Goal: Task Accomplishment & Management: Manage account settings

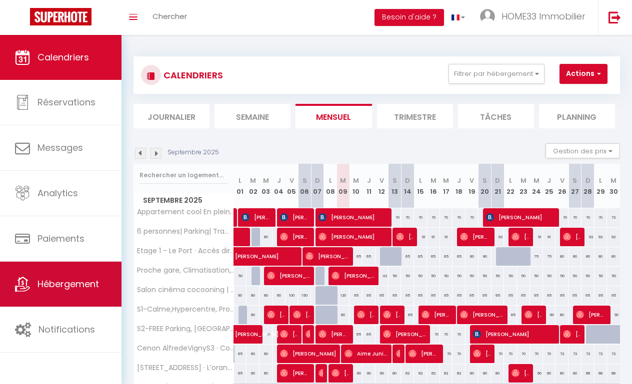
click at [79, 279] on span "Hébergement" at bounding box center [67, 284] width 61 height 12
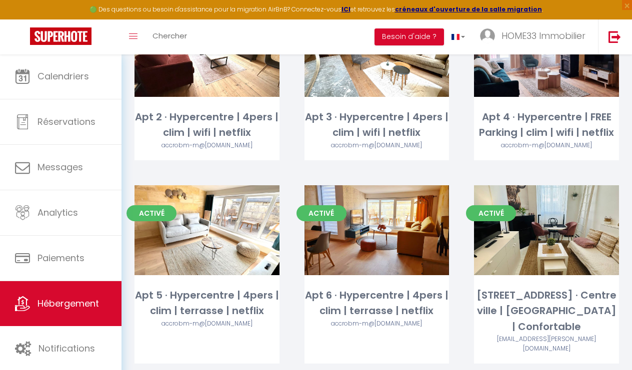
scroll to position [509, 0]
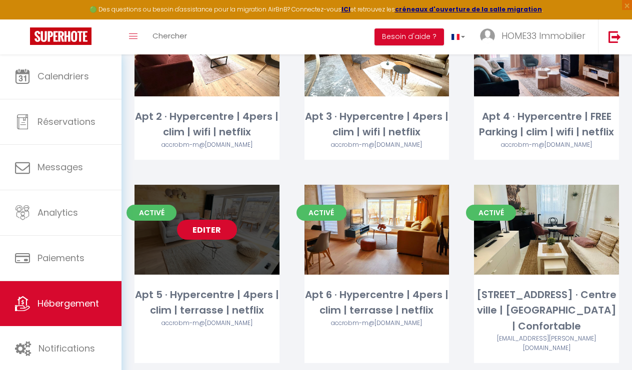
click at [206, 229] on link "Editer" at bounding box center [207, 230] width 60 height 20
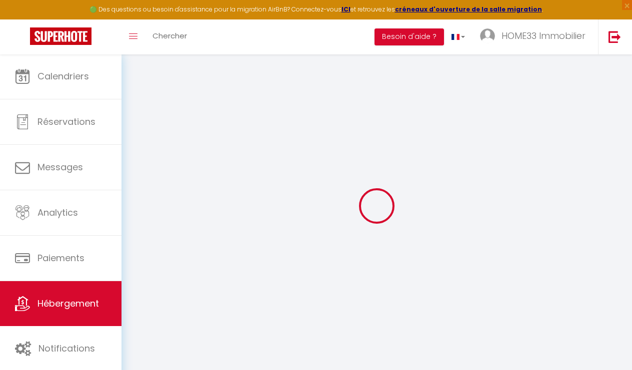
type input "Oups ! Les dates sélectionnées sont indisponibles."
type textarea "Malheureusement les dates sélectionnées sont indisponibles. Nous vous invitons …"
type input "44.916245"
type input "-0.242891"
checkbox input "true"
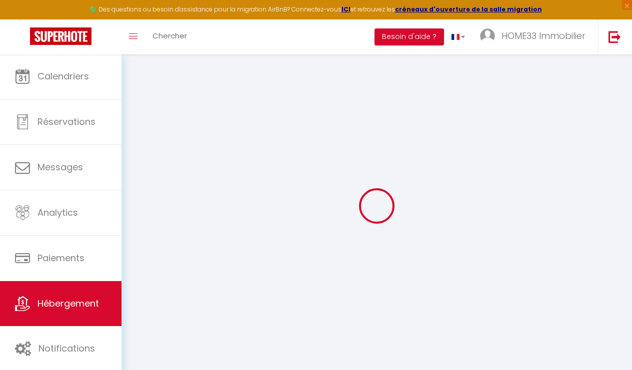
checkbox input "false"
select select
checkbox input "false"
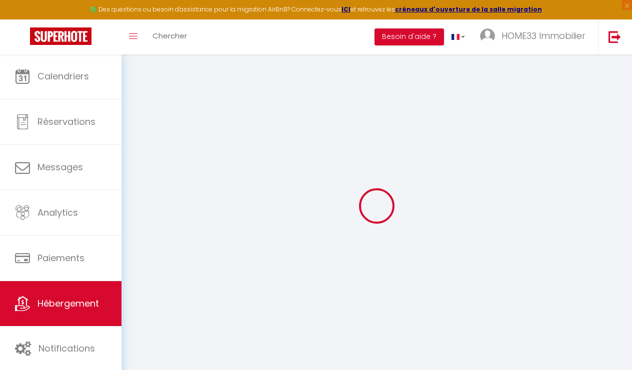
checkbox input "false"
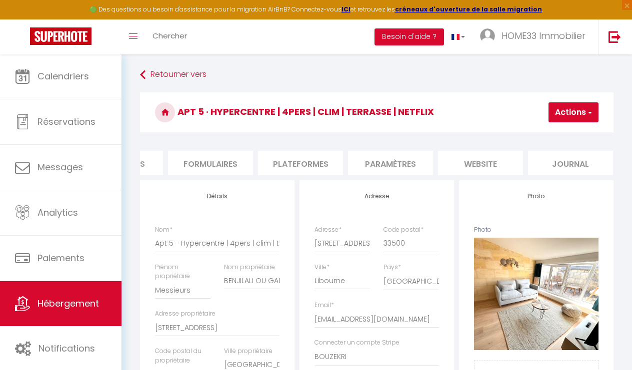
scroll to position [0, 421]
click at [477, 156] on li "website" at bounding box center [480, 163] width 85 height 24
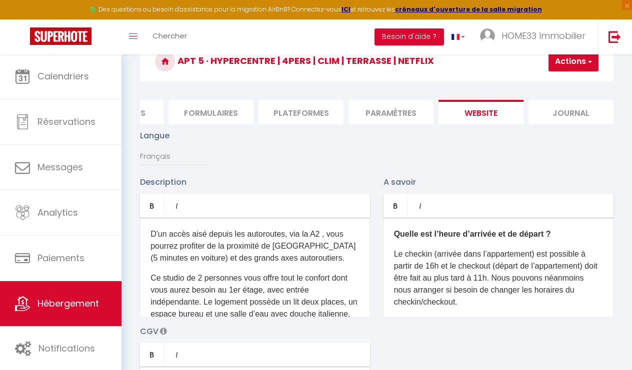
scroll to position [53, 0]
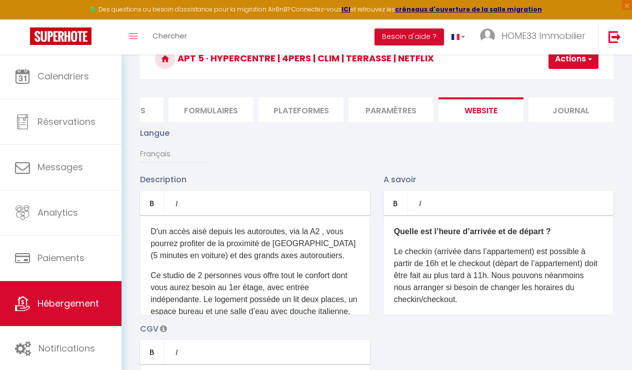
click at [288, 257] on p "D'un accès aisé depuis les autoroutes, via la A2 , vous pourrez profiter de la …" at bounding box center [254, 244] width 209 height 36
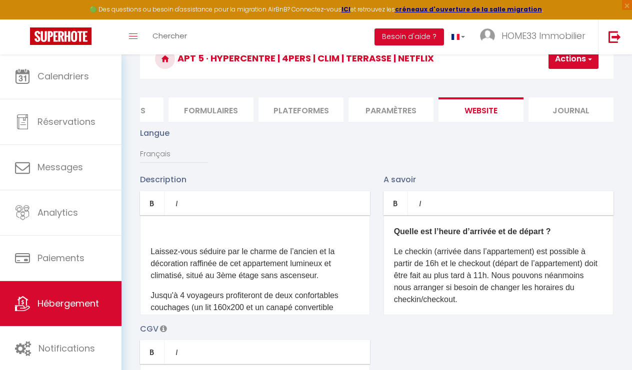
click at [149, 252] on div "Laissez-vous séduire par le charme de l’ancien et la décoration raffinée de cet…" at bounding box center [255, 265] width 230 height 100
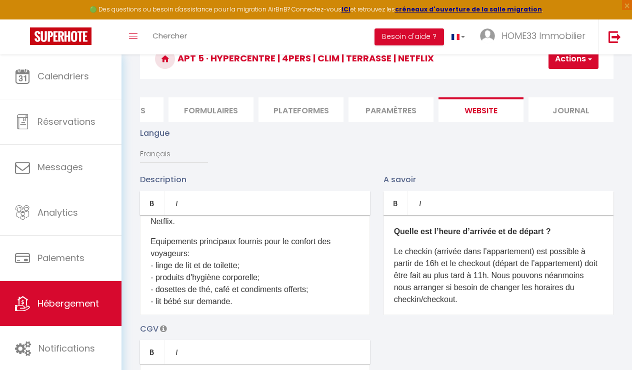
scroll to position [103, 0]
click at [188, 266] on p "Equipements principaux fournis pour le confort des voyageurs: - linge de lit et…" at bounding box center [254, 271] width 209 height 72
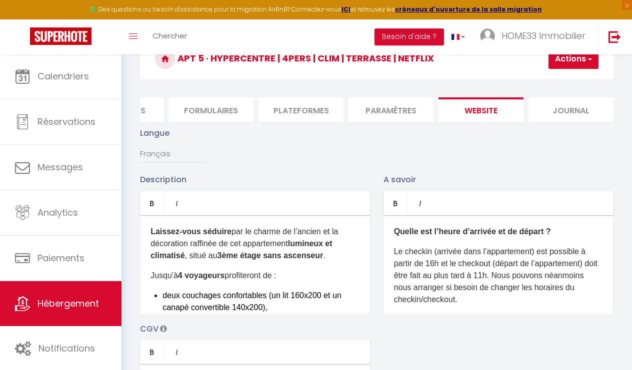
click at [500, 276] on p "Le checkin (arrivée dans l’appartement) est possible à partir de 16h et le chec…" at bounding box center [498, 276] width 209 height 60
click at [492, 273] on p "Le checkin (arrivée dans l’appartement) est possible à partir de 16h et le chec…" at bounding box center [498, 276] width 209 height 60
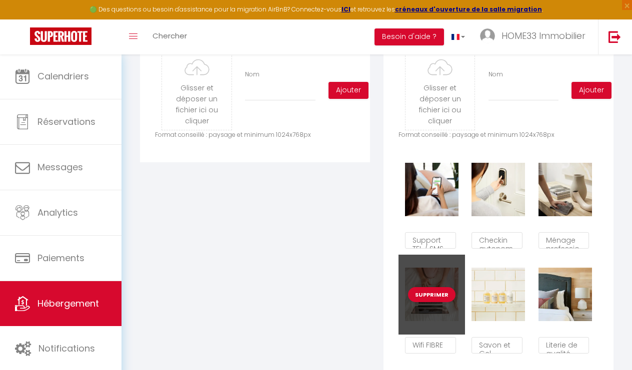
scroll to position [510, 0]
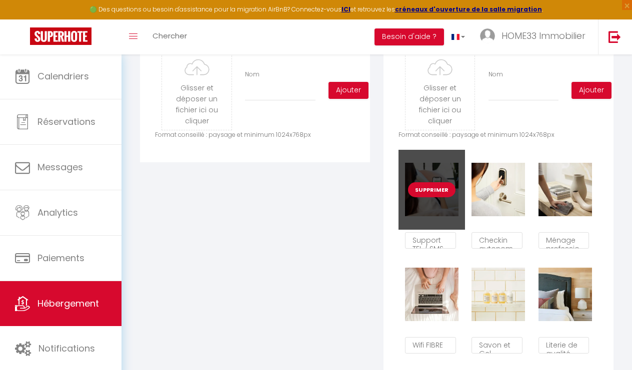
click at [432, 189] on button "Supprimer" at bounding box center [431, 189] width 47 height 15
checkbox input "true"
checkbox input "false"
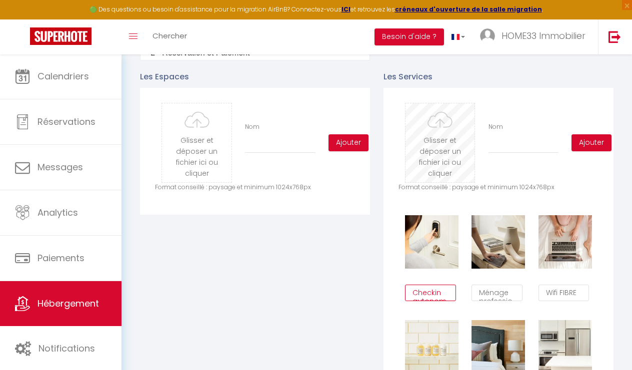
scroll to position [456, 0]
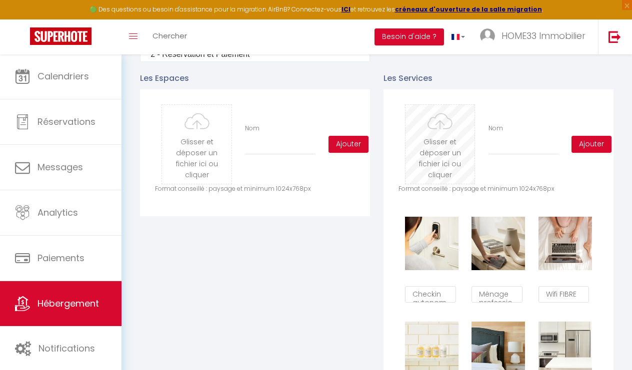
click at [448, 158] on input "file" at bounding box center [439, 144] width 69 height 79
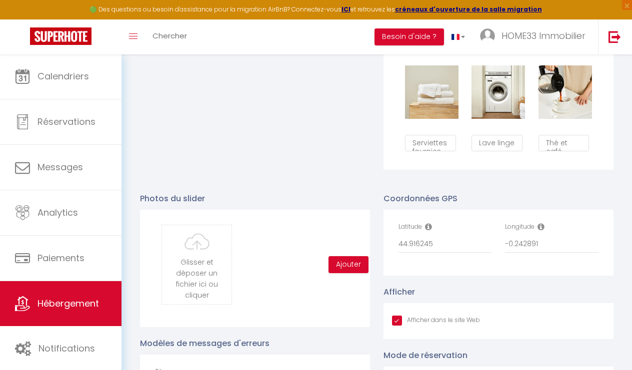
scroll to position [817, 0]
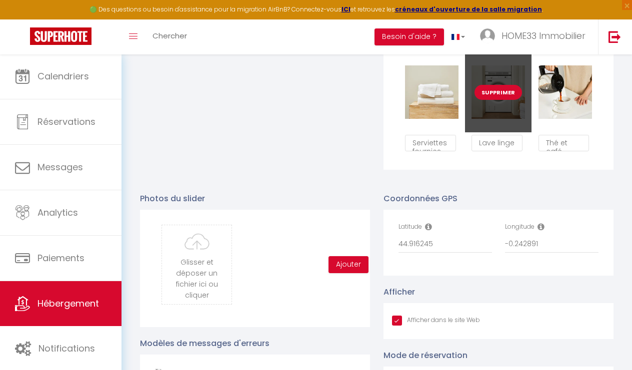
click at [498, 97] on button "Supprimer" at bounding box center [497, 92] width 47 height 15
checkbox input "true"
checkbox input "false"
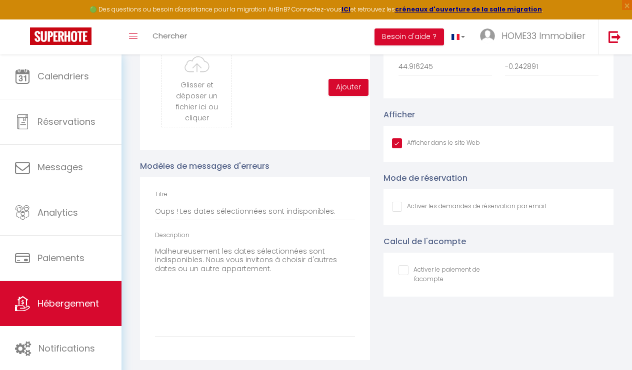
checkbox input "true"
checkbox input "false"
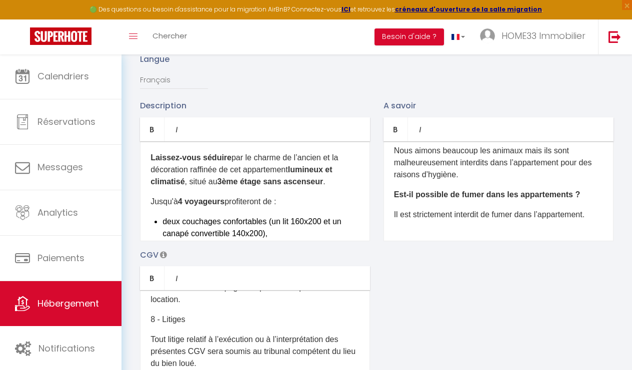
scroll to position [0, 0]
click at [450, 261] on div "Description Bold Italic Rich text editor Laissez-vous séduire par le charme de …" at bounding box center [376, 244] width 486 height 290
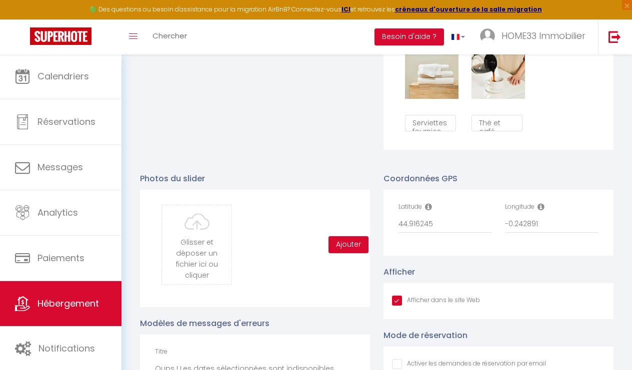
scroll to position [828, 0]
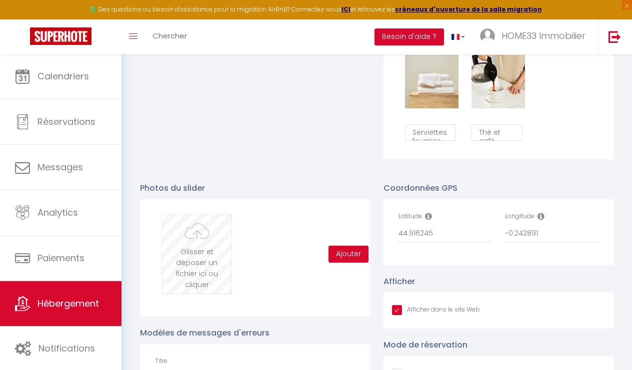
click at [209, 240] on input "file" at bounding box center [196, 254] width 69 height 79
click at [201, 261] on input "file" at bounding box center [196, 254] width 69 height 79
type input "C:\fakepath\635ab50e-cf10-47e8-a611-f044c659001d.jpeg.jpg"
checkbox input "true"
checkbox input "false"
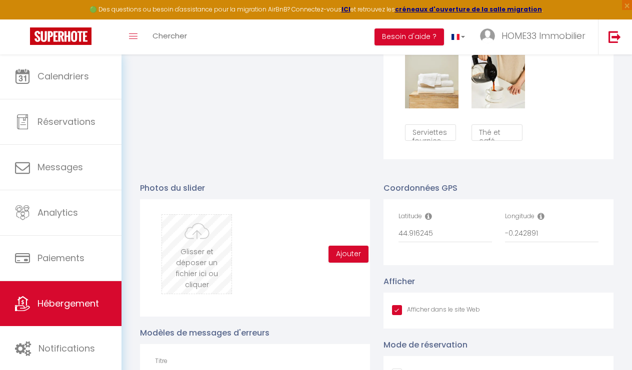
checkbox input "false"
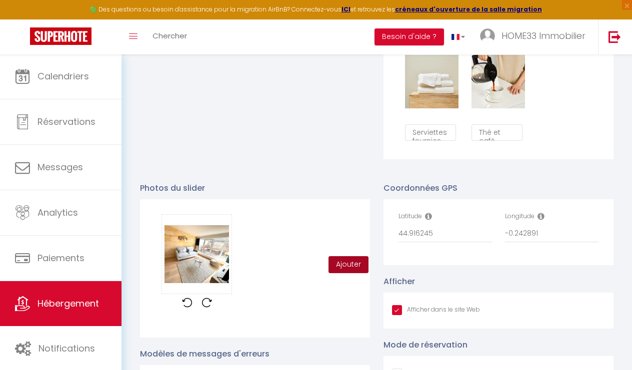
click at [347, 265] on button "Ajouter" at bounding box center [348, 264] width 40 height 17
checkbox input "true"
checkbox input "false"
checkbox input "true"
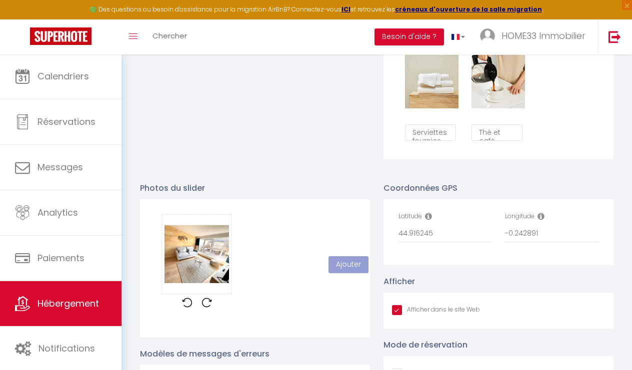
checkbox input "false"
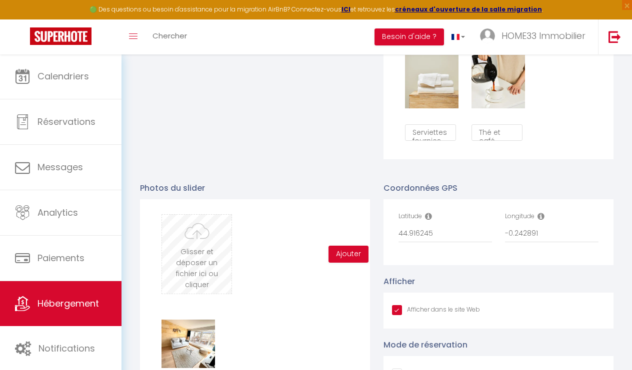
click at [207, 244] on input "file" at bounding box center [196, 254] width 69 height 79
type input "C:\fakepath\496a6795-7f1f-42fb-87be-e2a2ac681e39.jpeg.jpg"
checkbox input "true"
checkbox input "false"
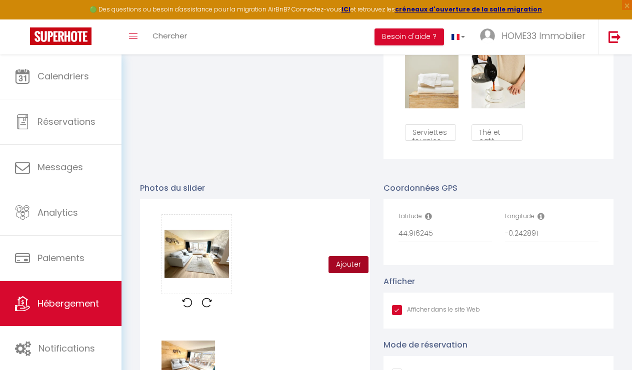
click at [354, 266] on button "Ajouter" at bounding box center [348, 264] width 40 height 17
checkbox input "true"
checkbox input "false"
checkbox input "true"
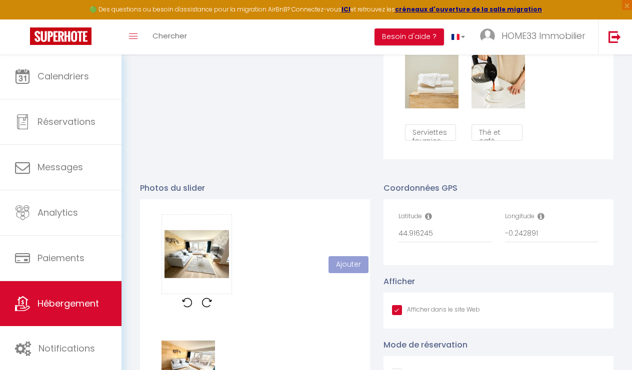
checkbox input "false"
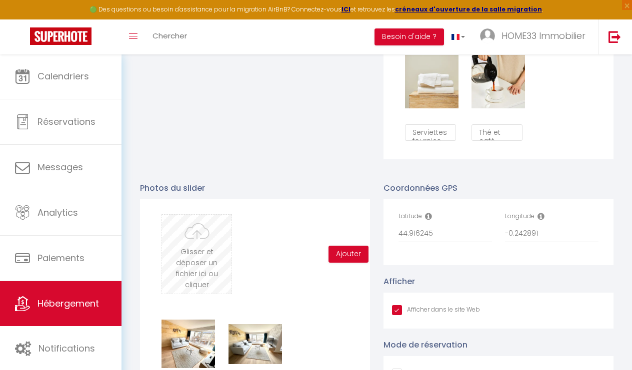
click at [211, 243] on input "file" at bounding box center [196, 254] width 69 height 79
type input "C:\fakepath\ae6df925-b659-4225-b90e-18cd4ad1feb9.jpeg"
checkbox input "true"
checkbox input "false"
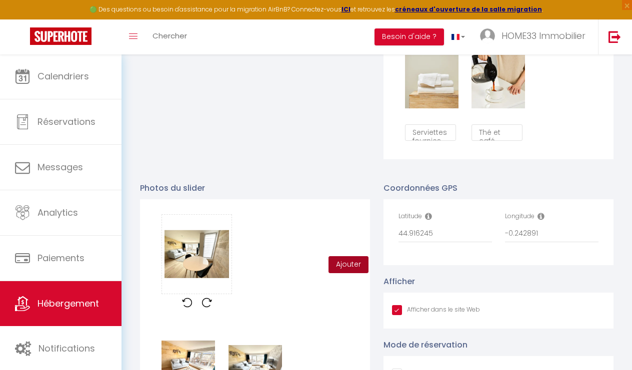
click at [344, 260] on button "Ajouter" at bounding box center [348, 264] width 40 height 17
checkbox input "true"
checkbox input "false"
checkbox input "true"
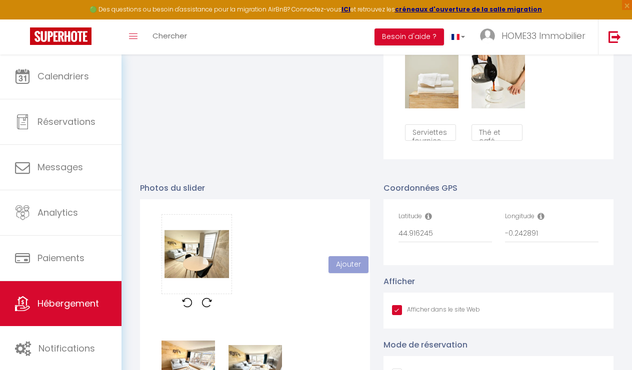
checkbox input "false"
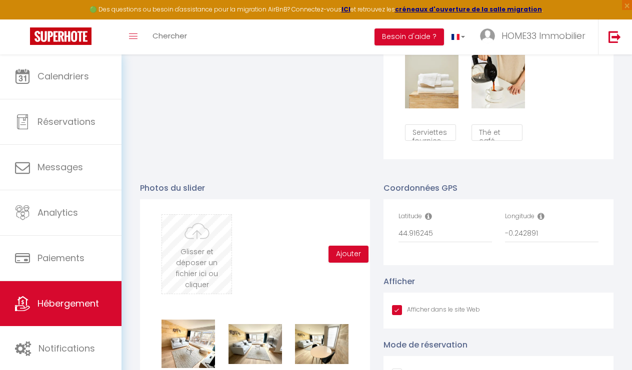
click at [204, 239] on input "file" at bounding box center [196, 254] width 69 height 79
type input "C:\fakepath\6f6a4359-582c-4074-8b11-0e5f79dbfbf9.jpeg.jpg"
checkbox input "true"
checkbox input "false"
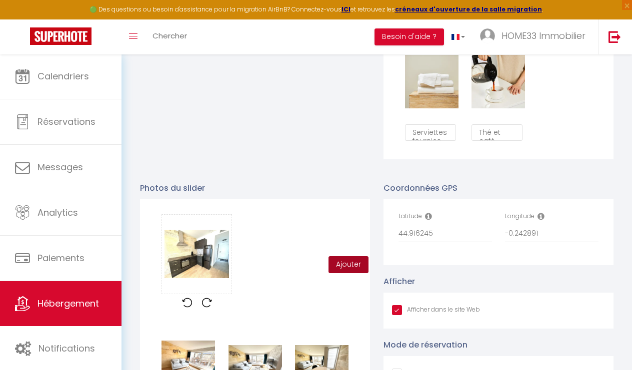
click at [347, 263] on button "Ajouter" at bounding box center [348, 264] width 40 height 17
checkbox input "true"
checkbox input "false"
checkbox input "true"
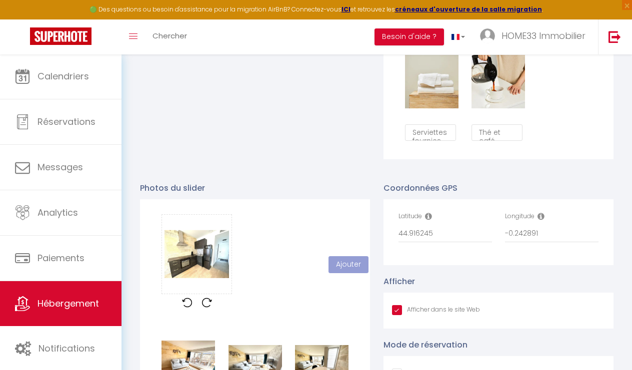
checkbox input "false"
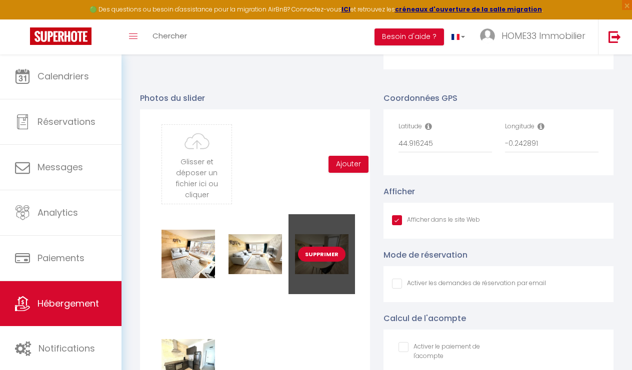
scroll to position [918, 0]
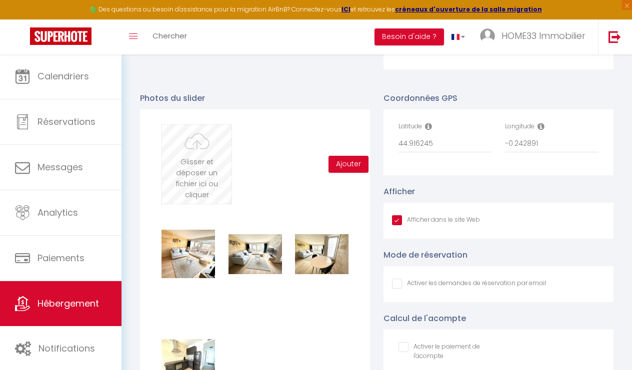
click at [207, 171] on input "file" at bounding box center [196, 164] width 69 height 79
type input "C:\fakepath\501ba95e-f2f1-4ac6-af12-1a307282942f.jpeg"
checkbox input "true"
checkbox input "false"
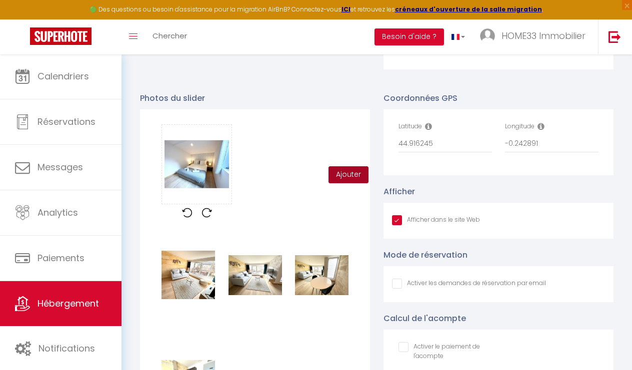
click at [353, 174] on button "Ajouter" at bounding box center [348, 174] width 40 height 17
checkbox input "true"
checkbox input "false"
checkbox input "true"
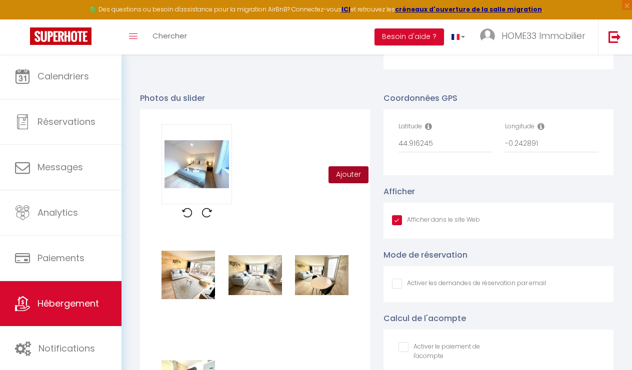
checkbox input "false"
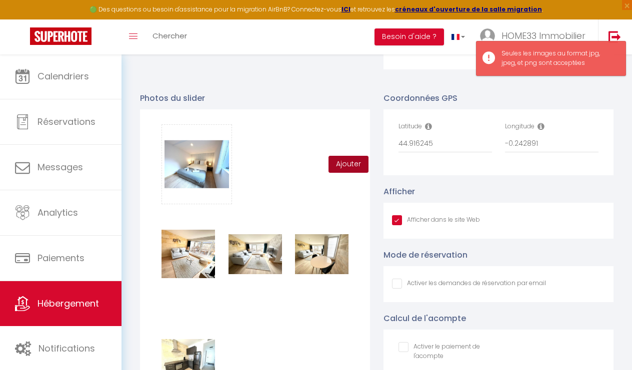
click at [346, 160] on button "Ajouter" at bounding box center [348, 164] width 40 height 17
checkbox input "true"
checkbox input "false"
checkbox input "true"
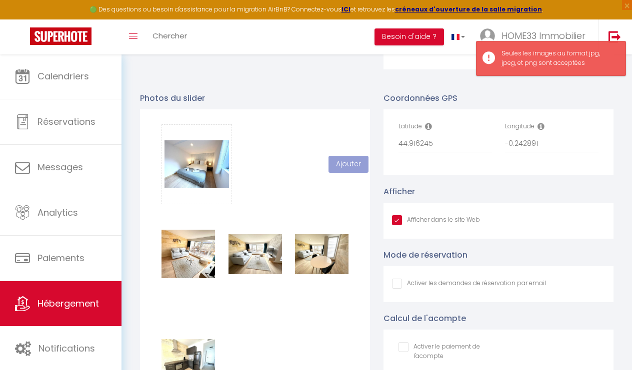
checkbox input "false"
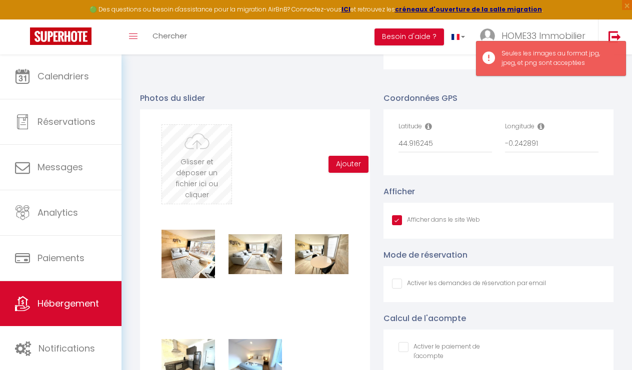
click at [197, 139] on input "file" at bounding box center [196, 164] width 69 height 79
type input "C:\fakepath\23ac0f9f-fc65-45e5-bb39-f570aa198112.jpeg.jpg"
checkbox input "true"
checkbox input "false"
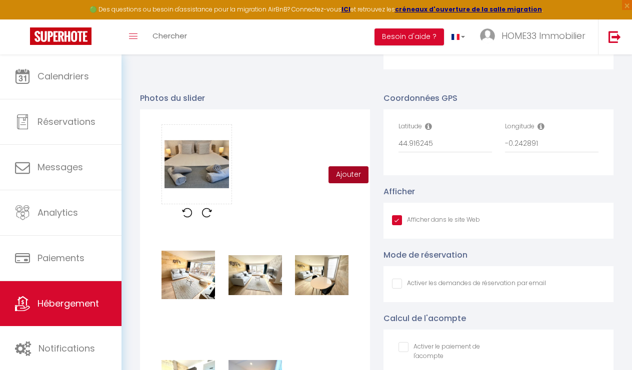
click at [345, 176] on button "Ajouter" at bounding box center [348, 174] width 40 height 17
checkbox input "true"
checkbox input "false"
checkbox input "true"
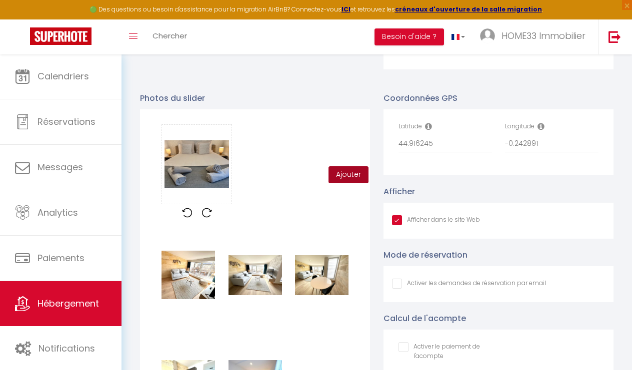
checkbox input "false"
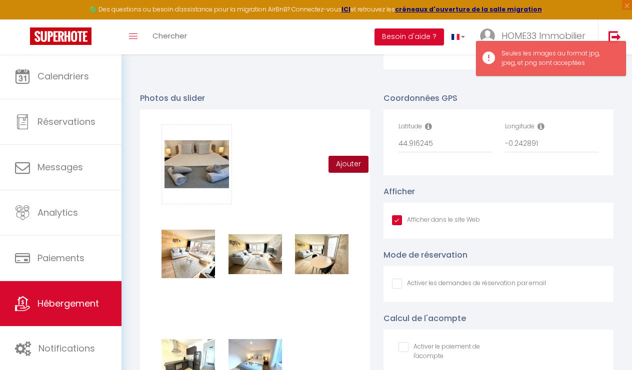
click at [355, 156] on button "Ajouter" at bounding box center [348, 164] width 40 height 17
checkbox input "true"
checkbox input "false"
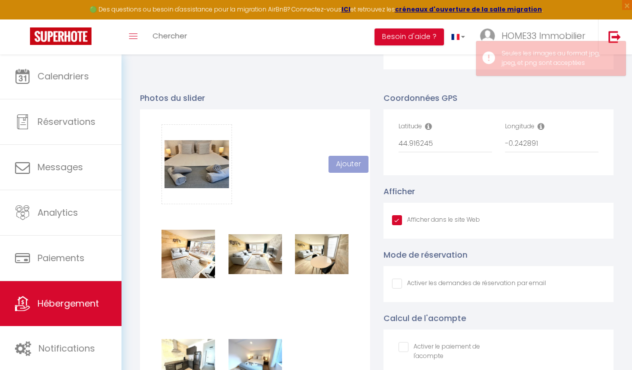
checkbox input "true"
checkbox input "false"
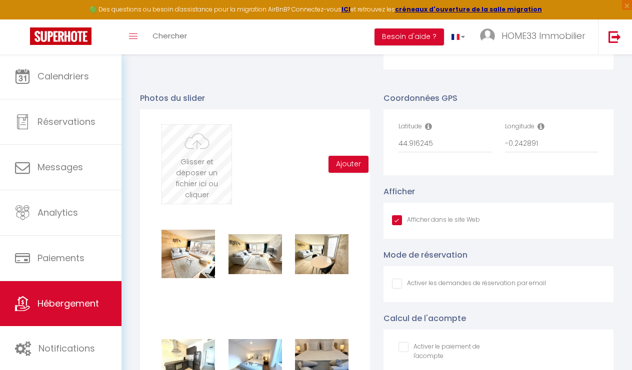
click at [203, 145] on input "file" at bounding box center [196, 164] width 69 height 79
type input "C:\fakepath\800b2470-450a-4d32-abfb-1fb196439189.jpeg.jpg"
checkbox input "true"
checkbox input "false"
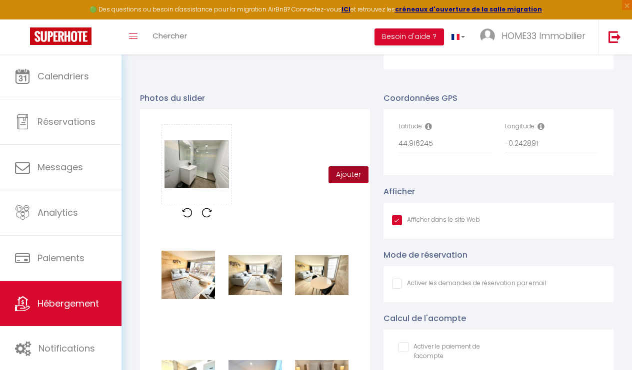
click at [348, 171] on button "Ajouter" at bounding box center [348, 174] width 40 height 17
checkbox input "true"
checkbox input "false"
checkbox input "true"
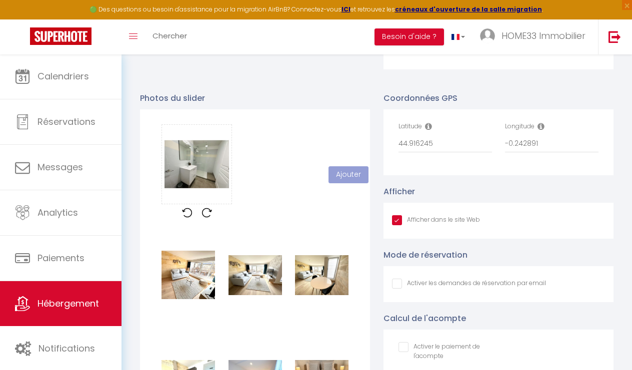
checkbox input "false"
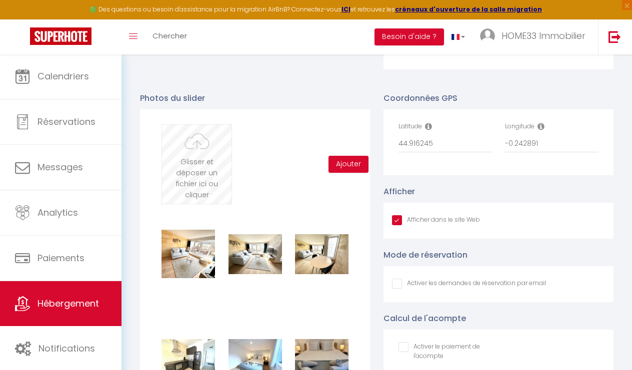
click at [200, 145] on input "file" at bounding box center [196, 164] width 69 height 79
click at [193, 140] on input "file" at bounding box center [196, 164] width 69 height 79
type input "C:\fakepath\c13047c2-ac6b-47c0-84b8-1729233932c4.jpeg.jpg"
checkbox input "true"
checkbox input "false"
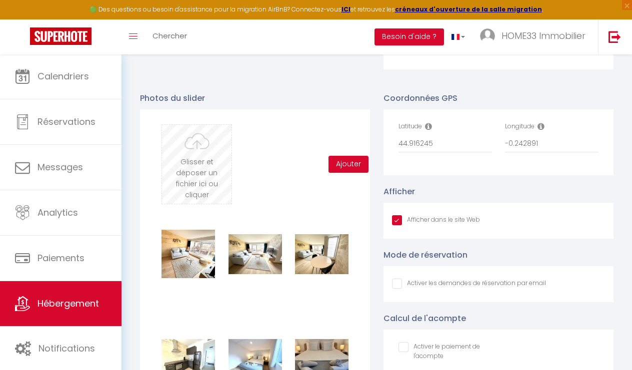
checkbox input "false"
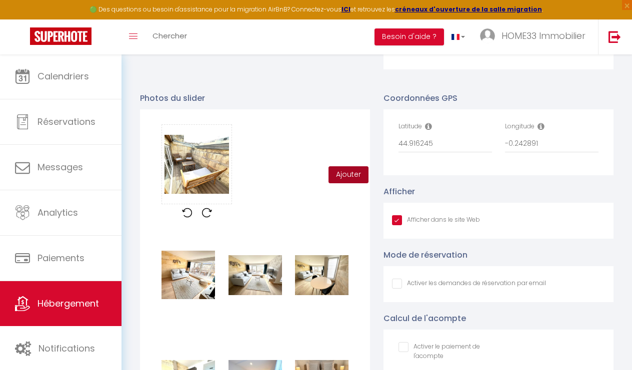
click at [344, 172] on button "Ajouter" at bounding box center [348, 174] width 40 height 17
checkbox input "true"
checkbox input "false"
checkbox input "true"
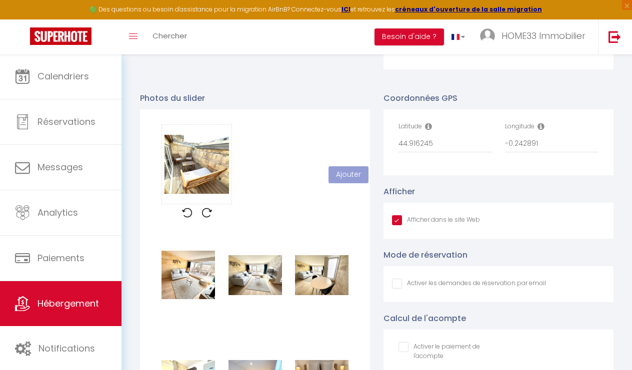
checkbox input "false"
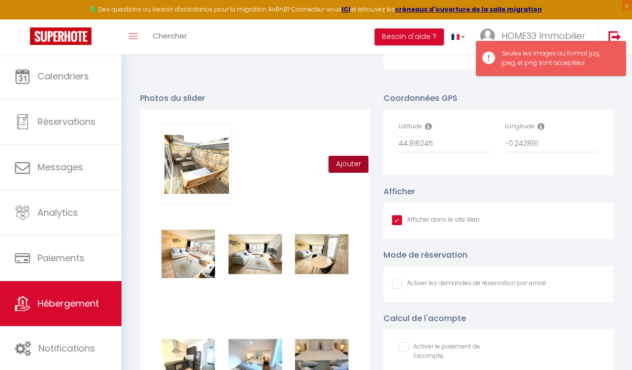
click at [339, 162] on button "Ajouter" at bounding box center [348, 164] width 40 height 17
checkbox input "true"
checkbox input "false"
checkbox input "true"
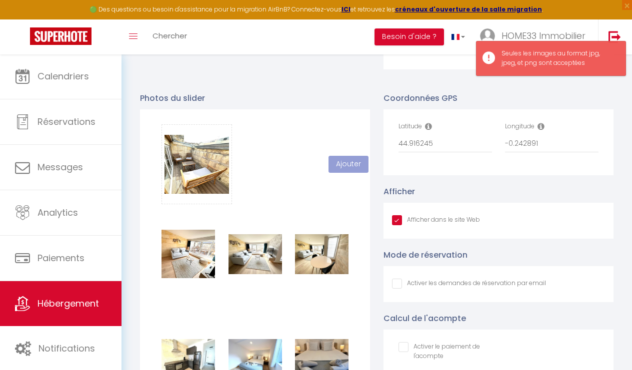
checkbox input "false"
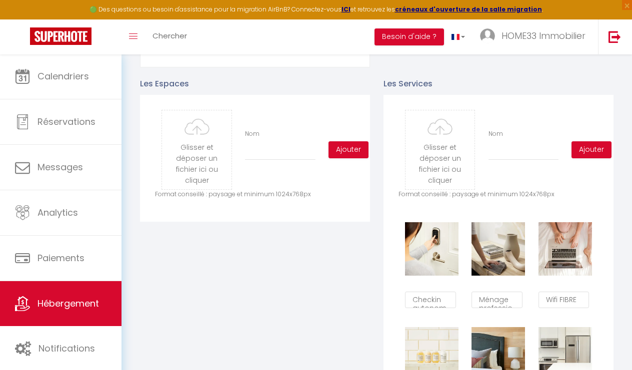
scroll to position [439, 0]
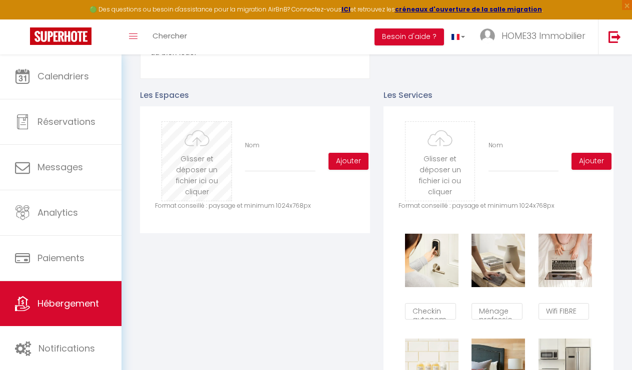
click at [207, 169] on input "file" at bounding box center [196, 161] width 69 height 79
type input "C:\fakepath\6f6a4359-582c-4074-8b11-0e5f79dbfbf9.jpeg.jpg"
checkbox input "true"
checkbox input "false"
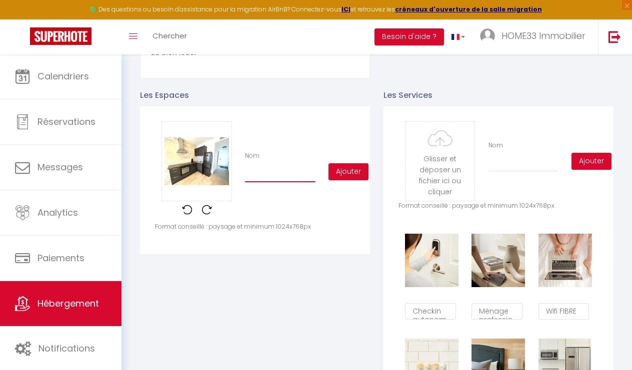
click at [303, 176] on input "Nom" at bounding box center [280, 173] width 70 height 18
type input "C"
checkbox input "true"
checkbox input "false"
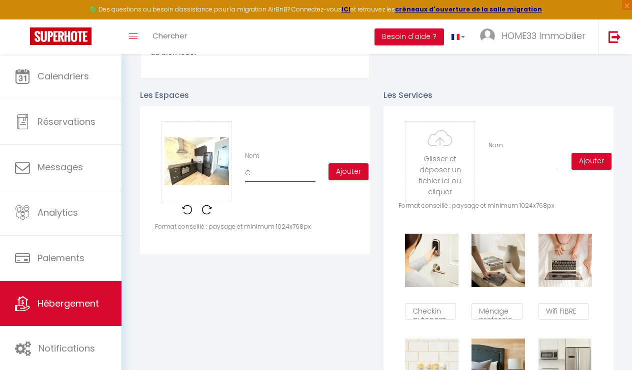
type input "Cu"
checkbox input "true"
checkbox input "false"
type input "Cui"
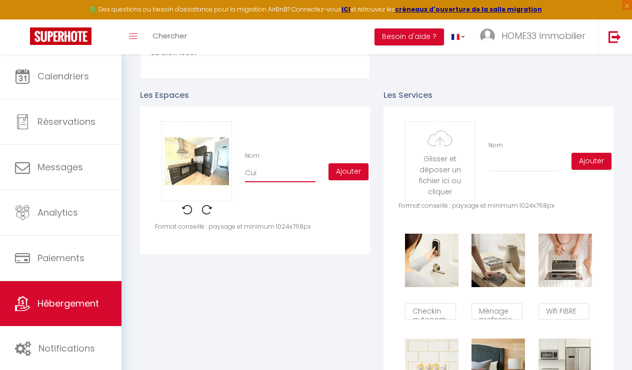
checkbox input "true"
checkbox input "false"
type input "Cuis"
checkbox input "true"
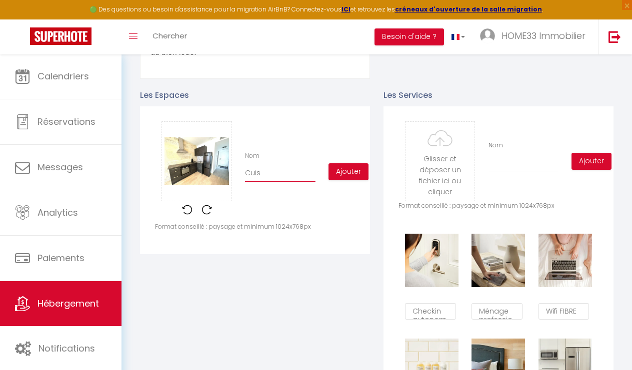
checkbox input "false"
type input "Cuisi"
checkbox input "true"
checkbox input "false"
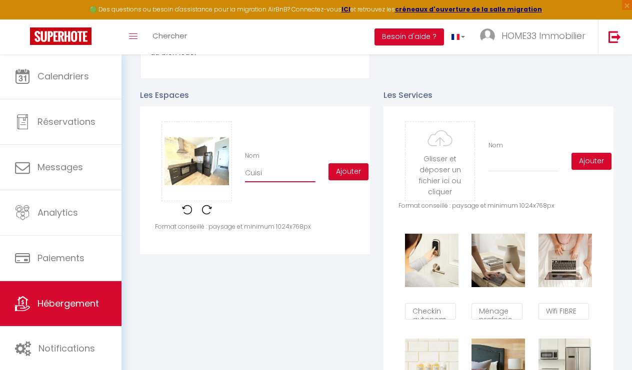
checkbox input "false"
type input "Cuisin"
checkbox input "true"
checkbox input "false"
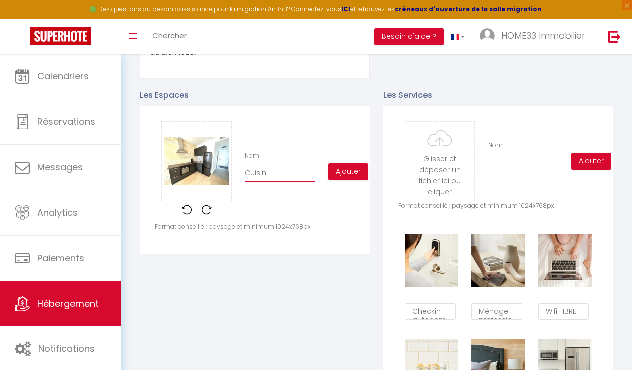
type input "Cuisine"
checkbox input "true"
checkbox input "false"
type input "Cuisine"
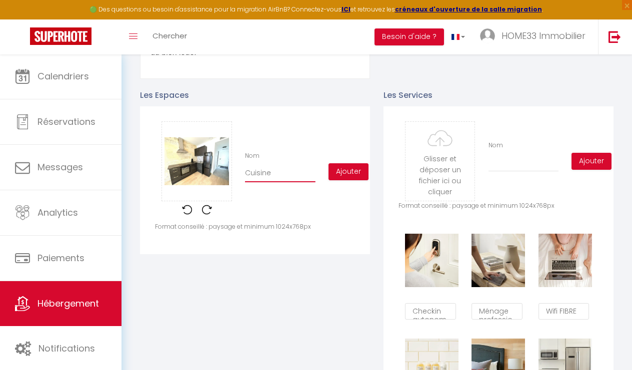
checkbox input "true"
checkbox input "false"
type input "Cuisine O"
checkbox input "true"
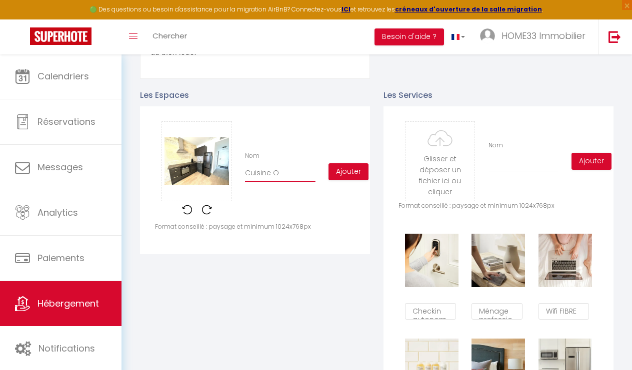
checkbox input "false"
type input "Cuisine Ou"
checkbox input "true"
checkbox input "false"
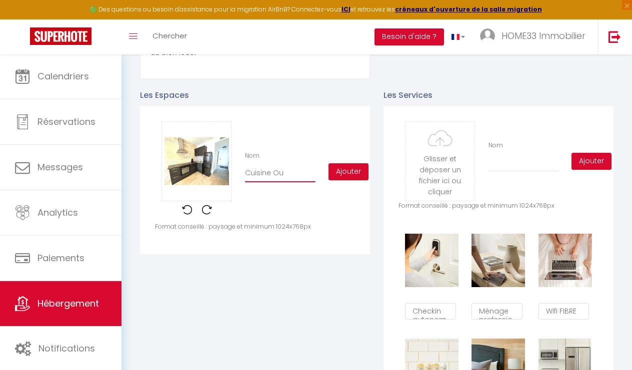
checkbox input "false"
type input "Cuisine Oub"
checkbox input "true"
checkbox input "false"
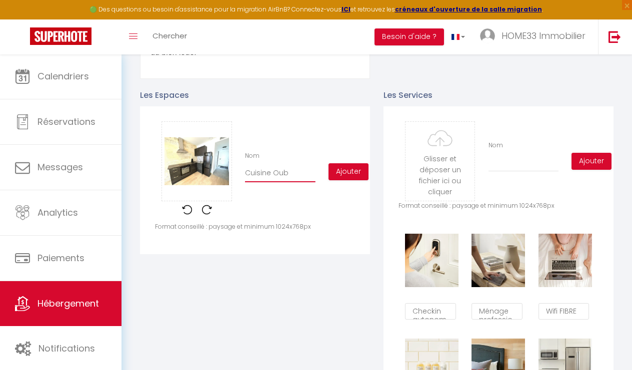
type input "Cuisine Oube"
checkbox input "true"
checkbox input "false"
type input "Cuisine Ouber"
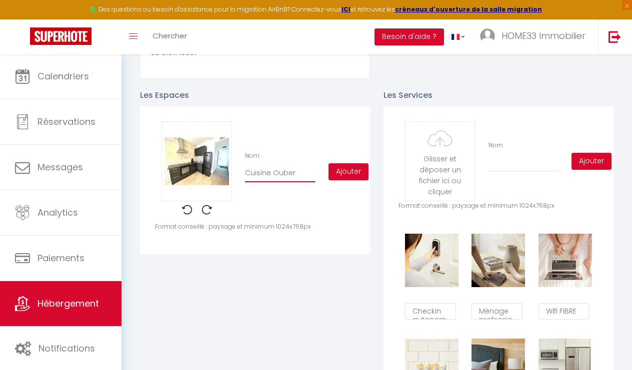
checkbox input "true"
checkbox input "false"
type input "Cuisine Oubert"
checkbox input "true"
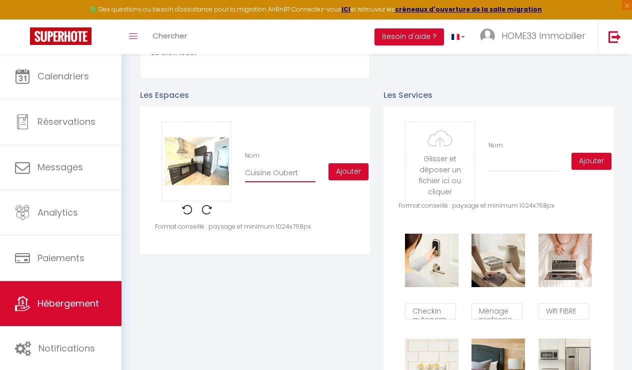
checkbox input "false"
type input "Cuisine Ouberte"
checkbox input "true"
checkbox input "false"
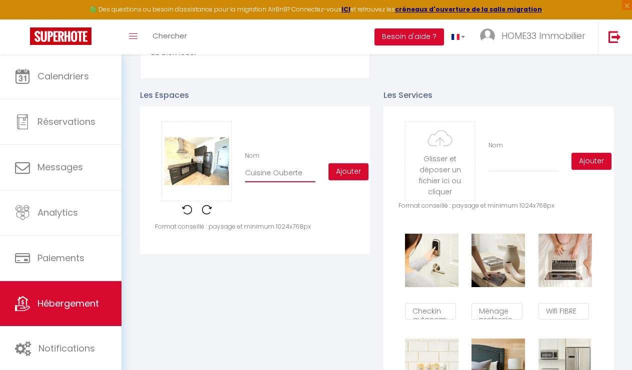
checkbox input "false"
type input "Cuisine Ouverte"
checkbox input "true"
checkbox input "false"
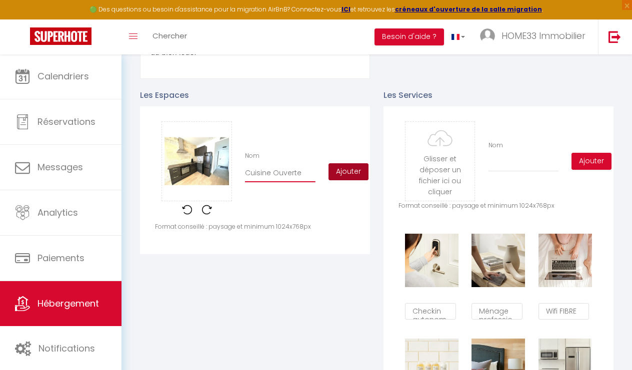
type input "Cuisine Ouverte"
click at [349, 169] on button "Ajouter" at bounding box center [348, 171] width 40 height 17
checkbox input "true"
checkbox input "false"
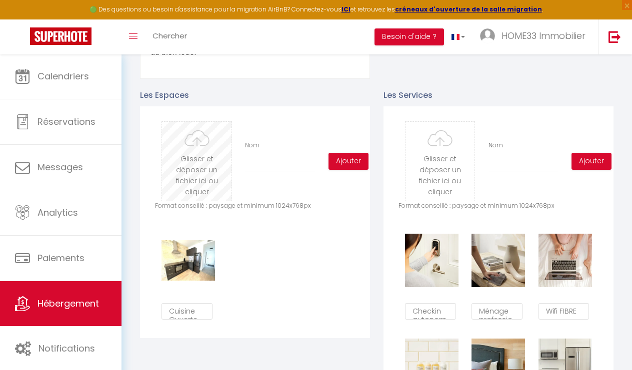
click at [199, 162] on input "file" at bounding box center [196, 161] width 69 height 79
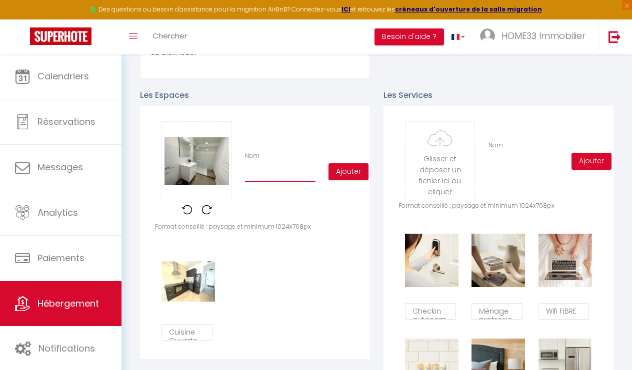
click at [256, 175] on input "Nom" at bounding box center [280, 173] width 70 height 18
click at [354, 177] on button "Ajouter" at bounding box center [348, 171] width 40 height 17
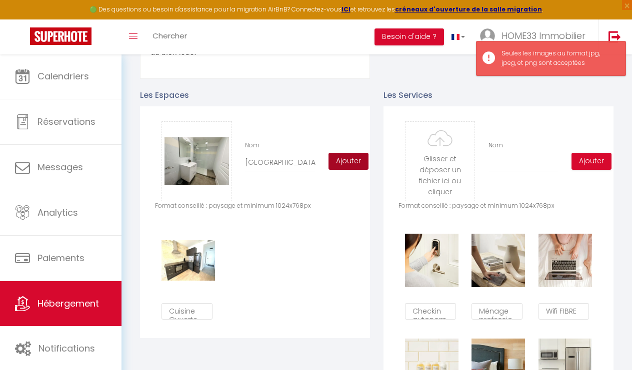
click at [345, 159] on button "Ajouter" at bounding box center [348, 161] width 40 height 17
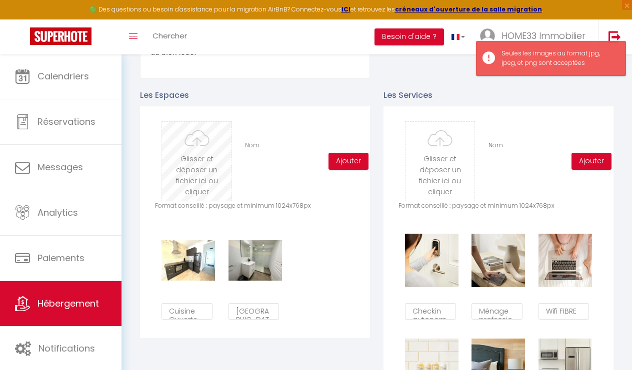
click at [198, 174] on input "file" at bounding box center [196, 161] width 69 height 79
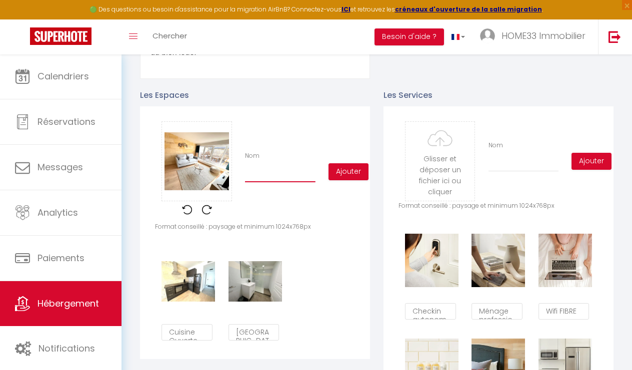
click at [276, 176] on input "Nom" at bounding box center [280, 173] width 70 height 18
click at [351, 172] on button "Ajouter" at bounding box center [348, 171] width 40 height 17
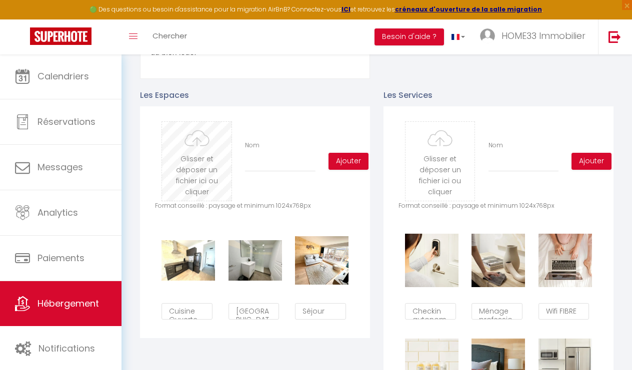
click at [218, 141] on input "file" at bounding box center [196, 161] width 69 height 79
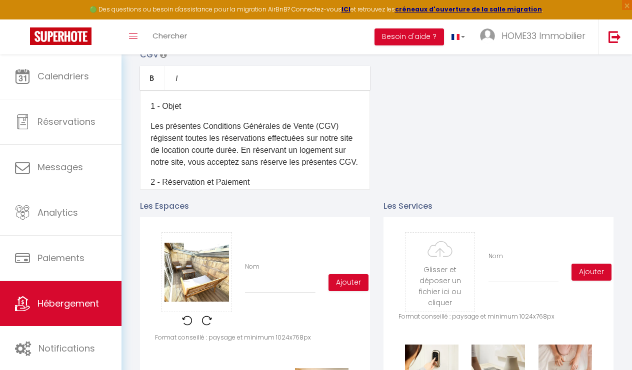
scroll to position [0, 0]
click at [286, 287] on input "Nom" at bounding box center [280, 284] width 70 height 18
click at [353, 278] on button "Ajouter" at bounding box center [348, 282] width 40 height 17
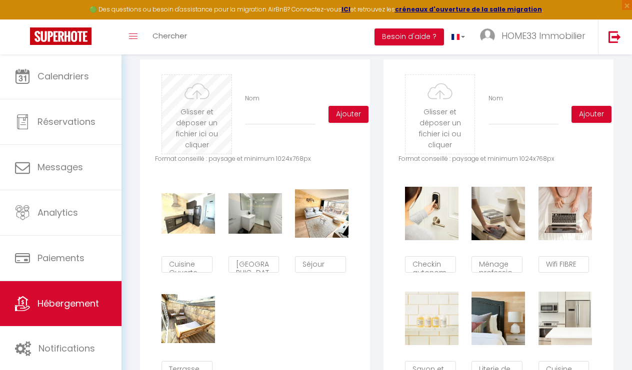
scroll to position [489, 0]
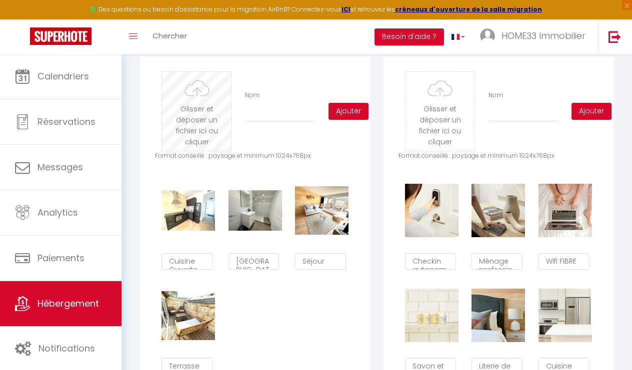
click at [188, 110] on input "file" at bounding box center [196, 111] width 69 height 79
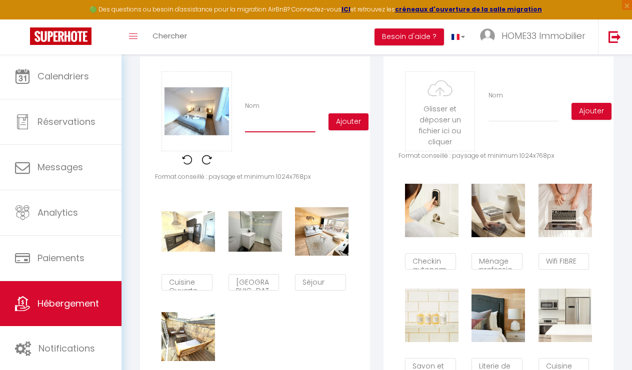
click at [302, 130] on input "Nom" at bounding box center [280, 123] width 70 height 18
click at [357, 116] on button "Ajouter" at bounding box center [348, 121] width 40 height 17
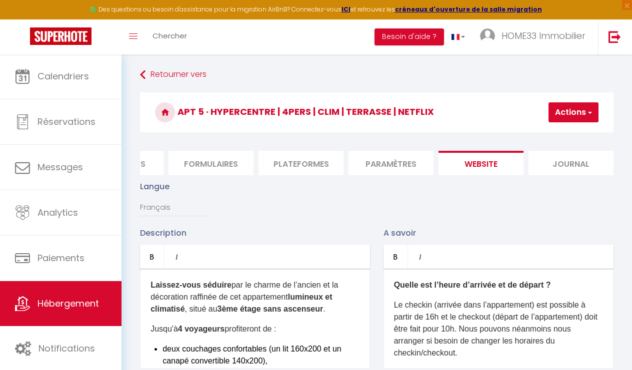
scroll to position [0, 0]
click at [573, 116] on button "Actions" at bounding box center [573, 112] width 50 height 20
click at [545, 137] on input "Enregistrer" at bounding box center [547, 134] width 37 height 10
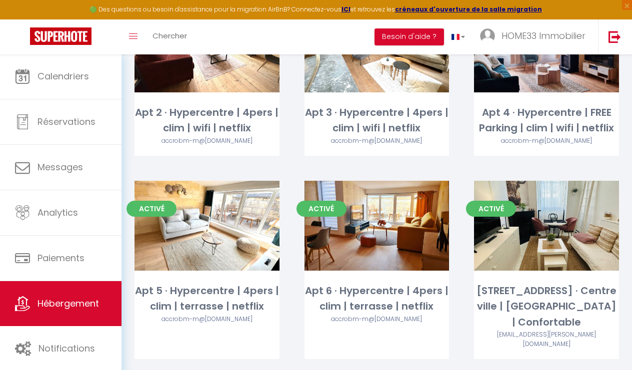
scroll to position [525, 0]
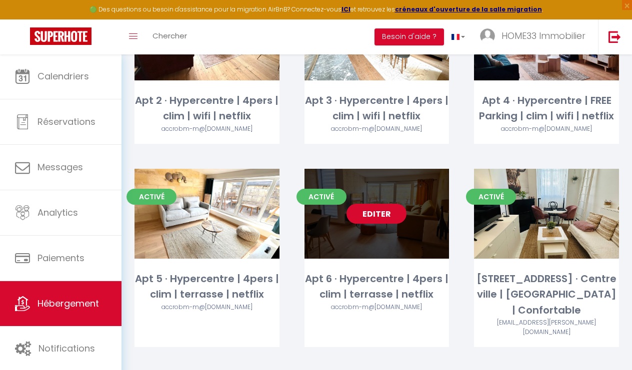
click at [379, 209] on link "Editer" at bounding box center [376, 214] width 60 height 20
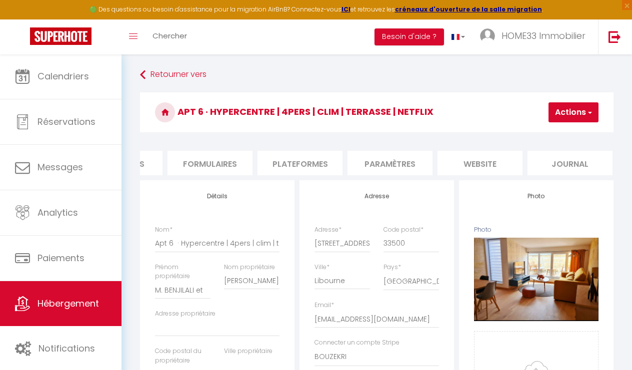
scroll to position [0, 421]
click at [494, 155] on li "website" at bounding box center [480, 163] width 85 height 24
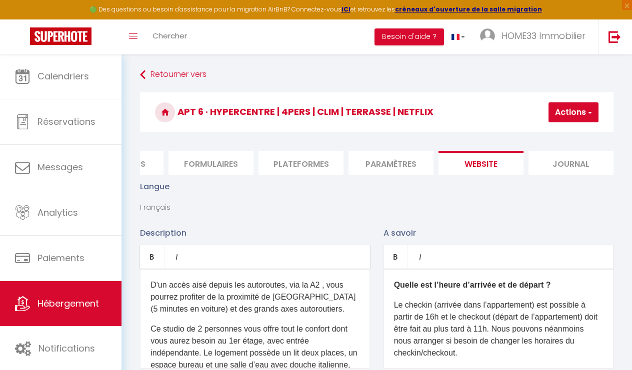
click at [503, 330] on p "Le checkin (arrivée dans l’appartement) est possible à partir de 16h et le chec…" at bounding box center [498, 329] width 209 height 60
click at [491, 326] on p "Le checkin (arrivée dans l’appartement) est possible à partir de 16h et le chec…" at bounding box center [498, 329] width 209 height 60
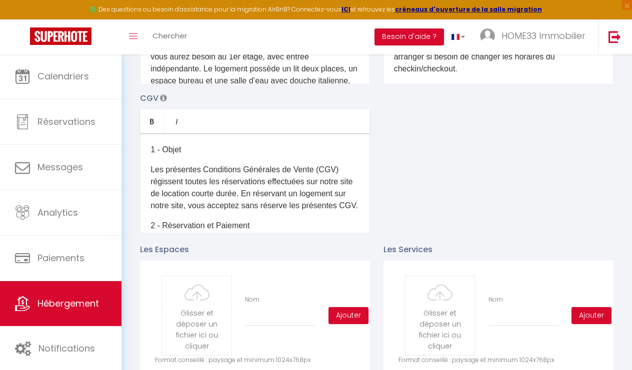
scroll to position [456, 0]
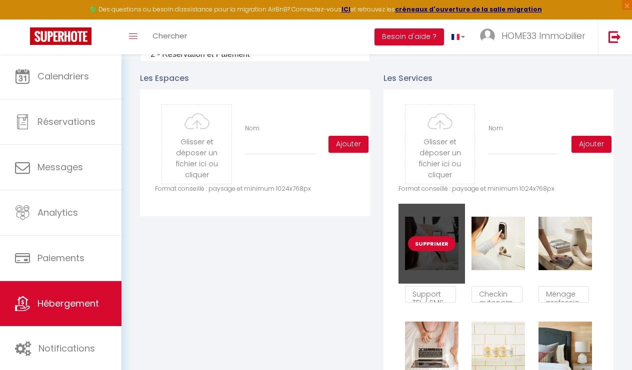
click at [431, 245] on button "Supprimer" at bounding box center [431, 243] width 47 height 15
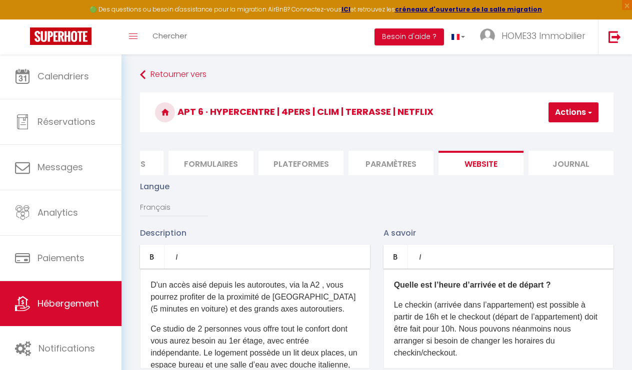
scroll to position [0, 0]
click at [281, 322] on div "D'un accès aisé depuis les autoroutes, via la A2 , vous pourrez profiter de la …" at bounding box center [255, 319] width 230 height 100
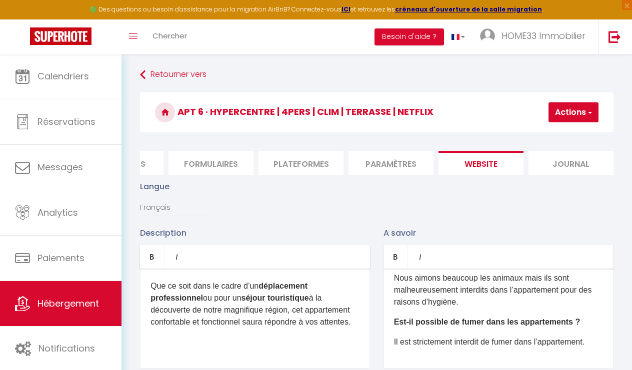
scroll to position [167, 0]
click at [344, 352] on div "Découvrez le charme intemporel de cet appartement lumineux et climatisé , d’une…" at bounding box center [255, 319] width 230 height 100
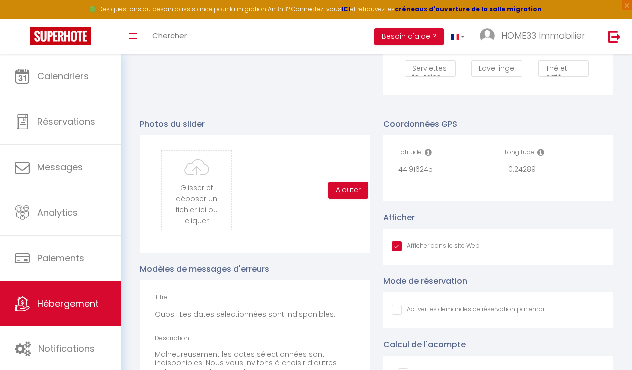
scroll to position [895, 0]
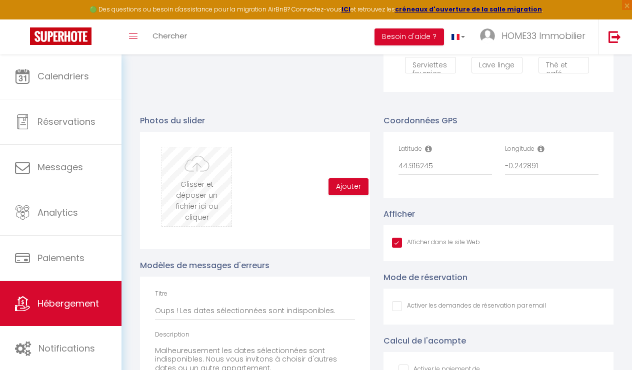
click at [198, 213] on input "file" at bounding box center [196, 186] width 69 height 79
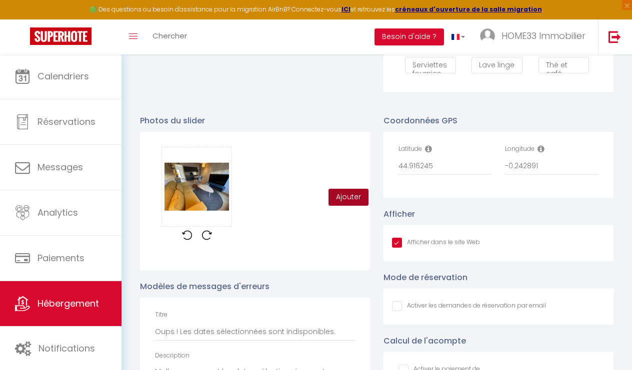
click at [352, 195] on button "Ajouter" at bounding box center [348, 197] width 40 height 17
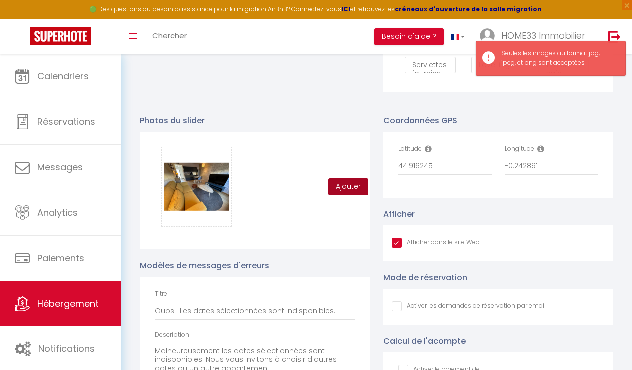
click at [366, 190] on button "Ajouter" at bounding box center [348, 186] width 40 height 17
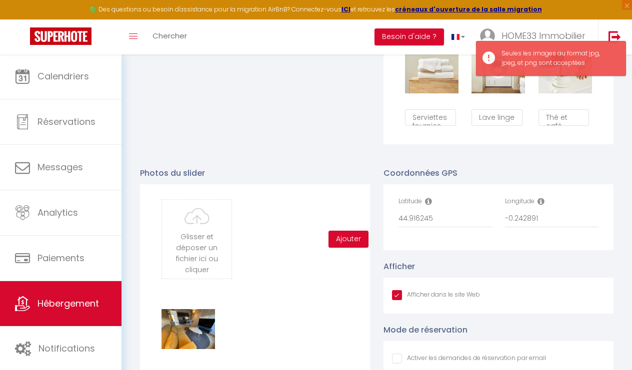
scroll to position [838, 0]
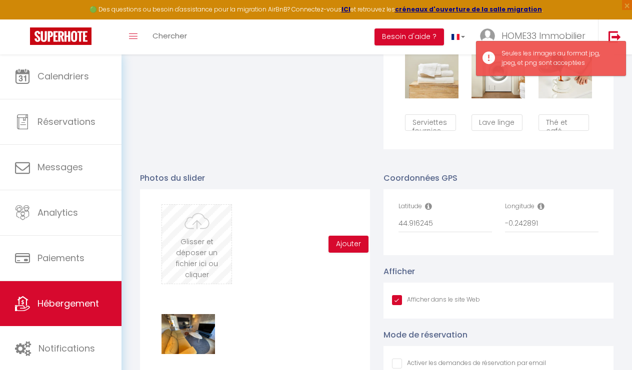
click at [179, 220] on input "file" at bounding box center [196, 244] width 69 height 79
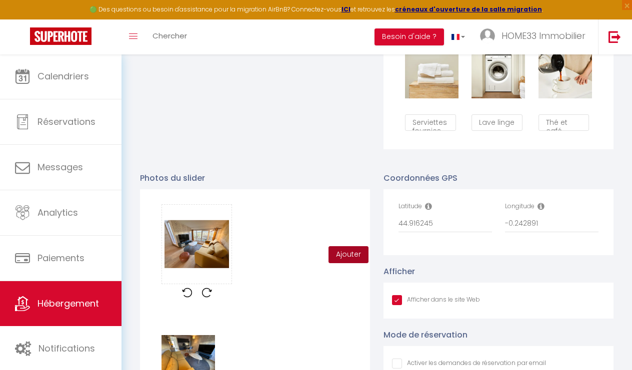
click at [350, 258] on button "Ajouter" at bounding box center [348, 254] width 40 height 17
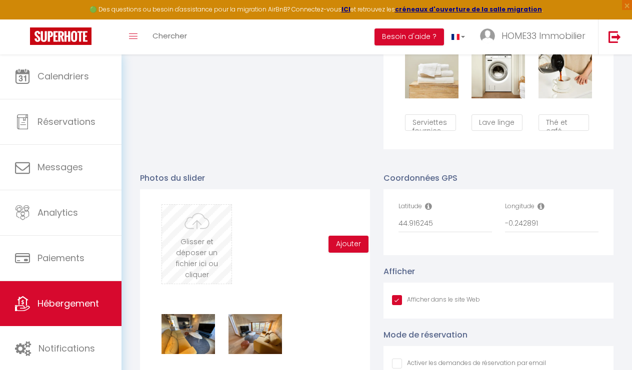
click at [211, 231] on input "file" at bounding box center [196, 244] width 69 height 79
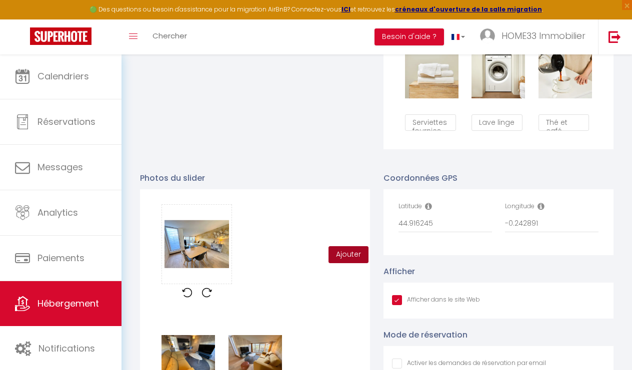
click at [347, 251] on button "Ajouter" at bounding box center [348, 254] width 40 height 17
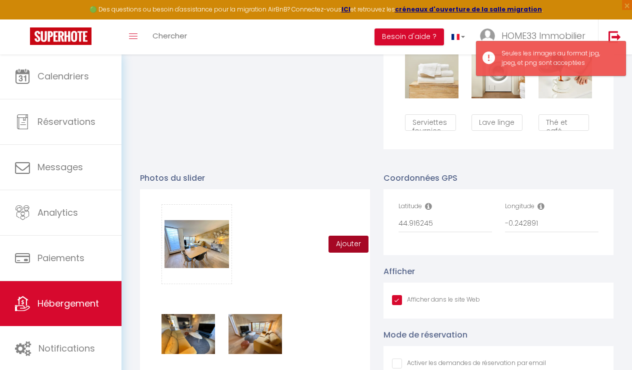
click at [348, 251] on button "Ajouter" at bounding box center [348, 244] width 40 height 17
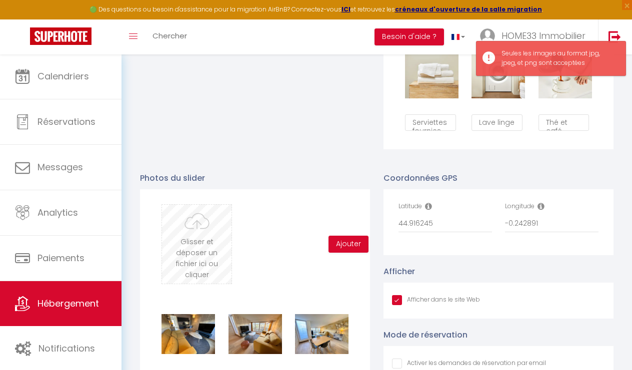
click at [200, 244] on input "file" at bounding box center [196, 244] width 69 height 79
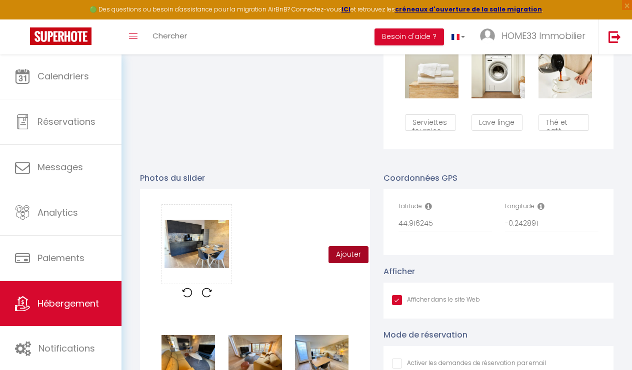
click at [354, 254] on button "Ajouter" at bounding box center [348, 254] width 40 height 17
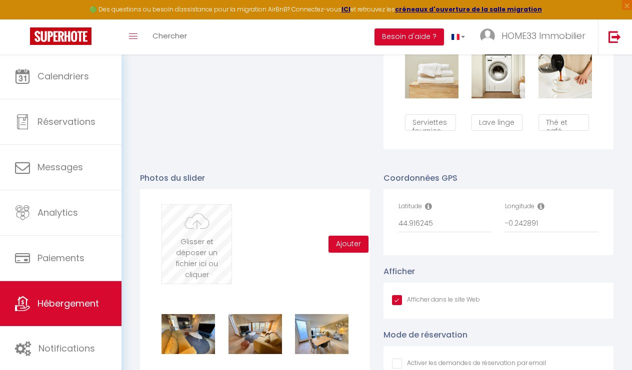
click at [200, 222] on input "file" at bounding box center [196, 244] width 69 height 79
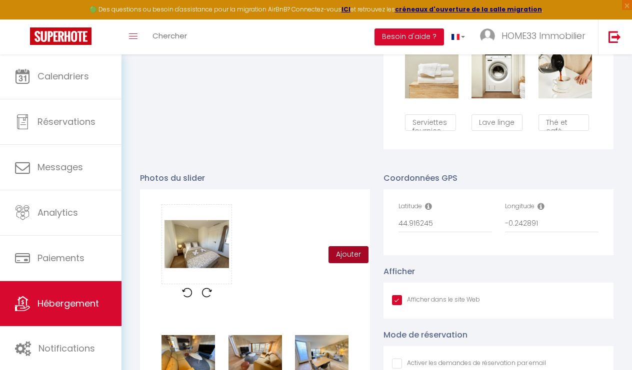
click at [352, 247] on button "Ajouter" at bounding box center [348, 254] width 40 height 17
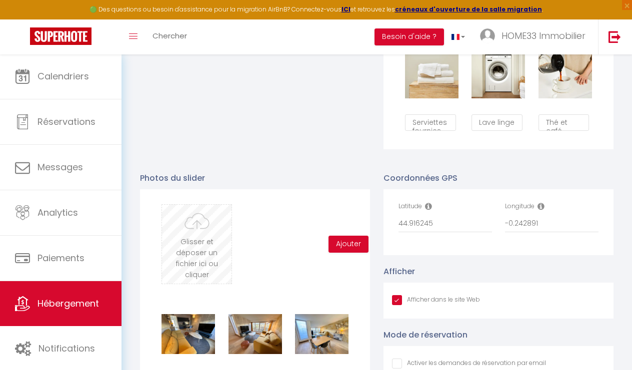
click at [229, 250] on input "file" at bounding box center [196, 244] width 69 height 79
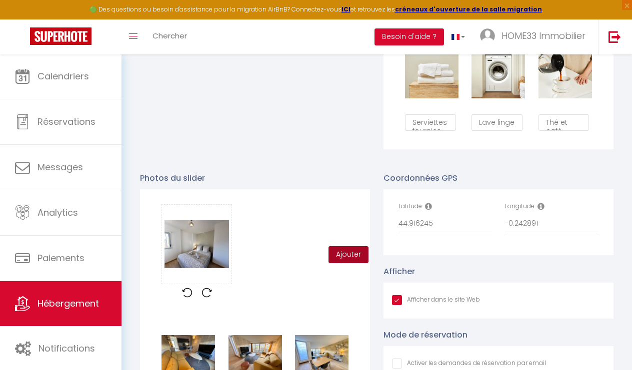
click at [358, 253] on button "Ajouter" at bounding box center [348, 254] width 40 height 17
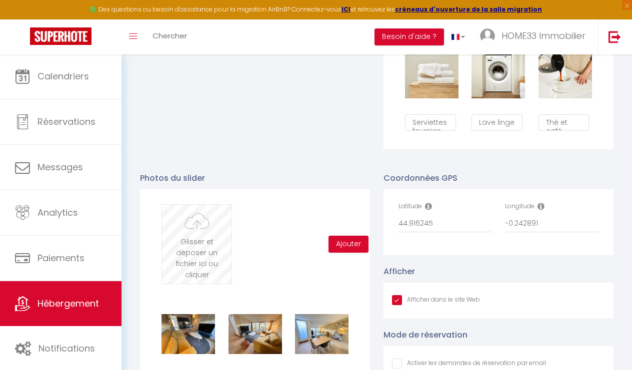
click at [223, 230] on input "file" at bounding box center [196, 244] width 69 height 79
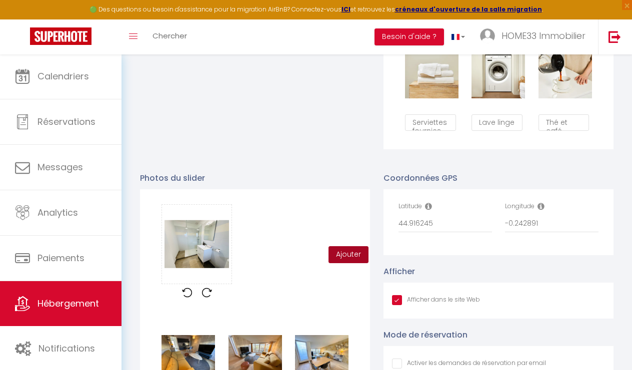
click at [340, 253] on button "Ajouter" at bounding box center [348, 254] width 40 height 17
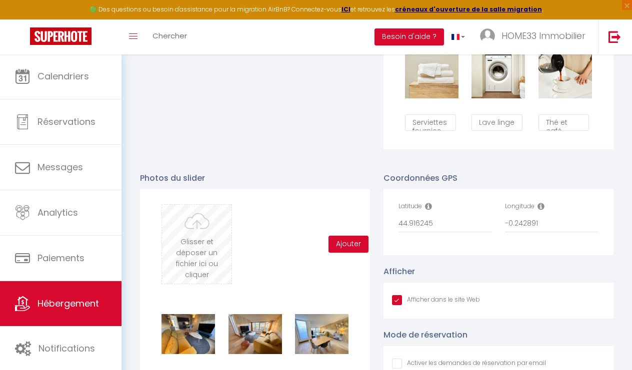
click at [209, 240] on input "file" at bounding box center [196, 244] width 69 height 79
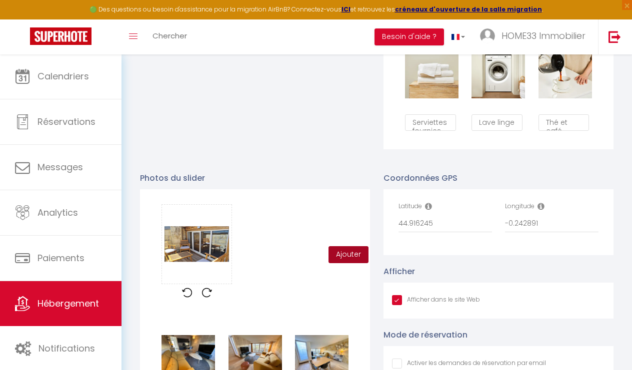
click at [344, 258] on button "Ajouter" at bounding box center [348, 254] width 40 height 17
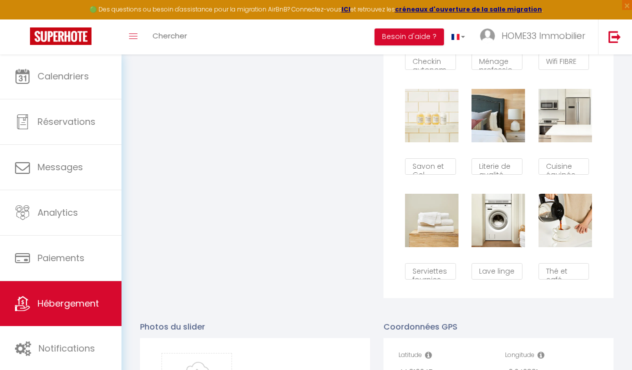
scroll to position [682, 0]
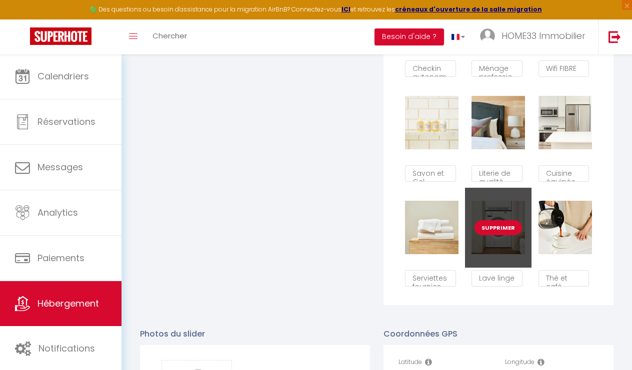
click at [500, 222] on button "Supprimer" at bounding box center [497, 227] width 47 height 15
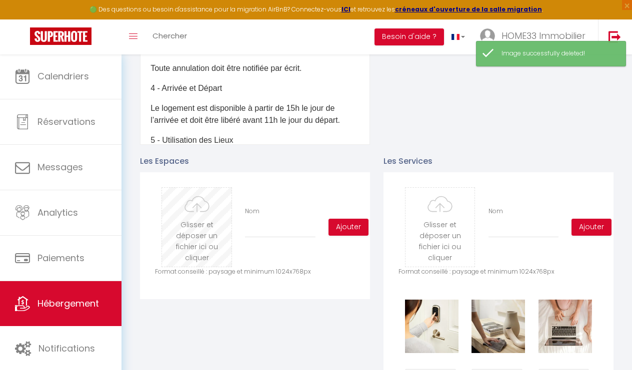
scroll to position [375, 0]
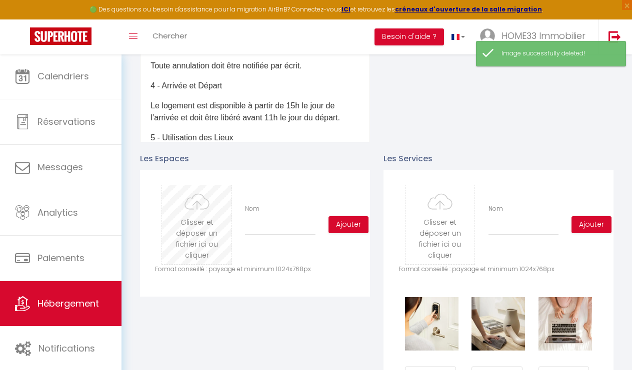
click at [201, 233] on input "file" at bounding box center [196, 224] width 69 height 79
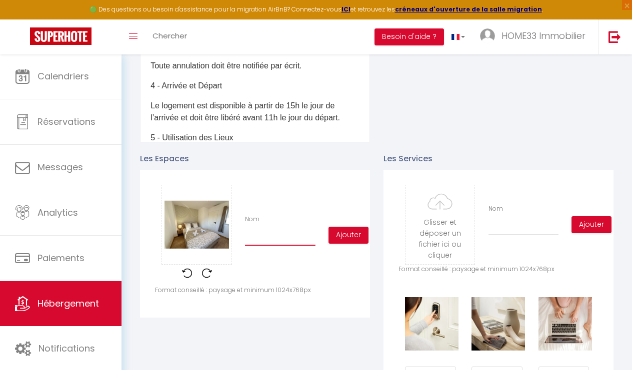
click at [291, 241] on input "Nom" at bounding box center [280, 237] width 70 height 18
click at [361, 232] on button "Ajouter" at bounding box center [348, 235] width 40 height 17
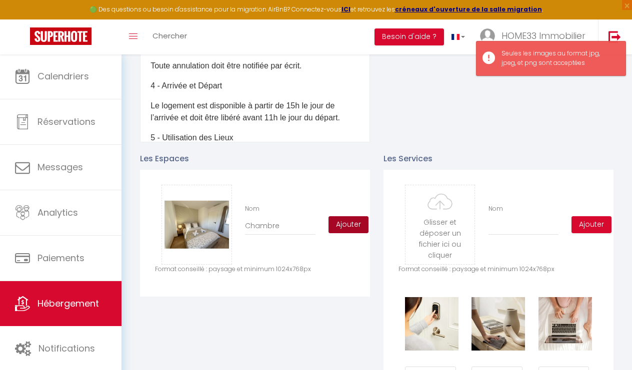
click at [355, 222] on button "Ajouter" at bounding box center [348, 224] width 40 height 17
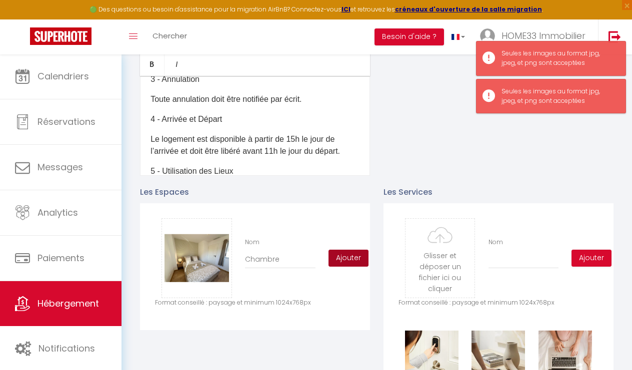
scroll to position [331, 0]
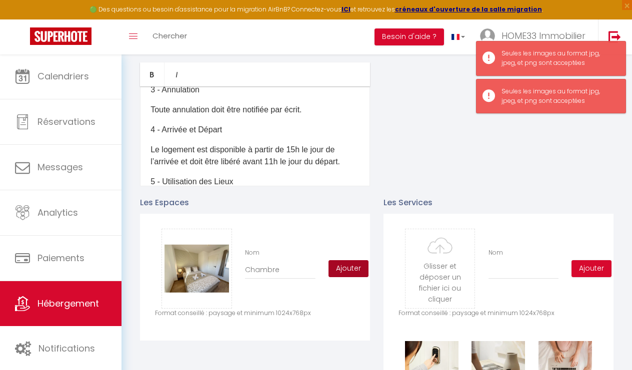
click at [345, 267] on button "Ajouter" at bounding box center [348, 268] width 40 height 17
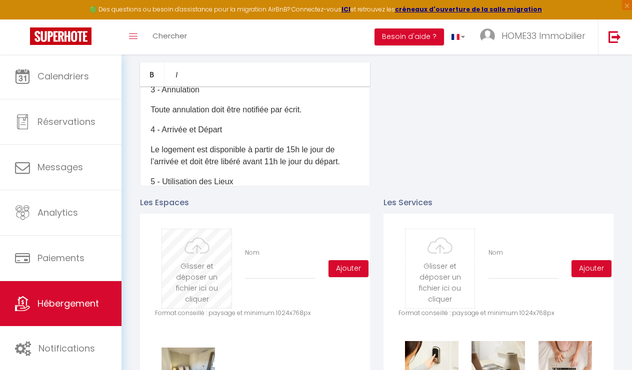
click at [206, 275] on input "file" at bounding box center [196, 268] width 69 height 79
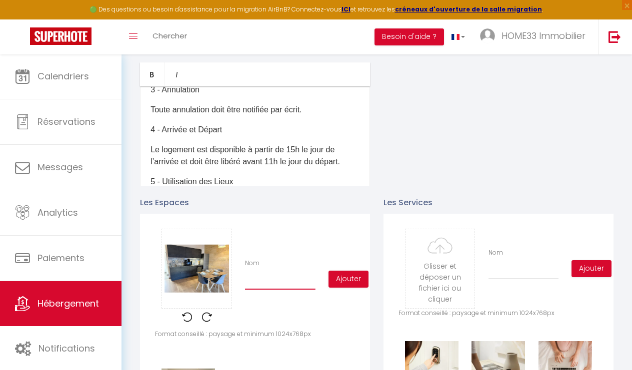
click at [269, 277] on input "Nom" at bounding box center [280, 281] width 70 height 18
click at [354, 277] on button "Ajouter" at bounding box center [348, 279] width 40 height 17
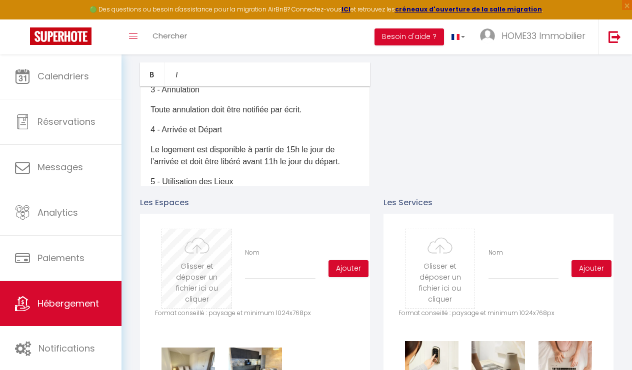
click at [203, 255] on input "file" at bounding box center [196, 268] width 69 height 79
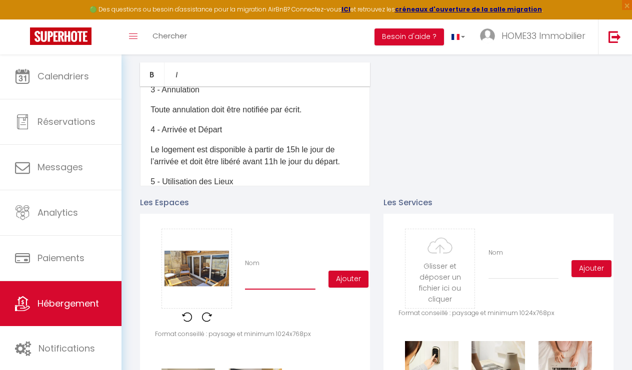
click at [284, 280] on input "Nom" at bounding box center [280, 281] width 70 height 18
click at [350, 284] on button "Ajouter" at bounding box center [348, 279] width 40 height 17
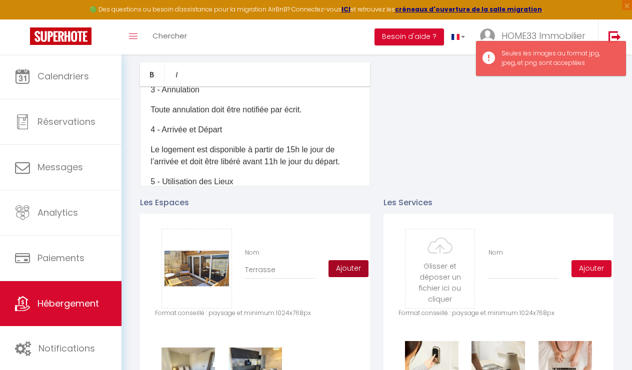
click at [348, 273] on button "Ajouter" at bounding box center [348, 268] width 40 height 17
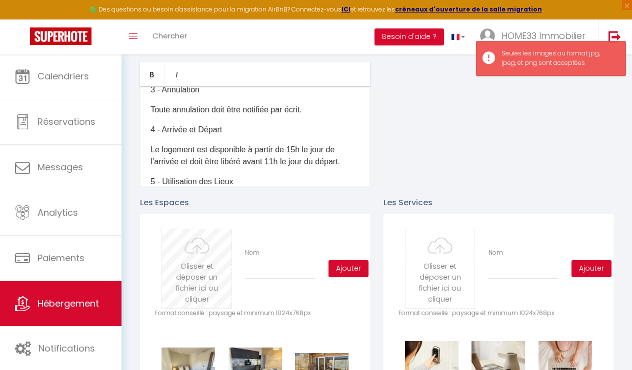
click at [189, 270] on input "file" at bounding box center [196, 268] width 69 height 79
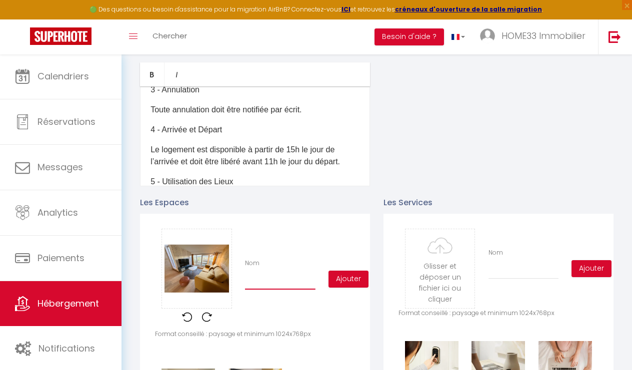
click at [282, 283] on input "Nom" at bounding box center [280, 281] width 70 height 18
click at [365, 276] on button "Ajouter" at bounding box center [348, 279] width 40 height 17
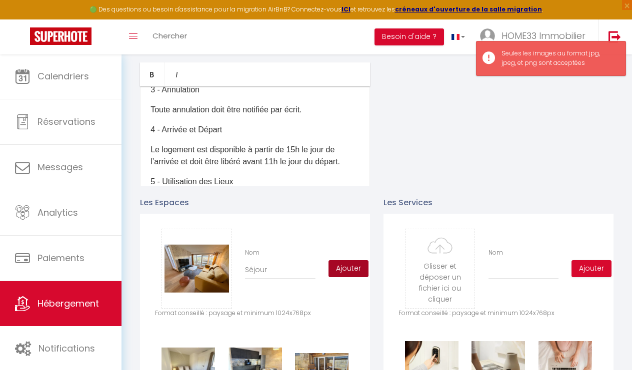
click at [355, 269] on button "Ajouter" at bounding box center [348, 268] width 40 height 17
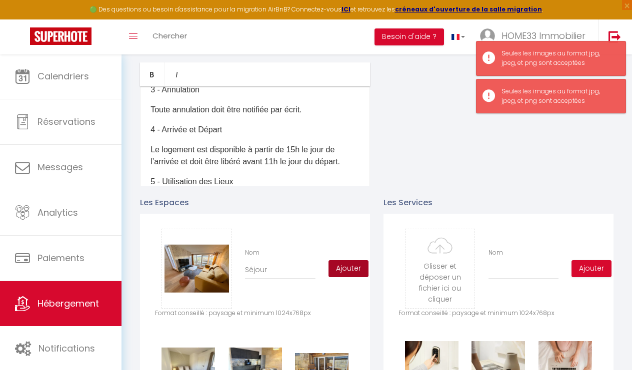
click at [355, 269] on button "Ajouter" at bounding box center [348, 268] width 40 height 17
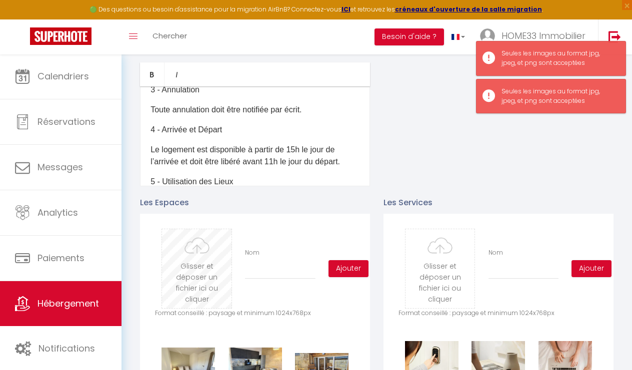
click at [187, 279] on input "file" at bounding box center [196, 268] width 69 height 79
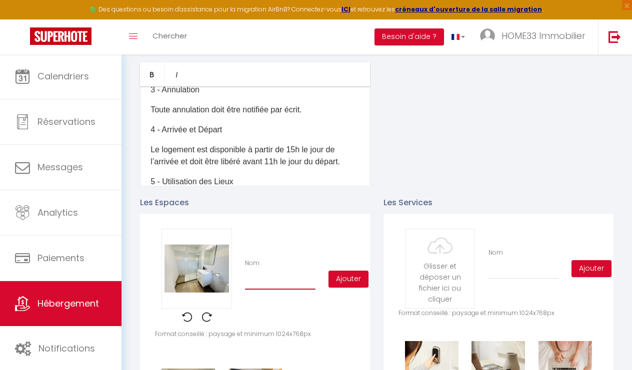
click at [267, 278] on input "Nom" at bounding box center [280, 281] width 70 height 18
click at [362, 278] on button "Ajouter" at bounding box center [348, 279] width 40 height 17
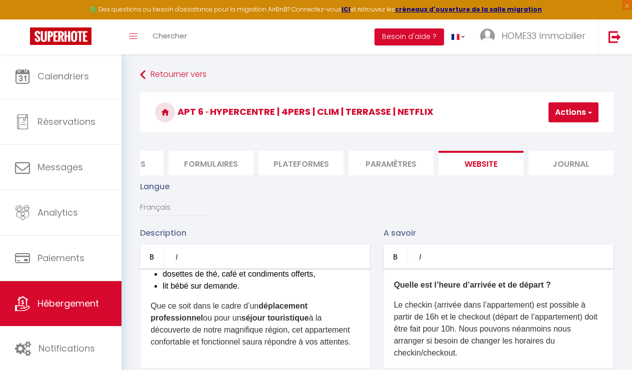
scroll to position [0, 0]
click at [569, 119] on button "Actions" at bounding box center [573, 112] width 50 height 20
click at [553, 136] on input "Enregistrer" at bounding box center [547, 134] width 37 height 10
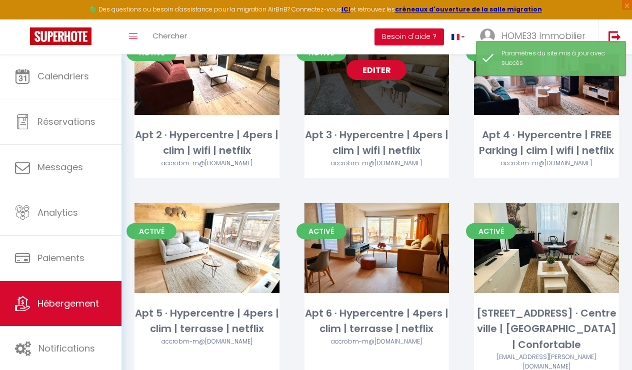
scroll to position [514, 0]
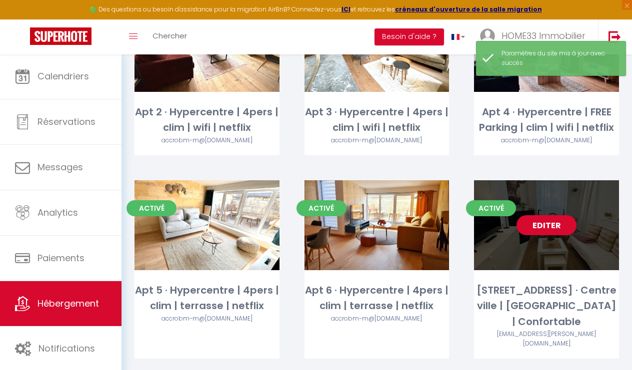
click at [551, 227] on link "Editer" at bounding box center [546, 225] width 60 height 20
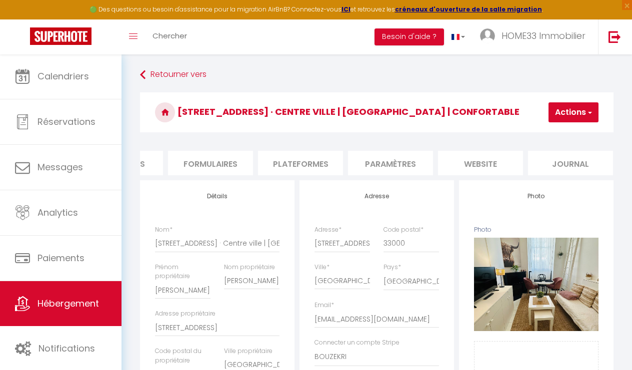
scroll to position [0, 421]
click at [480, 164] on li "website" at bounding box center [480, 163] width 85 height 24
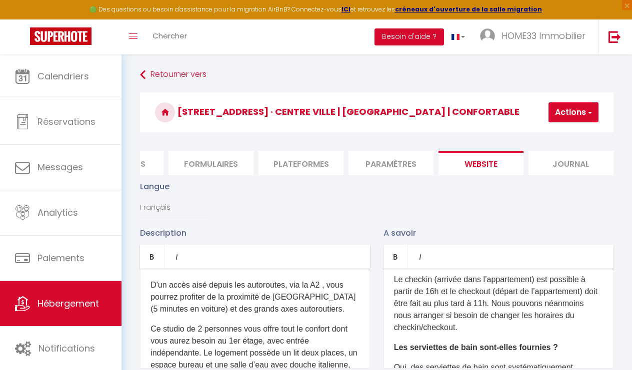
scroll to position [22, 0]
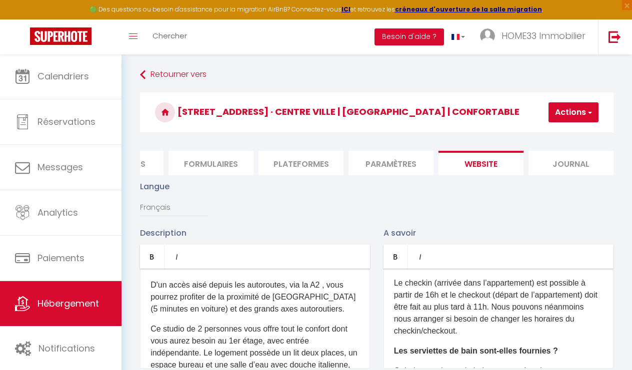
click at [501, 307] on p "Le checkin (arrivée dans l’appartement) est possible à partir de 16h et le chec…" at bounding box center [498, 307] width 209 height 60
click at [492, 307] on p "Le checkin (arrivée dans l’appartement) est possible à partir de 16h et le chec…" at bounding box center [498, 307] width 209 height 60
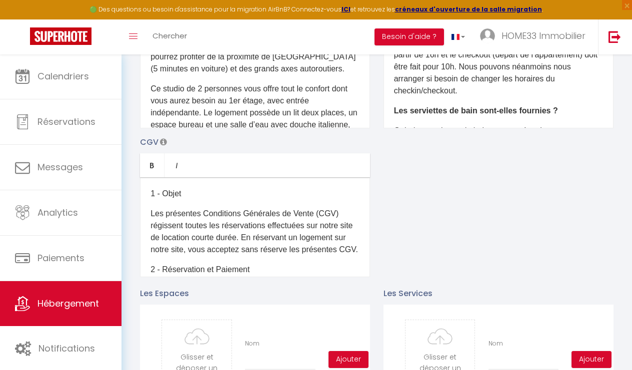
scroll to position [0, 0]
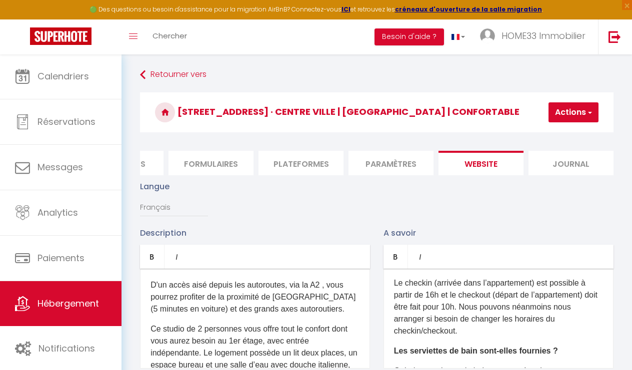
click at [299, 309] on p "D'un accès aisé depuis les autoroutes, via la A2 , vous pourrez profiter de la …" at bounding box center [254, 297] width 209 height 36
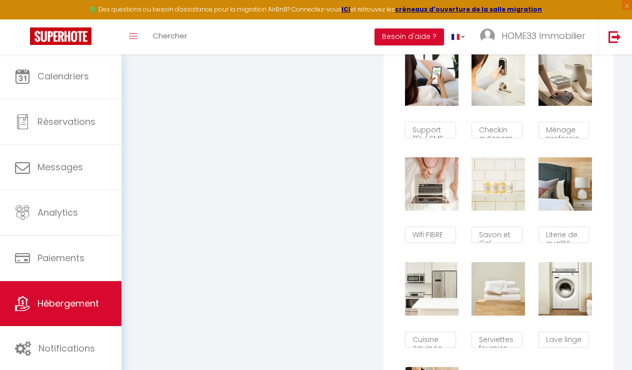
scroll to position [620, 0]
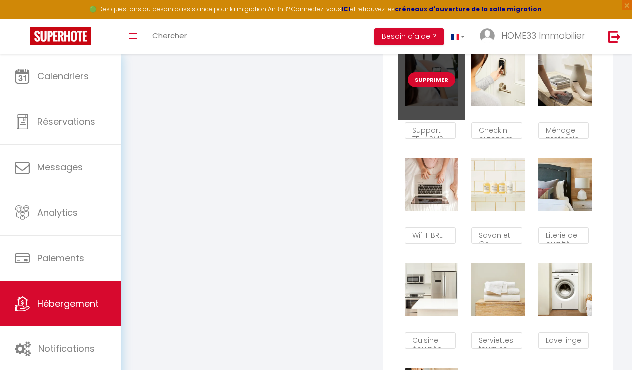
click at [430, 76] on button "Supprimer" at bounding box center [431, 79] width 47 height 15
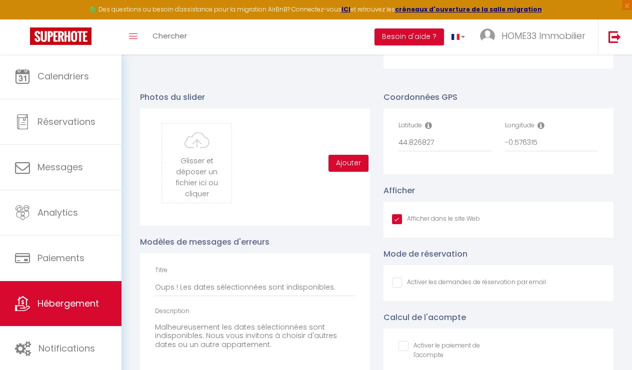
scroll to position [938, 0]
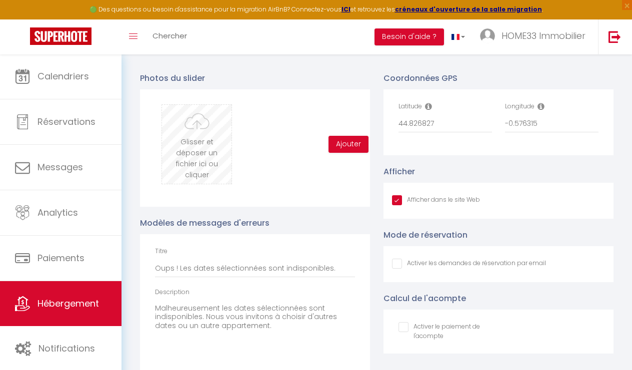
click at [190, 141] on input "file" at bounding box center [196, 144] width 69 height 79
click at [210, 141] on input "file" at bounding box center [196, 144] width 69 height 79
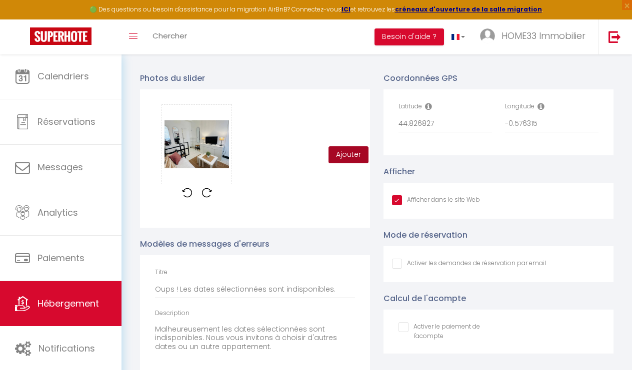
click at [341, 155] on button "Ajouter" at bounding box center [348, 154] width 40 height 17
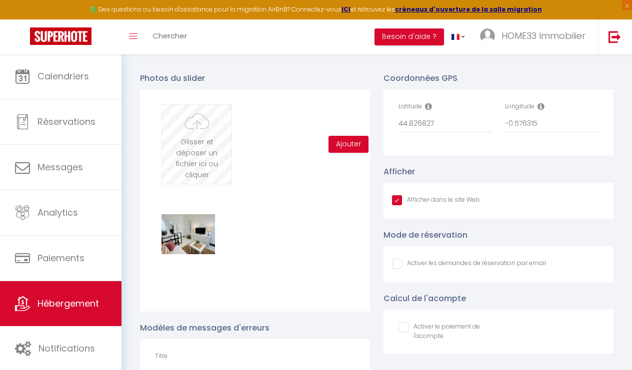
click at [188, 142] on input "file" at bounding box center [196, 144] width 69 height 79
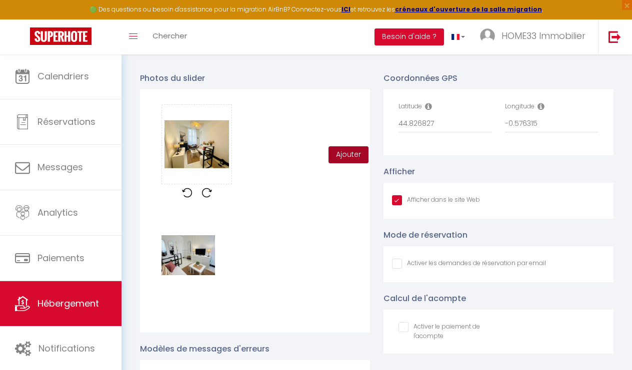
click at [346, 158] on button "Ajouter" at bounding box center [348, 154] width 40 height 17
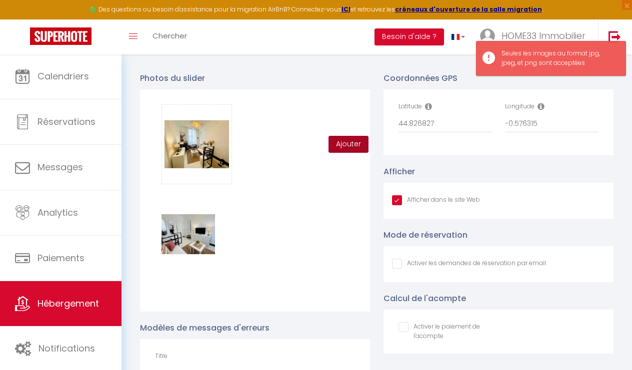
click at [340, 146] on button "Ajouter" at bounding box center [348, 144] width 40 height 17
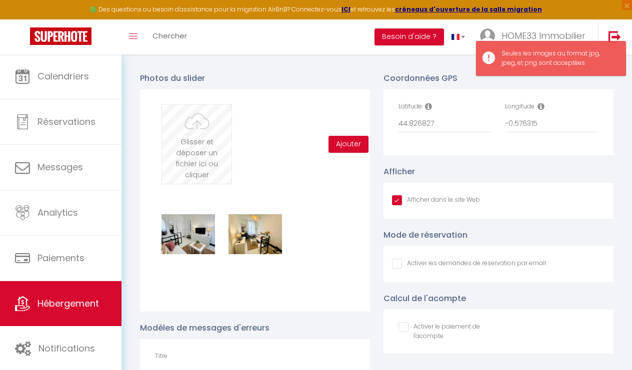
click at [206, 139] on input "file" at bounding box center [196, 144] width 69 height 79
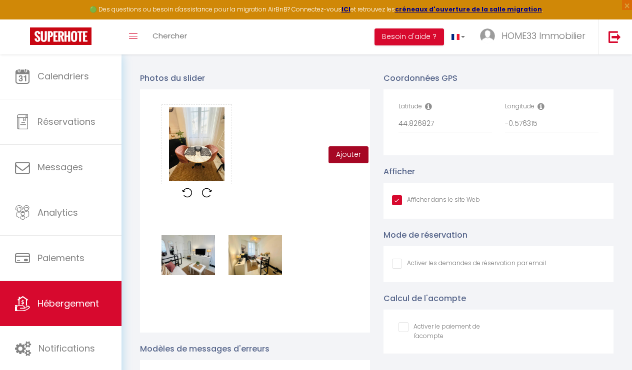
click at [355, 153] on button "Ajouter" at bounding box center [348, 154] width 40 height 17
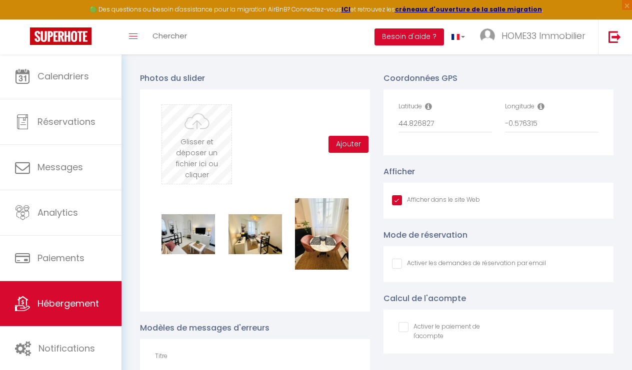
click at [194, 132] on input "file" at bounding box center [196, 144] width 69 height 79
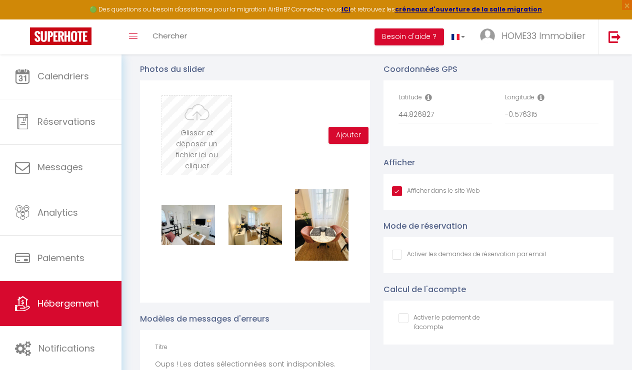
click at [193, 148] on input "file" at bounding box center [196, 135] width 69 height 79
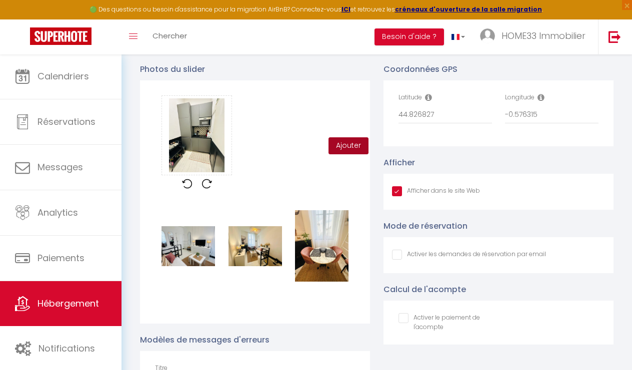
click at [358, 148] on button "Ajouter" at bounding box center [348, 145] width 40 height 17
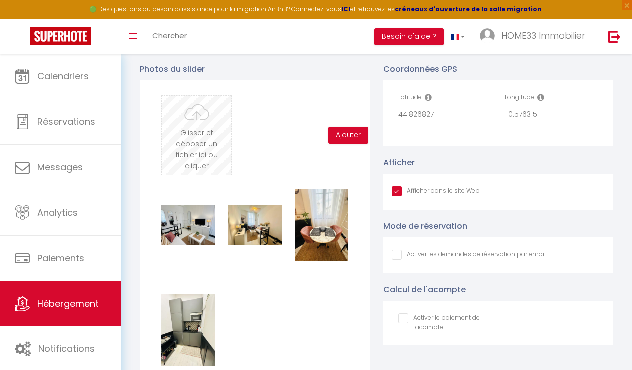
click at [209, 144] on input "file" at bounding box center [196, 135] width 69 height 79
type input "C:\fakepath\5c4238df-3b73-4420-a9c8-ab9ced193452.jpeg"
checkbox input "true"
checkbox input "false"
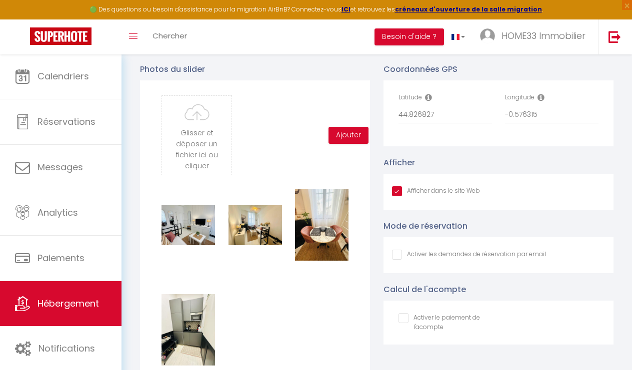
checkbox input "false"
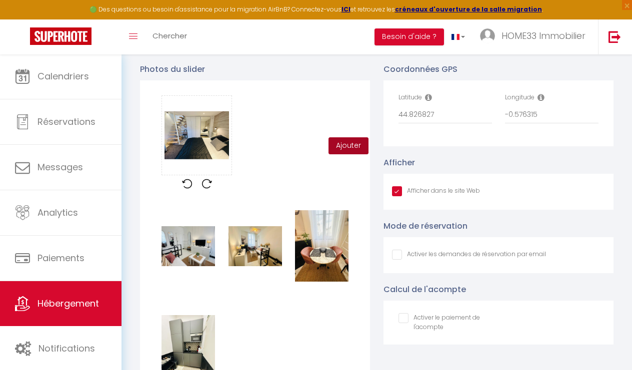
click at [346, 148] on button "Ajouter" at bounding box center [348, 145] width 40 height 17
checkbox input "true"
checkbox input "false"
checkbox input "true"
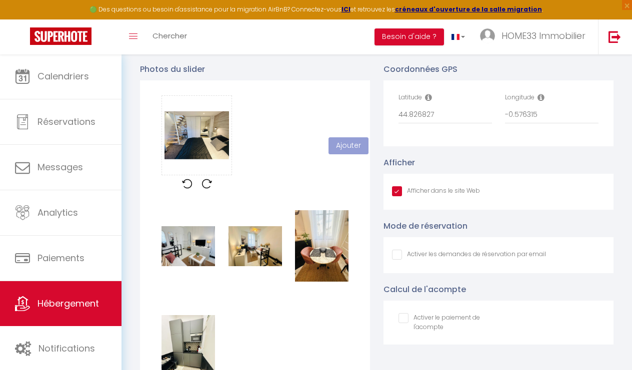
checkbox input "false"
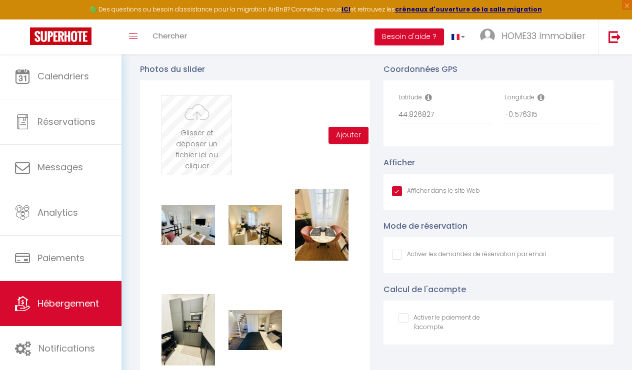
click at [185, 142] on input "file" at bounding box center [196, 135] width 69 height 79
type input "C:\fakepath\f5f96ea2-52b4-46ac-9ea8-9537bbf5e404.jpeg"
checkbox input "true"
checkbox input "false"
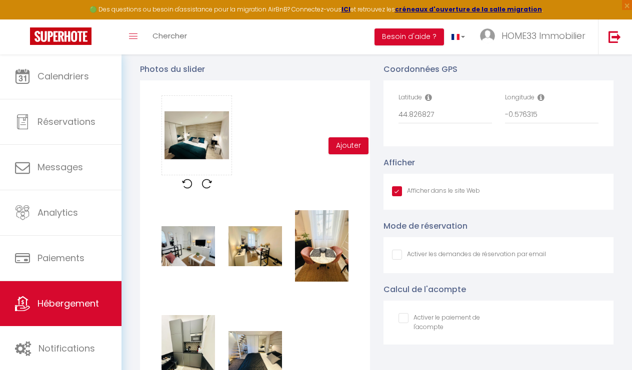
click at [357, 154] on div "Glisser et déposer un fichier ici ou cliquer Ooops, something wrong happened. R…" at bounding box center [255, 254] width 230 height 348
click at [347, 141] on button "Ajouter" at bounding box center [348, 145] width 40 height 17
checkbox input "true"
checkbox input "false"
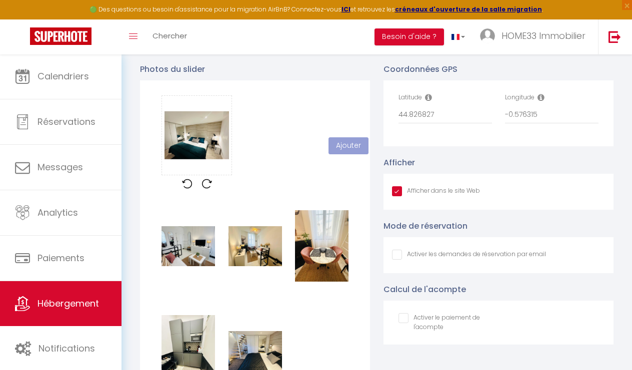
checkbox input "true"
checkbox input "false"
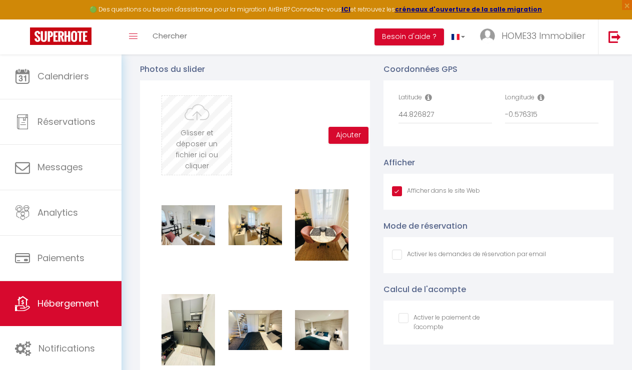
click at [208, 122] on input "file" at bounding box center [196, 135] width 69 height 79
type input "C:\fakepath\49e8c40a-3640-4849-8d20-17e7d77dc288.jpeg.jpg"
checkbox input "true"
checkbox input "false"
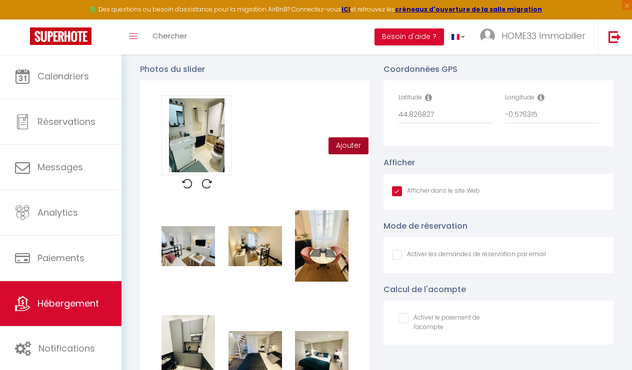
click at [337, 142] on button "Ajouter" at bounding box center [348, 145] width 40 height 17
checkbox input "true"
checkbox input "false"
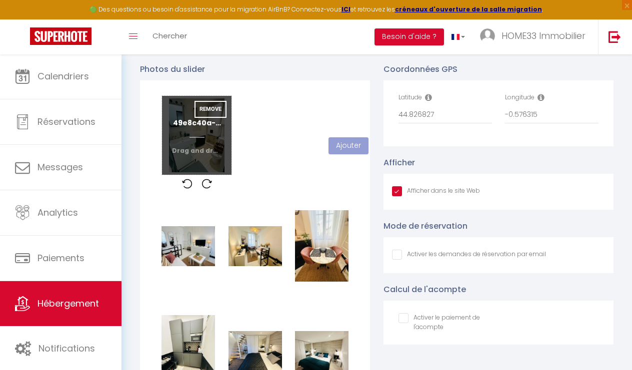
checkbox input "true"
checkbox input "false"
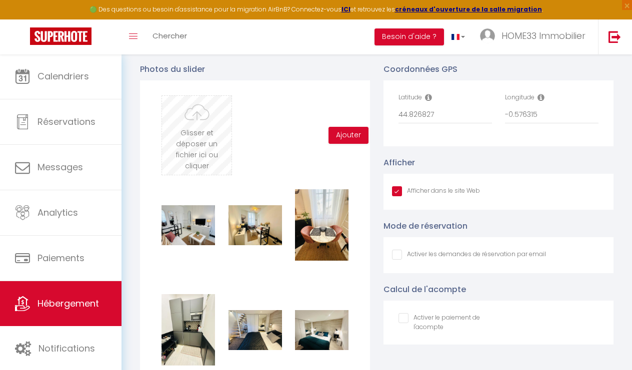
click at [187, 129] on input "file" at bounding box center [196, 135] width 69 height 79
type input "C:\fakepath\9568a72b-0887-4eff-bc6f-5f27c261b73f.jpeg.jpg"
checkbox input "true"
checkbox input "false"
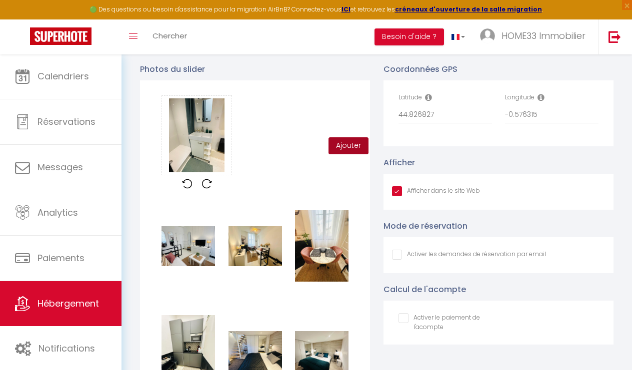
click at [355, 145] on button "Ajouter" at bounding box center [348, 145] width 40 height 17
checkbox input "true"
checkbox input "false"
checkbox input "true"
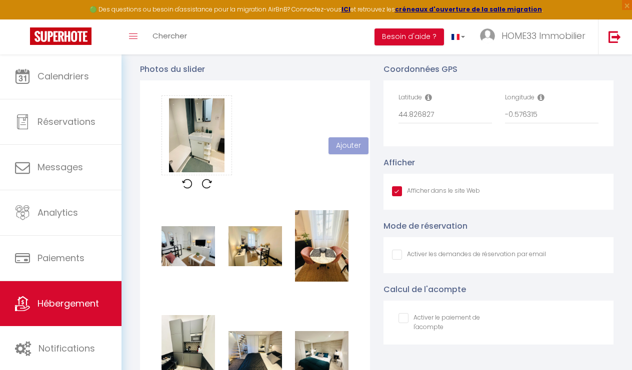
checkbox input "false"
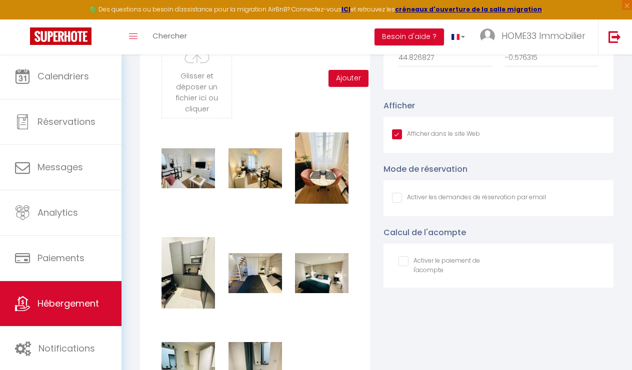
scroll to position [1018, 0]
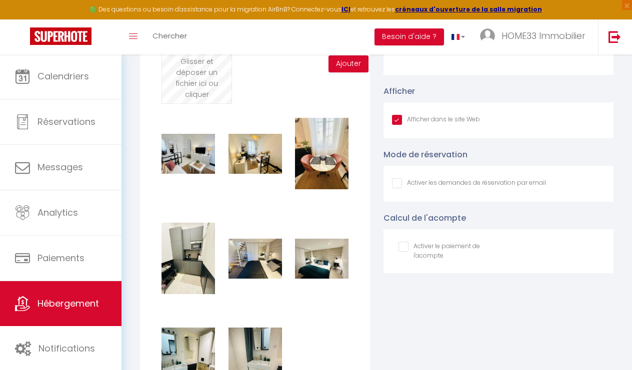
click at [188, 76] on input "file" at bounding box center [196, 63] width 69 height 79
type input "C:\fakepath\83c8834e-2faf-40fd-a83e-51ba52d70a89.jpeg"
checkbox input "true"
checkbox input "false"
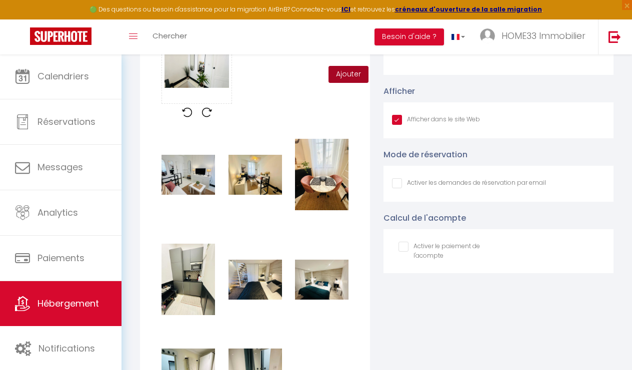
click at [338, 73] on button "Ajouter" at bounding box center [348, 74] width 40 height 17
checkbox input "true"
checkbox input "false"
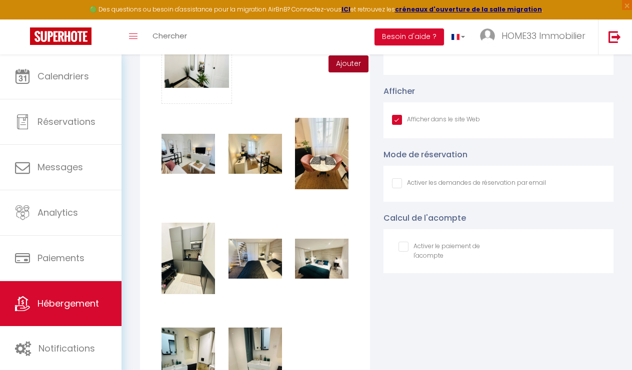
checkbox input "true"
checkbox input "false"
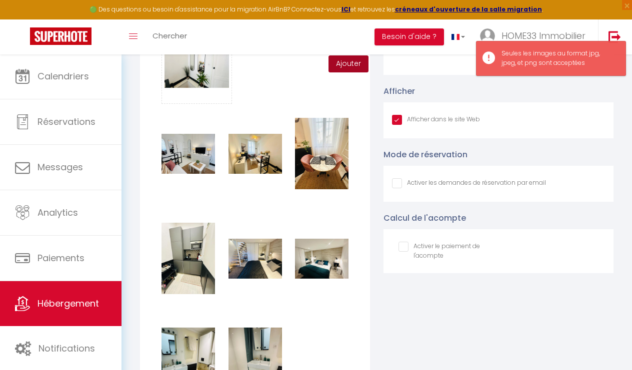
click at [336, 60] on button "Ajouter" at bounding box center [348, 63] width 40 height 17
checkbox input "true"
checkbox input "false"
checkbox input "true"
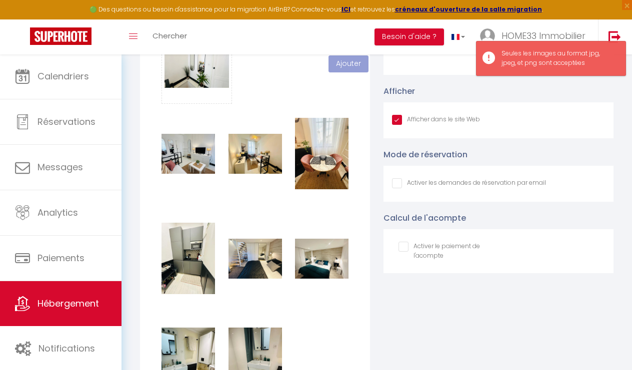
checkbox input "false"
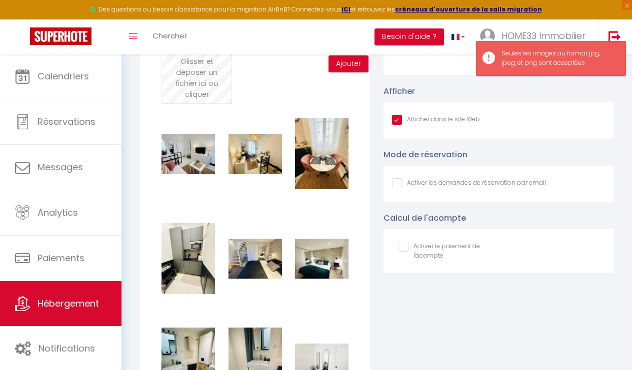
click at [219, 84] on input "file" at bounding box center [196, 63] width 69 height 79
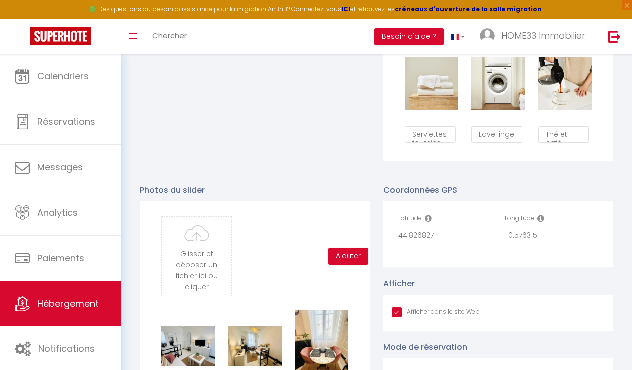
scroll to position [819, 0]
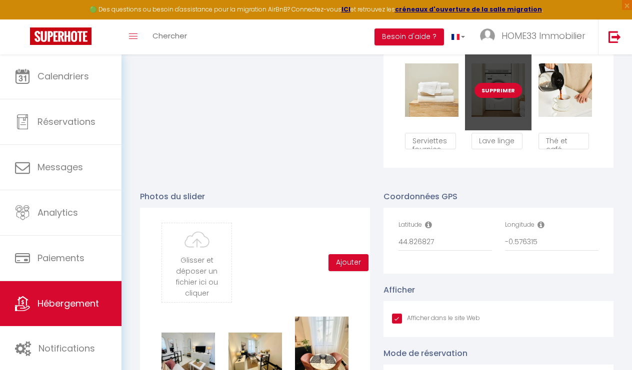
click at [491, 91] on button "Supprimer" at bounding box center [497, 90] width 47 height 15
checkbox input "true"
checkbox input "false"
checkbox input "true"
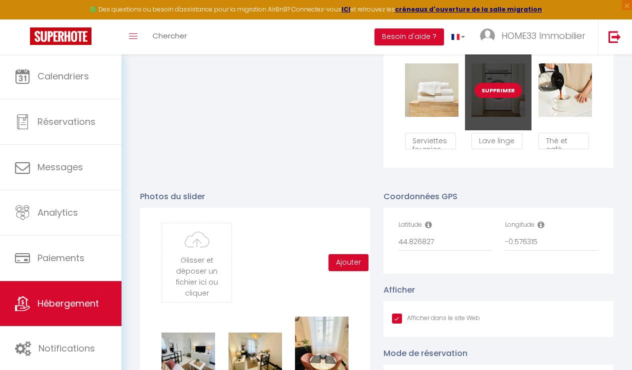
checkbox input "false"
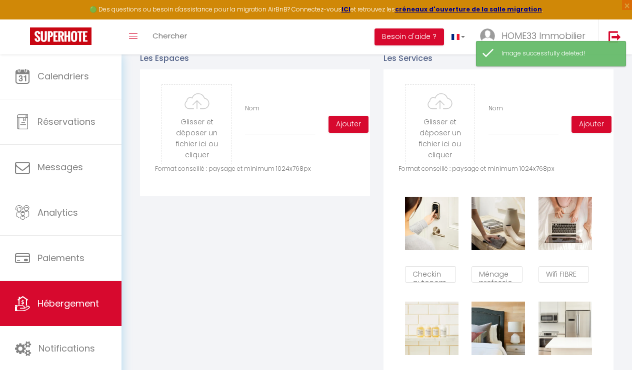
scroll to position [465, 0]
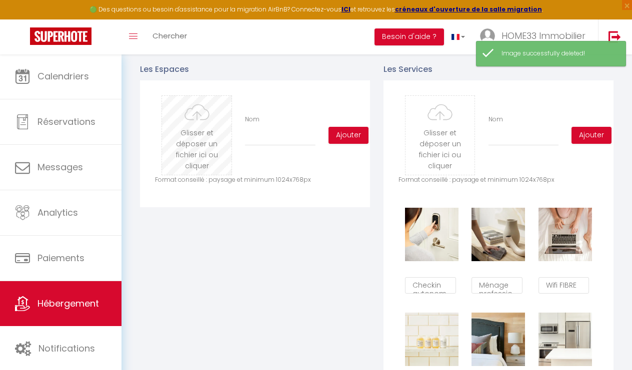
click at [191, 147] on input "file" at bounding box center [196, 135] width 69 height 79
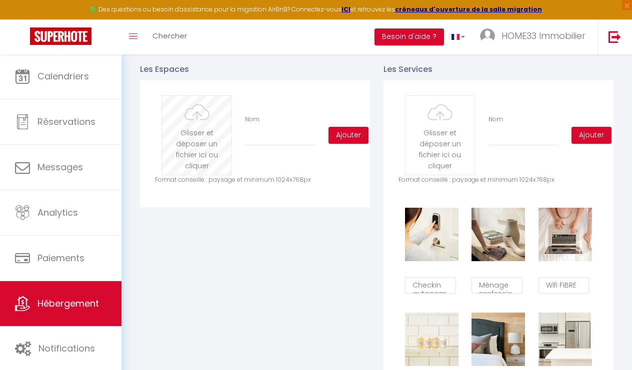
type input "C:\fakepath\5c4238df-3b73-4420-a9c8-ab9ced193452.jpeg"
checkbox input "true"
checkbox input "false"
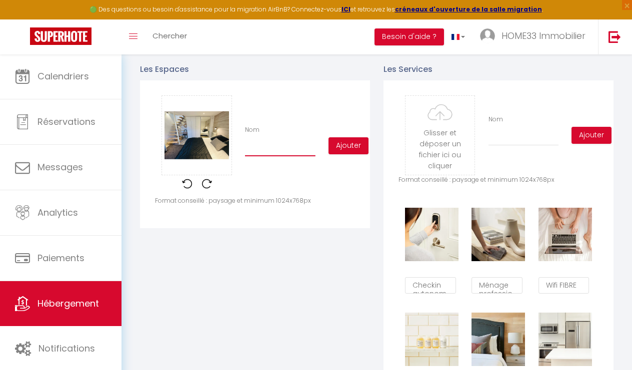
click at [273, 150] on input "Nom" at bounding box center [280, 147] width 70 height 18
type input "C"
checkbox input "true"
checkbox input "false"
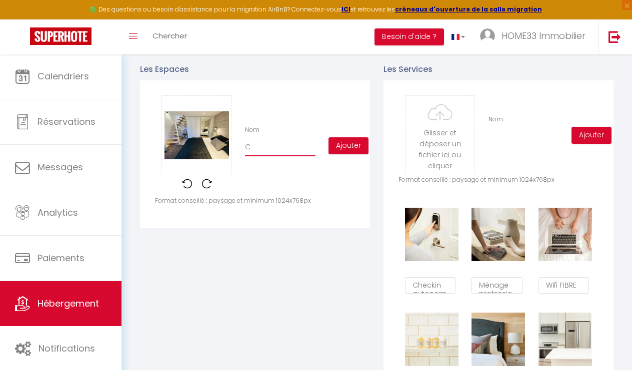
type input "Ch"
checkbox input "true"
checkbox input "false"
type input "Cha"
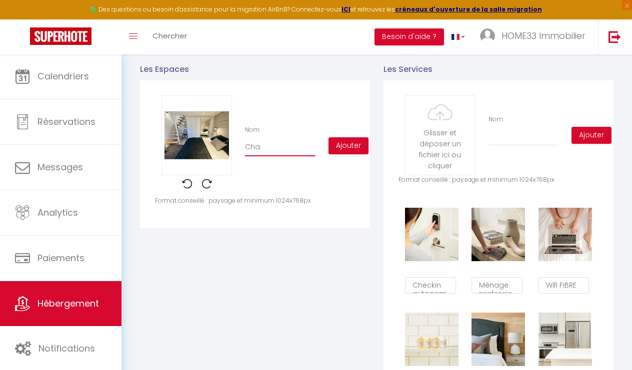
checkbox input "true"
checkbox input "false"
type input "Cham"
checkbox input "true"
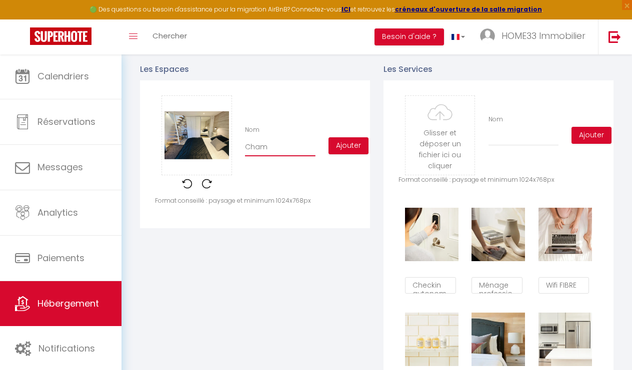
checkbox input "false"
type input "Chamb"
checkbox input "true"
checkbox input "false"
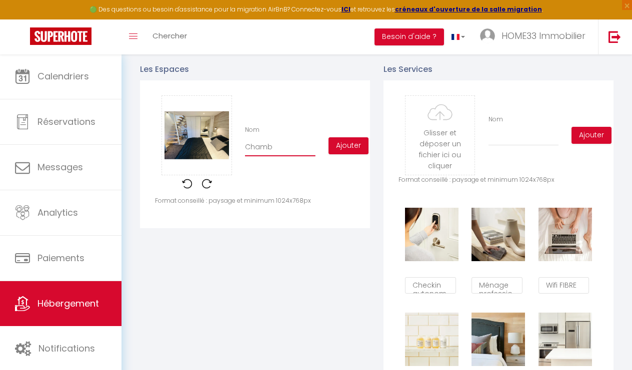
checkbox input "false"
type input "Chambr"
checkbox input "true"
checkbox input "false"
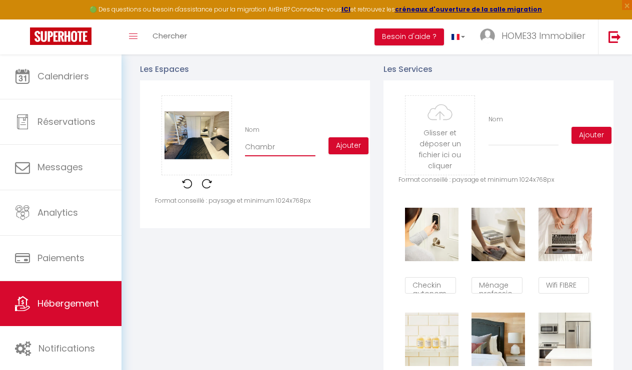
type input "Chambre"
checkbox input "true"
checkbox input "false"
type input "Chambre"
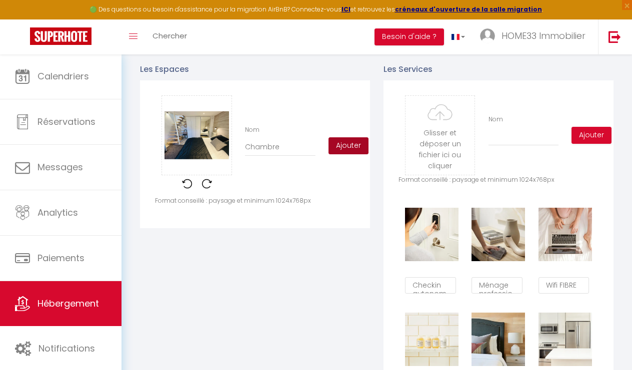
click at [330, 151] on button "Ajouter" at bounding box center [348, 145] width 40 height 17
checkbox input "true"
checkbox input "false"
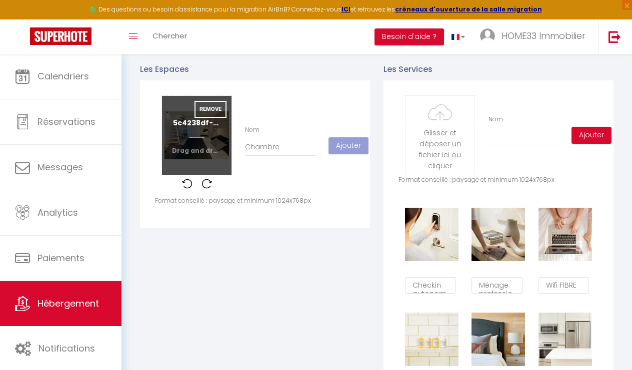
checkbox input "true"
checkbox input "false"
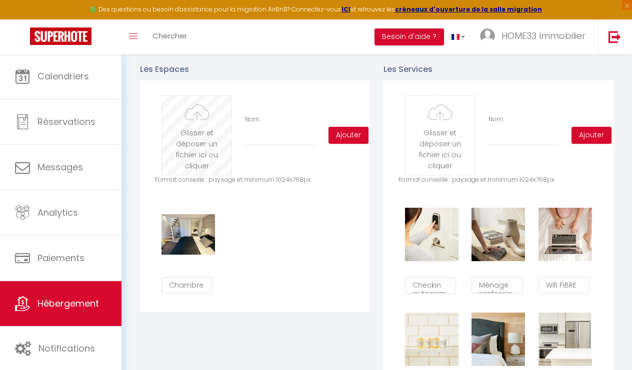
click at [176, 114] on input "file" at bounding box center [196, 135] width 69 height 79
type input "C:\fakepath\49e8c40a-3640-4849-8d20-17e7d77dc288.jpeg.jpg"
checkbox input "true"
checkbox input "false"
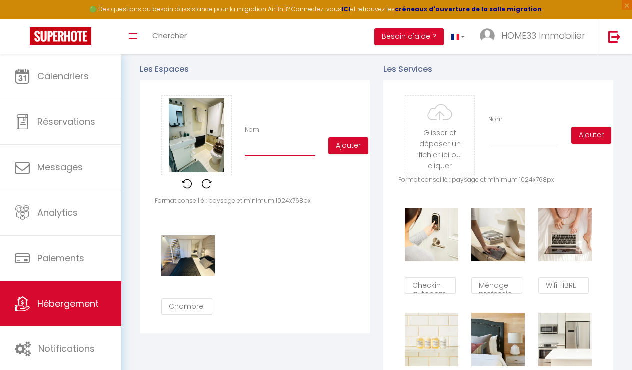
click at [282, 152] on input "Nom" at bounding box center [280, 147] width 70 height 18
type input "W"
checkbox input "true"
checkbox input "false"
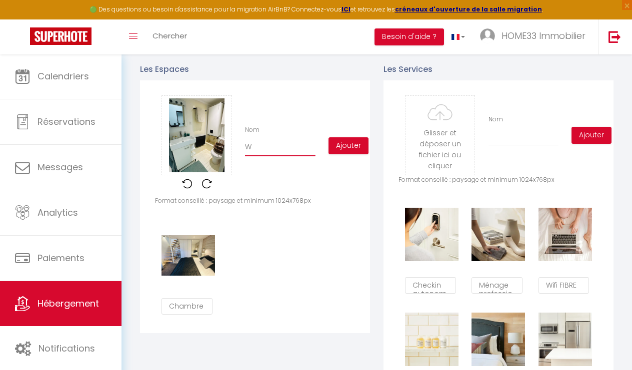
type input "WC"
checkbox input "true"
checkbox input "false"
type input "WC"
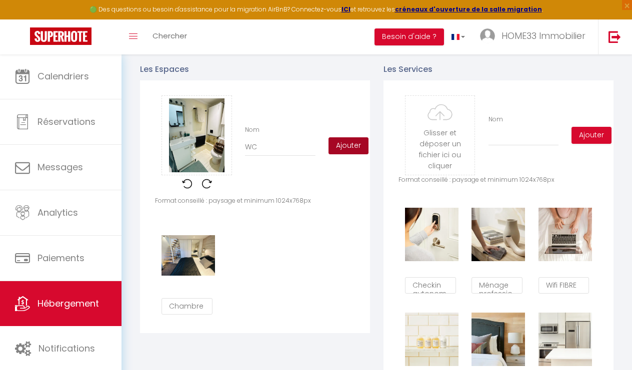
click at [347, 149] on button "Ajouter" at bounding box center [348, 145] width 40 height 17
checkbox input "true"
checkbox input "false"
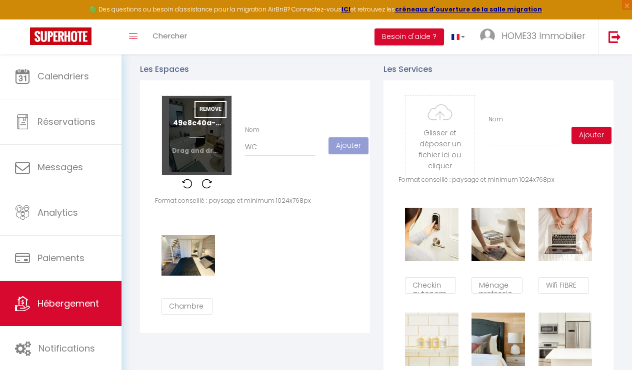
checkbox input "true"
checkbox input "false"
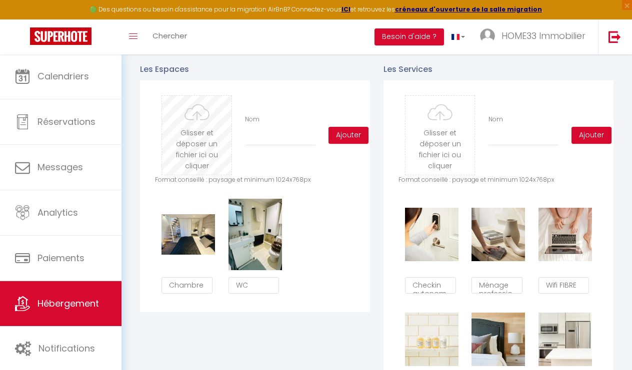
click at [193, 143] on input "file" at bounding box center [196, 135] width 69 height 79
type input "C:\fakepath\9568a72b-0887-4eff-bc6f-5f27c261b73f.jpeg.jpg"
checkbox input "true"
checkbox input "false"
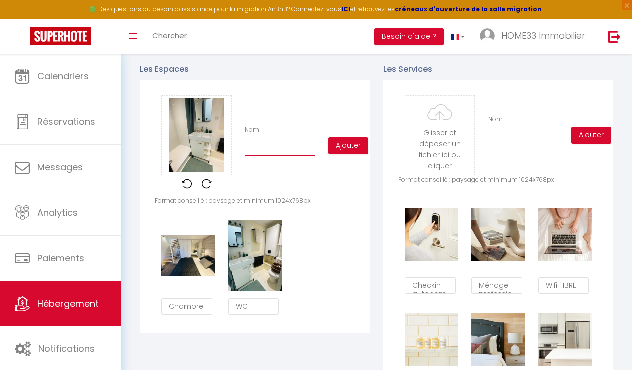
click at [273, 148] on input "Nom" at bounding box center [280, 147] width 70 height 18
type input "S"
checkbox input "true"
checkbox input "false"
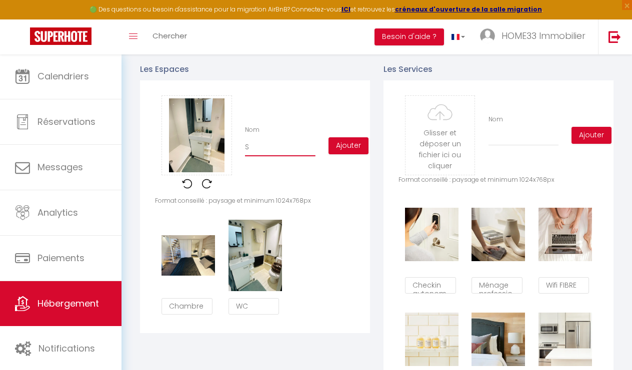
type input "Sa"
checkbox input "true"
checkbox input "false"
type input "Sal"
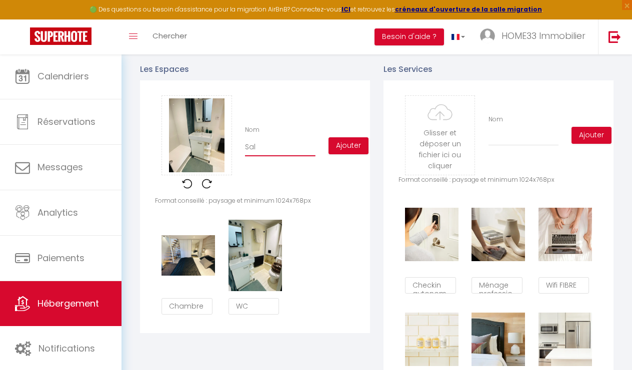
checkbox input "true"
checkbox input "false"
type input "Sall"
checkbox input "true"
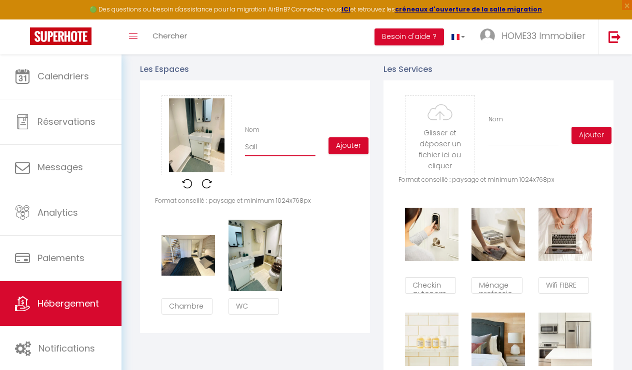
checkbox input "false"
type input "Salle"
checkbox input "true"
checkbox input "false"
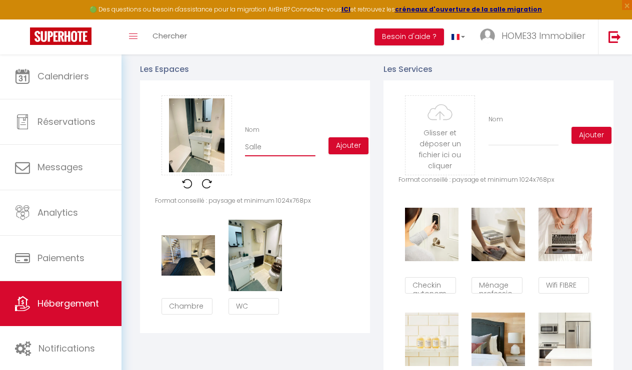
checkbox input "false"
type input "Salle"
checkbox input "true"
checkbox input "false"
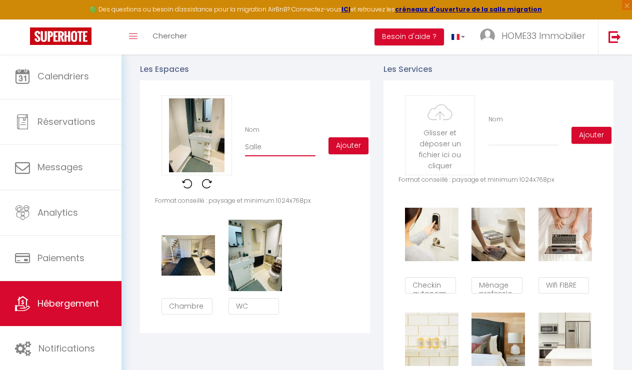
type input "Salle d"
checkbox input "true"
checkbox input "false"
type input "Salle de"
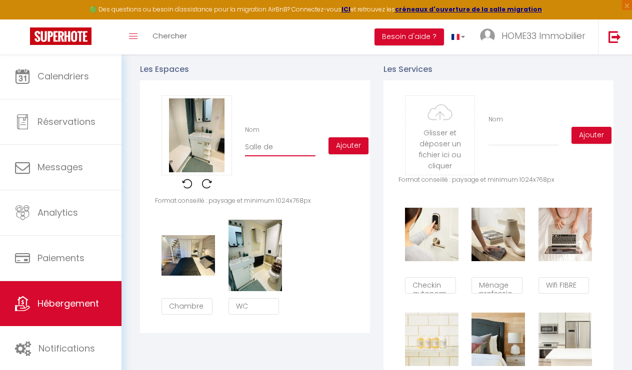
checkbox input "true"
checkbox input "false"
type input "Salle de"
checkbox input "true"
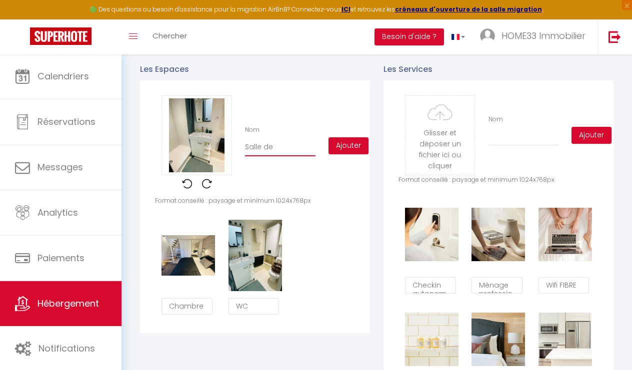
checkbox input "false"
type input "Salle de B"
checkbox input "true"
checkbox input "false"
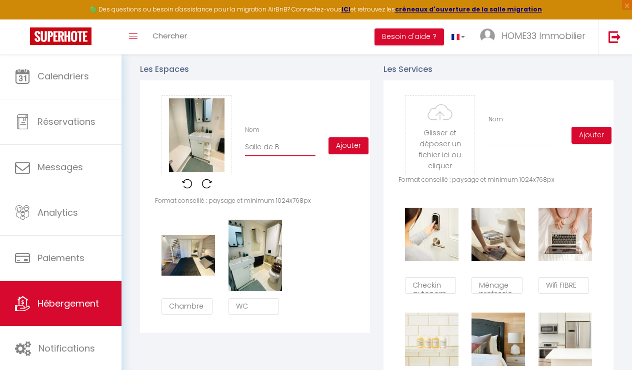
checkbox input "false"
type input "Salle de Ba"
checkbox input "true"
checkbox input "false"
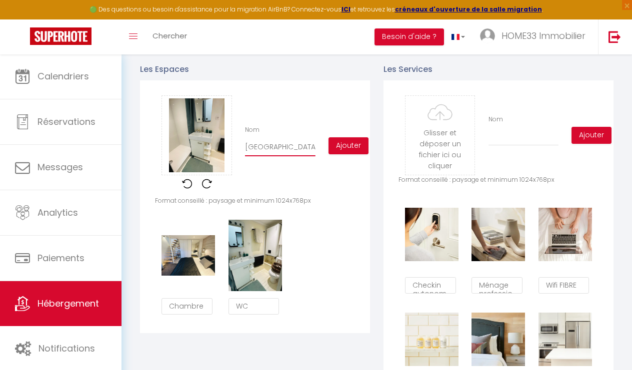
type input "Salle de Bai"
checkbox input "true"
checkbox input "false"
type input "Salle de Bain"
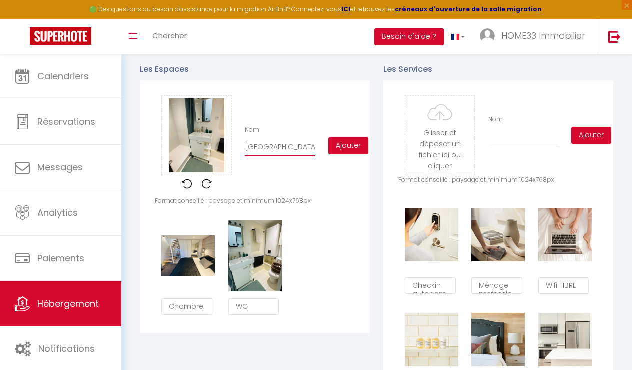
checkbox input "true"
checkbox input "false"
type input "Salle de Bain"
click at [352, 146] on button "Ajouter" at bounding box center [348, 145] width 40 height 17
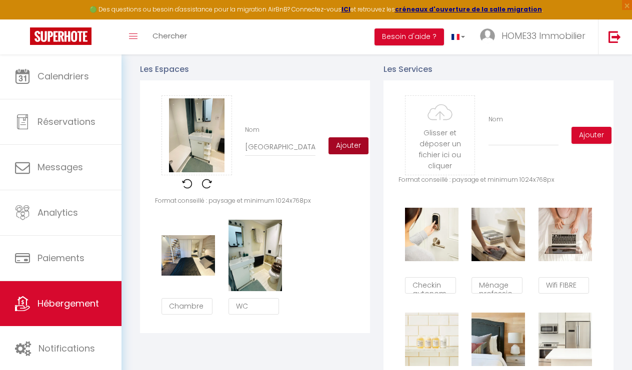
checkbox input "true"
checkbox input "false"
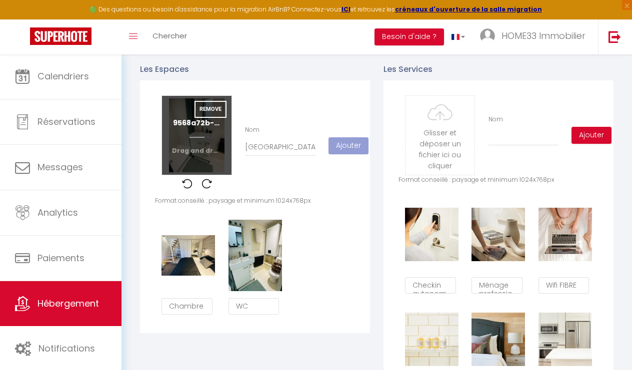
checkbox input "true"
checkbox input "false"
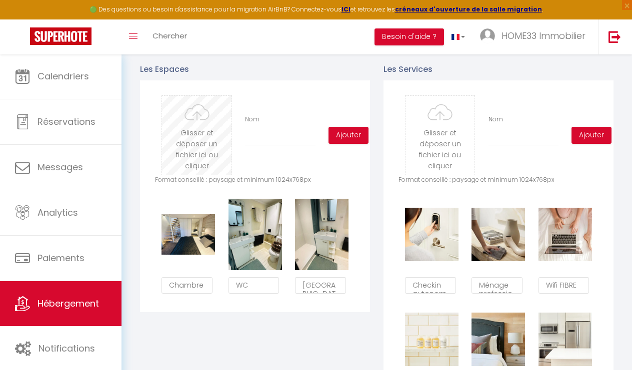
click at [196, 127] on input "file" at bounding box center [196, 135] width 69 height 79
type input "C:\fakepath\325410d8-f4e8-40da-b623-66a933bac17c.jpeg.jpg"
checkbox input "true"
checkbox input "false"
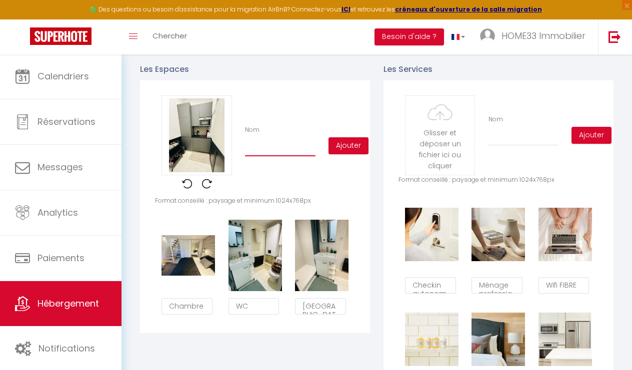
click at [273, 147] on input "Nom" at bounding box center [280, 147] width 70 height 18
type input "C"
checkbox input "true"
click at [344, 144] on button "Ajouter" at bounding box center [348, 145] width 40 height 17
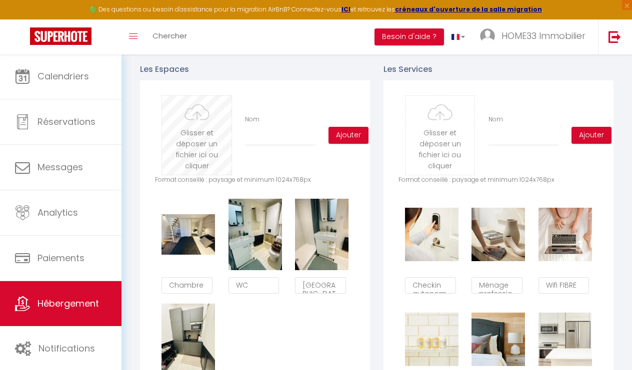
click at [193, 128] on input "file" at bounding box center [196, 135] width 69 height 79
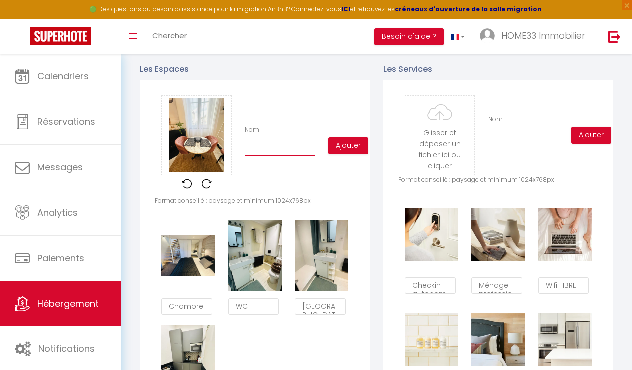
click at [298, 146] on input "Nom" at bounding box center [280, 147] width 70 height 18
click at [364, 144] on button "Ajouter" at bounding box center [348, 145] width 40 height 17
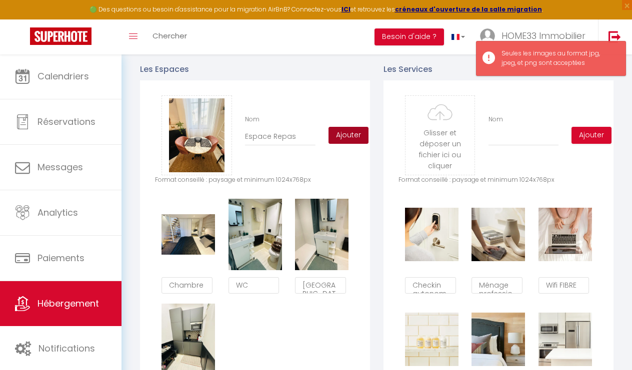
click at [356, 138] on button "Ajouter" at bounding box center [348, 135] width 40 height 17
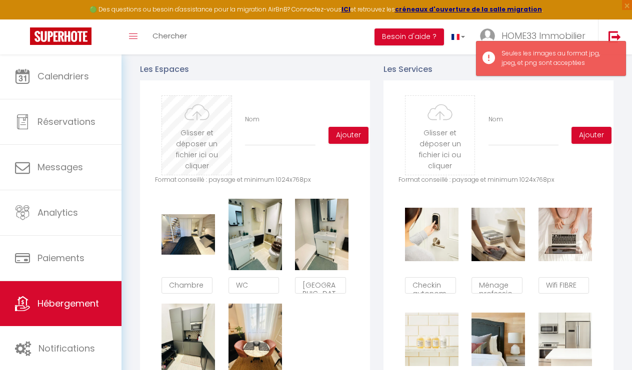
click at [216, 138] on input "file" at bounding box center [196, 135] width 69 height 79
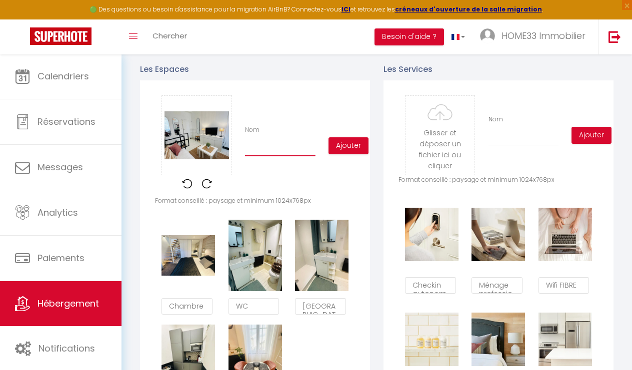
click at [278, 148] on input "Nom" at bounding box center [280, 147] width 70 height 18
click at [352, 143] on button "Ajouter" at bounding box center [348, 145] width 40 height 17
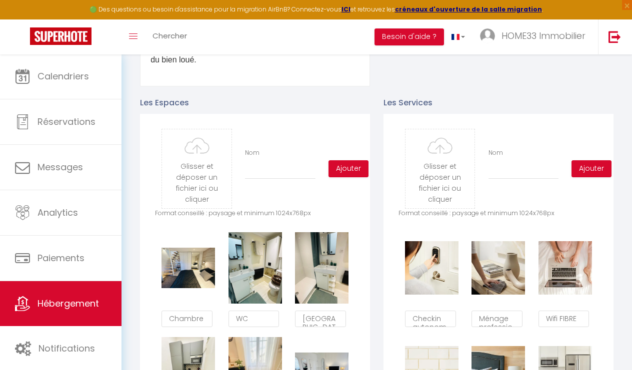
scroll to position [407, 0]
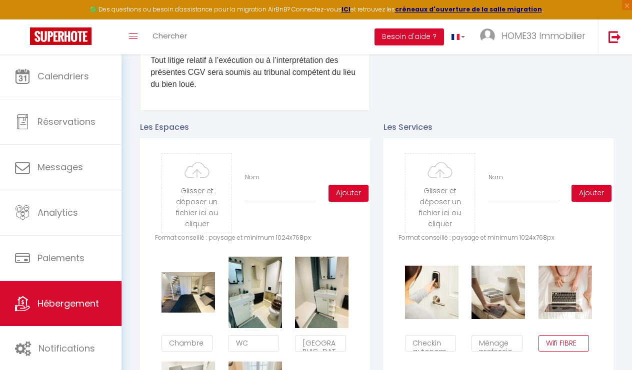
click at [567, 343] on textarea "Wifi FIBRE" at bounding box center [563, 343] width 51 height 17
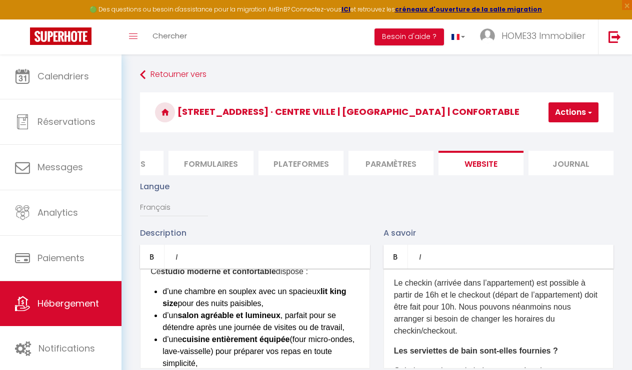
scroll to position [0, 0]
click at [585, 116] on button "Actions" at bounding box center [573, 112] width 50 height 20
click at [555, 131] on input "Enregistrer" at bounding box center [547, 134] width 37 height 10
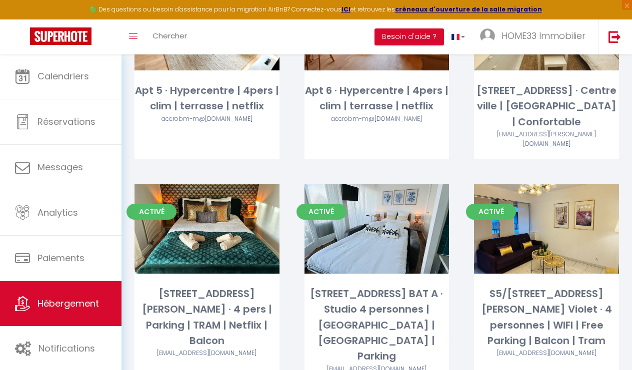
scroll to position [715, 0]
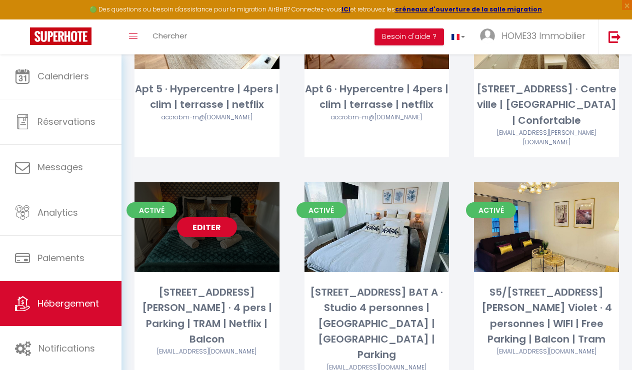
click at [214, 217] on link "Editer" at bounding box center [207, 227] width 60 height 20
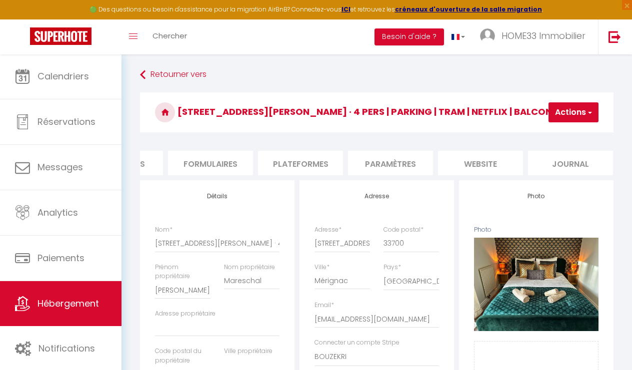
scroll to position [0, 421]
click at [464, 163] on li "website" at bounding box center [480, 163] width 85 height 24
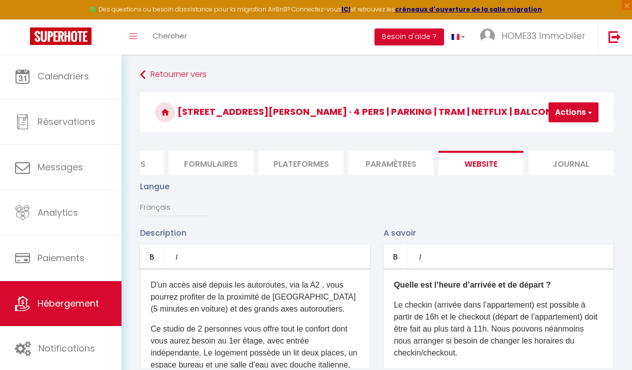
click at [279, 287] on p "D'un accès aisé depuis les autoroutes, via la A2 , vous pourrez profiter de la …" at bounding box center [254, 297] width 209 height 36
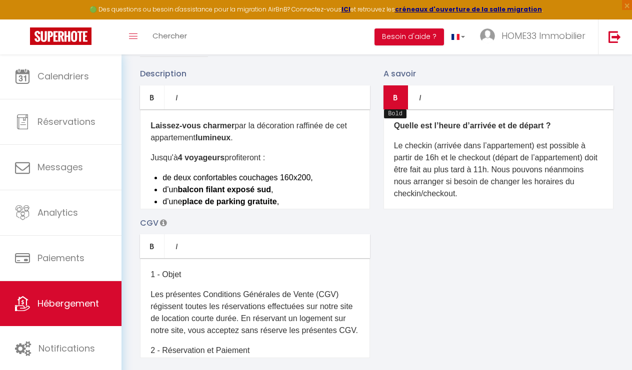
scroll to position [159, 0]
click at [501, 166] on p "Le checkin (arrivée dans l’appartement) est possible à partir de 16h et le chec…" at bounding box center [498, 170] width 209 height 60
click at [491, 167] on p "Le checkin (arrivée dans l’appartement) est possible à partir de 16h et le chec…" at bounding box center [498, 170] width 209 height 60
click at [534, 298] on div "Description Bold Italic Rich text editor Laissez-vous charmer par la décoration…" at bounding box center [376, 212] width 486 height 290
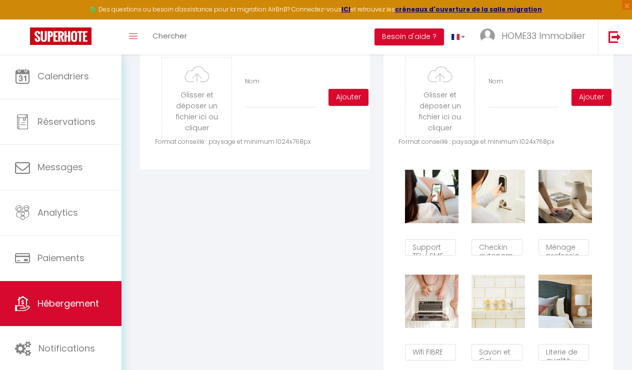
scroll to position [508, 0]
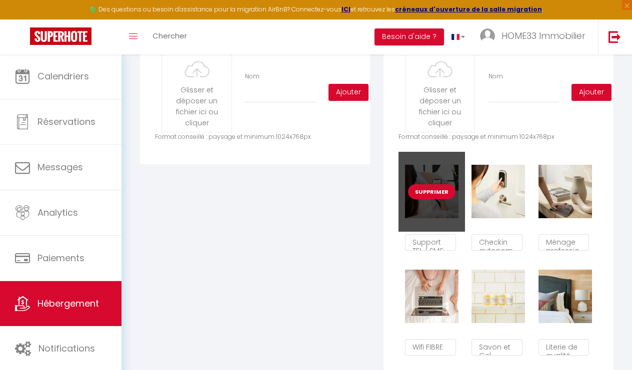
click at [425, 192] on button "Supprimer" at bounding box center [431, 191] width 47 height 15
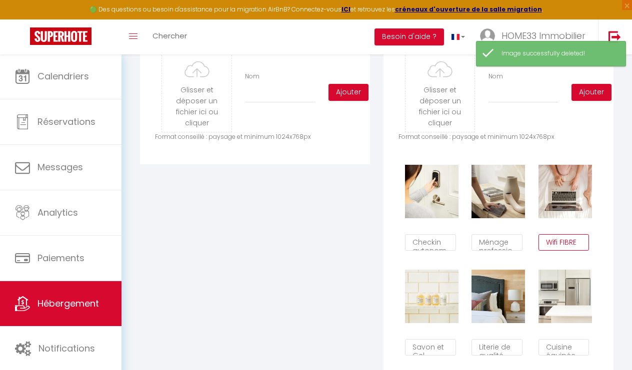
click at [568, 240] on textarea "Wifi FIBRE" at bounding box center [563, 242] width 51 height 17
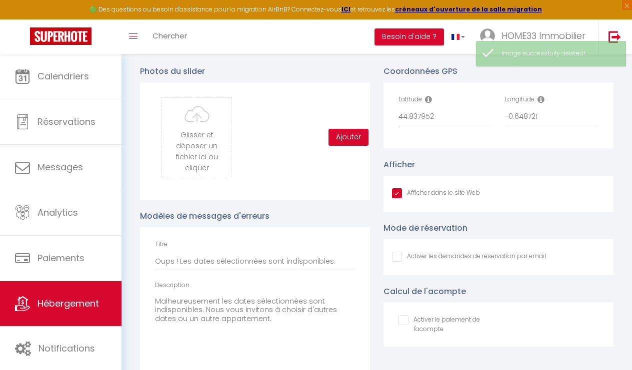
scroll to position [924, 0]
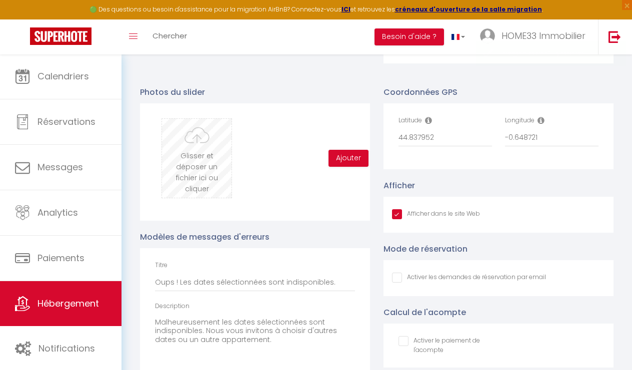
click at [199, 154] on input "file" at bounding box center [196, 158] width 69 height 79
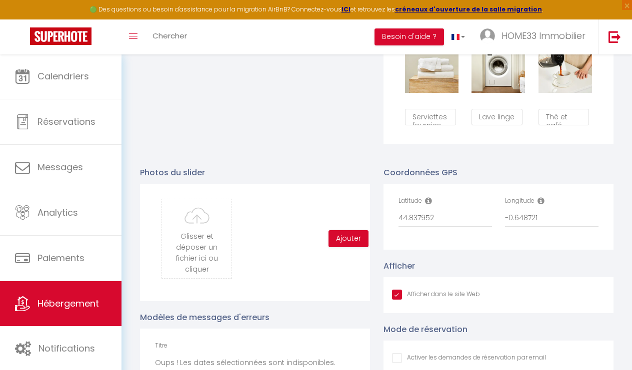
scroll to position [875, 0]
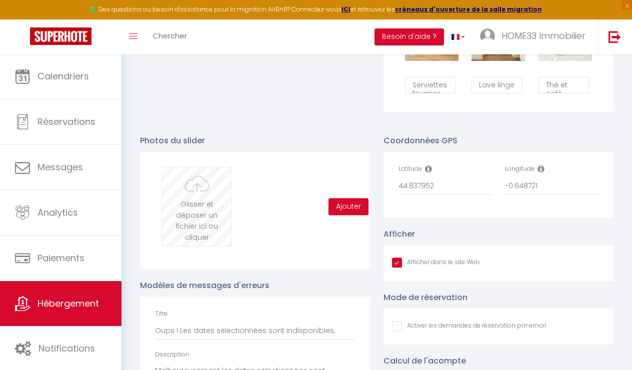
click at [220, 212] on input "file" at bounding box center [196, 206] width 69 height 79
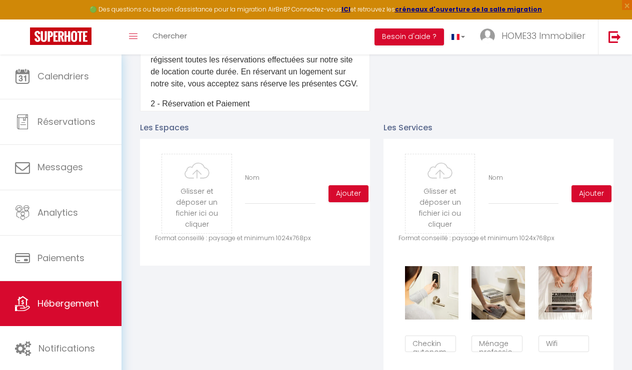
scroll to position [420, 0]
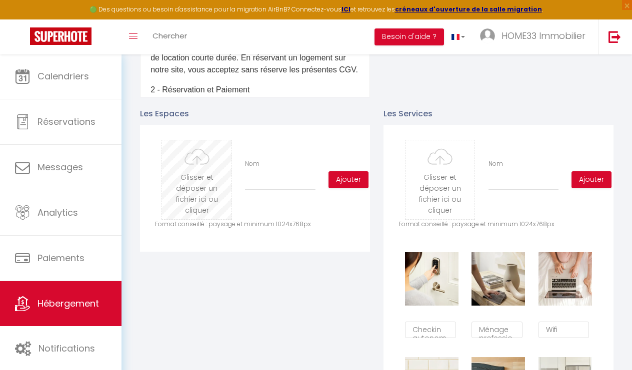
click at [171, 176] on input "file" at bounding box center [196, 179] width 69 height 79
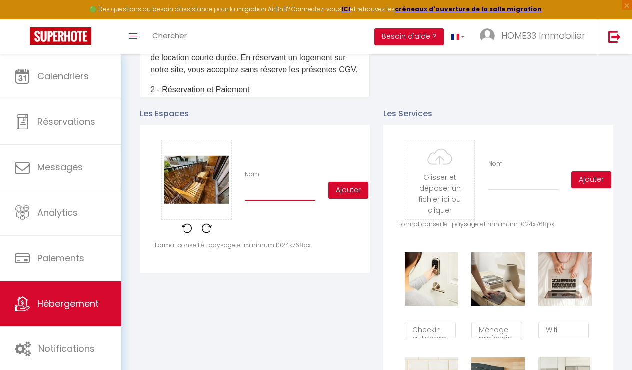
click at [295, 193] on input "Nom" at bounding box center [280, 192] width 70 height 18
click at [356, 193] on button "Ajouter" at bounding box center [348, 190] width 40 height 17
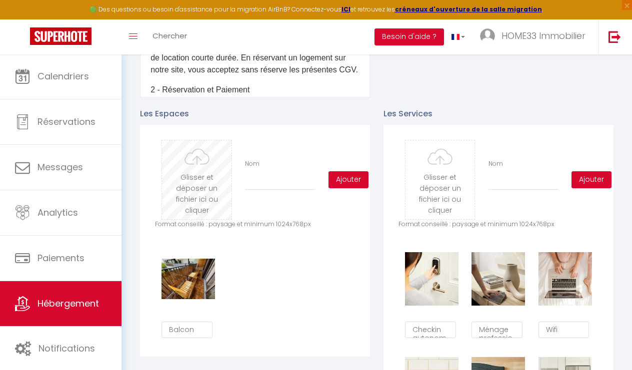
click at [206, 176] on input "file" at bounding box center [196, 179] width 69 height 79
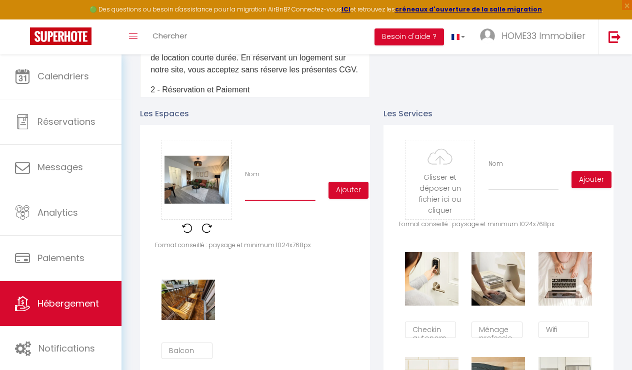
click at [275, 190] on input "Nom" at bounding box center [280, 192] width 70 height 18
click at [341, 192] on button "Ajouter" at bounding box center [348, 190] width 40 height 17
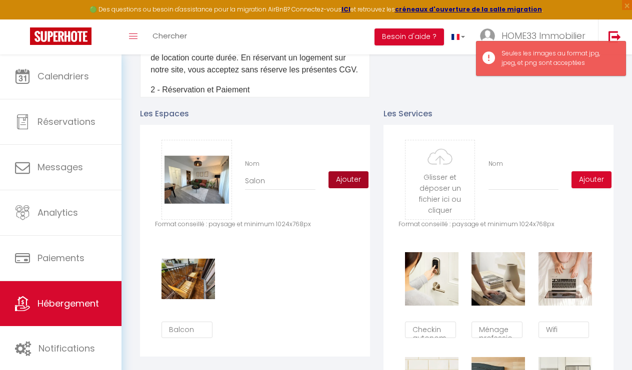
click at [346, 174] on button "Ajouter" at bounding box center [348, 179] width 40 height 17
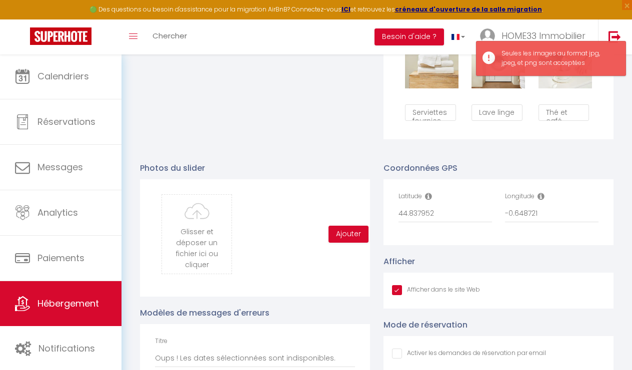
scroll to position [848, 0]
click at [208, 217] on input "file" at bounding box center [196, 233] width 69 height 79
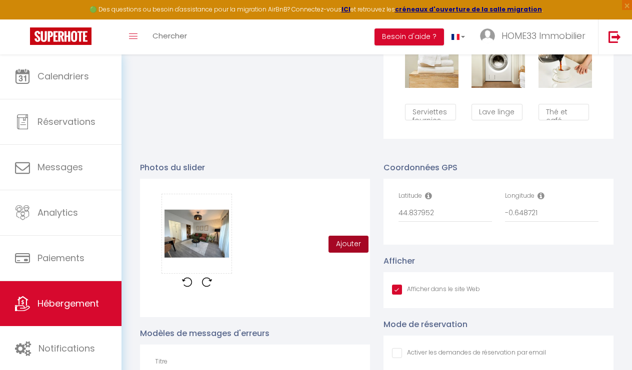
click at [345, 246] on button "Ajouter" at bounding box center [348, 244] width 40 height 17
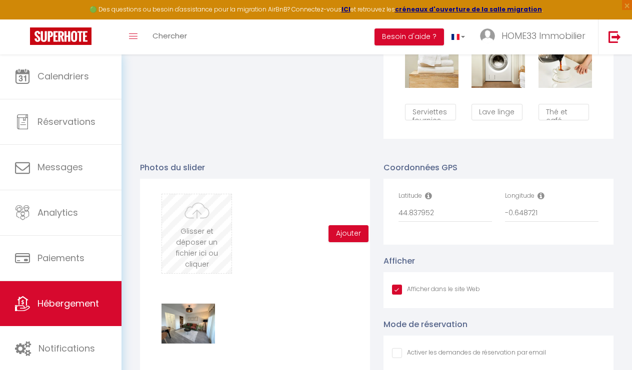
click at [189, 221] on input "file" at bounding box center [196, 233] width 69 height 79
click at [193, 259] on input "file" at bounding box center [196, 233] width 69 height 79
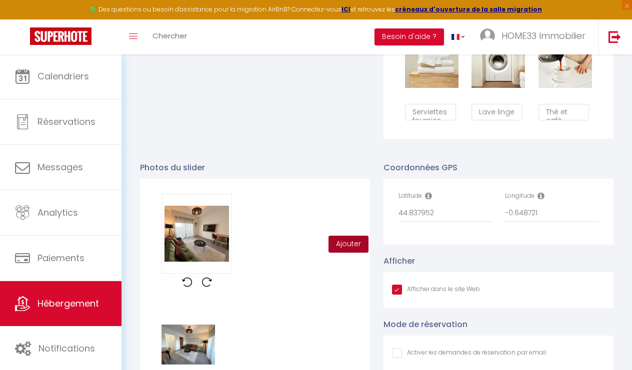
click at [341, 244] on button "Ajouter" at bounding box center [348, 244] width 40 height 17
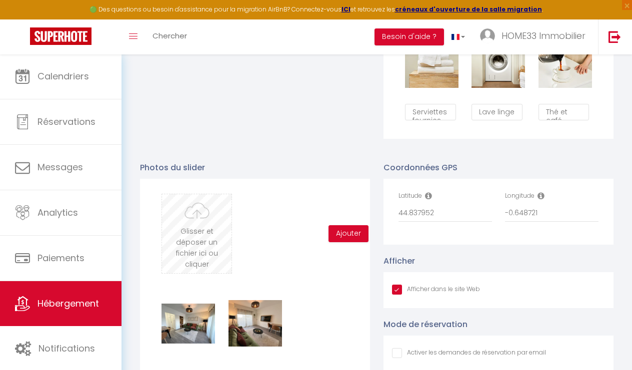
click at [200, 225] on input "file" at bounding box center [196, 233] width 69 height 79
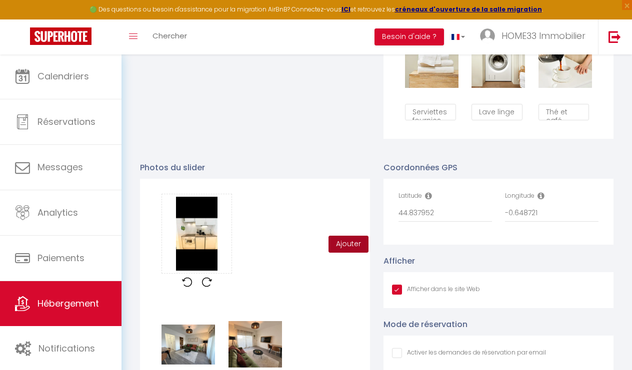
click at [354, 245] on button "Ajouter" at bounding box center [348, 244] width 40 height 17
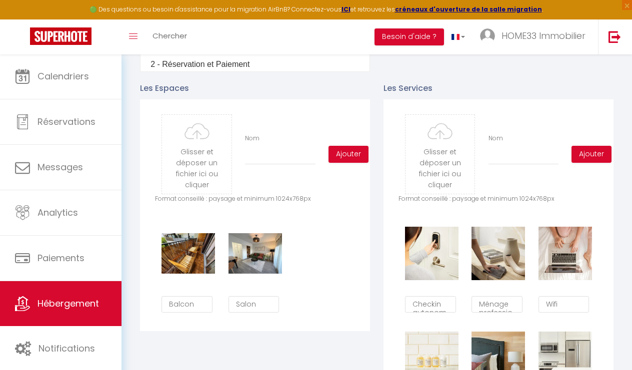
scroll to position [445, 0]
click at [191, 144] on input "file" at bounding box center [196, 154] width 69 height 79
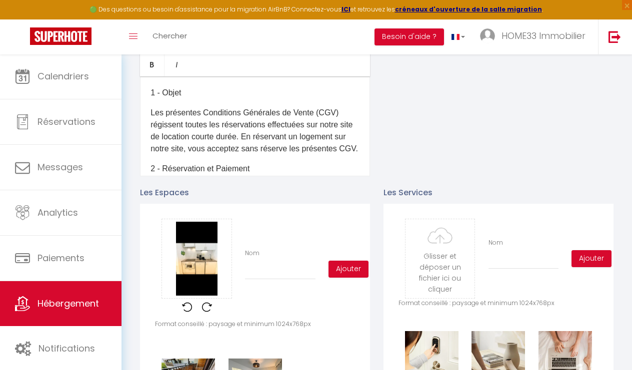
scroll to position [355, 0]
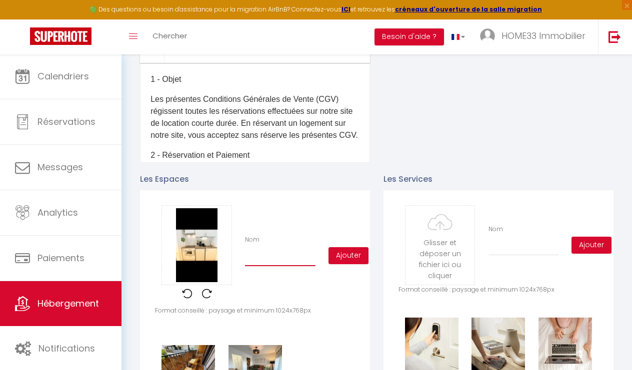
click at [300, 257] on input "Nom" at bounding box center [280, 257] width 70 height 18
click at [352, 253] on button "Ajouter" at bounding box center [348, 255] width 40 height 17
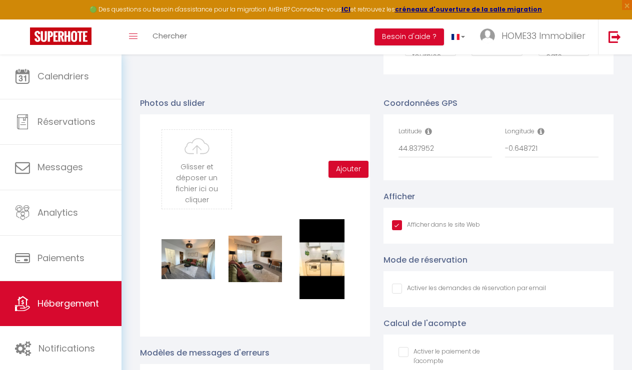
scroll to position [948, 0]
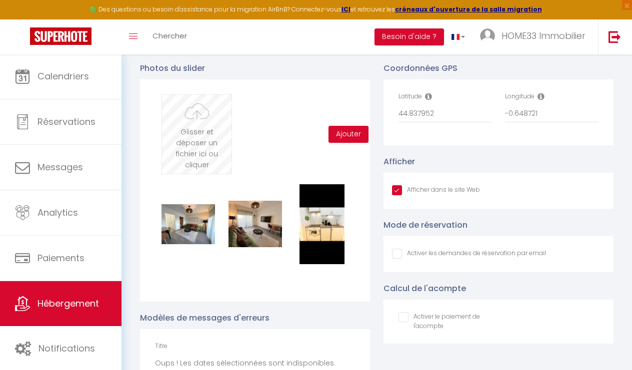
click at [193, 140] on input "file" at bounding box center [196, 134] width 69 height 79
click at [197, 133] on input "file" at bounding box center [196, 134] width 69 height 79
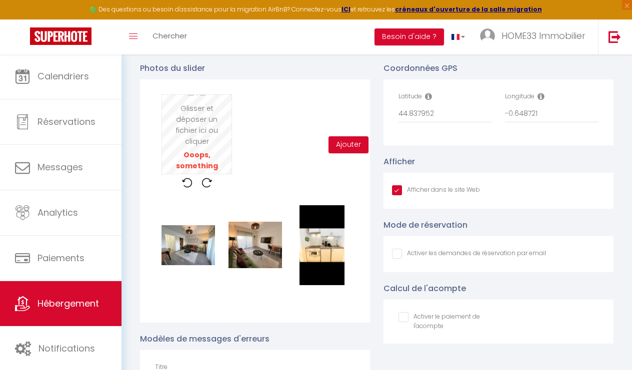
click at [188, 151] on input "file" at bounding box center [196, 134] width 69 height 79
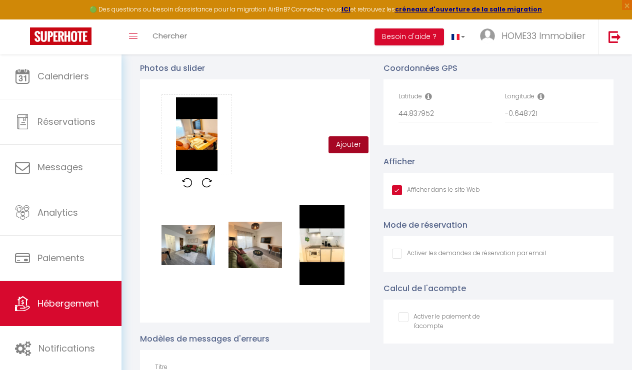
click at [346, 146] on button "Ajouter" at bounding box center [348, 144] width 40 height 17
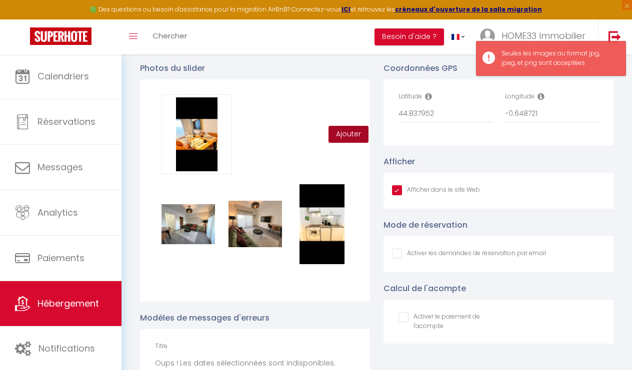
click at [333, 132] on button "Ajouter" at bounding box center [348, 134] width 40 height 17
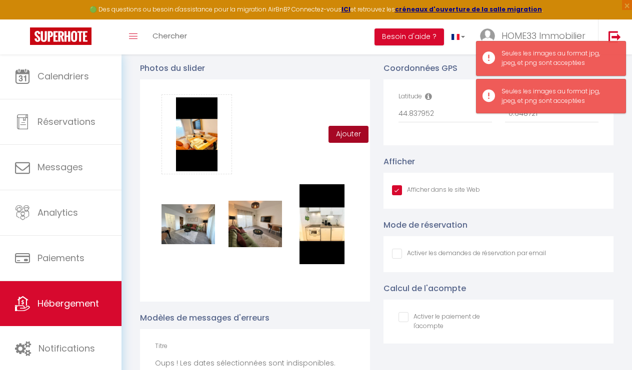
click at [342, 131] on button "Ajouter" at bounding box center [348, 134] width 40 height 17
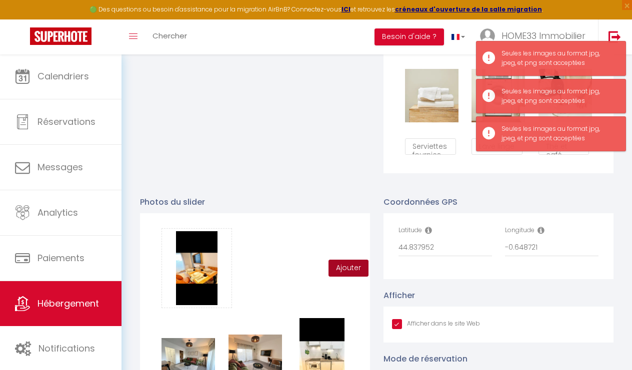
scroll to position [811, 0]
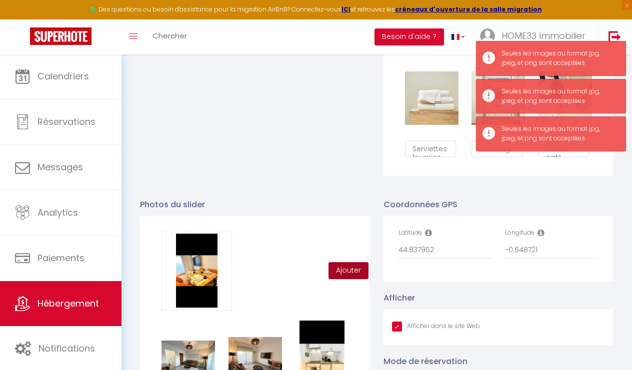
click at [351, 264] on button "Ajouter" at bounding box center [348, 270] width 40 height 17
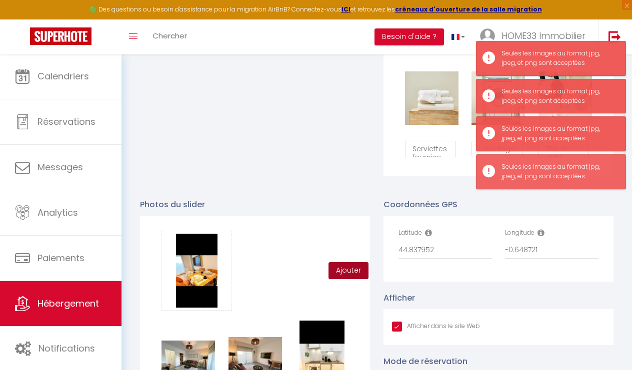
click at [349, 268] on button "Ajouter" at bounding box center [348, 270] width 40 height 17
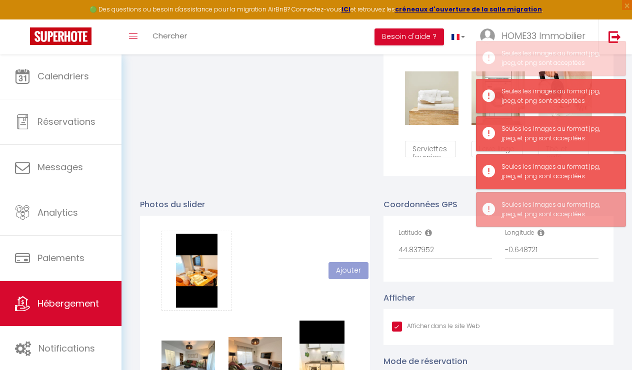
click at [349, 268] on button "Ajouter" at bounding box center [348, 270] width 40 height 17
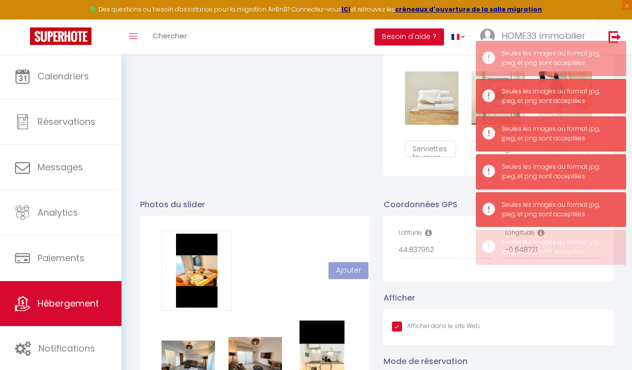
click at [349, 268] on button "Ajouter" at bounding box center [348, 270] width 40 height 17
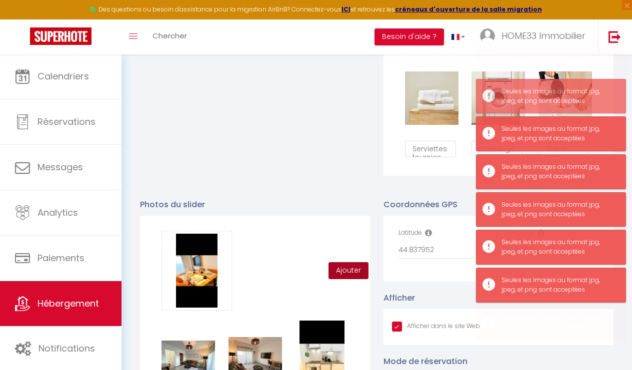
click at [349, 268] on button "Ajouter" at bounding box center [348, 270] width 40 height 17
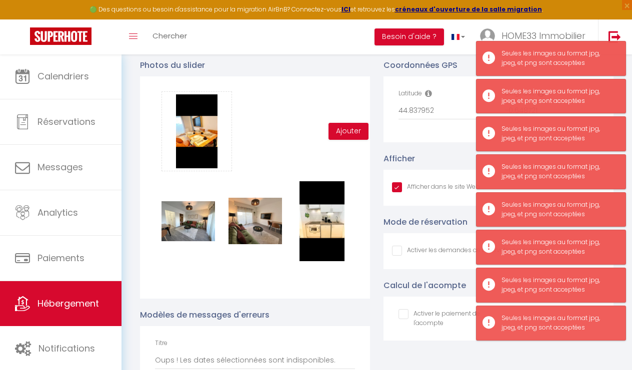
scroll to position [952, 0]
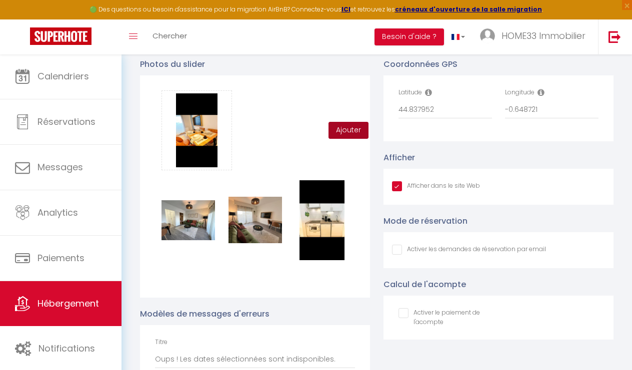
click at [342, 129] on button "Ajouter" at bounding box center [348, 130] width 40 height 17
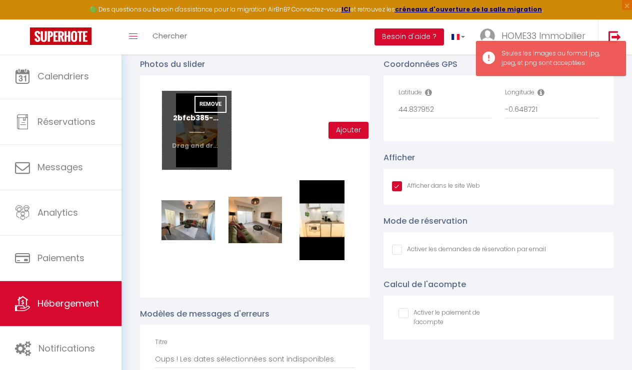
click at [207, 137] on input "file" at bounding box center [196, 130] width 69 height 79
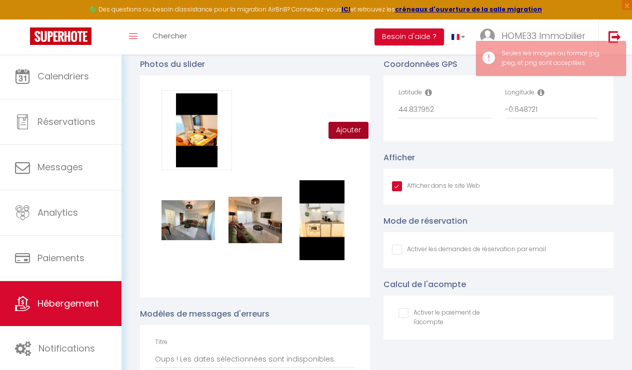
click at [353, 131] on button "Ajouter" at bounding box center [348, 130] width 40 height 17
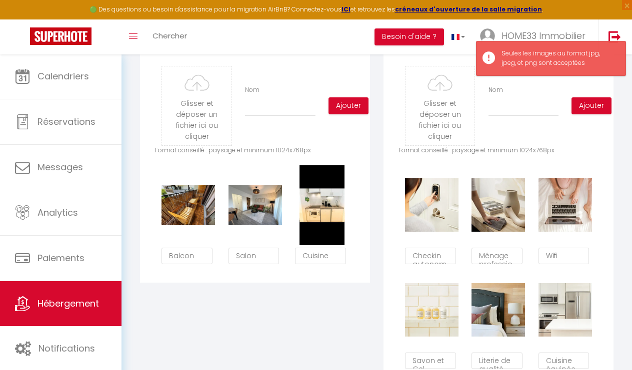
scroll to position [484, 0]
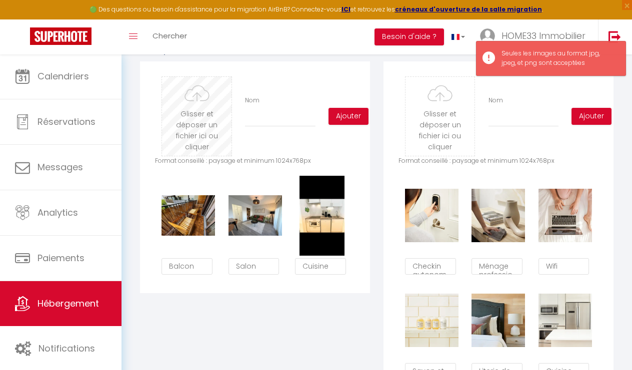
click at [182, 115] on input "file" at bounding box center [196, 116] width 69 height 79
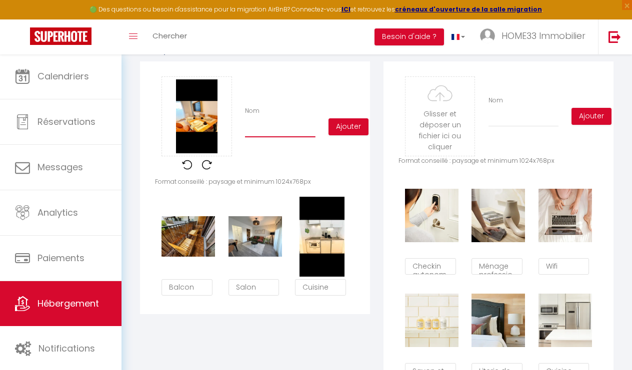
click at [305, 129] on input "Nom" at bounding box center [280, 128] width 70 height 18
click at [350, 127] on button "Ajouter" at bounding box center [348, 126] width 40 height 17
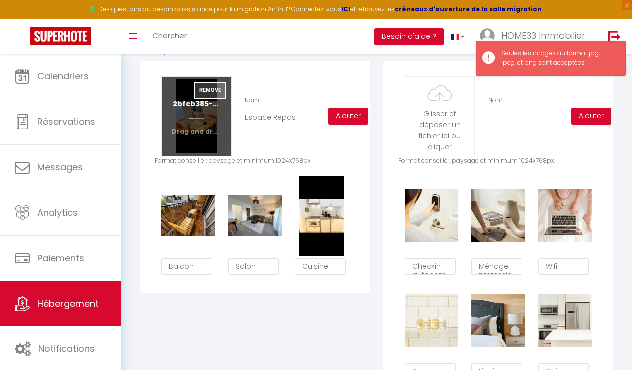
click at [203, 86] on button "Remove" at bounding box center [210, 90] width 32 height 17
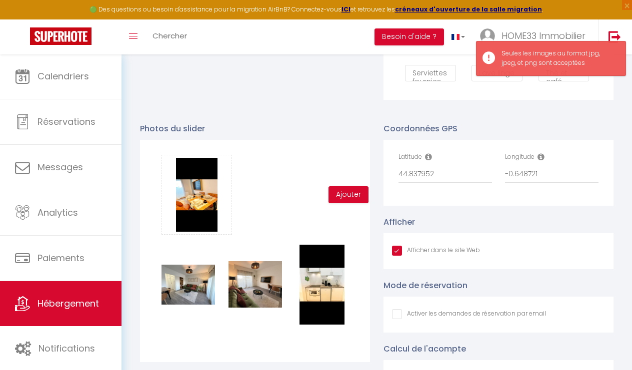
scroll to position [909, 0]
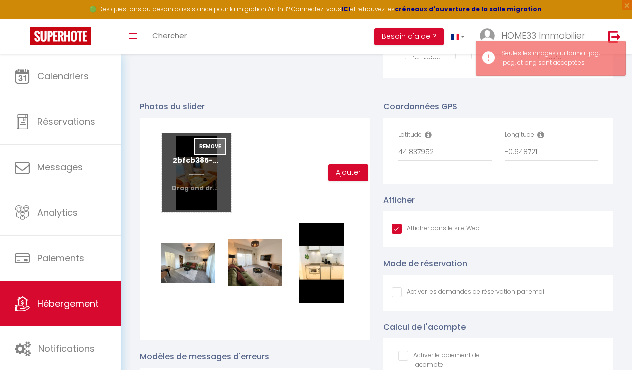
click at [210, 141] on button "Remove" at bounding box center [210, 146] width 32 height 17
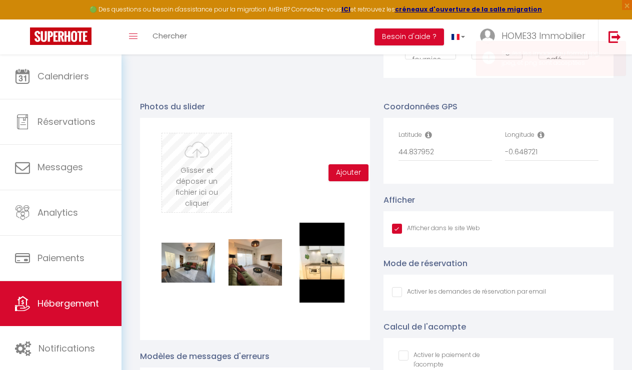
click at [199, 161] on input "file" at bounding box center [196, 172] width 69 height 79
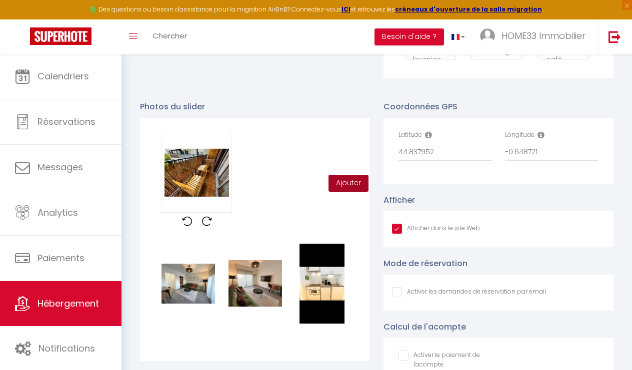
click at [349, 188] on button "Ajouter" at bounding box center [348, 183] width 40 height 17
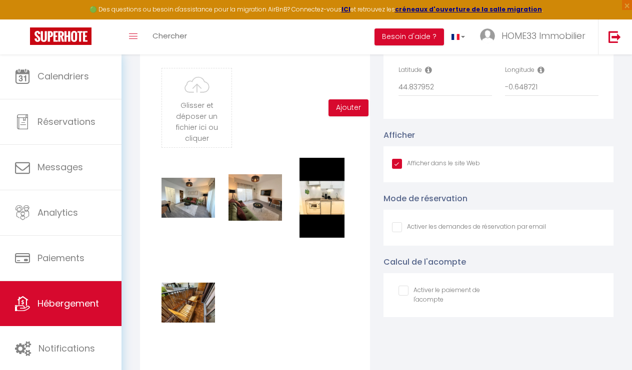
scroll to position [952, 0]
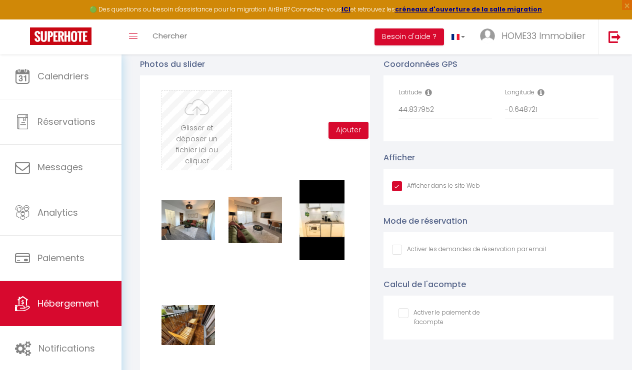
click at [213, 109] on input "file" at bounding box center [196, 130] width 69 height 79
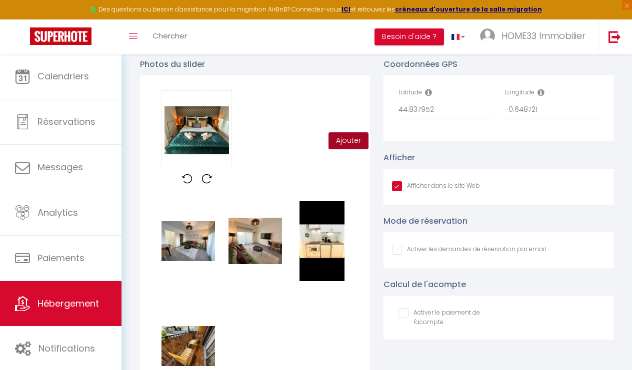
click at [354, 139] on button "Ajouter" at bounding box center [348, 140] width 40 height 17
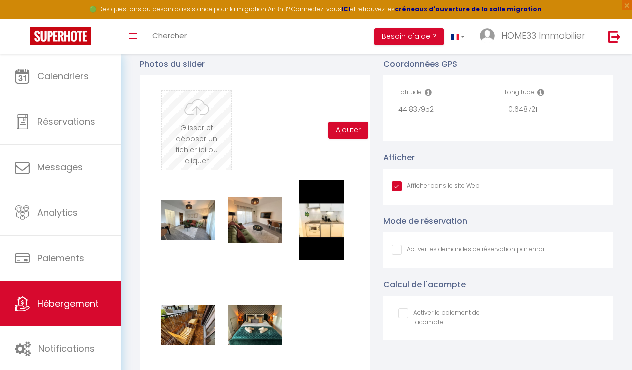
click at [206, 118] on input "file" at bounding box center [196, 130] width 69 height 79
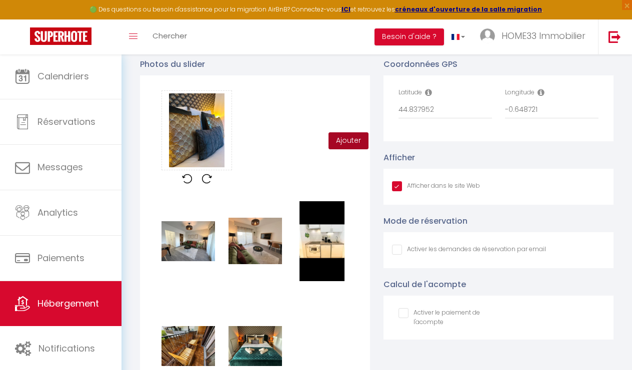
click at [348, 143] on button "Ajouter" at bounding box center [348, 140] width 40 height 17
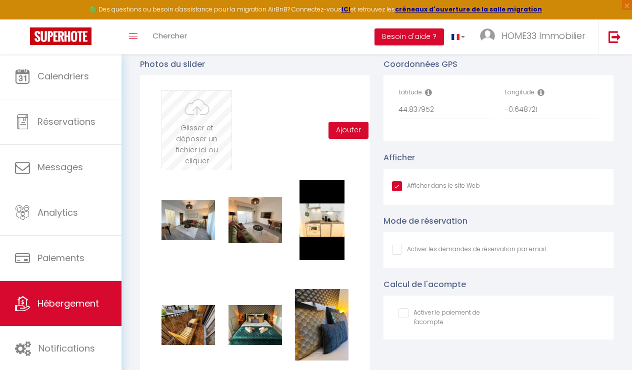
click at [214, 133] on input "file" at bounding box center [196, 130] width 69 height 79
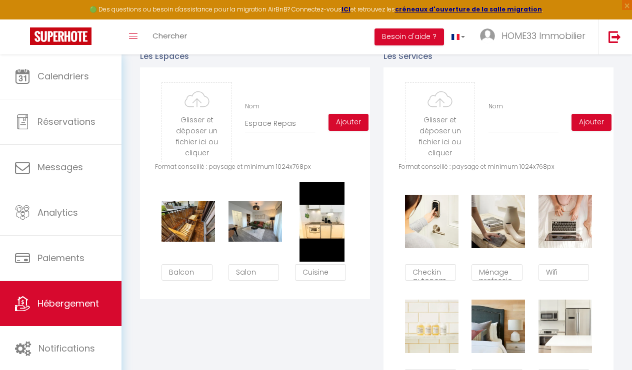
scroll to position [476, 0]
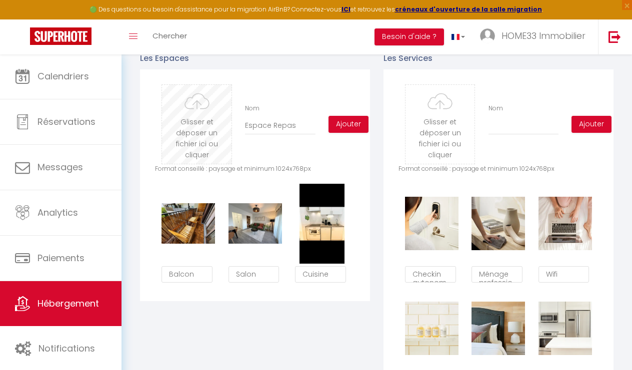
click at [194, 113] on input "file" at bounding box center [196, 124] width 69 height 79
click at [202, 129] on input "file" at bounding box center [196, 124] width 69 height 79
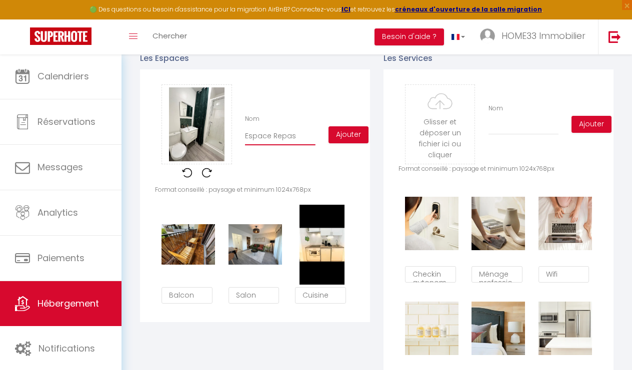
drag, startPoint x: 302, startPoint y: 137, endPoint x: 239, endPoint y: 133, distance: 63.1
click at [239, 133] on div "Nom Espace Repas" at bounding box center [279, 129] width 83 height 31
click at [266, 133] on input "Espace Repas" at bounding box center [280, 136] width 70 height 18
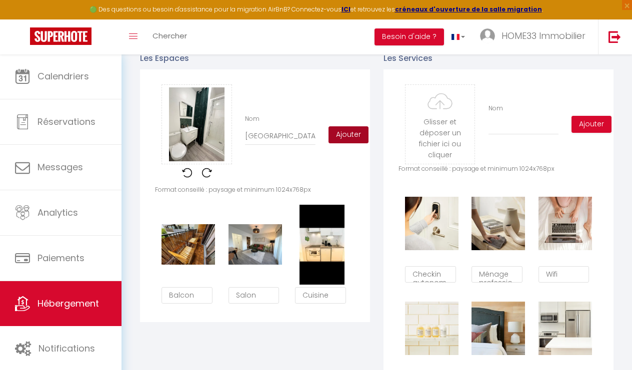
click at [342, 133] on button "Ajouter" at bounding box center [348, 134] width 40 height 17
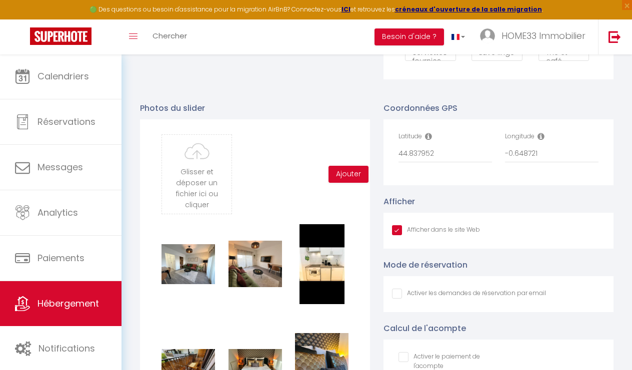
scroll to position [950, 0]
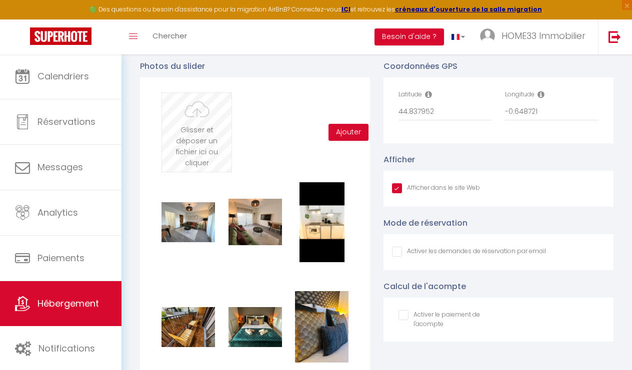
click at [204, 149] on input "file" at bounding box center [196, 132] width 69 height 79
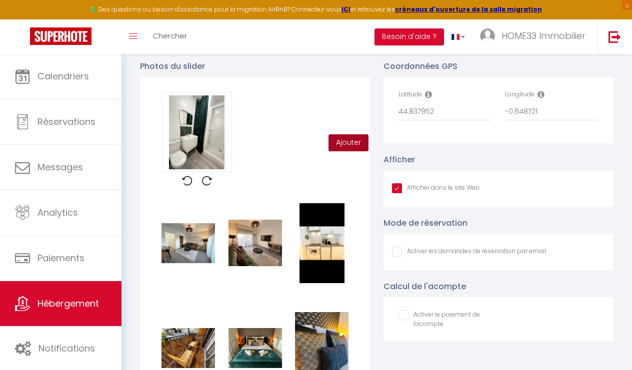
click at [355, 135] on button "Ajouter" at bounding box center [348, 142] width 40 height 17
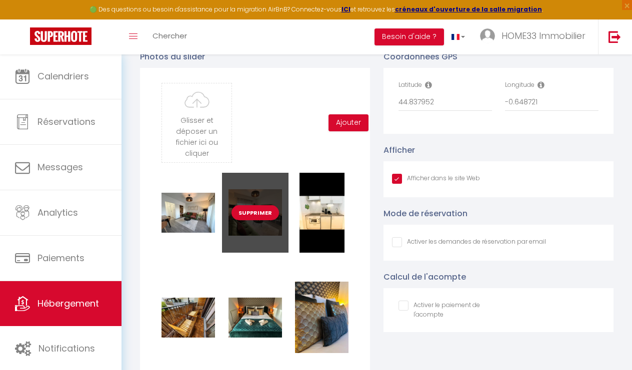
scroll to position [948, 0]
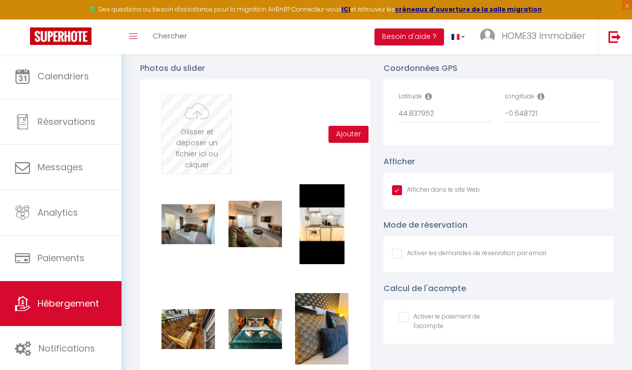
click at [183, 126] on input "file" at bounding box center [196, 134] width 69 height 79
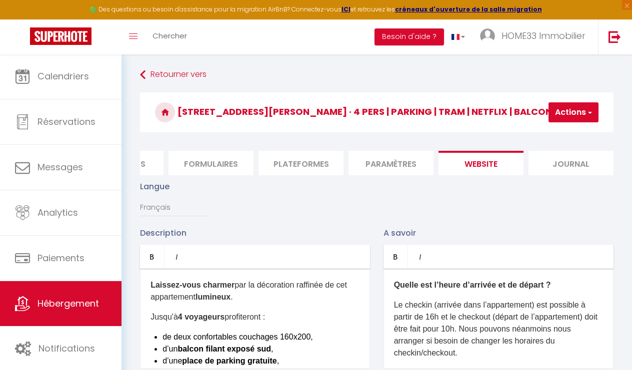
scroll to position [0, 0]
click at [576, 111] on button "Actions" at bounding box center [573, 112] width 50 height 20
click at [537, 134] on input "Enregistrer" at bounding box center [547, 134] width 37 height 10
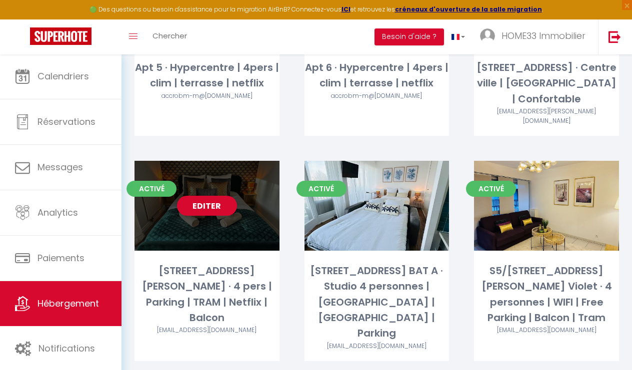
scroll to position [737, 0]
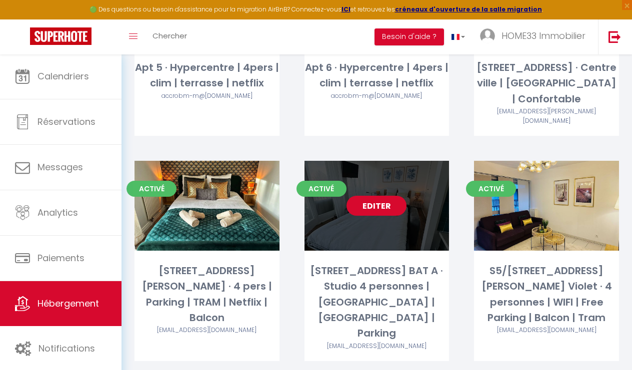
click at [380, 196] on link "Editer" at bounding box center [376, 206] width 60 height 20
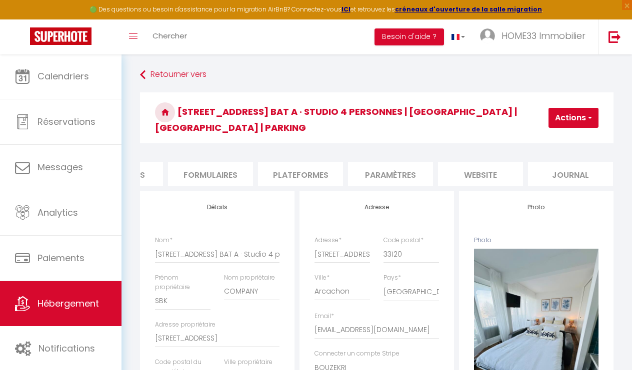
scroll to position [0, 421]
click at [475, 164] on li "website" at bounding box center [480, 174] width 85 height 24
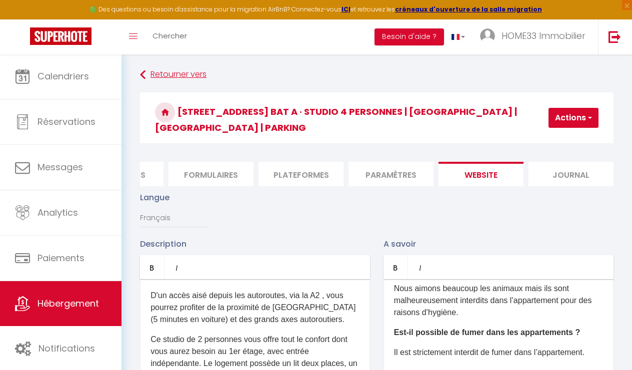
click at [151, 76] on link "Retourner vers" at bounding box center [376, 75] width 473 height 18
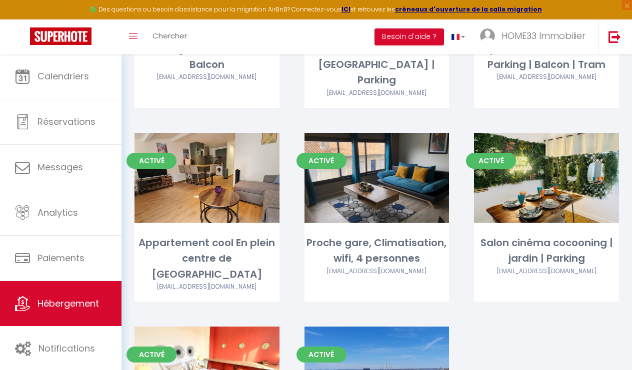
scroll to position [1001, 0]
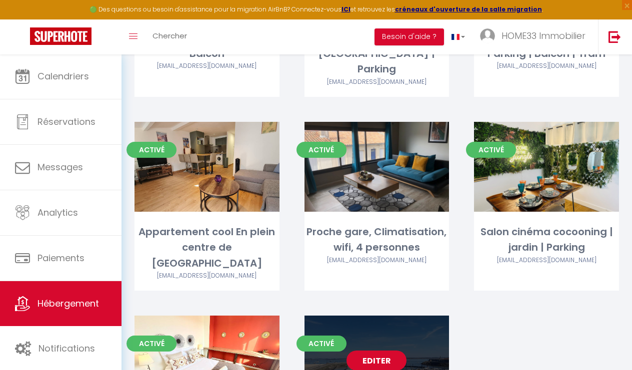
click at [387, 351] on link "Editer" at bounding box center [376, 361] width 60 height 20
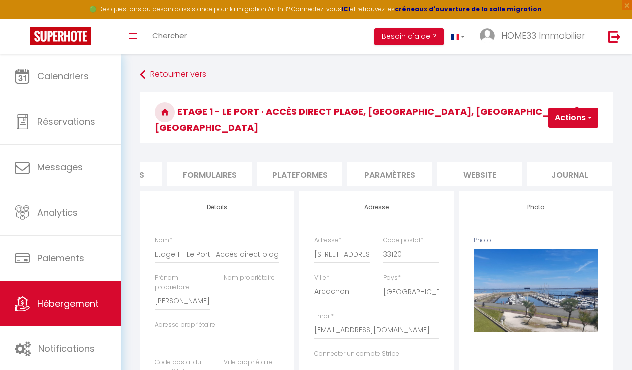
scroll to position [0, 421]
click at [479, 162] on li "website" at bounding box center [480, 174] width 85 height 24
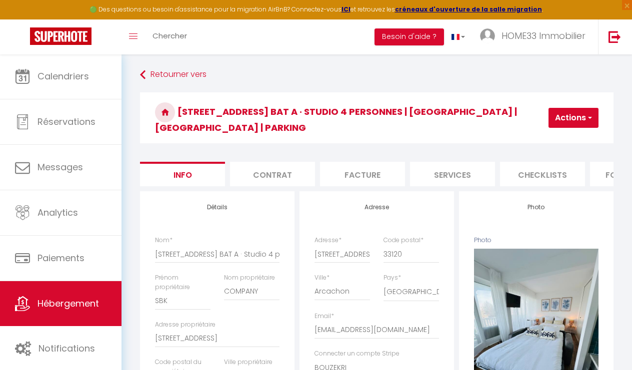
select select "4"
select select "2"
select select "1"
select select "14:00"
select select
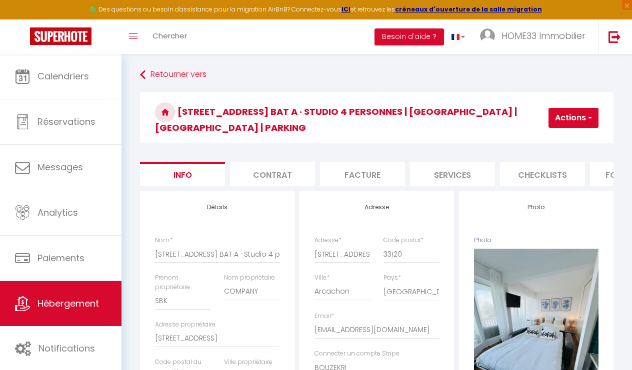
select select "11:00"
select select "30"
select select "120"
select select "28"
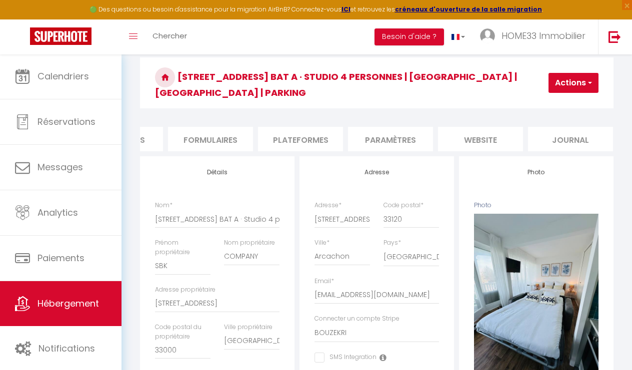
scroll to position [0, 421]
click at [485, 129] on li "website" at bounding box center [480, 139] width 85 height 24
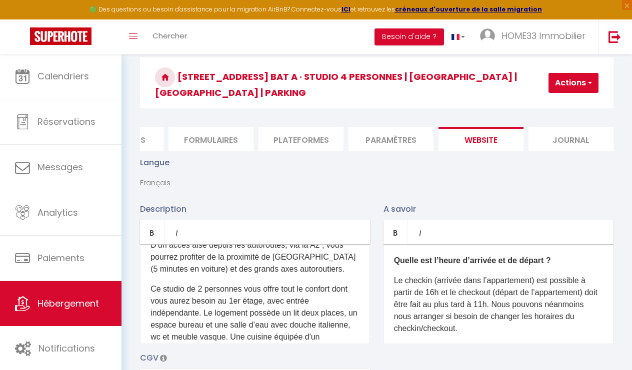
scroll to position [17, 0]
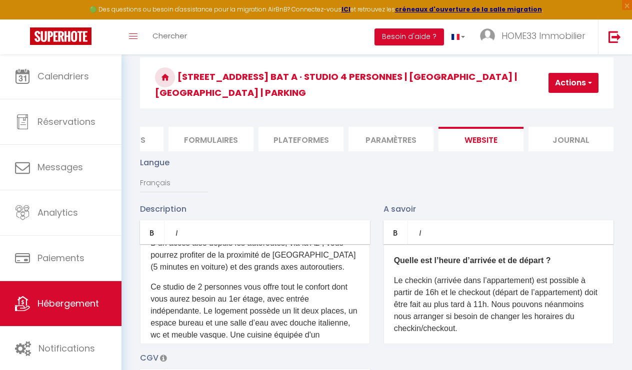
click at [299, 261] on p "D'un accès aisé depuis les autoroutes, via la A2 , vous pourrez profiter de la …" at bounding box center [254, 255] width 209 height 36
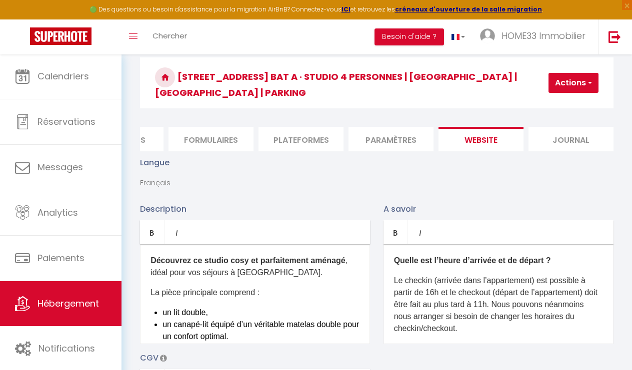
click at [503, 295] on p "Le checkin (arrivée dans l’appartement) est possible à partir de 16h et le chec…" at bounding box center [498, 305] width 209 height 60
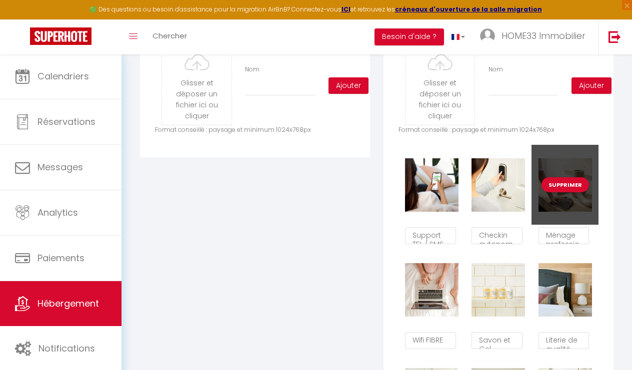
scroll to position [523, 0]
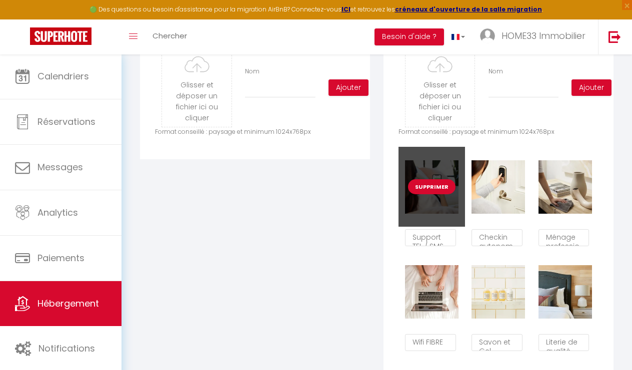
click at [430, 179] on button "Supprimer" at bounding box center [431, 186] width 47 height 15
checkbox input "true"
checkbox input "false"
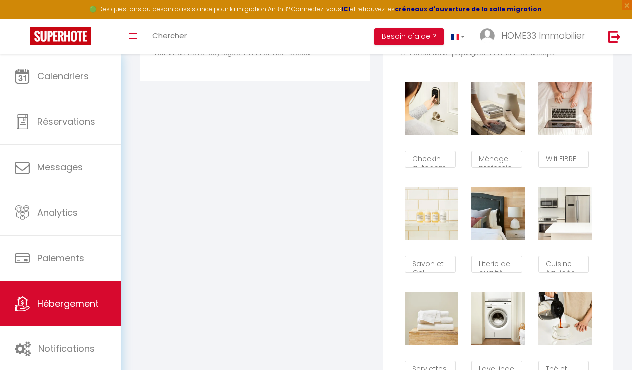
scroll to position [849, 0]
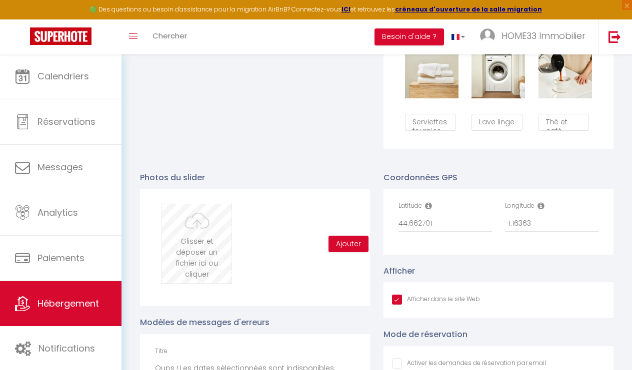
click at [190, 225] on input "file" at bounding box center [196, 243] width 69 height 79
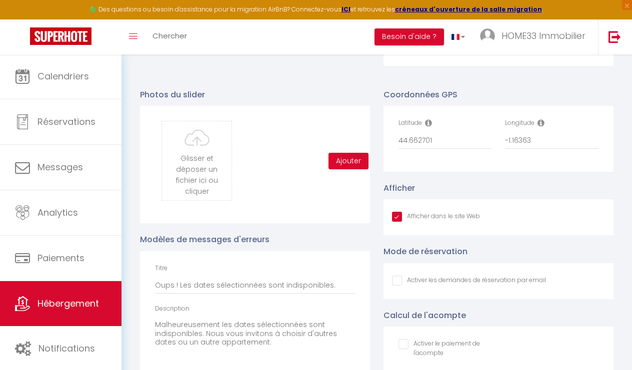
scroll to position [935, 0]
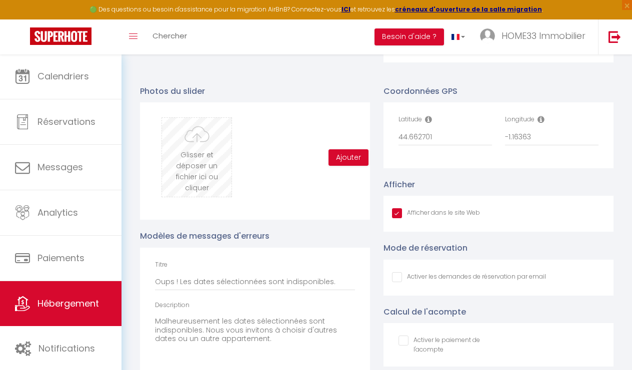
click at [202, 126] on input "file" at bounding box center [196, 157] width 69 height 79
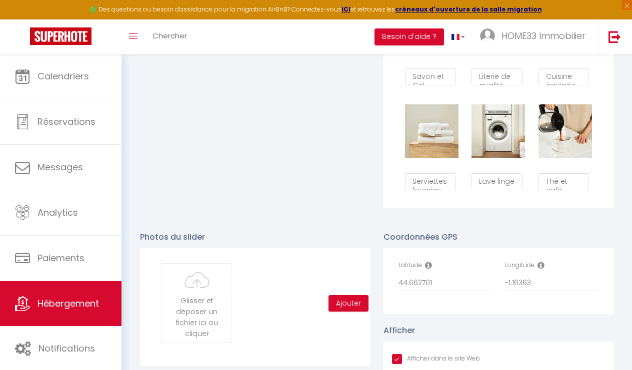
scroll to position [861, 0]
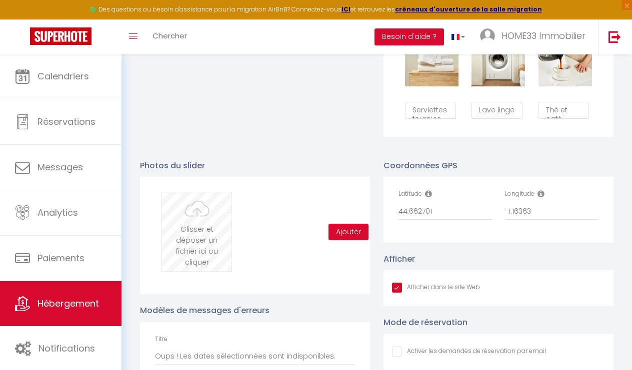
click at [194, 208] on input "file" at bounding box center [196, 231] width 69 height 79
type input "C:\fakepath\a3736128-5713-4932-a007-09b7dfc39d26.jpeg"
checkbox input "true"
checkbox input "false"
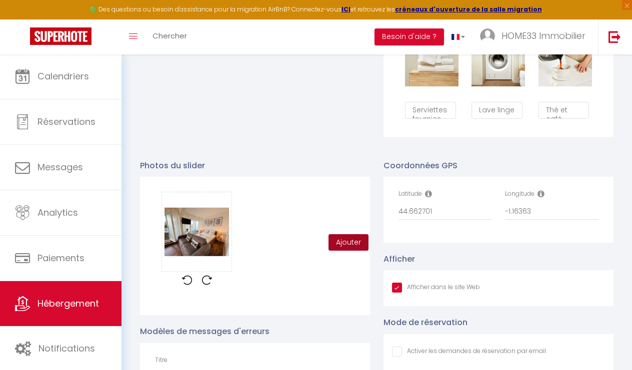
click at [348, 235] on button "Ajouter" at bounding box center [348, 242] width 40 height 17
checkbox input "true"
checkbox input "false"
checkbox input "true"
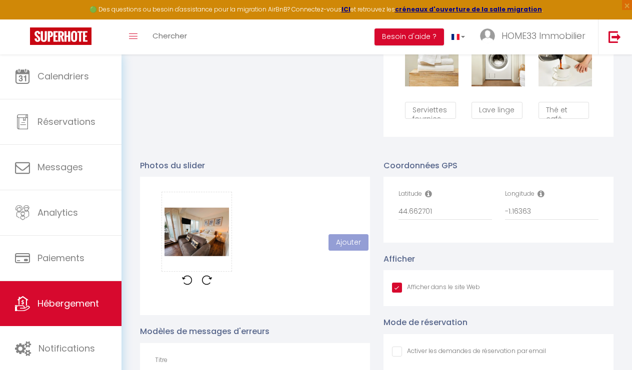
checkbox input "false"
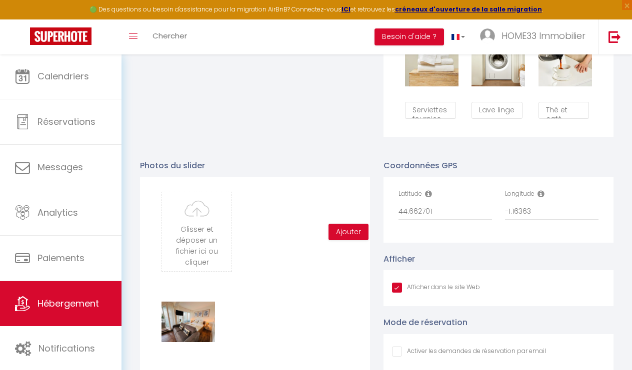
scroll to position [863, 0]
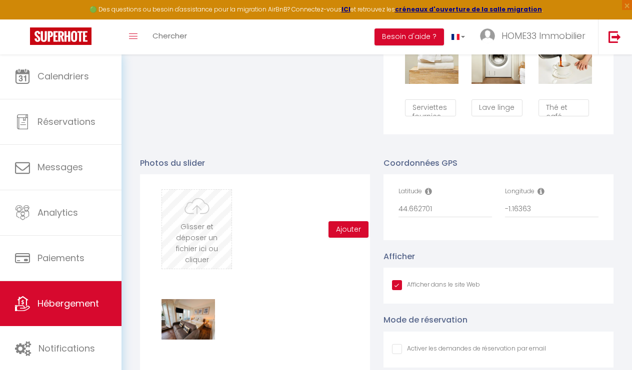
click at [207, 210] on input "file" at bounding box center [196, 229] width 69 height 79
type input "C:\fakepath\734c3faa-6c89-4f92-832e-8b3f8b2e5ee3.jpeg.avif"
checkbox input "true"
checkbox input "false"
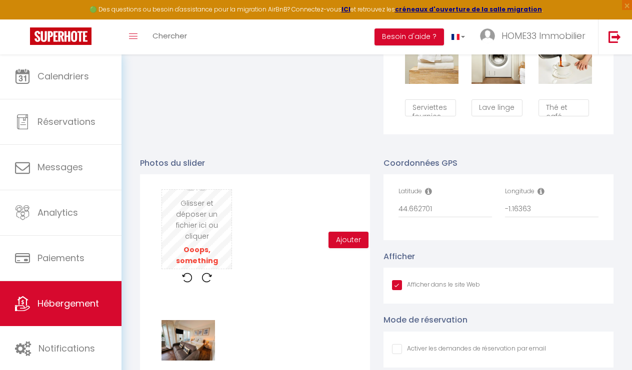
click at [201, 190] on input "file" at bounding box center [196, 229] width 69 height 79
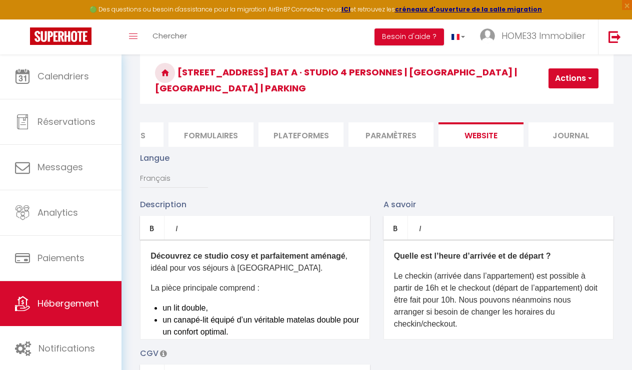
scroll to position [0, 0]
click at [582, 77] on button "Actions" at bounding box center [573, 78] width 50 height 20
click at [556, 95] on input "Enregistrer" at bounding box center [547, 100] width 37 height 10
checkbox input "true"
checkbox input "false"
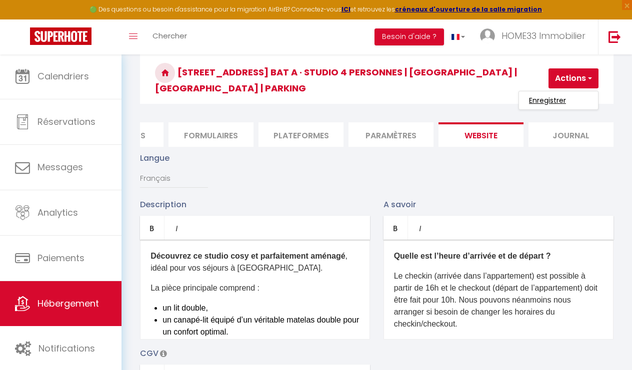
checkbox input "false"
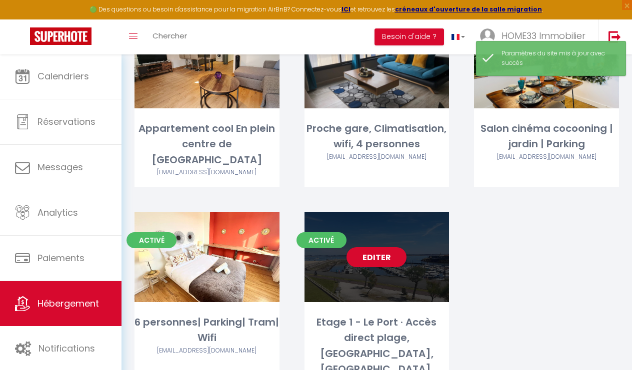
scroll to position [1104, 0]
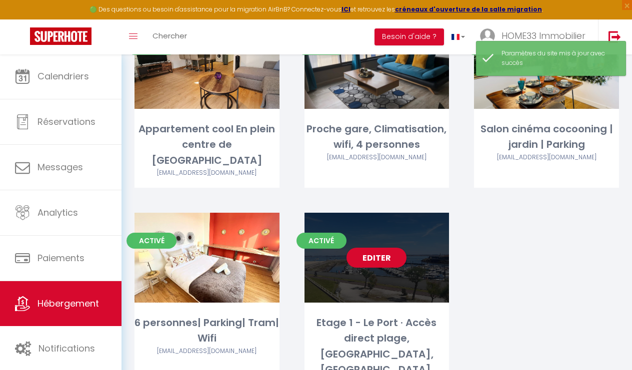
click at [395, 213] on div "Editer" at bounding box center [376, 258] width 145 height 90
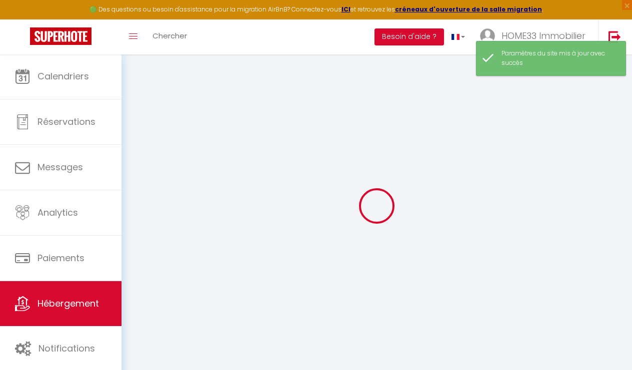
click at [390, 208] on icon at bounding box center [376, 205] width 51 height 51
type input "Oups ! Les dates sélectionnées sont indisponibles."
type textarea "Malheureusement les dates sélectionnées sont indisponibles. Nous vous invitons …"
type input "44.660118"
type input "-1.15384"
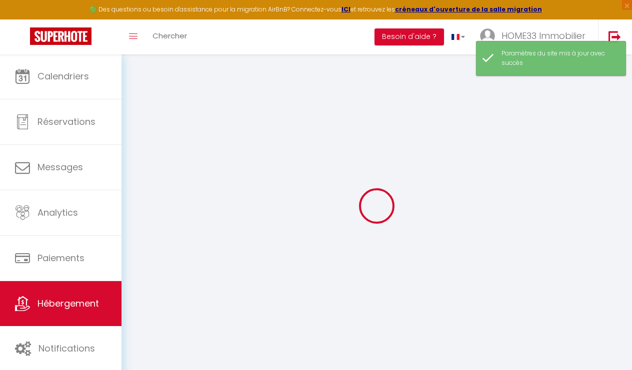
checkbox input "true"
checkbox input "false"
select select
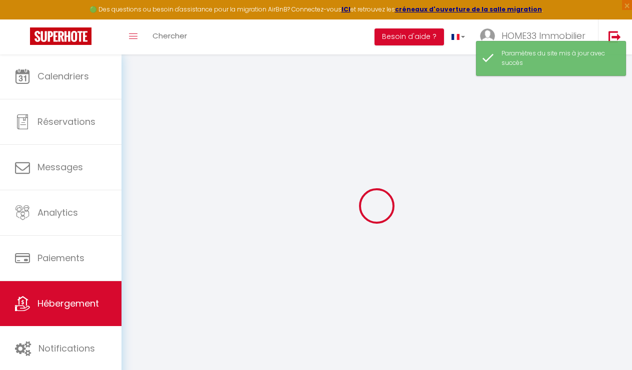
checkbox input "false"
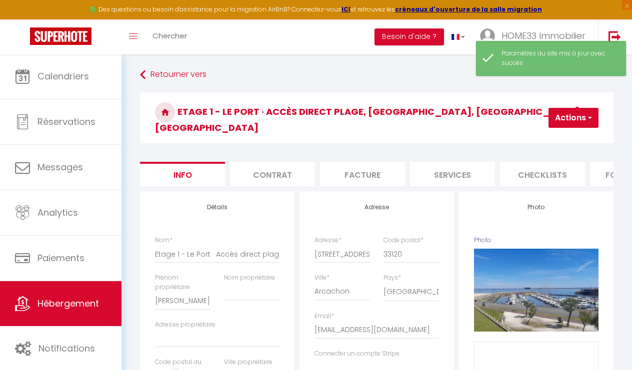
select select
checkbox input "false"
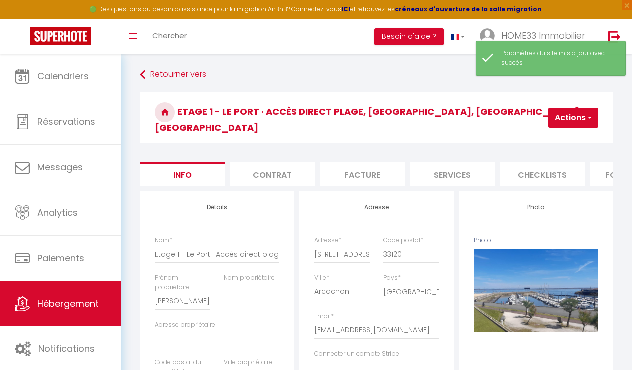
checkbox input "false"
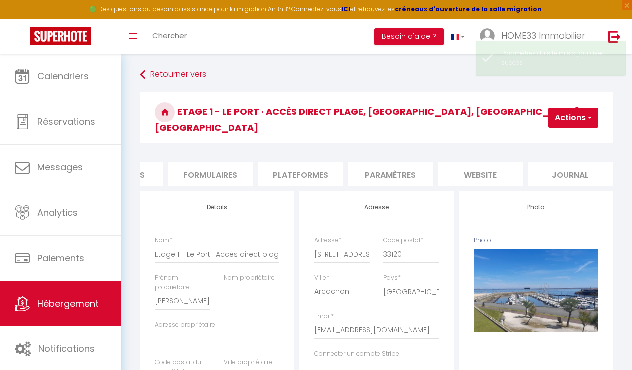
scroll to position [0, 421]
click at [481, 162] on li "website" at bounding box center [480, 174] width 85 height 24
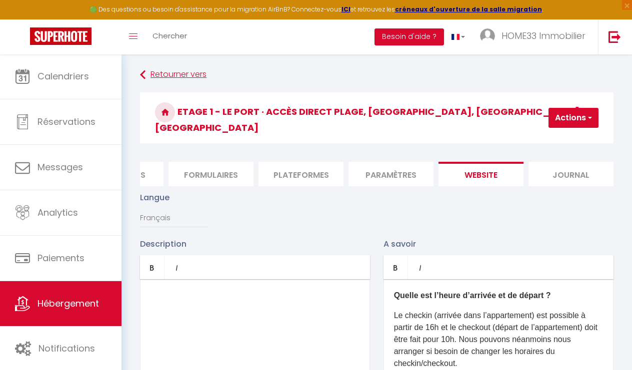
click at [142, 76] on icon at bounding box center [142, 75] width 5 height 18
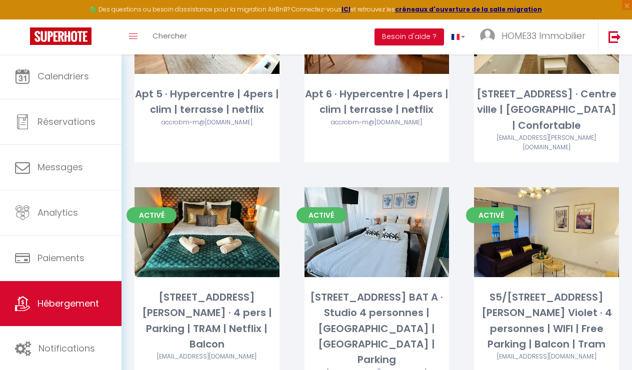
scroll to position [711, 0]
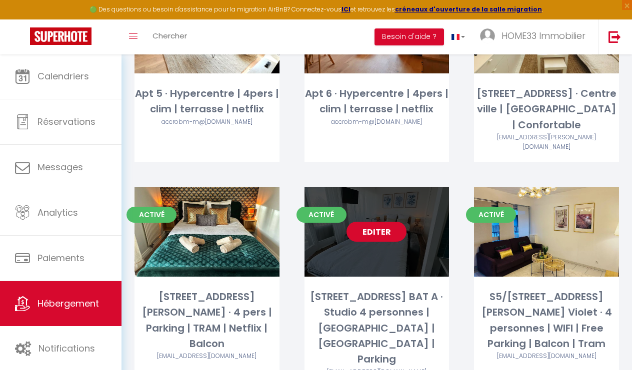
click at [388, 222] on link "Editer" at bounding box center [376, 232] width 60 height 20
select select "3"
select select "2"
select select "1"
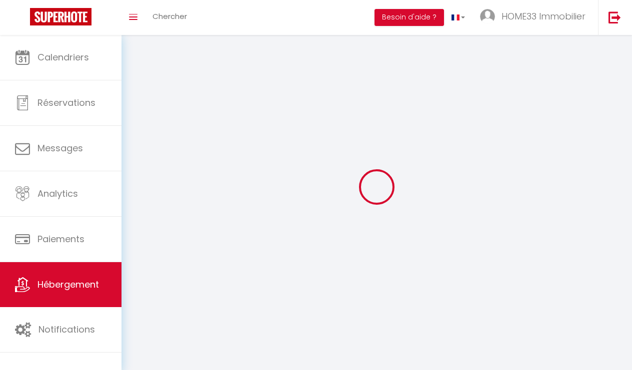
select select
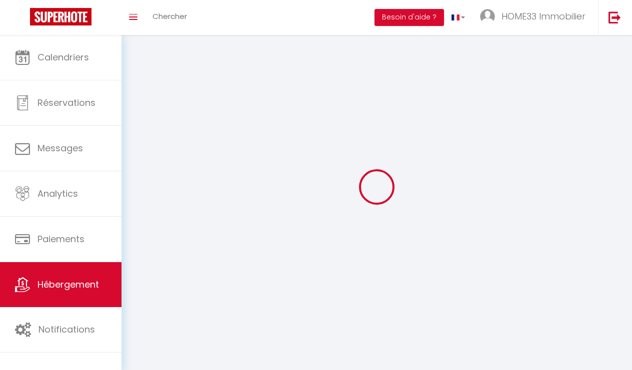
select select
checkbox input "false"
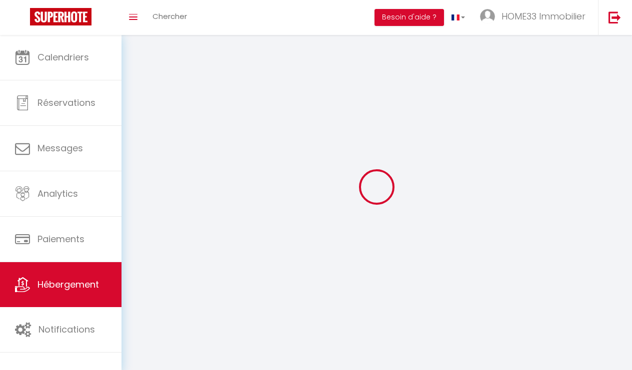
select select
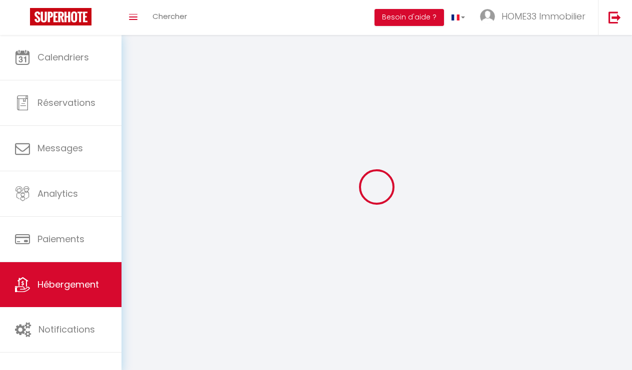
select select
checkbox input "false"
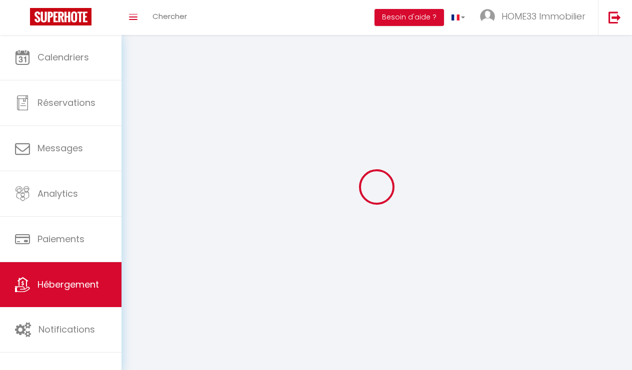
checkbox input "false"
select select
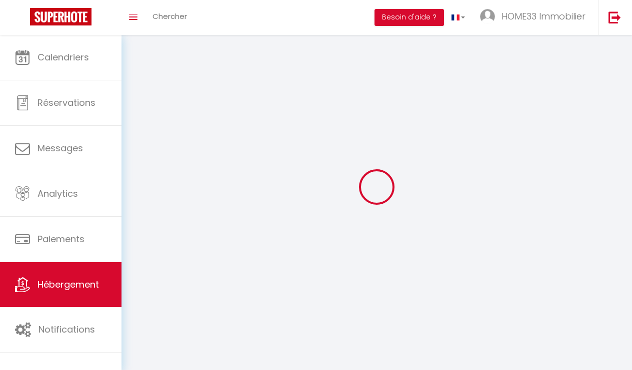
select select
checkbox input "false"
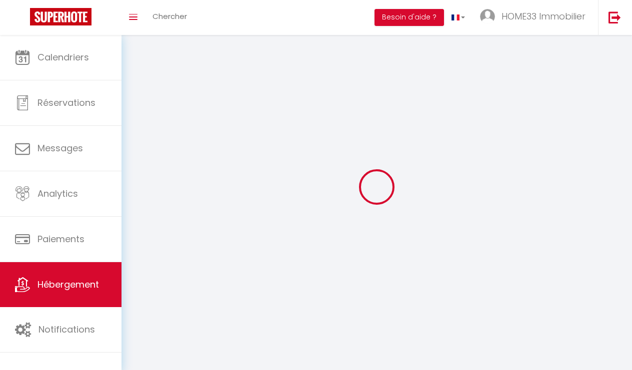
checkbox input "false"
select select
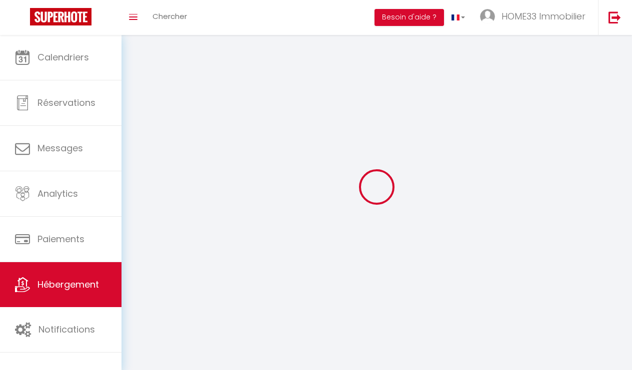
select select "1"
select select
select select "28"
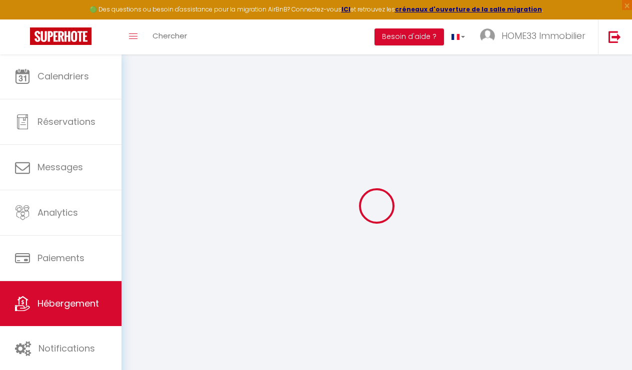
select select
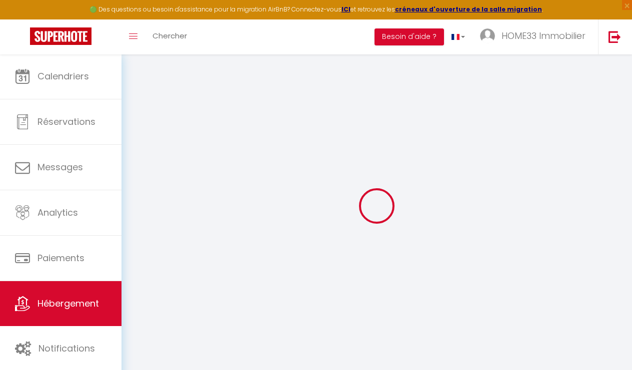
select select
checkbox input "false"
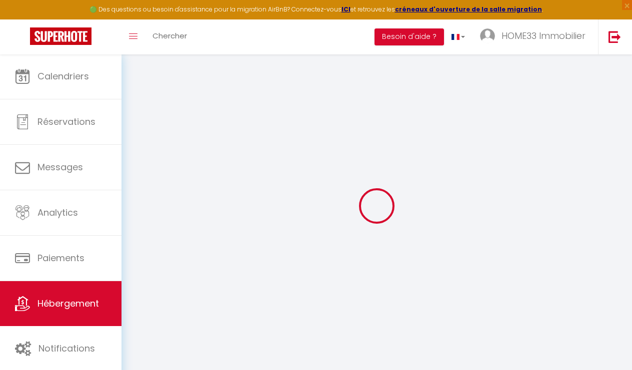
select select
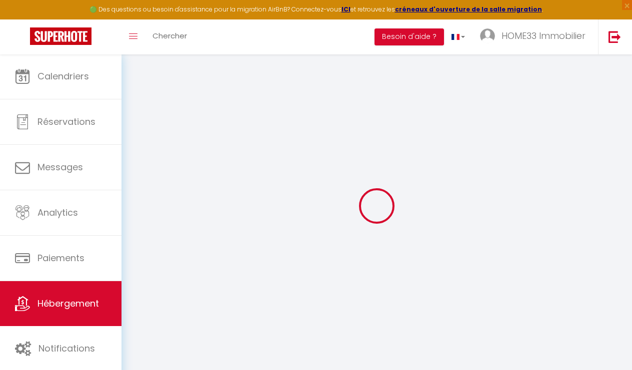
select select
checkbox input "false"
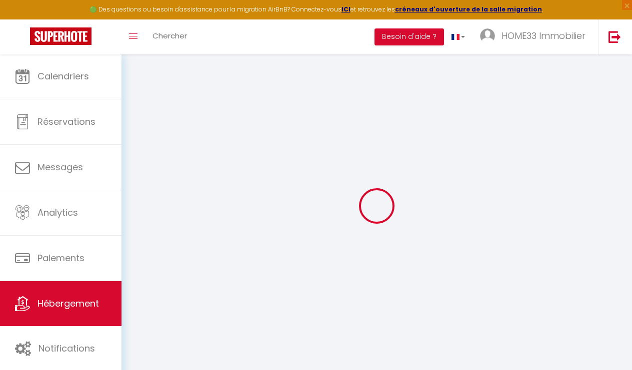
checkbox input "false"
select select
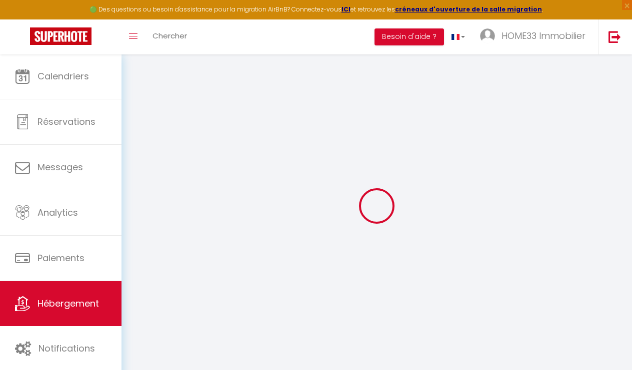
select select
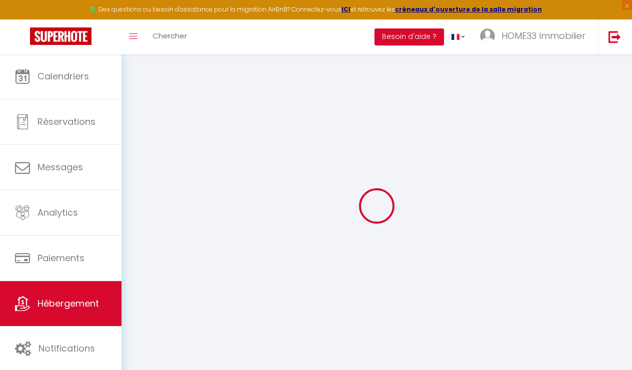
checkbox input "false"
select select
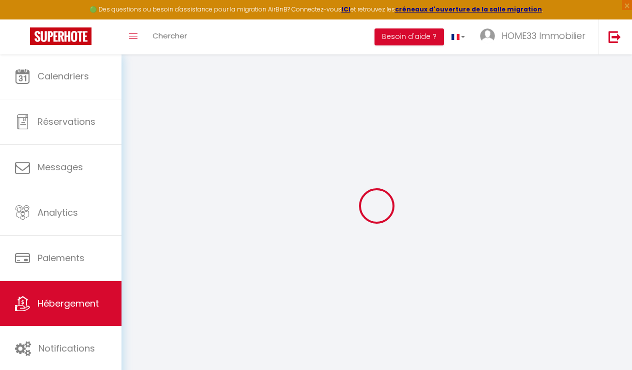
select select
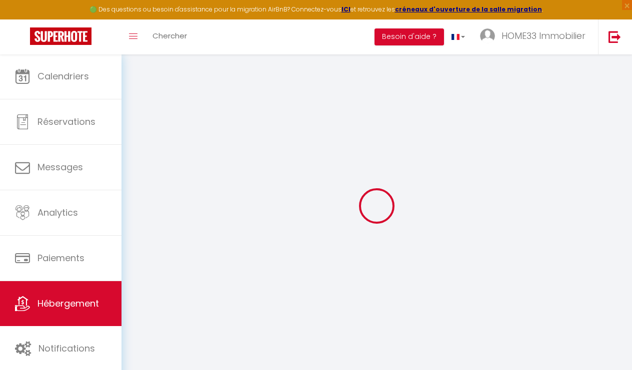
select select
checkbox input "false"
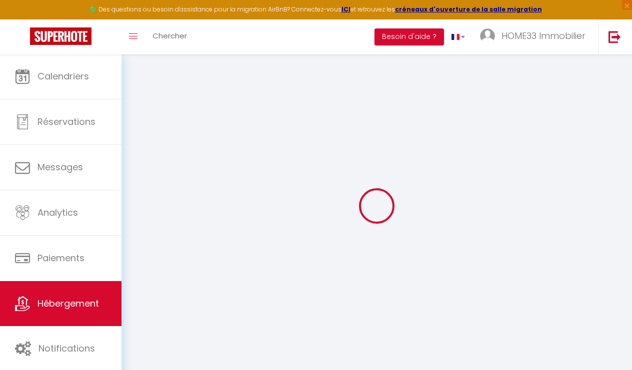
checkbox input "false"
select select
type input "[STREET_ADDRESS] BAT A · Studio 4 personnes | [GEOGRAPHIC_DATA] | [GEOGRAPHIC_D…"
type input "SBK"
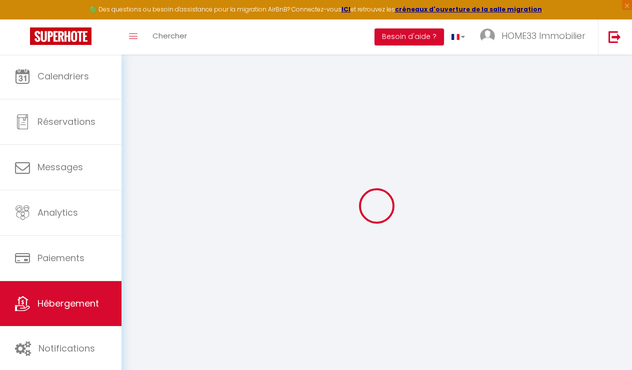
type input "COMPANY"
type input "[STREET_ADDRESS]"
type input "33000"
type input "[GEOGRAPHIC_DATA]"
select select "0"
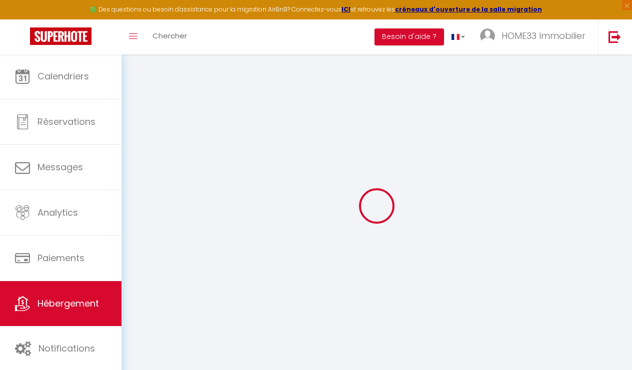
type input "50"
type input "400"
select select
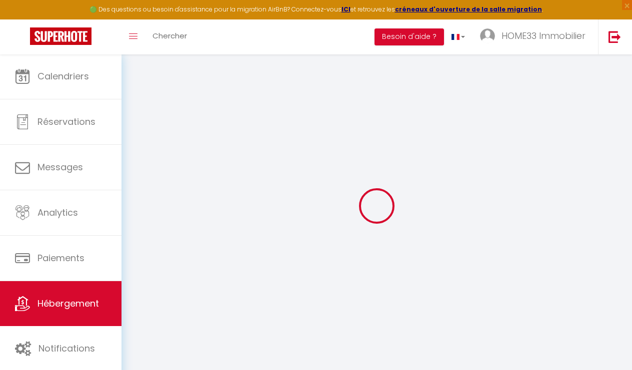
select select
type input "[STREET_ADDRESS]"
type input "33120"
type input "Arcachon"
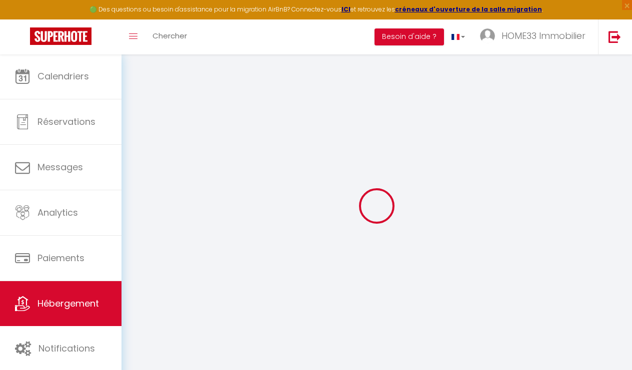
type input "[EMAIL_ADDRESS][DOMAIN_NAME]"
select select "5935"
checkbox input "false"
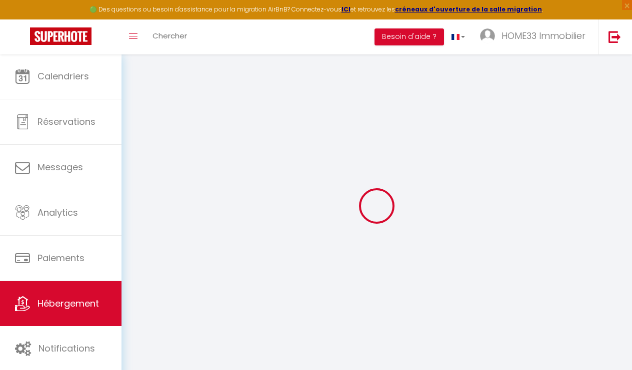
checkbox input "false"
type input "0"
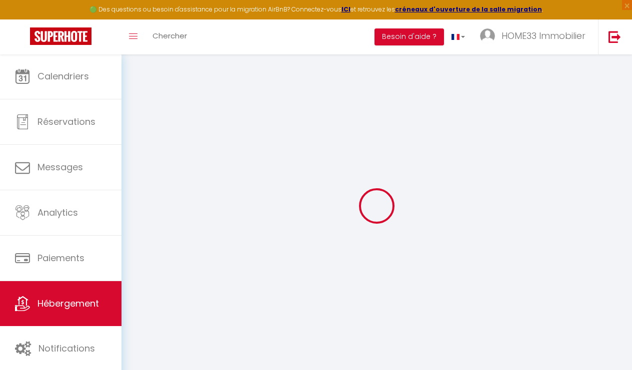
select select
checkbox input "false"
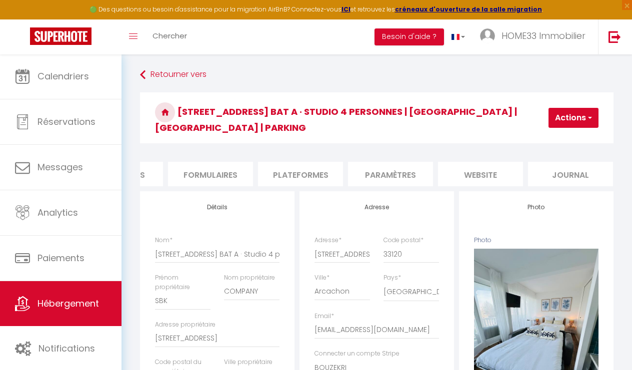
scroll to position [0, 421]
click at [473, 162] on li "website" at bounding box center [480, 174] width 85 height 24
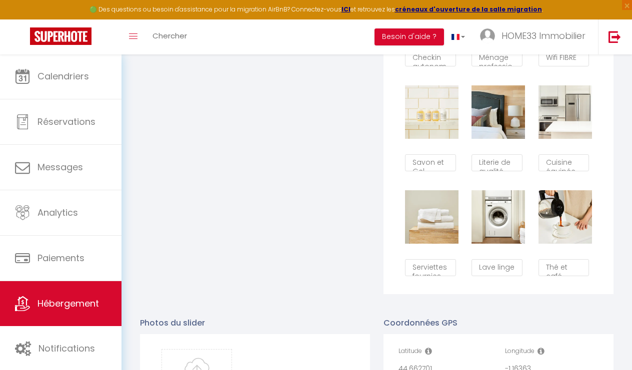
scroll to position [1016, 0]
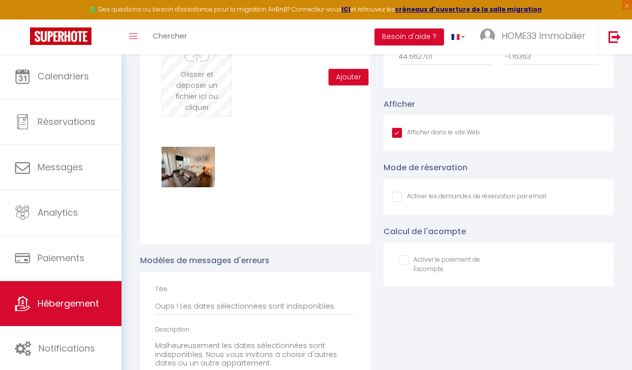
click at [196, 82] on input "file" at bounding box center [196, 76] width 69 height 79
type input "C:\fakepath\58b74b8b-a676-44b5-b4ed-29e63c25e89c.jpeg.png"
checkbox input "true"
checkbox input "false"
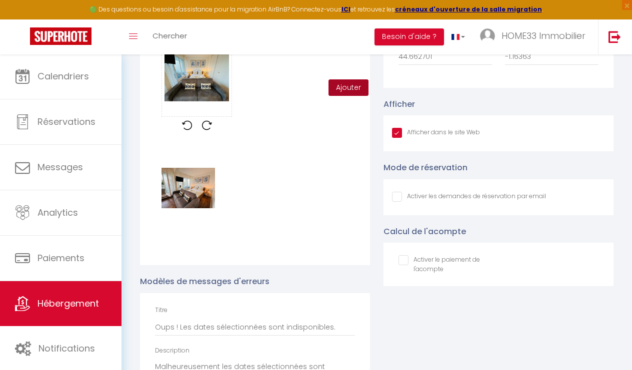
click at [344, 82] on button "Ajouter" at bounding box center [348, 87] width 40 height 17
checkbox input "true"
checkbox input "false"
checkbox input "true"
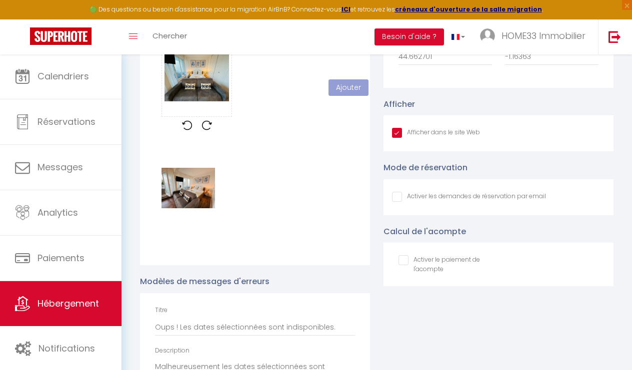
checkbox input "false"
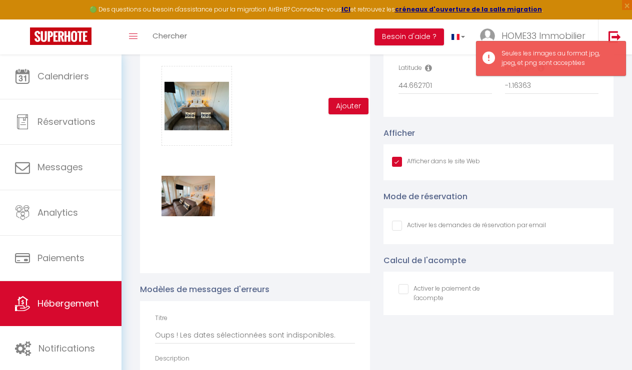
scroll to position [970, 0]
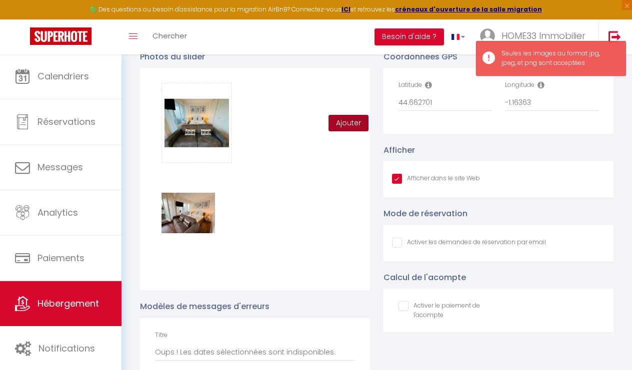
click at [354, 115] on button "Ajouter" at bounding box center [348, 123] width 40 height 17
checkbox input "true"
checkbox input "false"
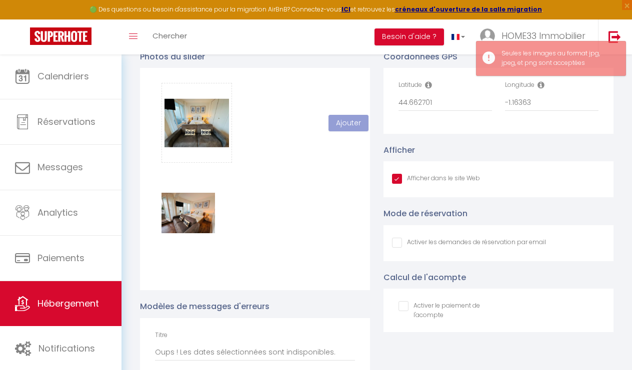
checkbox input "true"
checkbox input "false"
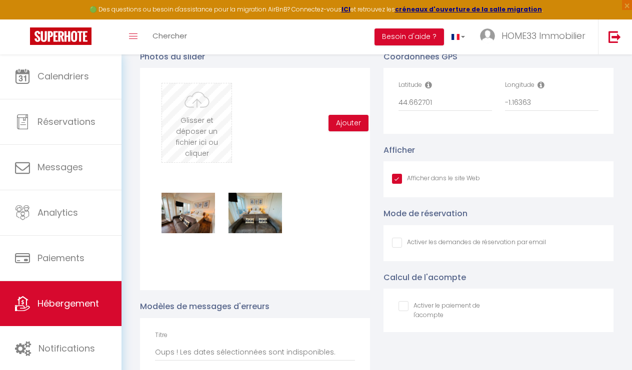
click at [196, 98] on input "file" at bounding box center [196, 122] width 69 height 79
type input "C:\fakepath\861ccb9b-058d-4d7a-bed5-7c9d1853b224.png"
checkbox input "true"
checkbox input "false"
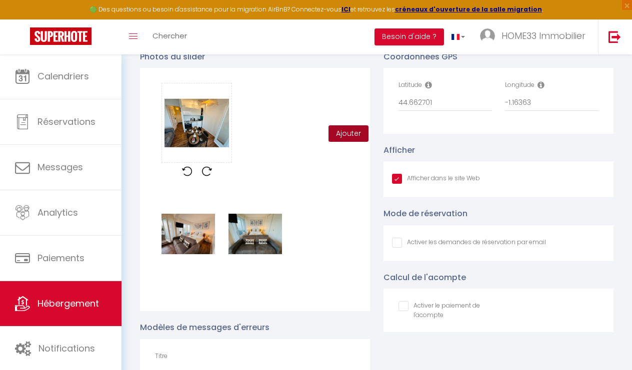
click at [350, 125] on button "Ajouter" at bounding box center [348, 133] width 40 height 17
checkbox input "true"
checkbox input "false"
checkbox input "true"
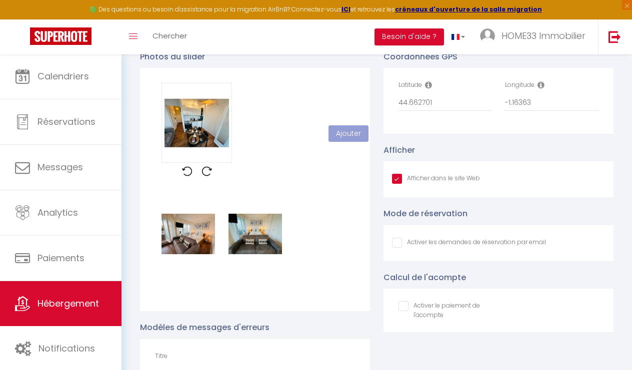
checkbox input "false"
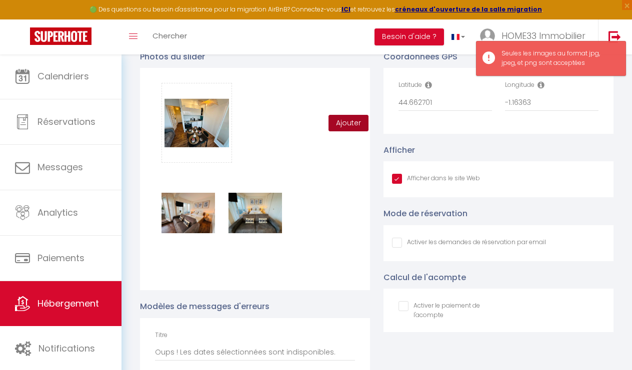
click at [344, 115] on button "Ajouter" at bounding box center [348, 123] width 40 height 17
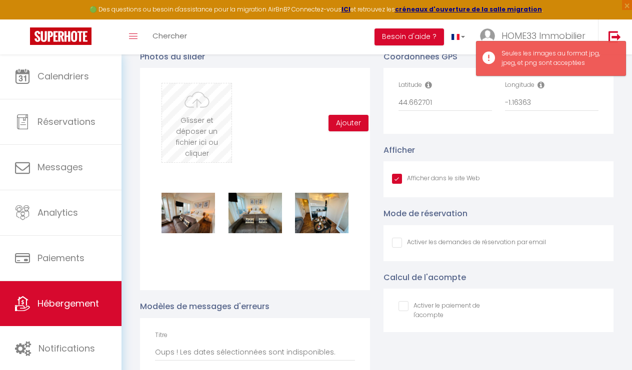
click at [202, 105] on input "file" at bounding box center [196, 122] width 69 height 79
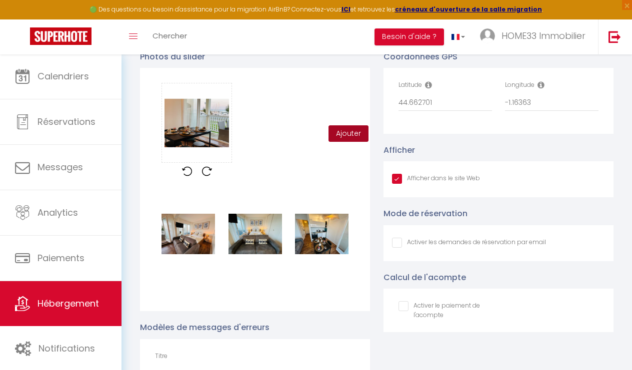
click at [350, 125] on button "Ajouter" at bounding box center [348, 133] width 40 height 17
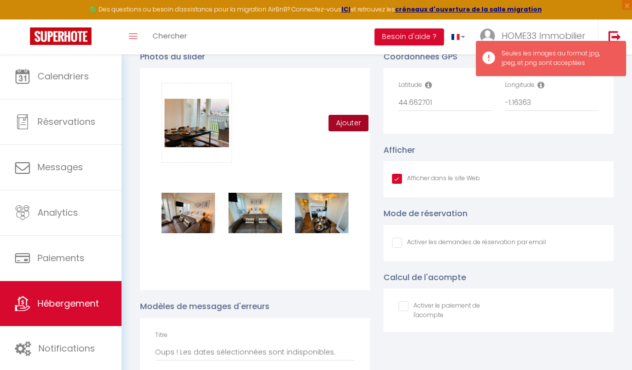
click at [350, 119] on button "Ajouter" at bounding box center [348, 123] width 40 height 17
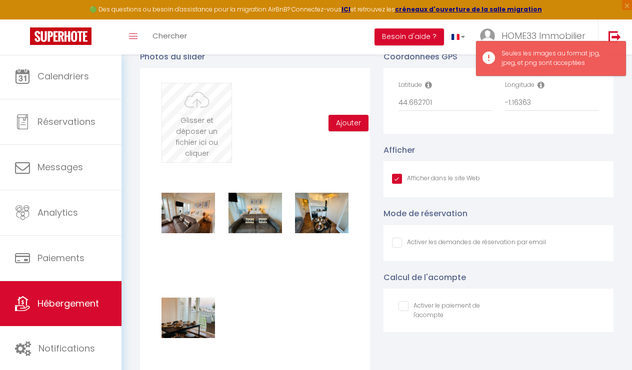
click at [190, 109] on input "file" at bounding box center [196, 122] width 69 height 79
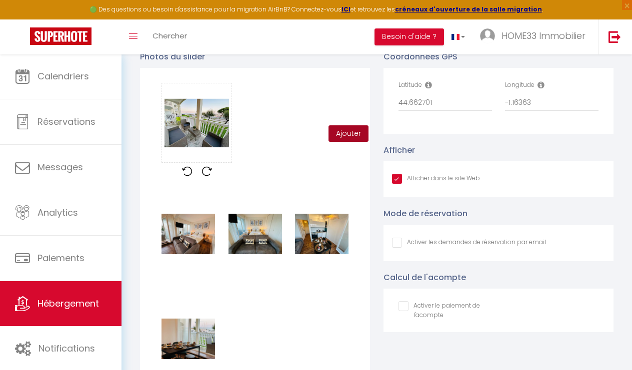
click at [353, 125] on button "Ajouter" at bounding box center [348, 133] width 40 height 17
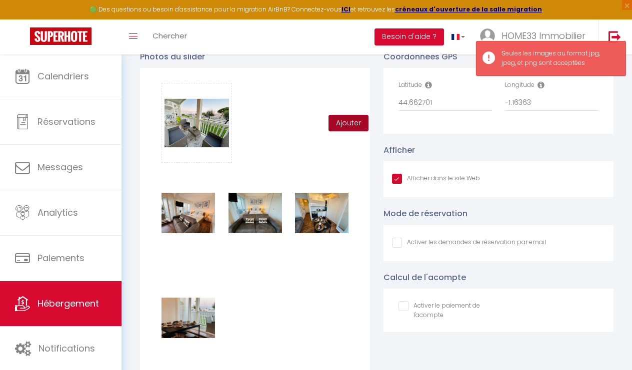
click at [352, 115] on button "Ajouter" at bounding box center [348, 123] width 40 height 17
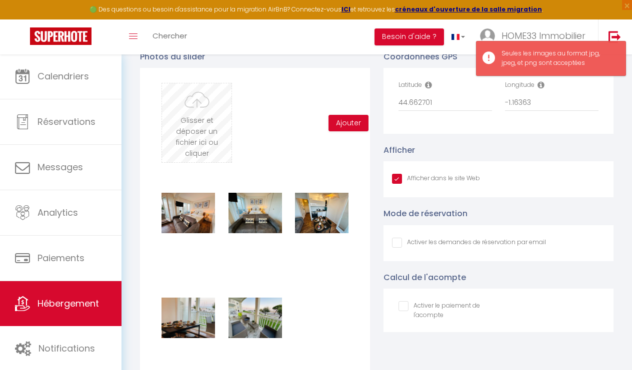
click at [191, 105] on input "file" at bounding box center [196, 122] width 69 height 79
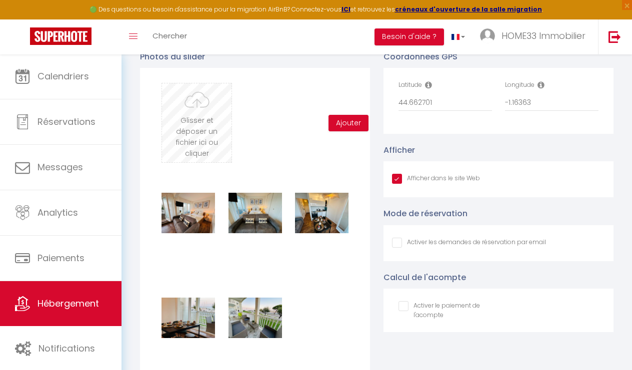
click at [205, 121] on input "file" at bounding box center [196, 122] width 69 height 79
click at [184, 107] on input "file" at bounding box center [196, 122] width 69 height 79
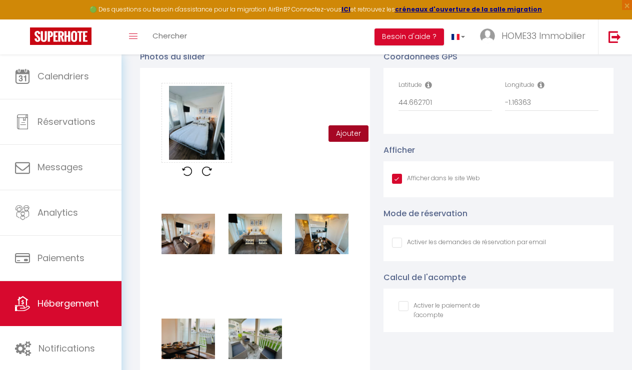
click at [343, 125] on button "Ajouter" at bounding box center [348, 133] width 40 height 17
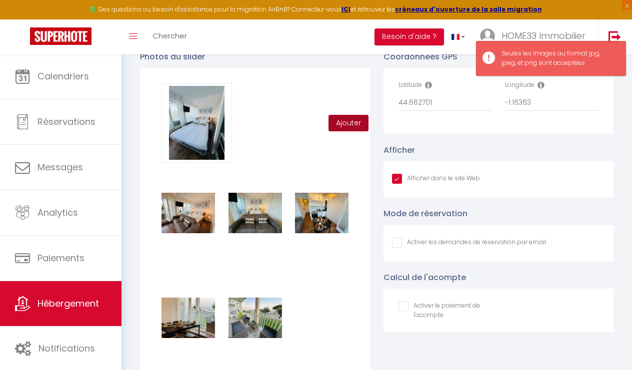
click at [343, 115] on button "Ajouter" at bounding box center [348, 123] width 40 height 17
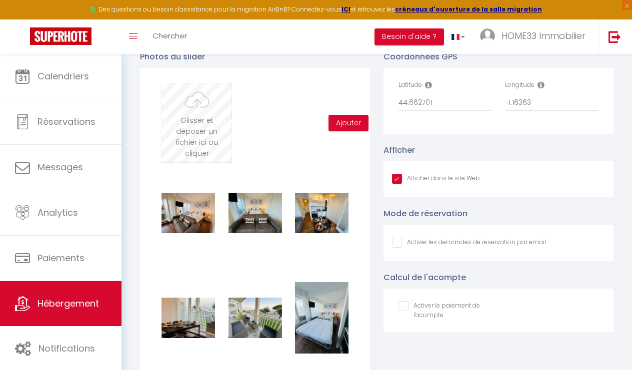
click at [187, 120] on input "file" at bounding box center [196, 122] width 69 height 79
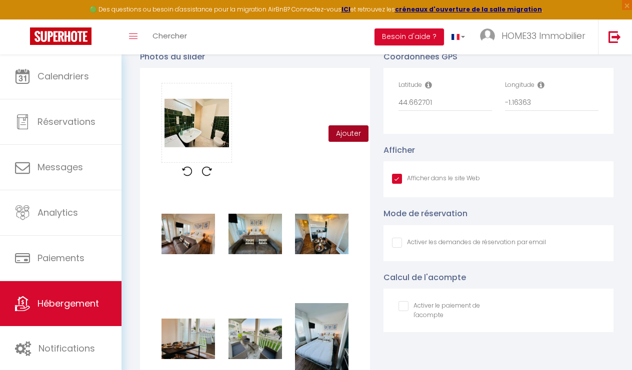
click at [350, 125] on button "Ajouter" at bounding box center [348, 133] width 40 height 17
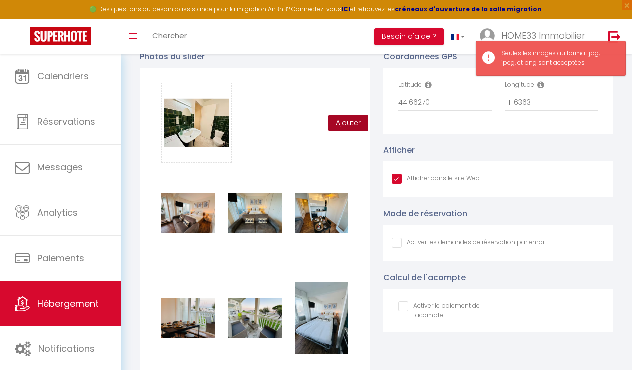
click at [348, 115] on button "Ajouter" at bounding box center [348, 123] width 40 height 17
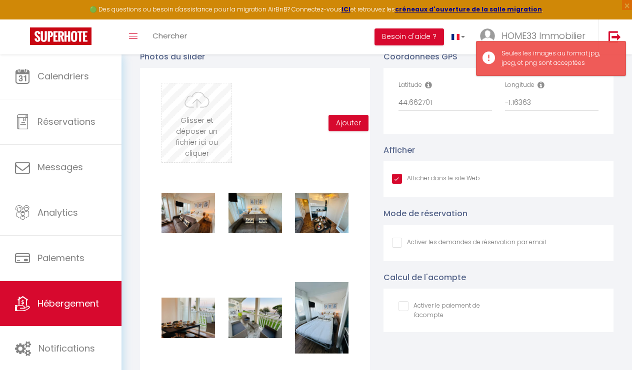
click at [204, 105] on input "file" at bounding box center [196, 122] width 69 height 79
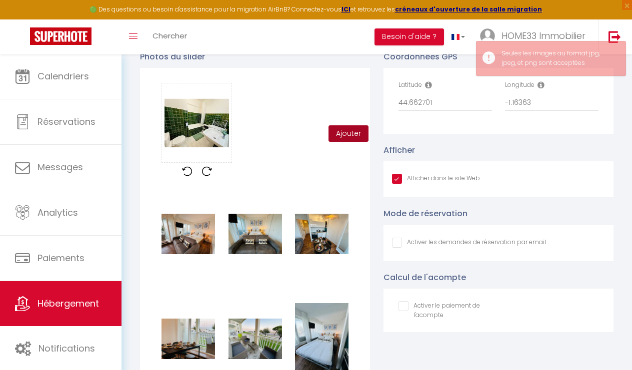
click at [342, 125] on button "Ajouter" at bounding box center [348, 133] width 40 height 17
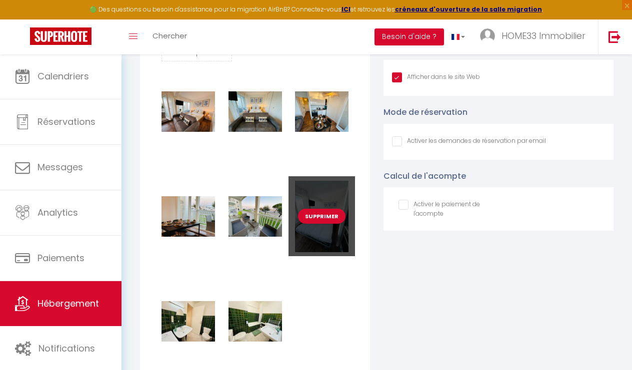
scroll to position [1022, 0]
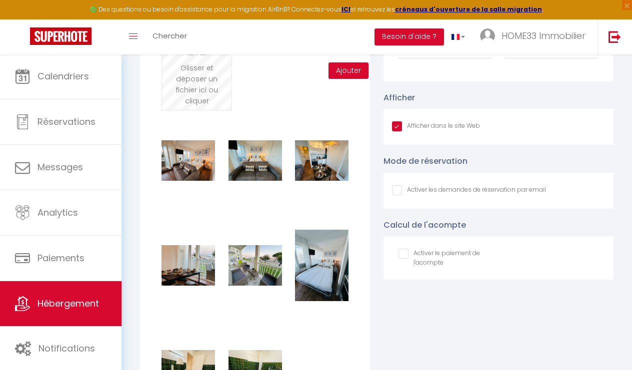
click at [205, 75] on input "file" at bounding box center [196, 70] width 69 height 79
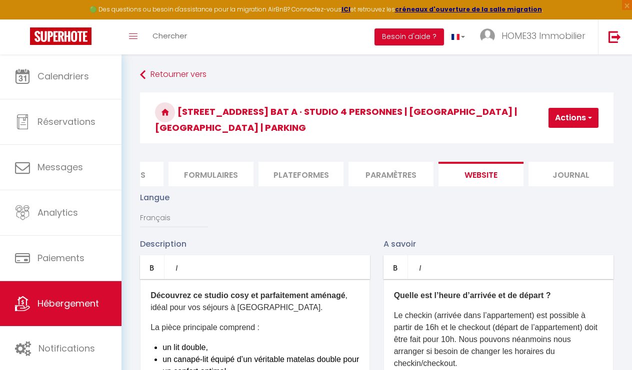
scroll to position [0, 0]
click at [581, 116] on button "Actions" at bounding box center [573, 118] width 50 height 20
click at [548, 135] on input "Enregistrer" at bounding box center [547, 140] width 37 height 10
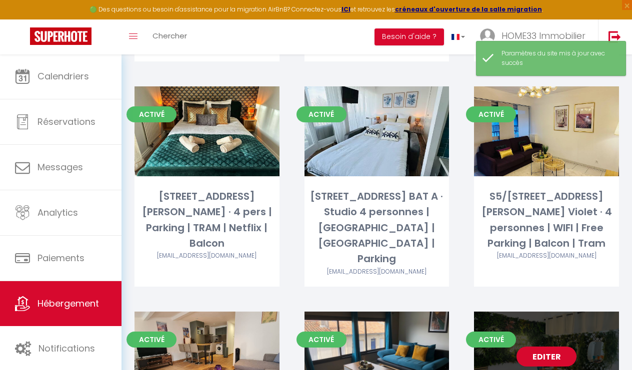
scroll to position [794, 0]
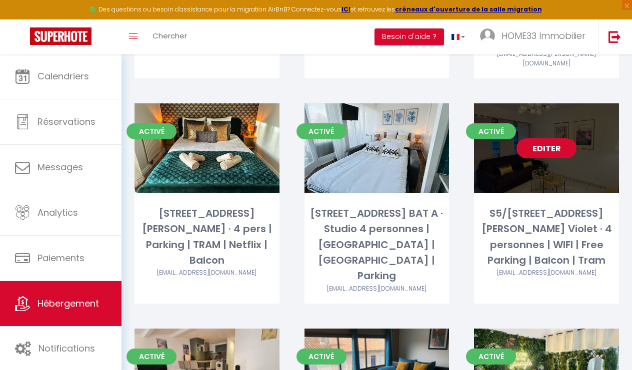
click at [549, 138] on link "Editer" at bounding box center [546, 148] width 60 height 20
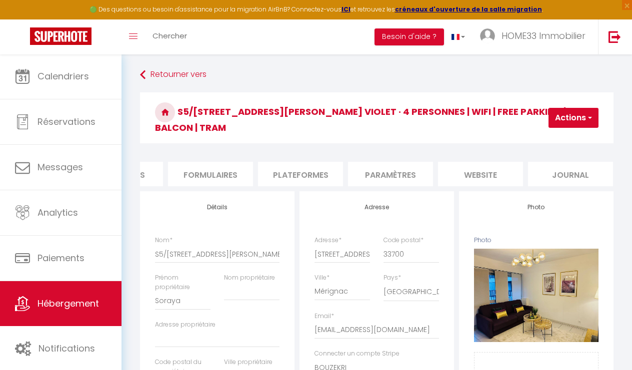
scroll to position [0, 421]
click at [405, 173] on li "Paramètres" at bounding box center [390, 174] width 85 height 24
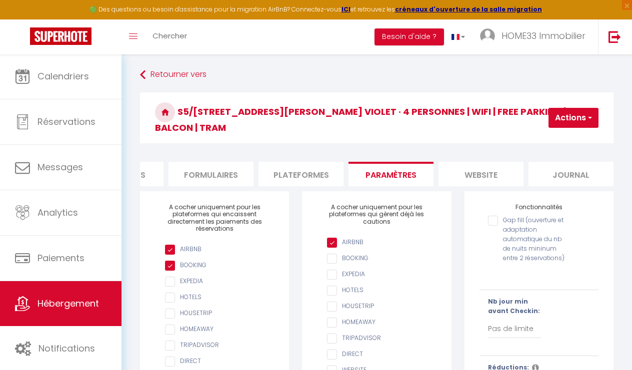
click at [456, 165] on li "website" at bounding box center [480, 174] width 85 height 24
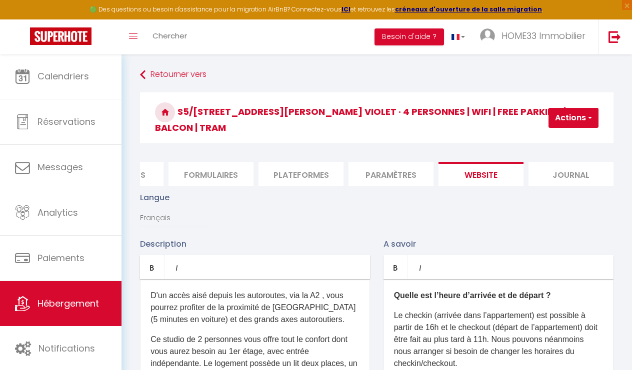
click at [288, 324] on p "D'un accès aisé depuis les autoroutes, via la A2 , vous pourrez profiter de la …" at bounding box center [254, 308] width 209 height 36
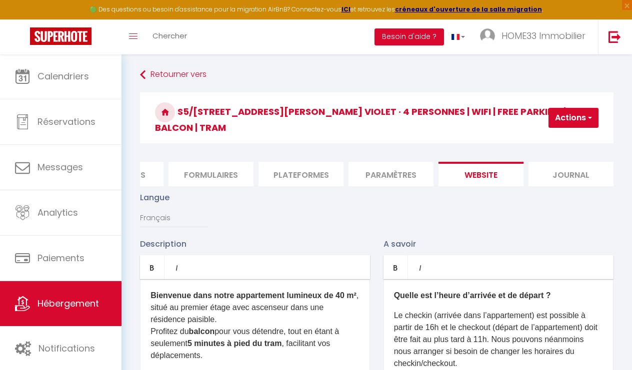
click at [500, 337] on p "Le checkin (arrivée dans l’appartement) est possible à partir de 16h et le chec…" at bounding box center [498, 340] width 209 height 60
click at [493, 340] on p "Le checkin (arrivée dans l’appartement) est possible à partir de 16h et le chec…" at bounding box center [498, 340] width 209 height 60
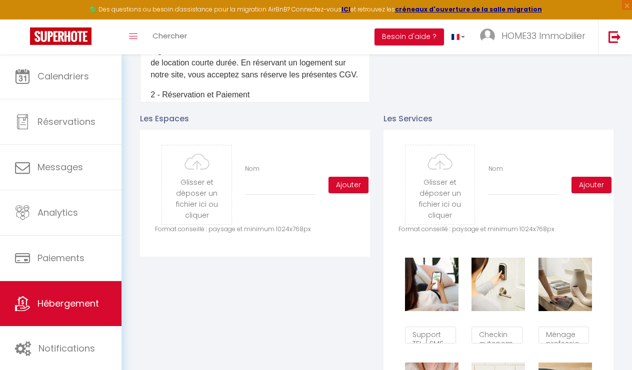
scroll to position [427, 0]
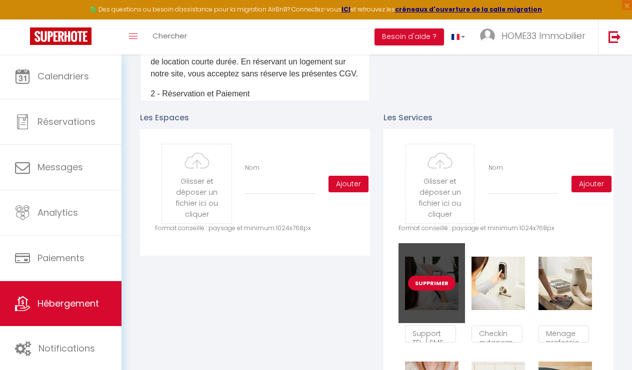
click at [425, 278] on button "Supprimer" at bounding box center [431, 283] width 47 height 15
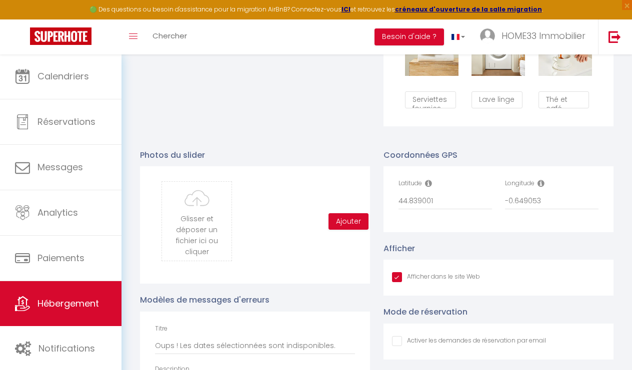
scroll to position [873, 0]
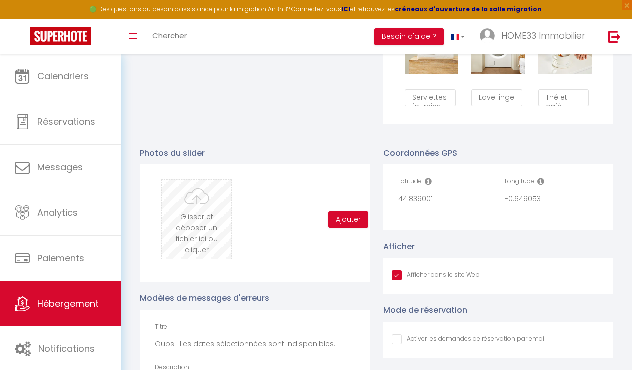
click at [201, 219] on input "file" at bounding box center [196, 219] width 69 height 79
click at [207, 210] on input "file" at bounding box center [196, 219] width 69 height 79
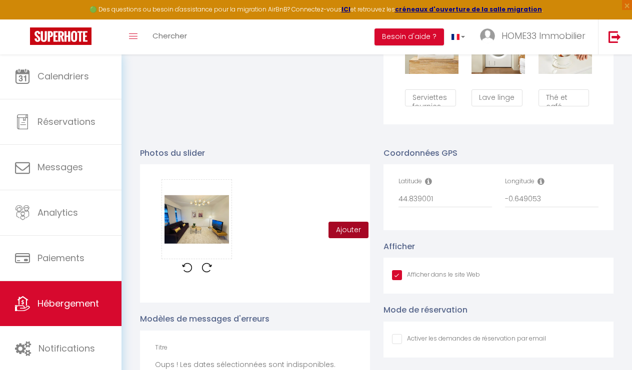
click at [354, 223] on button "Ajouter" at bounding box center [348, 230] width 40 height 17
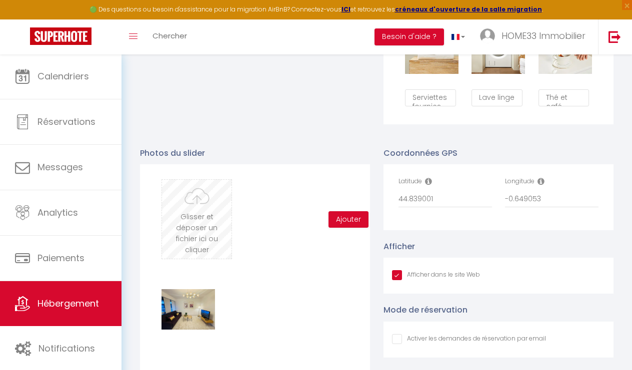
click at [199, 213] on input "file" at bounding box center [196, 219] width 69 height 79
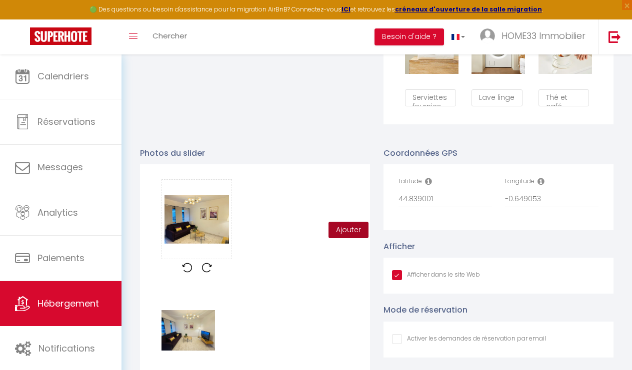
click at [341, 226] on button "Ajouter" at bounding box center [348, 230] width 40 height 17
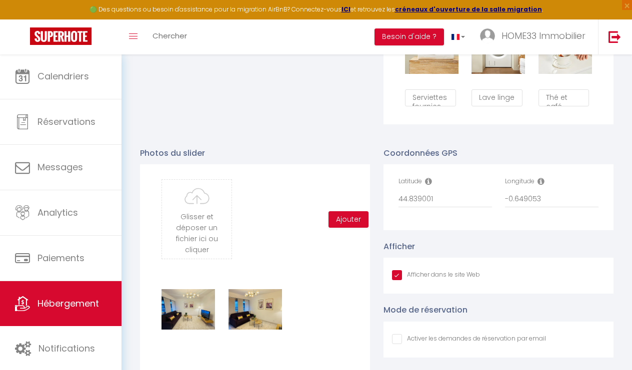
drag, startPoint x: 191, startPoint y: 299, endPoint x: 311, endPoint y: 303, distance: 119.5
click at [311, 303] on div "Supprimer Supprimer" at bounding box center [255, 321] width 200 height 105
click at [202, 216] on input "file" at bounding box center [196, 219] width 69 height 79
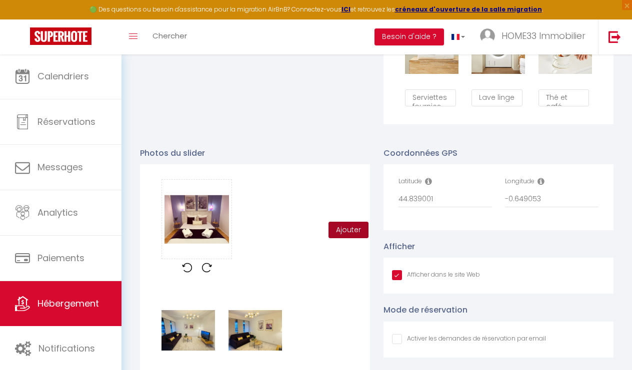
click at [359, 229] on button "Ajouter" at bounding box center [348, 230] width 40 height 17
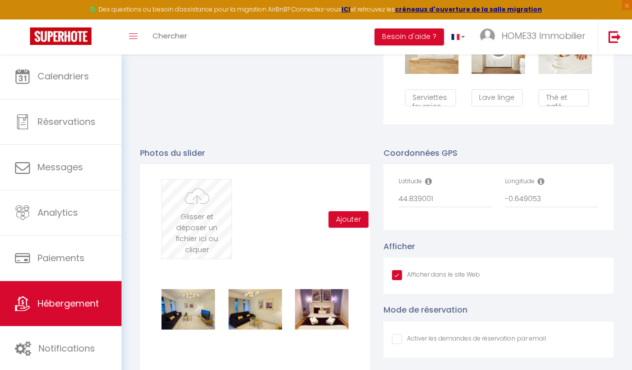
click at [166, 214] on input "file" at bounding box center [196, 219] width 69 height 79
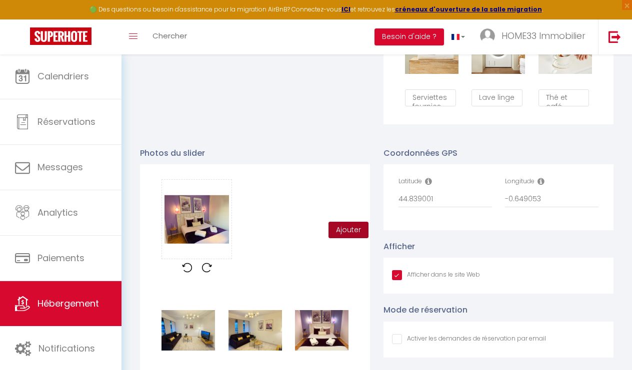
click at [351, 232] on button "Ajouter" at bounding box center [348, 230] width 40 height 17
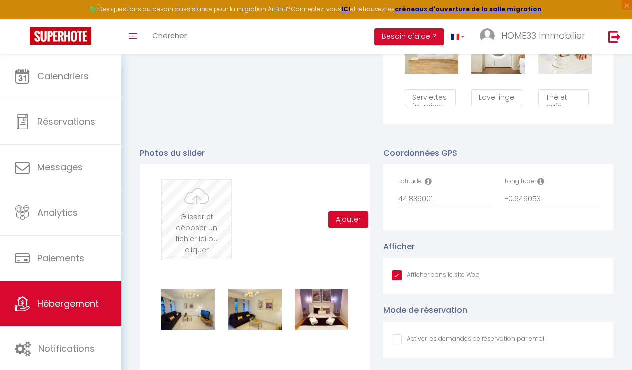
click at [197, 205] on input "file" at bounding box center [196, 219] width 69 height 79
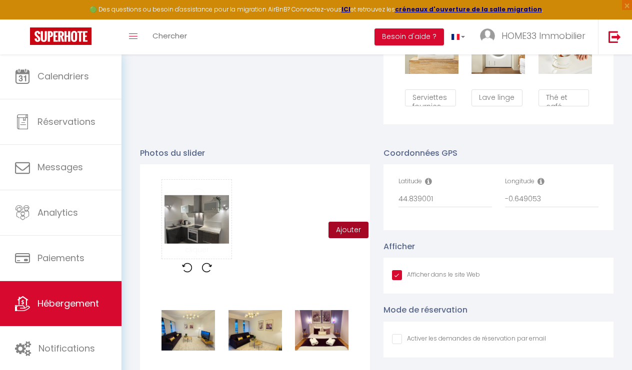
click at [353, 226] on button "Ajouter" at bounding box center [348, 230] width 40 height 17
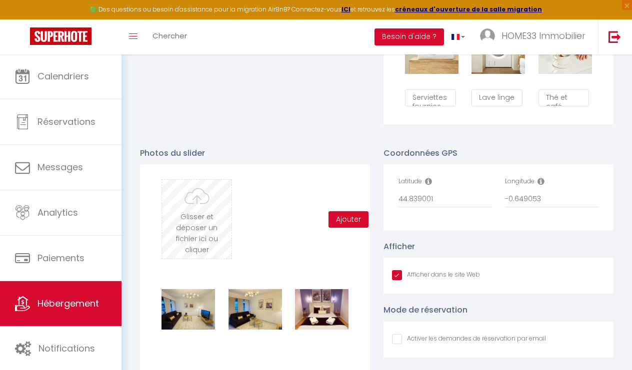
click at [211, 216] on input "file" at bounding box center [196, 219] width 69 height 79
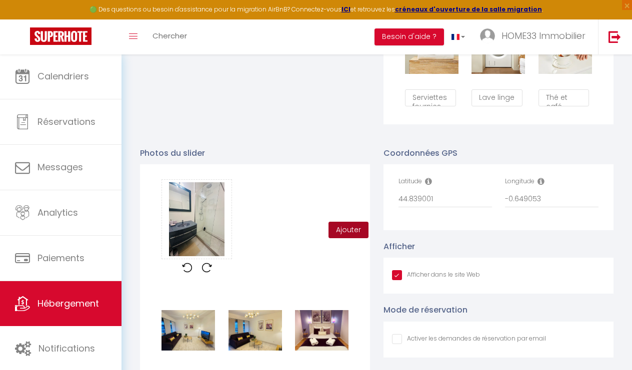
click at [354, 225] on button "Ajouter" at bounding box center [348, 230] width 40 height 17
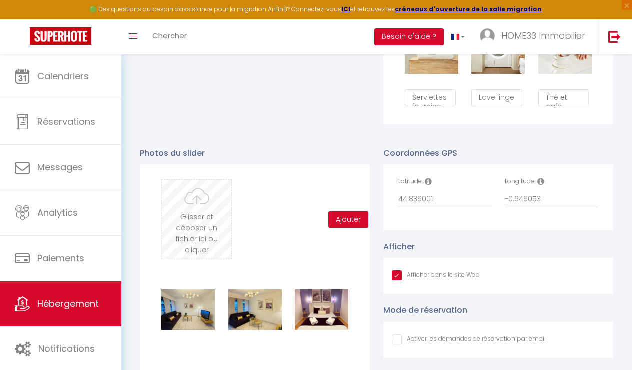
click at [194, 206] on input "file" at bounding box center [196, 219] width 69 height 79
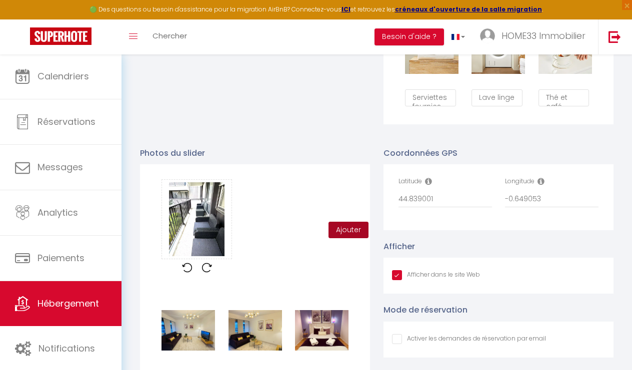
click at [353, 226] on button "Ajouter" at bounding box center [348, 230] width 40 height 17
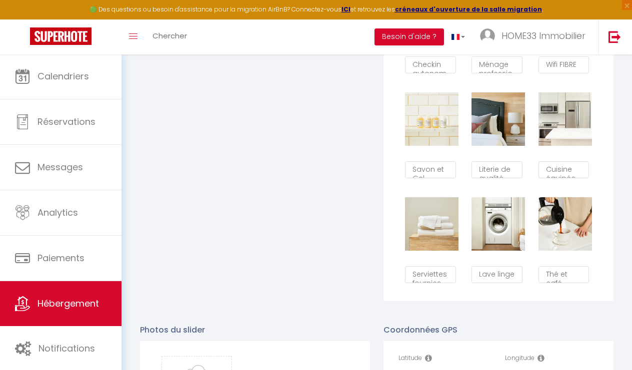
scroll to position [696, 0]
click at [502, 275] on textarea "Lave linge" at bounding box center [496, 274] width 51 height 17
click at [509, 271] on textarea "Lave linge" at bounding box center [496, 274] width 51 height 17
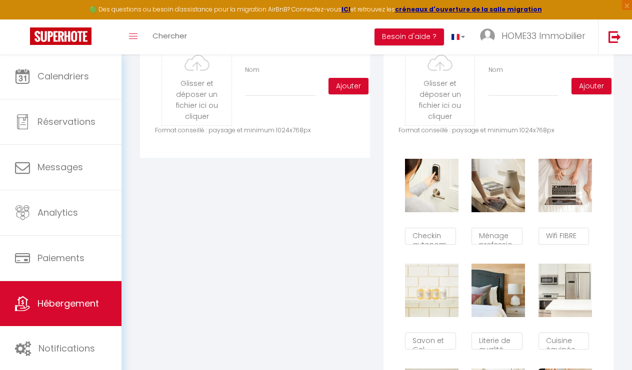
scroll to position [498, 0]
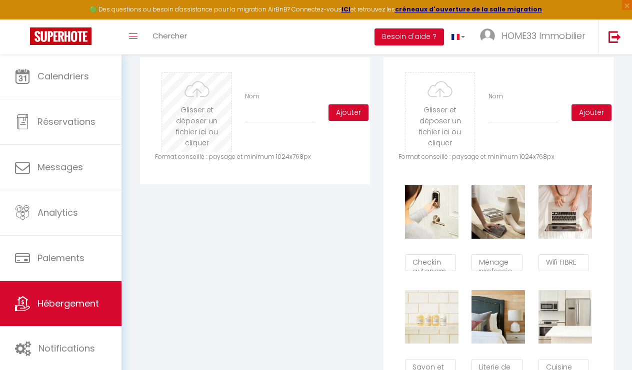
click at [185, 105] on input "file" at bounding box center [196, 112] width 69 height 79
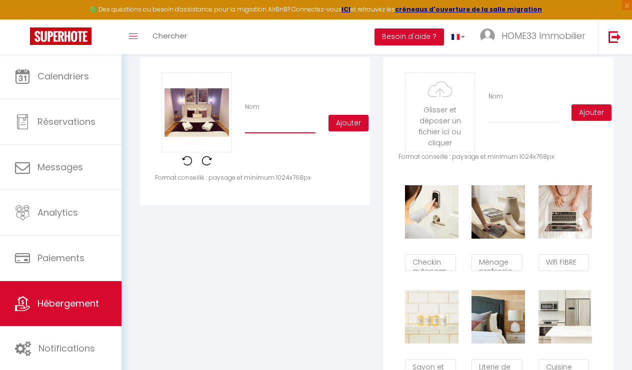
click at [290, 123] on input "Nom" at bounding box center [280, 124] width 70 height 18
click at [367, 127] on button "Ajouter" at bounding box center [348, 123] width 40 height 17
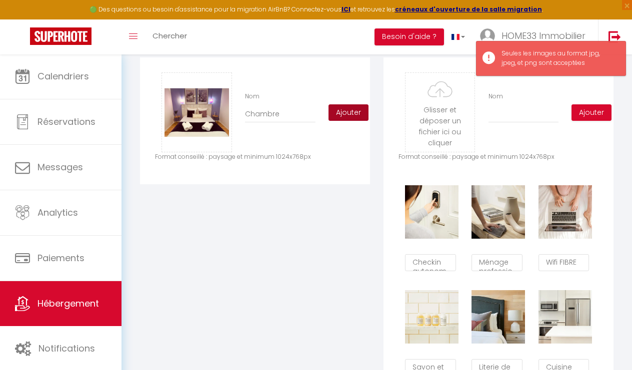
click at [358, 111] on button "Ajouter" at bounding box center [348, 112] width 40 height 17
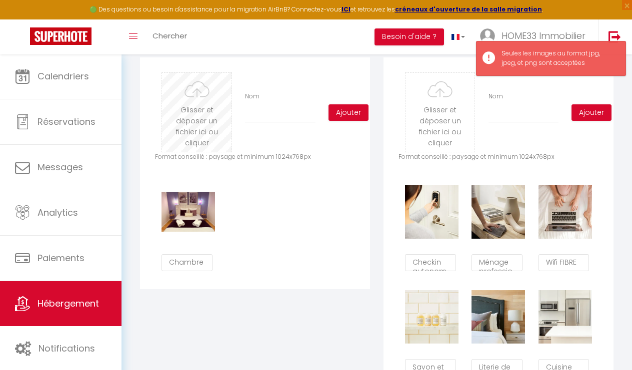
click at [201, 114] on input "file" at bounding box center [196, 112] width 69 height 79
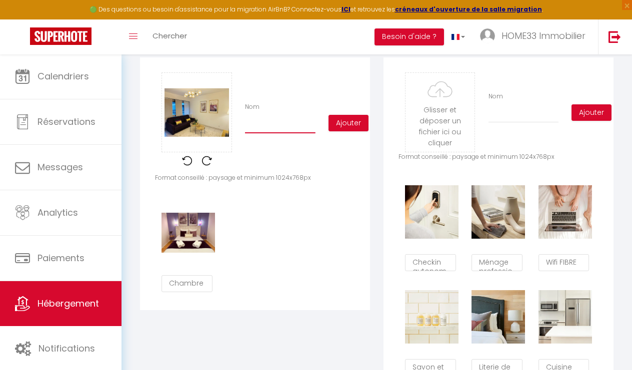
click at [265, 125] on input "Nom" at bounding box center [280, 124] width 70 height 18
click at [330, 124] on button "Ajouter" at bounding box center [348, 123] width 40 height 17
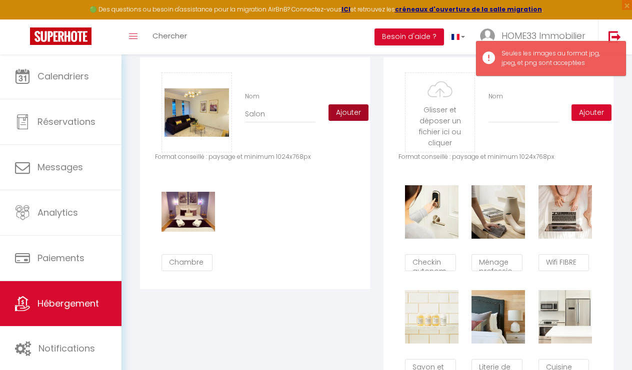
click at [344, 119] on button "Ajouter" at bounding box center [348, 112] width 40 height 17
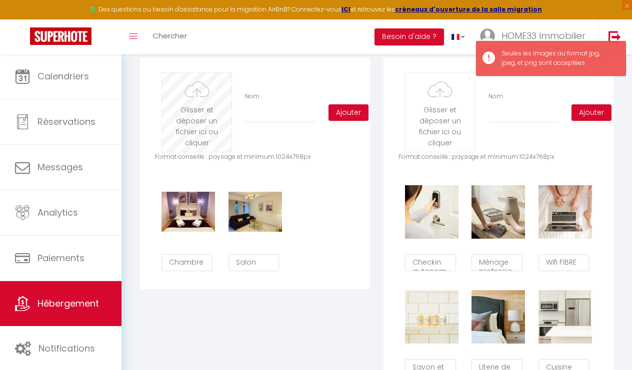
click at [208, 118] on input "file" at bounding box center [196, 112] width 69 height 79
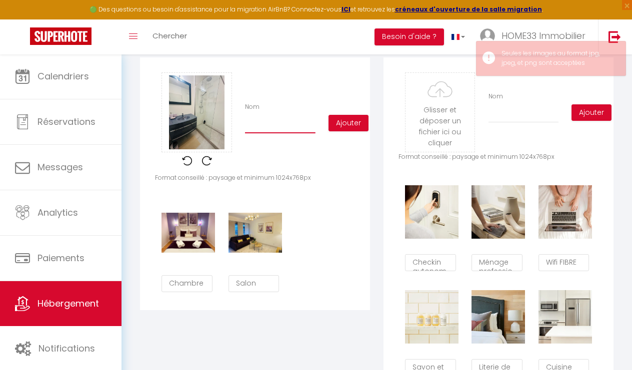
click at [272, 127] on input "Nom" at bounding box center [280, 124] width 70 height 18
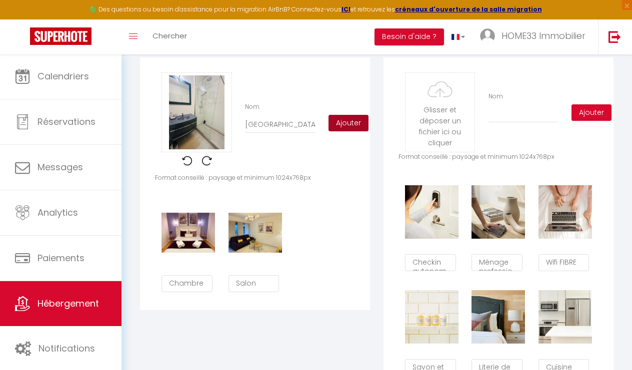
click at [347, 120] on button "Ajouter" at bounding box center [348, 123] width 40 height 17
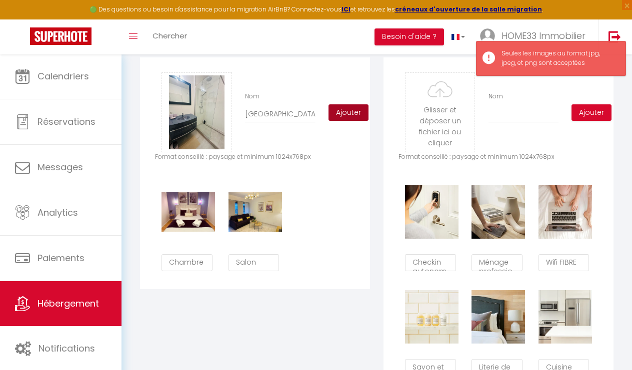
click at [347, 120] on div "Glisser et déposer un fichier ici ou cliquer Ooops, something wrong happened. R…" at bounding box center [255, 112] width 200 height 80
click at [349, 118] on button "Ajouter" at bounding box center [348, 112] width 40 height 17
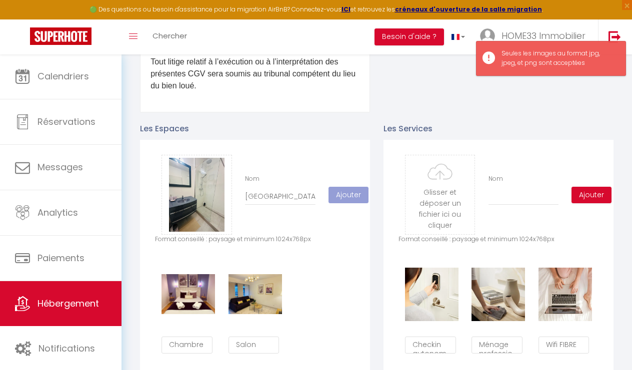
scroll to position [408, 0]
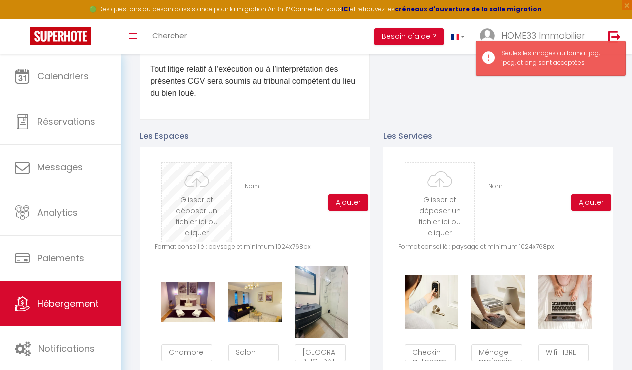
click at [202, 202] on input "file" at bounding box center [196, 202] width 69 height 79
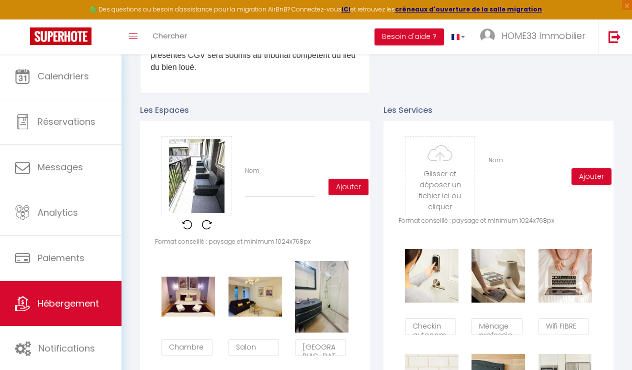
scroll to position [436, 0]
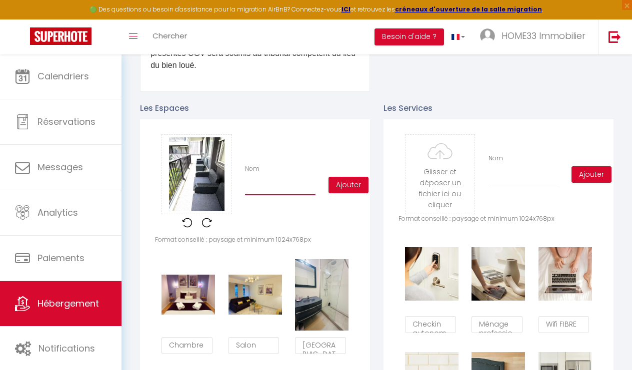
click at [288, 181] on input "Nom" at bounding box center [280, 186] width 70 height 18
click at [346, 185] on button "Ajouter" at bounding box center [348, 185] width 40 height 17
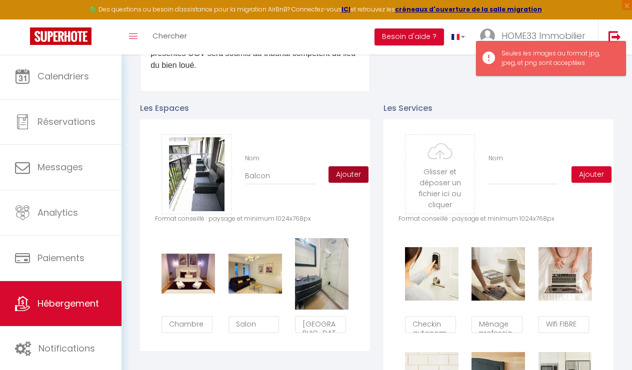
click at [350, 173] on button "Ajouter" at bounding box center [348, 174] width 40 height 17
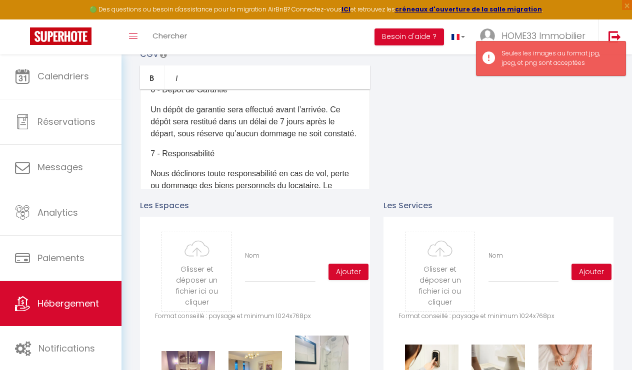
scroll to position [298, 0]
click at [200, 273] on input "file" at bounding box center [196, 271] width 69 height 79
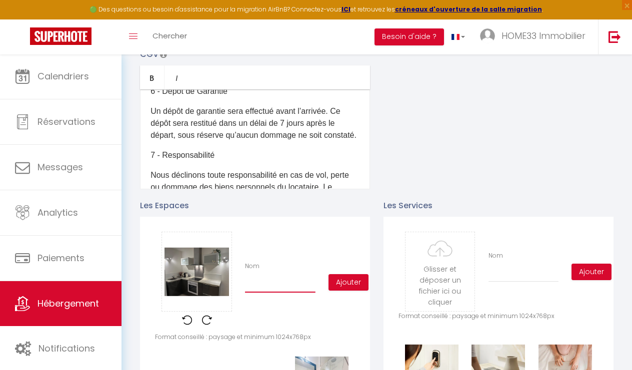
click at [290, 291] on input "Nom" at bounding box center [280, 284] width 70 height 18
click at [343, 286] on button "Ajouter" at bounding box center [348, 282] width 40 height 17
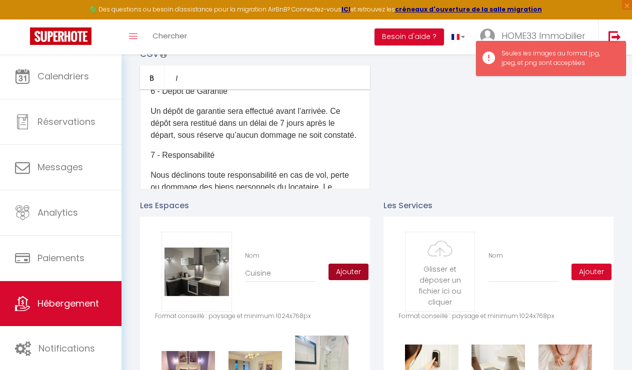
click at [350, 274] on button "Ajouter" at bounding box center [348, 272] width 40 height 17
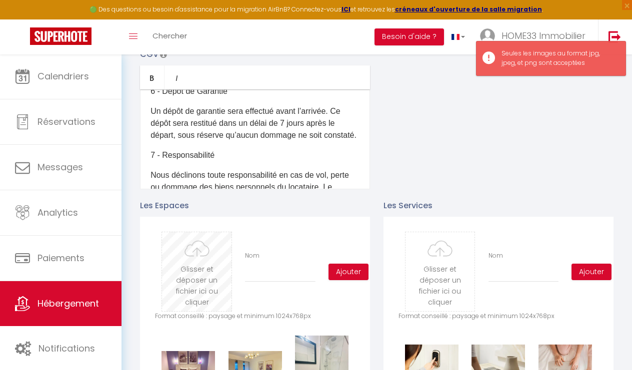
click at [193, 261] on input "file" at bounding box center [196, 271] width 69 height 79
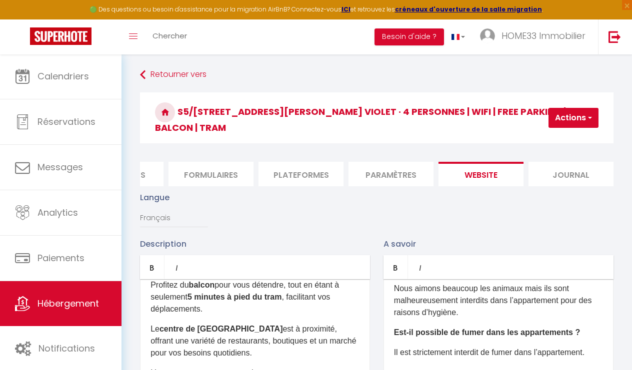
scroll to position [0, 0]
click at [588, 118] on span "button" at bounding box center [589, 118] width 6 height 10
click at [535, 142] on input "Enregistrer" at bounding box center [547, 140] width 37 height 10
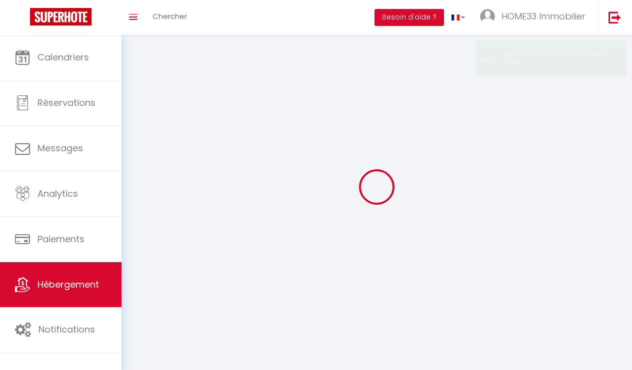
click at [535, 142] on div at bounding box center [376, 187] width 486 height 280
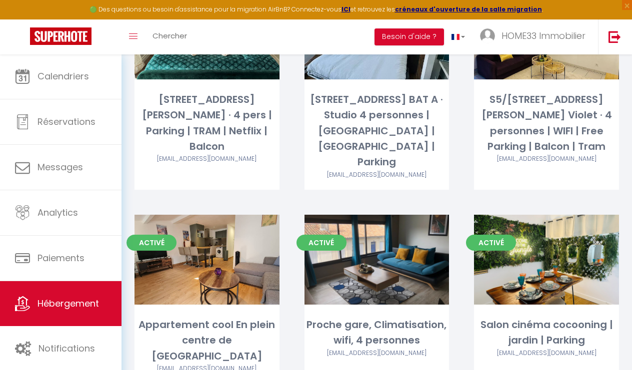
scroll to position [913, 0]
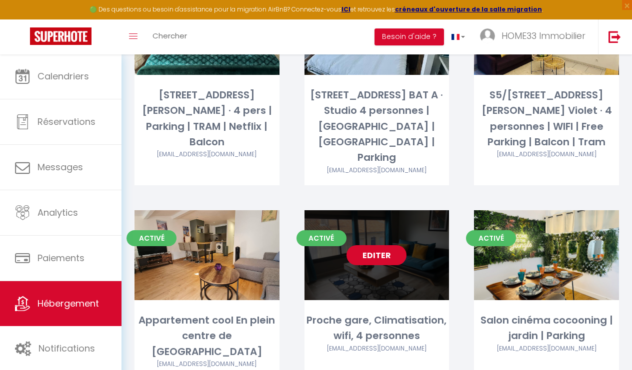
click at [392, 245] on link "Editer" at bounding box center [376, 255] width 60 height 20
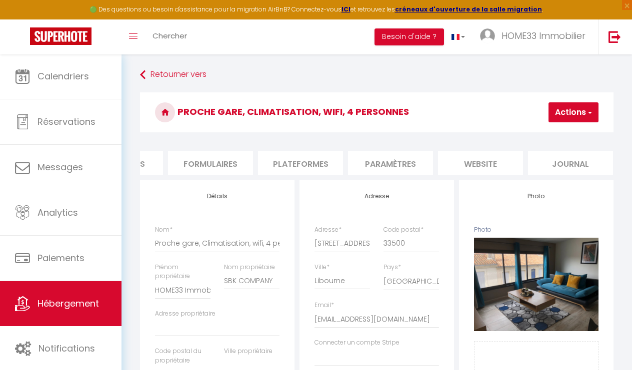
scroll to position [0, 421]
click at [464, 164] on li "website" at bounding box center [480, 163] width 85 height 24
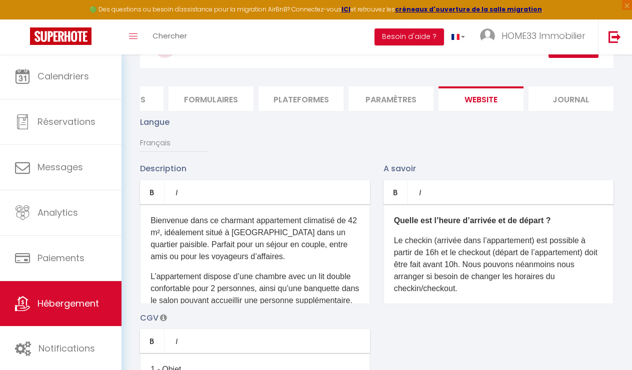
scroll to position [26, 0]
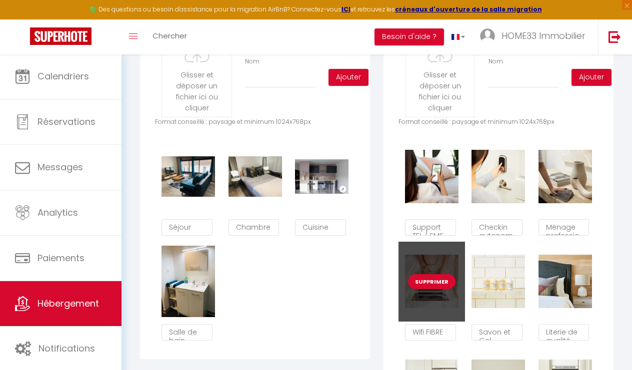
scroll to position [531, 0]
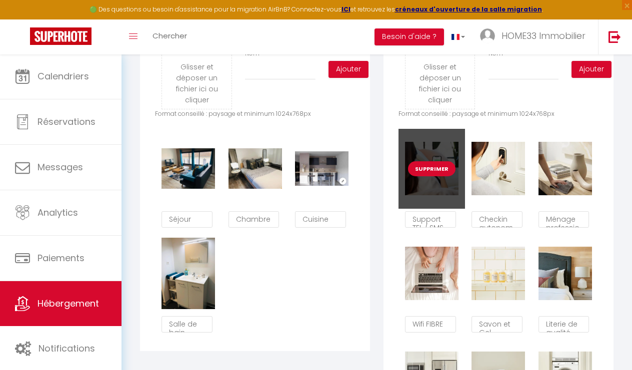
click at [434, 173] on button "Supprimer" at bounding box center [431, 168] width 47 height 15
checkbox input "true"
checkbox input "false"
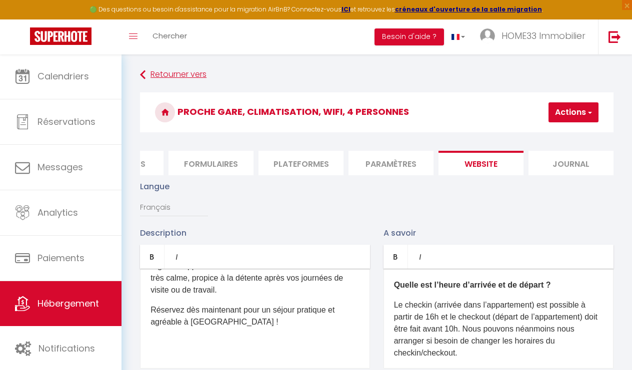
scroll to position [0, 0]
click at [573, 115] on button "Actions" at bounding box center [573, 112] width 50 height 20
click at [559, 132] on input "Enregistrer" at bounding box center [547, 134] width 37 height 10
checkbox input "true"
checkbox input "false"
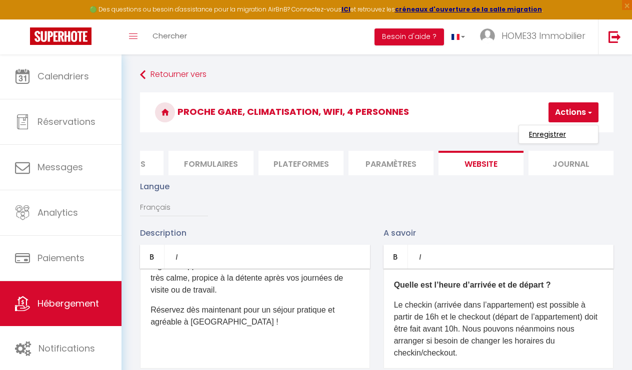
checkbox input "false"
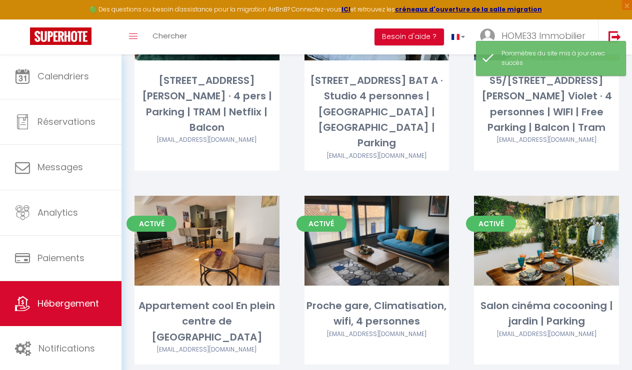
scroll to position [914, 0]
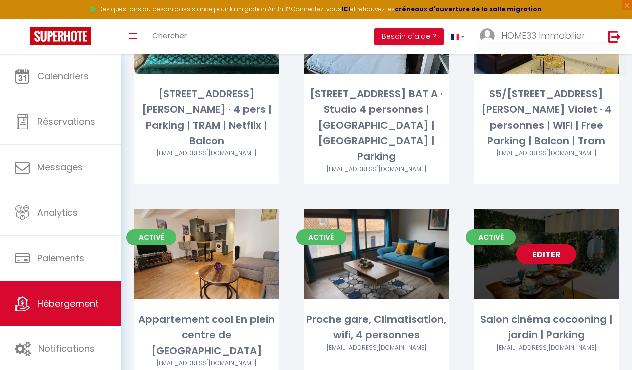
click at [553, 244] on link "Editer" at bounding box center [546, 254] width 60 height 20
select select "3"
select select "2"
select select "1"
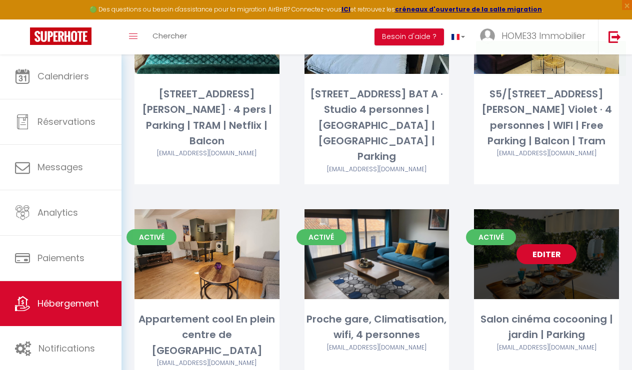
select select
select select "28"
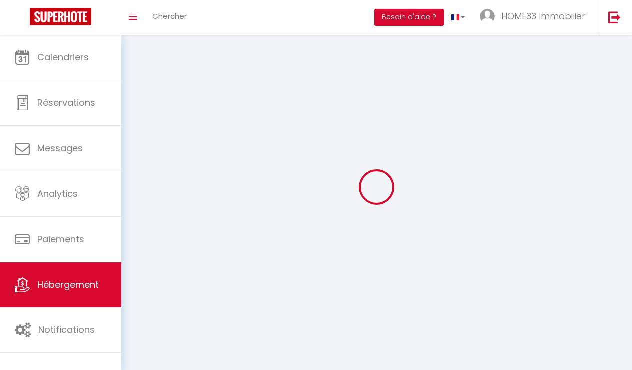
select select
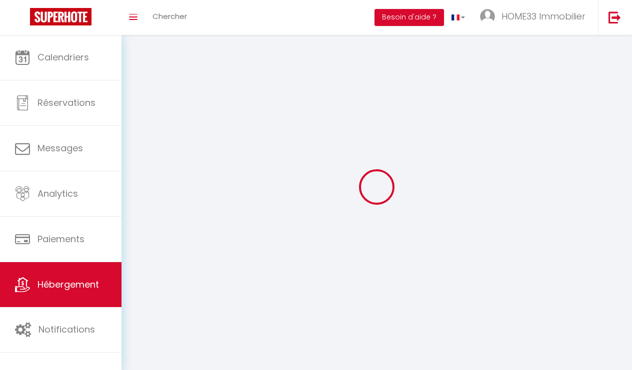
select select
checkbox input "false"
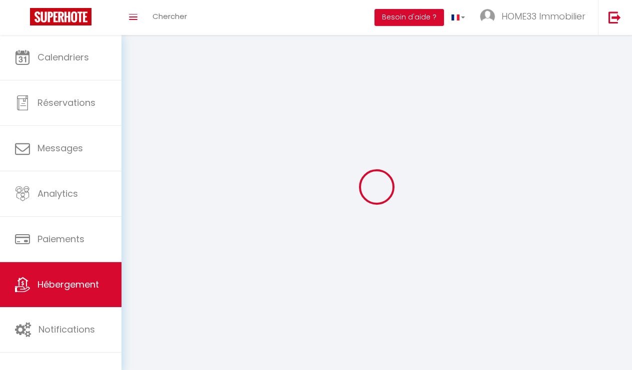
select select
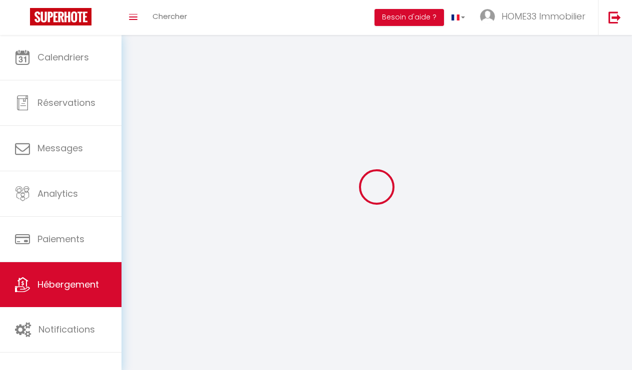
select select
checkbox input "false"
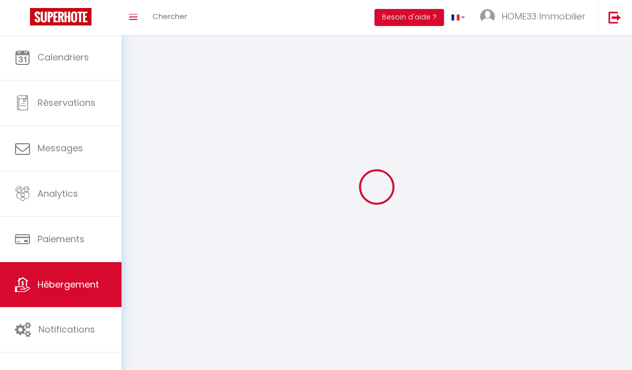
checkbox input "false"
select select
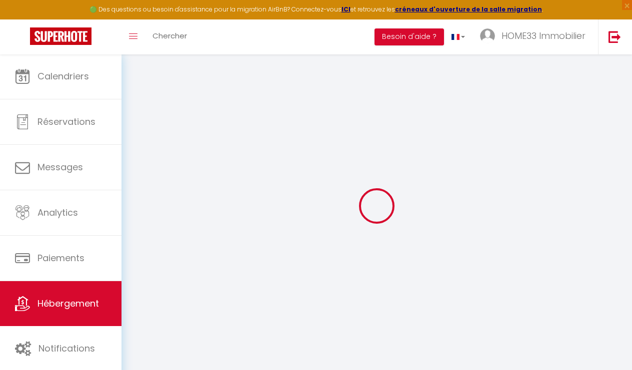
select select
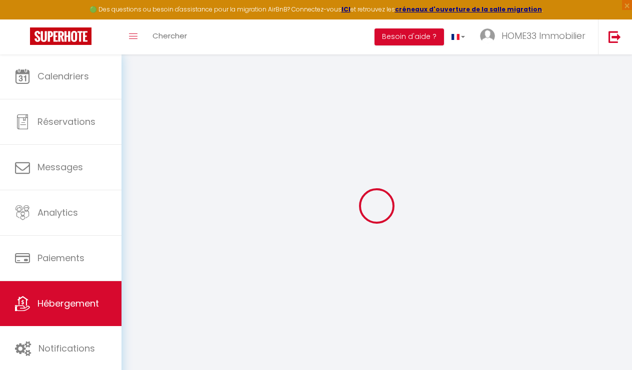
select select
checkbox input "false"
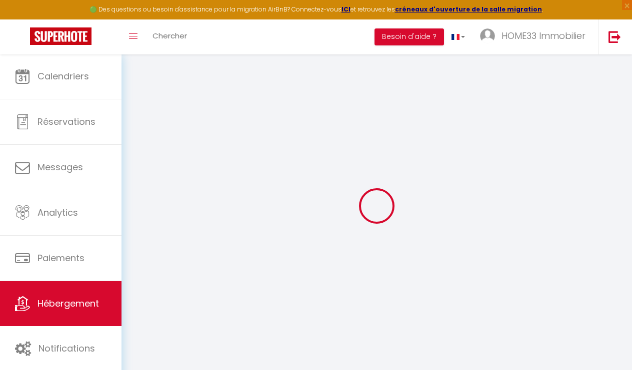
select select
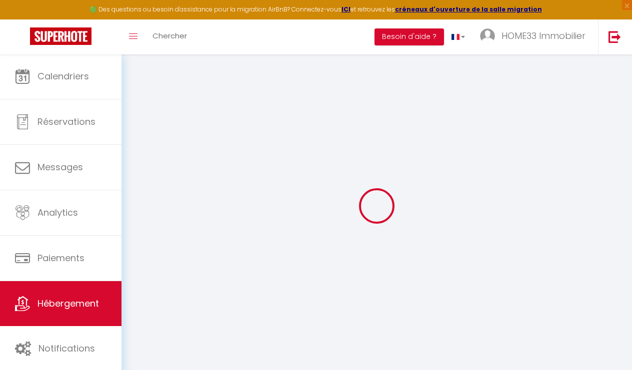
select select
checkbox input "false"
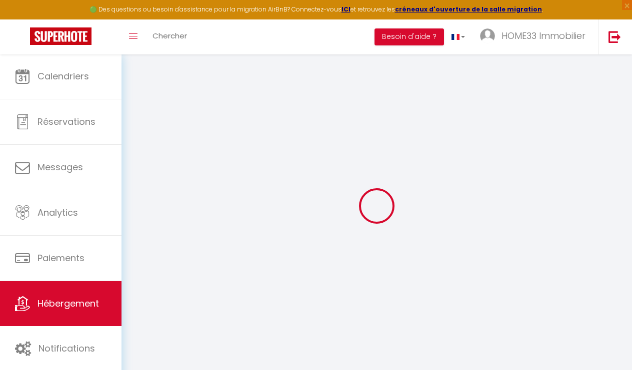
checkbox input "false"
select select
type input "Salon cinéma cocooning | jardin | Parking"
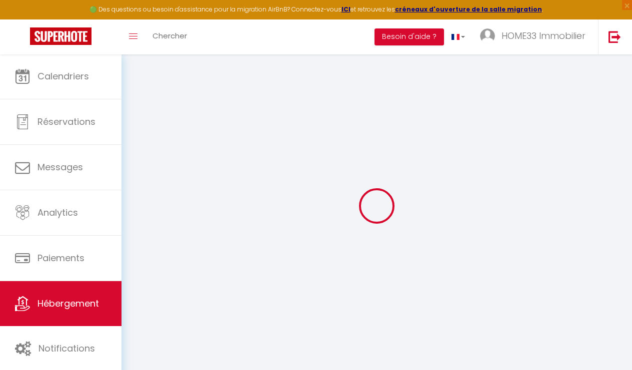
type input "HOME33 Immobilier"
type input "SBK COMPANY"
select select "6"
select select "3"
type input "80"
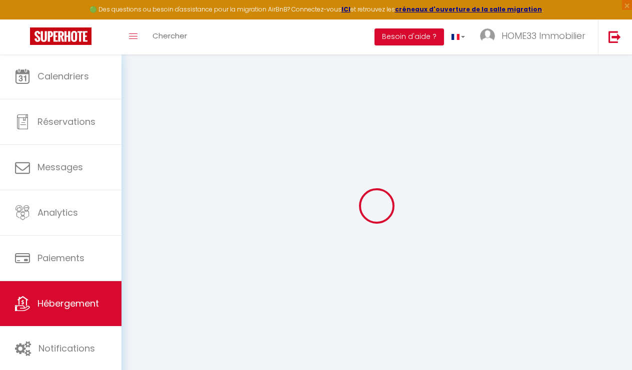
select select
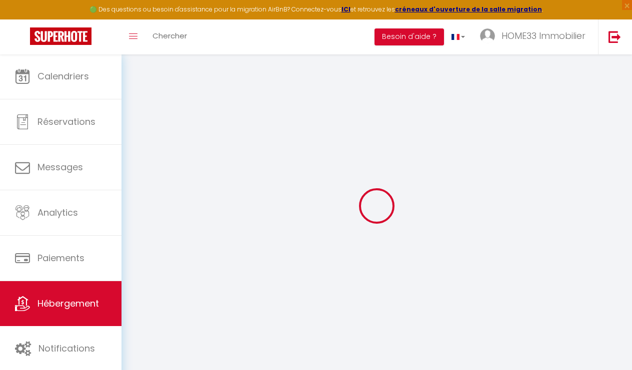
type input "6 Rue Hippolyte Gourdon"
type input "33310"
type input "Lormont"
type input "[EMAIL_ADDRESS][DOMAIN_NAME]"
select select
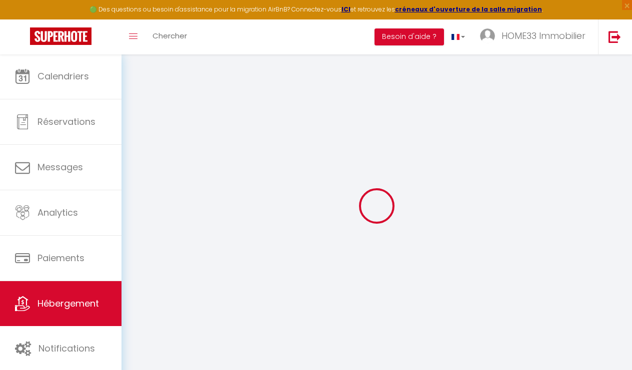
checkbox input "false"
type input "0"
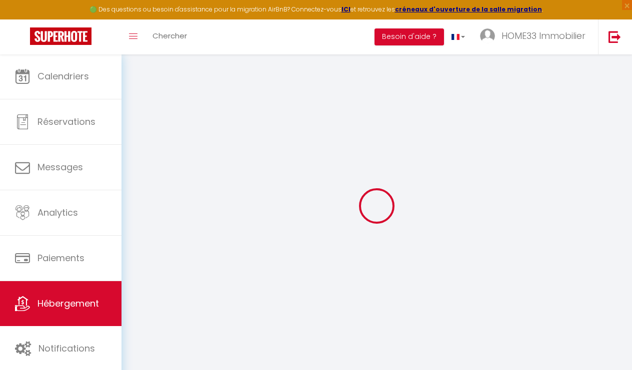
type input "0"
select select
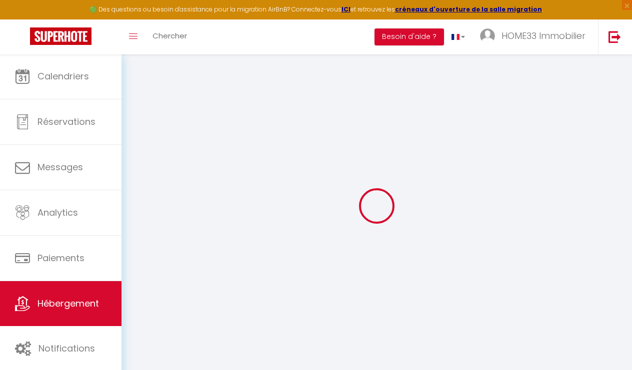
select select
checkbox input "false"
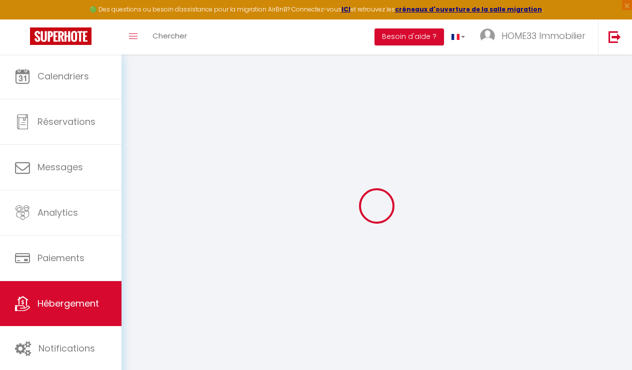
checkbox input "false"
select select
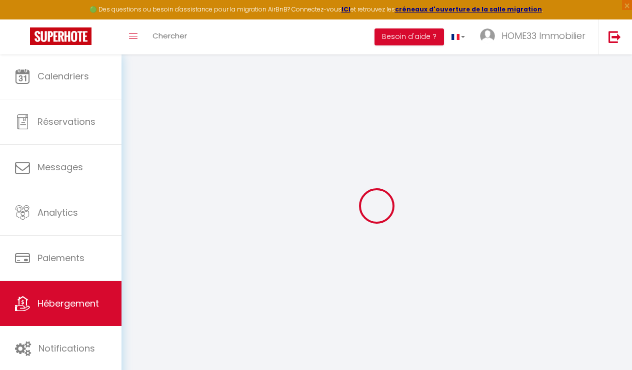
select select
checkbox input "false"
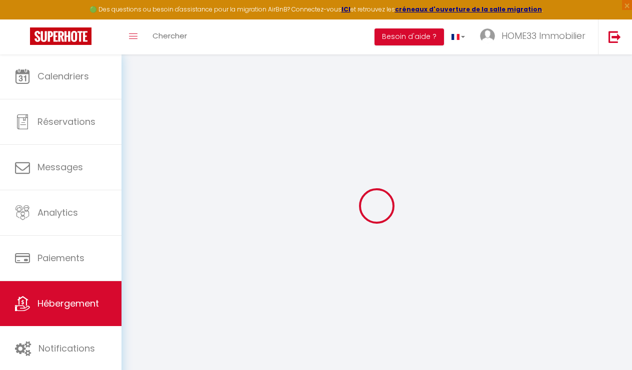
checkbox input "false"
select select
checkbox input "false"
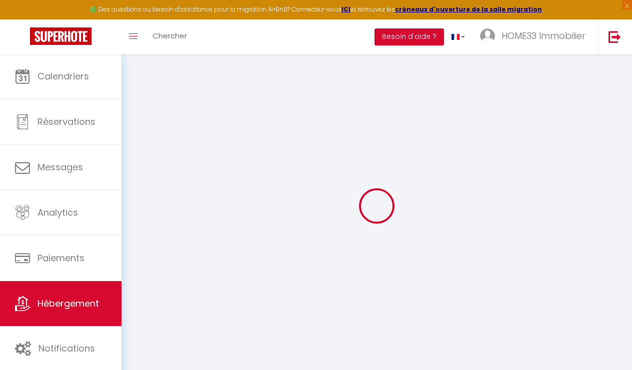
checkbox input "false"
select select
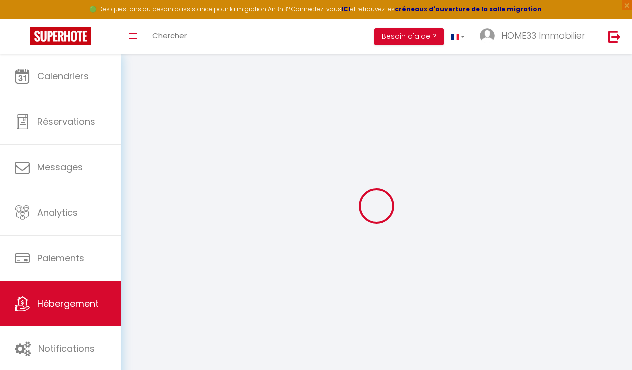
checkbox input "false"
select select
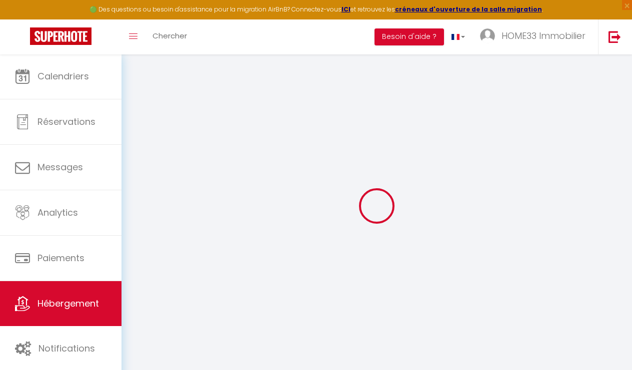
select select
checkbox input "false"
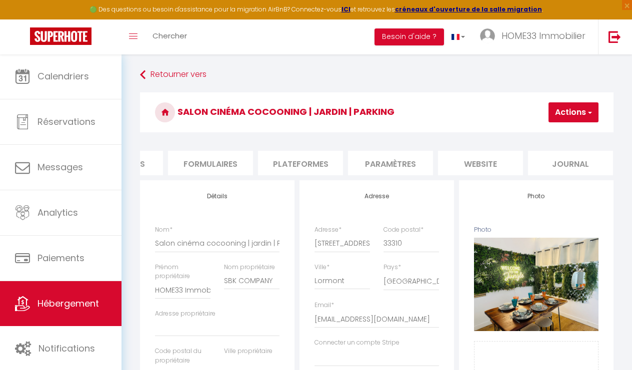
scroll to position [0, 421]
click at [496, 164] on li "website" at bounding box center [480, 163] width 85 height 24
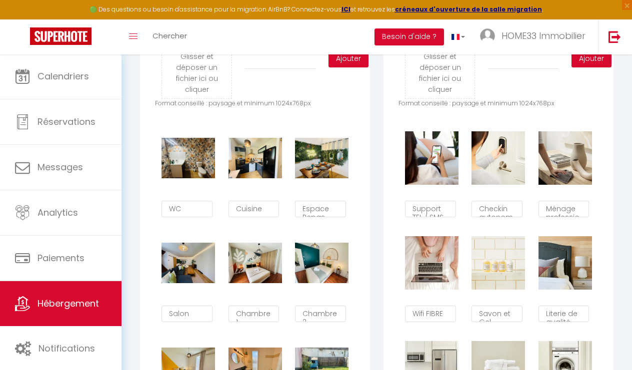
scroll to position [547, 0]
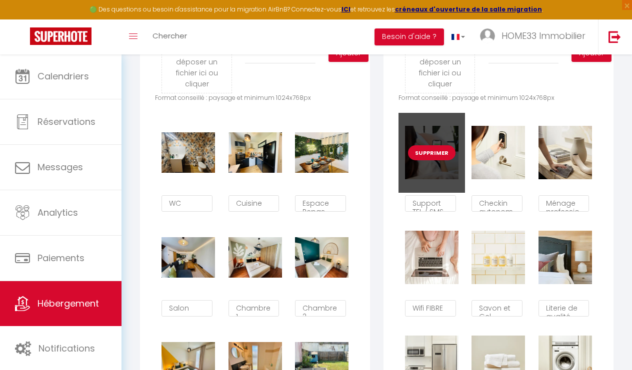
click at [426, 153] on button "Supprimer" at bounding box center [431, 152] width 47 height 15
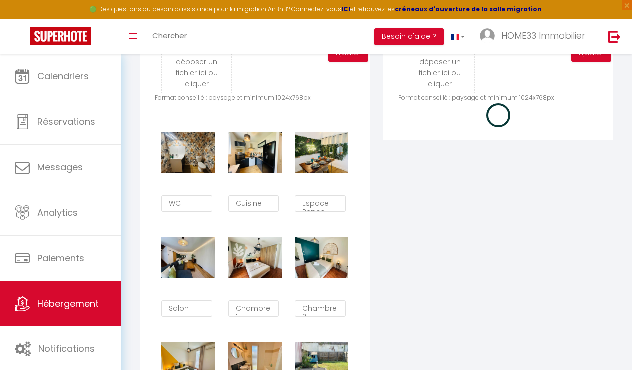
checkbox input "true"
checkbox input "false"
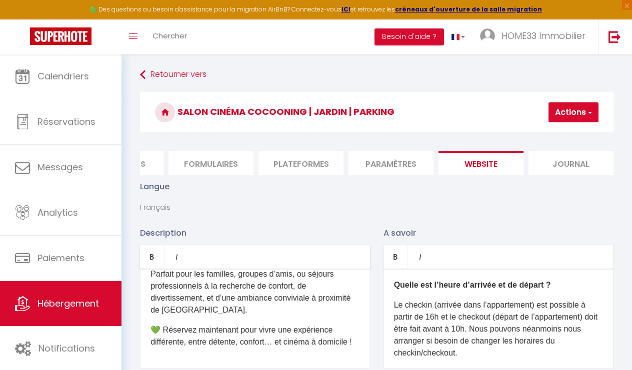
scroll to position [363, 0]
click at [163, 324] on p "💚 Réservez maintenant pour vivre une expérience différente, entre détente, conf…" at bounding box center [254, 336] width 209 height 24
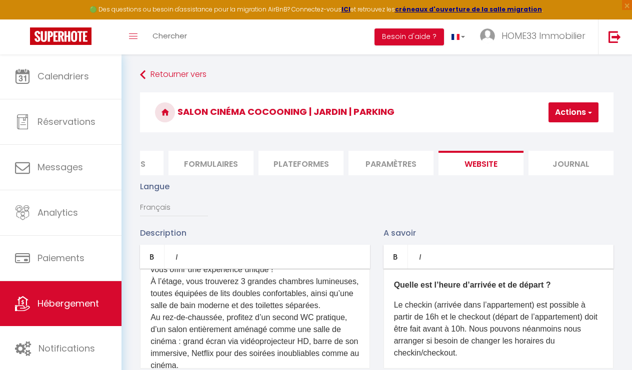
scroll to position [114, 0]
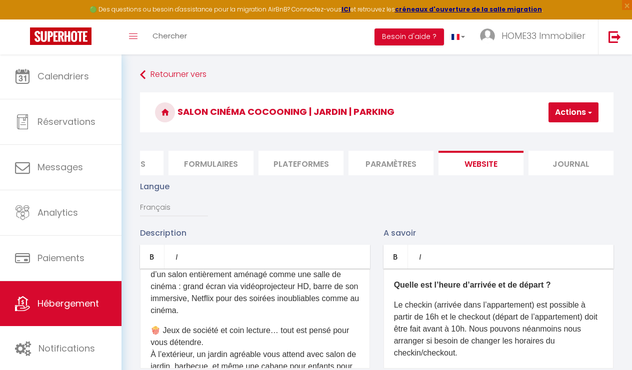
click at [163, 329] on p "🍿 Jeux de société et coin lecture… tout est pensé pour vous détendre. À l’extér…" at bounding box center [254, 355] width 209 height 60
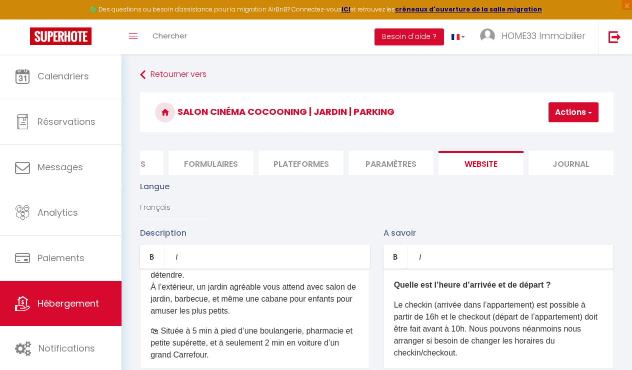
scroll to position [185, 0]
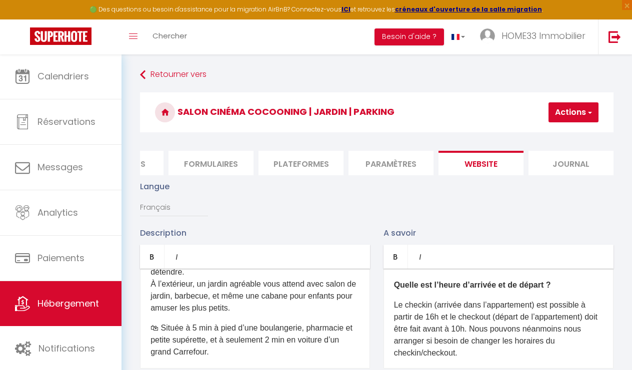
click at [165, 326] on p "🛍 Située à 5 min à pied d’une boulangerie, pharmacie et petite supérette, et à …" at bounding box center [254, 340] width 209 height 36
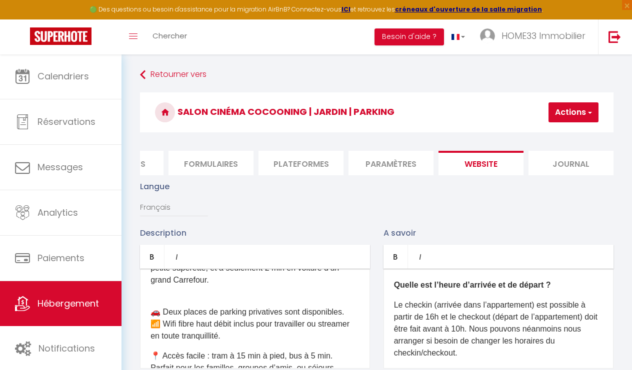
scroll to position [264, 0]
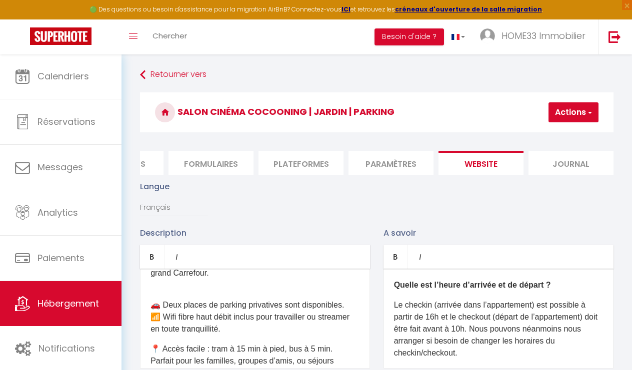
click at [163, 302] on p "🚗 Deux places de parking privatives sont disponibles. 📶 Wifi fibre haut débit i…" at bounding box center [254, 311] width 209 height 48
click at [166, 316] on p "Deux places de parking privatives sont disponibles. 📶 Wifi fibre haut débit inc…" at bounding box center [254, 311] width 209 height 48
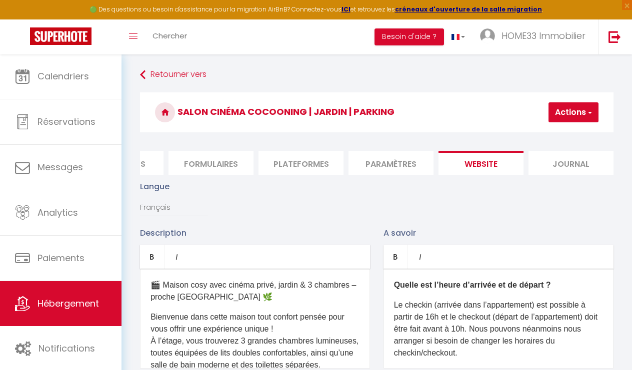
scroll to position [0, 0]
click at [571, 110] on button "Actions" at bounding box center [573, 112] width 50 height 20
click at [559, 135] on input "Enregistrer" at bounding box center [547, 134] width 37 height 10
checkbox input "true"
checkbox input "false"
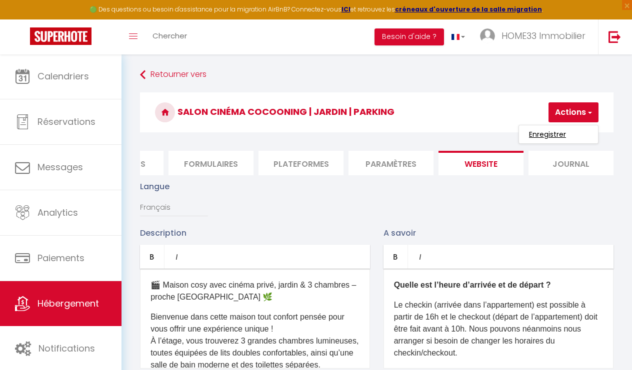
checkbox input "false"
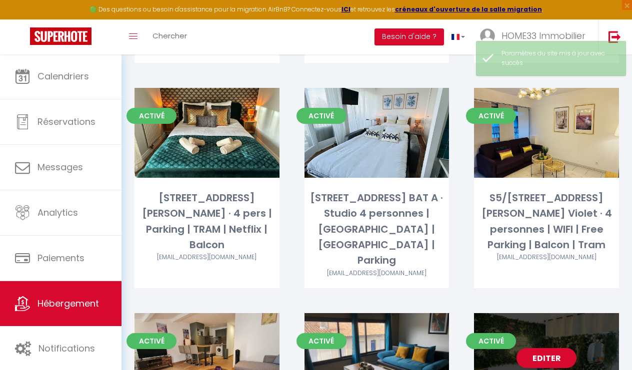
scroll to position [807, 0]
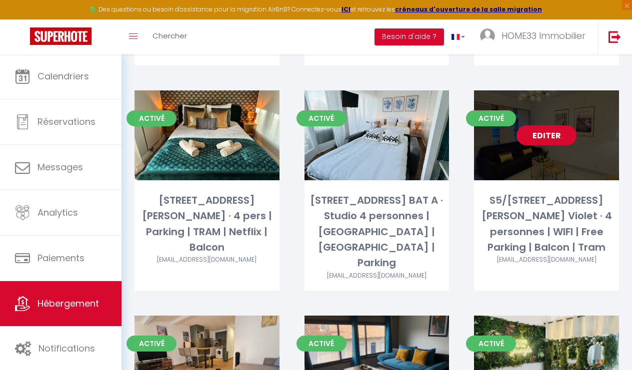
click at [547, 125] on link "Editer" at bounding box center [546, 135] width 60 height 20
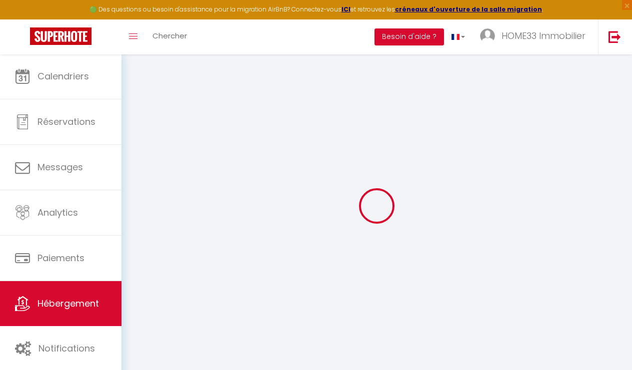
select select
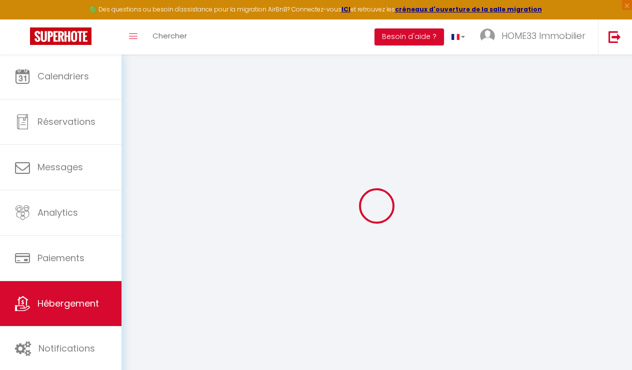
select select
checkbox input "false"
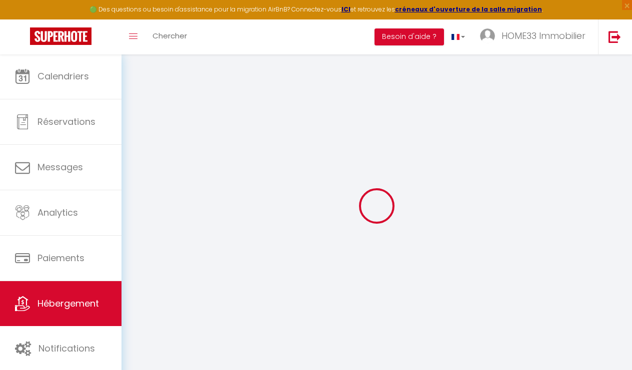
select select
type input "S5/[STREET_ADDRESS][PERSON_NAME] Violet · 4 personnes | WIFI | Free Parking | B…"
type input "Soraya"
type input "95"
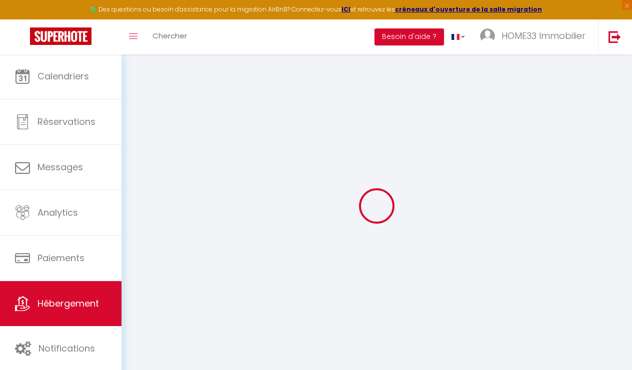
type input "40"
type input "400"
select select
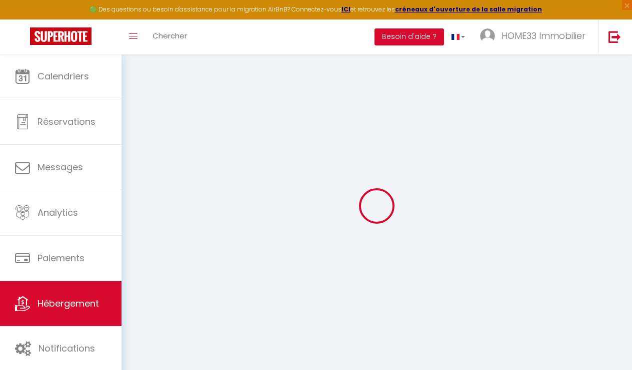
select select
type input "3 Rue Marc Chagall"
type input "33700"
type input "Mérignac"
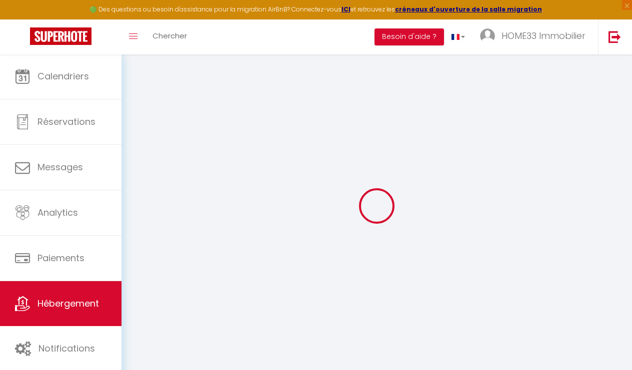
type input "[EMAIL_ADDRESS][DOMAIN_NAME]"
select select "5935"
checkbox input "false"
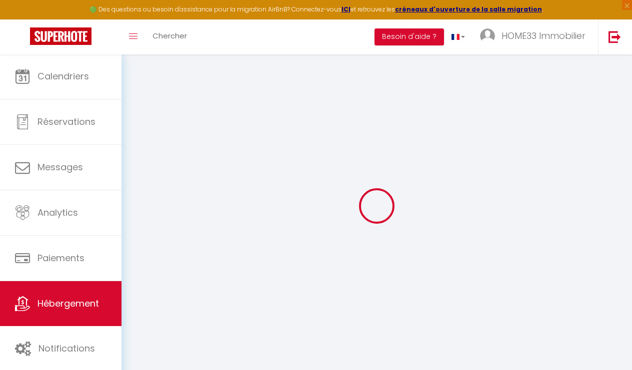
checkbox input "false"
type input "0"
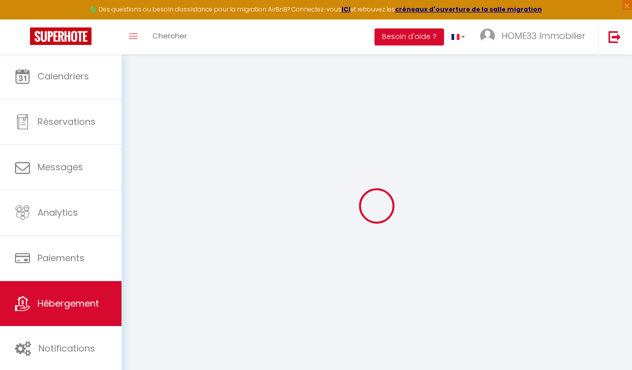
select select
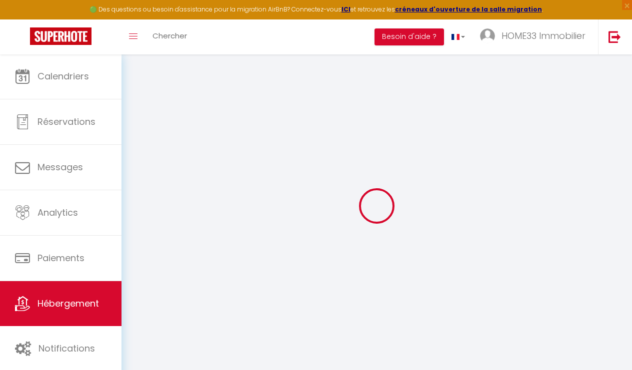
checkbox input "false"
select select
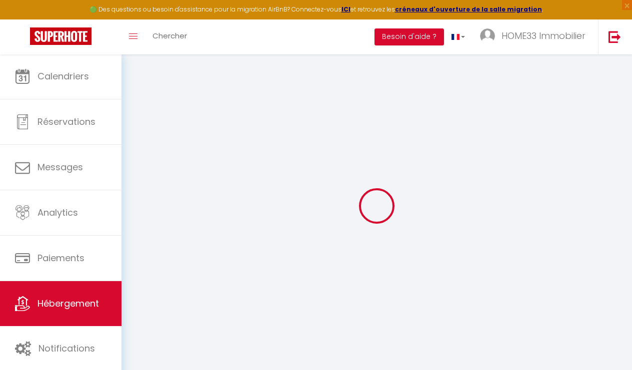
select select
checkbox input "false"
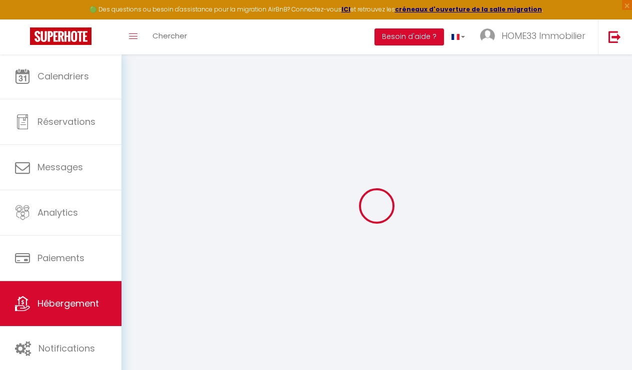
checkbox input "false"
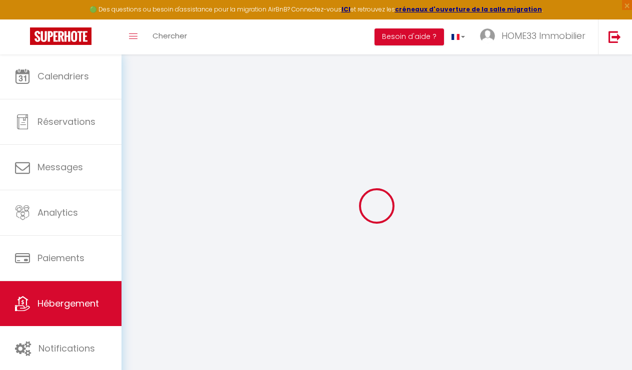
checkbox input "false"
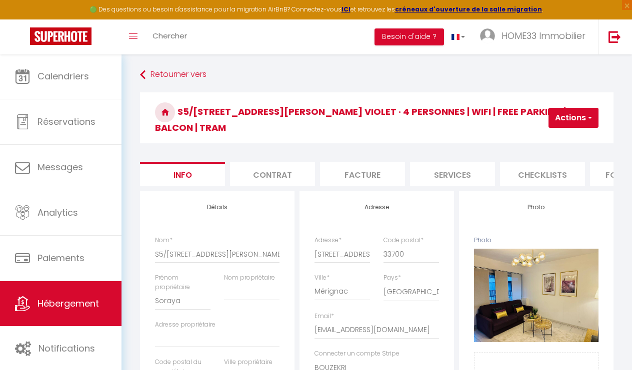
select select
checkbox input "false"
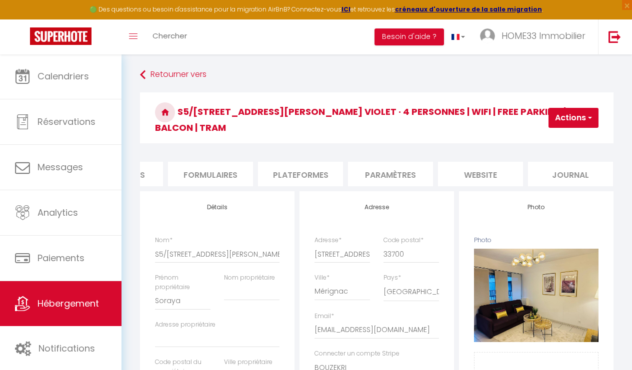
click at [489, 171] on li "website" at bounding box center [480, 174] width 85 height 24
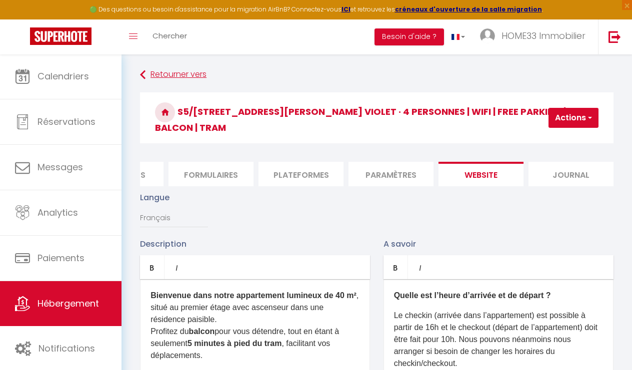
click at [156, 75] on link "Retourner vers" at bounding box center [376, 75] width 473 height 18
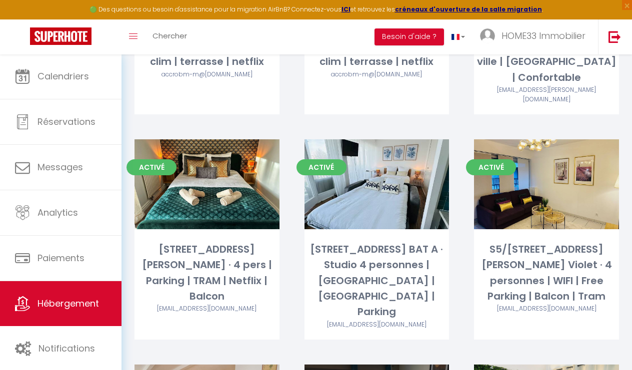
scroll to position [756, 0]
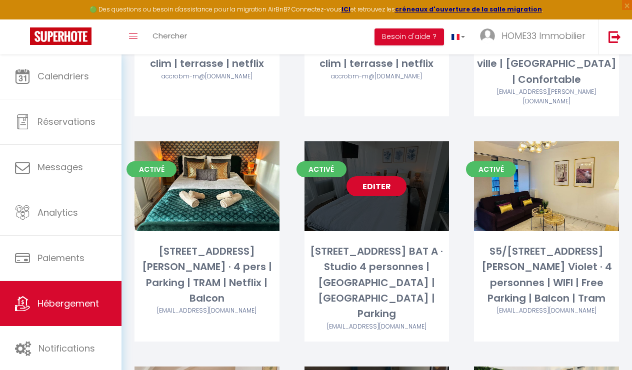
click at [381, 176] on link "Editer" at bounding box center [376, 186] width 60 height 20
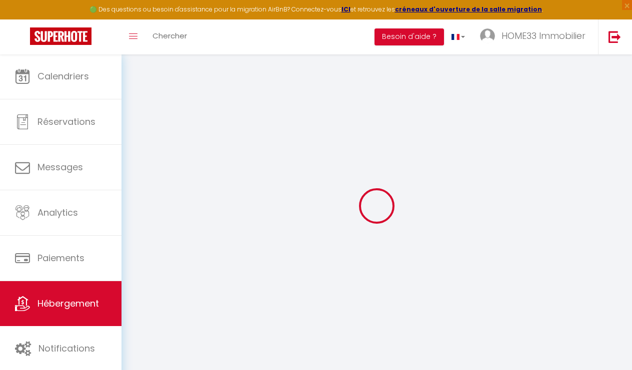
type input "Oups ! Les dates sélectionnées sont indisponibles."
type textarea "Malheureusement les dates sélectionnées sont indisponibles. Nous vous invitons …"
type input "44.662701"
type input "-1.16363"
checkbox input "true"
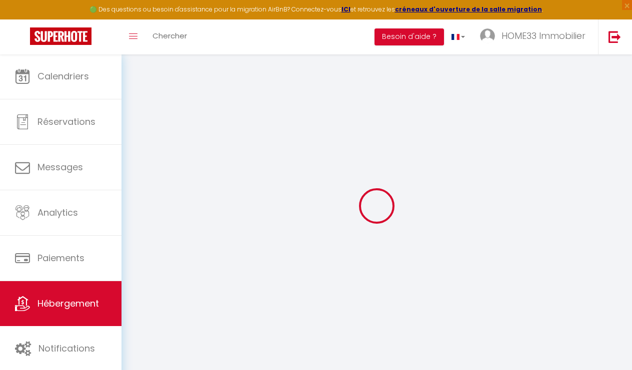
checkbox input "false"
select select
checkbox input "false"
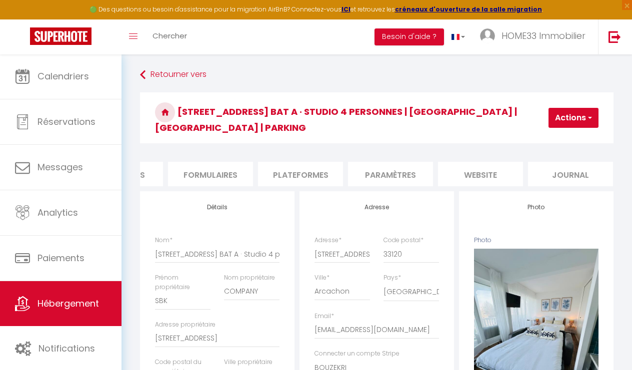
scroll to position [0, 421]
click at [490, 162] on li "website" at bounding box center [480, 174] width 85 height 24
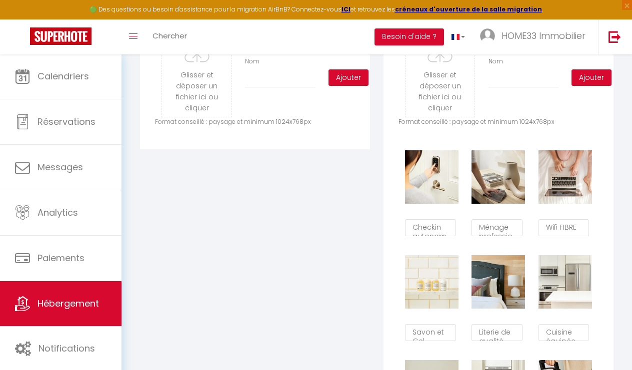
scroll to position [467, 0]
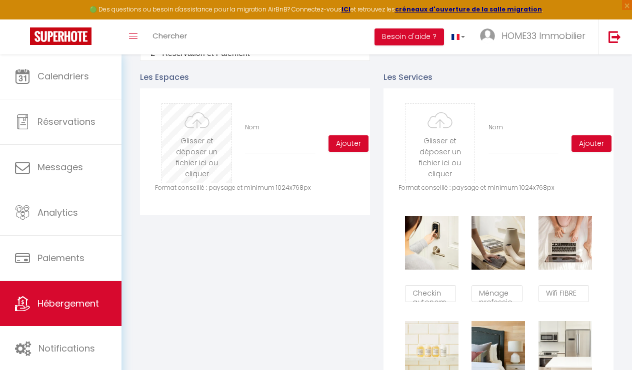
click at [180, 128] on input "file" at bounding box center [196, 143] width 69 height 79
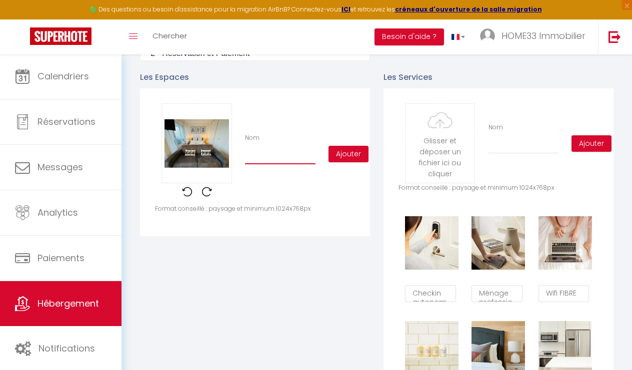
click at [284, 151] on input "Nom" at bounding box center [280, 155] width 70 height 18
click at [341, 146] on button "Ajouter" at bounding box center [348, 154] width 40 height 17
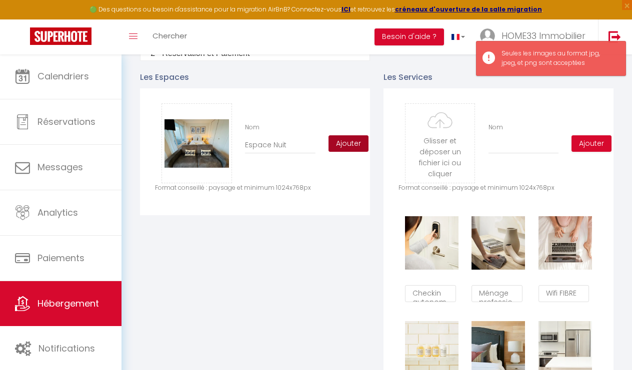
click at [339, 135] on button "Ajouter" at bounding box center [348, 143] width 40 height 17
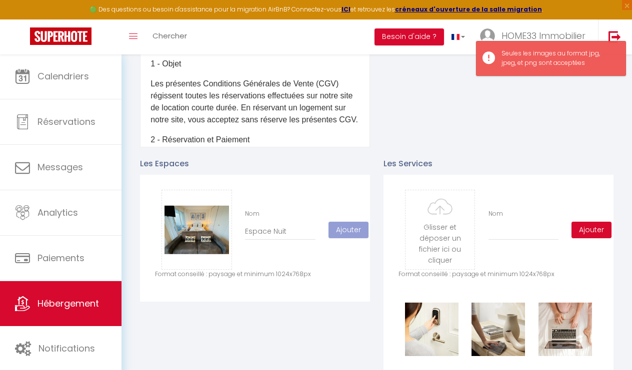
scroll to position [350, 0]
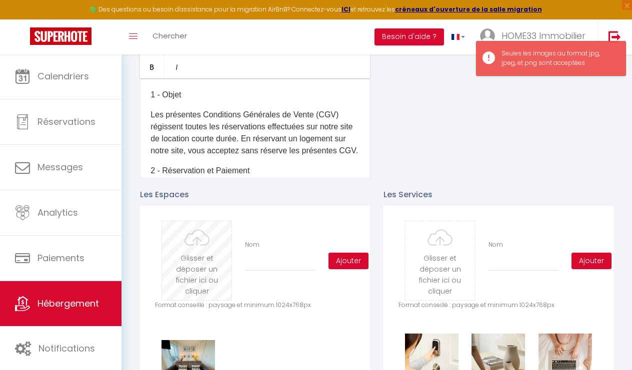
click at [192, 238] on input "file" at bounding box center [196, 260] width 69 height 79
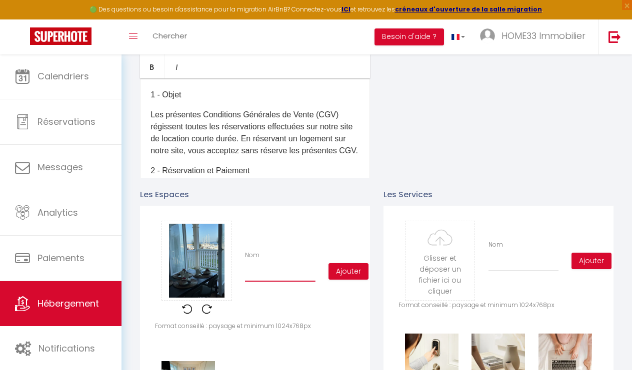
click at [277, 264] on input "Nom" at bounding box center [280, 273] width 70 height 18
click at [354, 263] on button "Ajouter" at bounding box center [348, 271] width 40 height 17
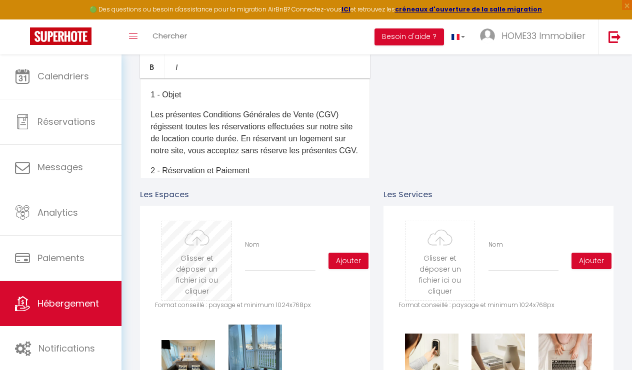
click at [210, 268] on input "file" at bounding box center [196, 260] width 69 height 79
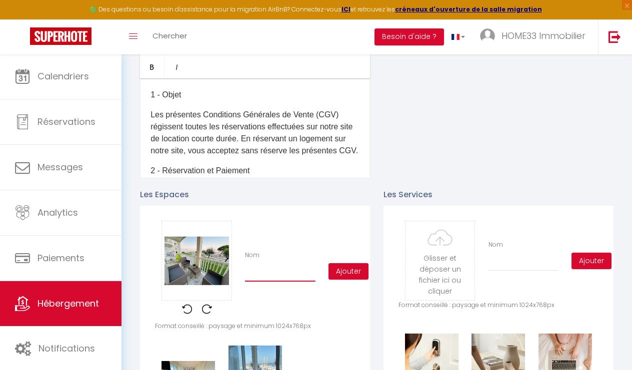
click at [279, 268] on input "Nom" at bounding box center [280, 273] width 70 height 18
click at [352, 263] on button "Ajouter" at bounding box center [348, 271] width 40 height 17
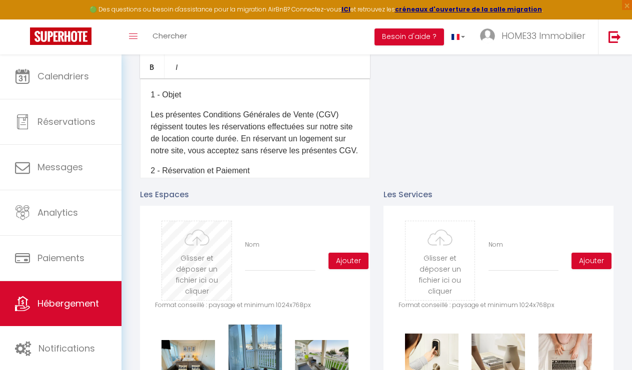
click at [187, 253] on input "file" at bounding box center [196, 260] width 69 height 79
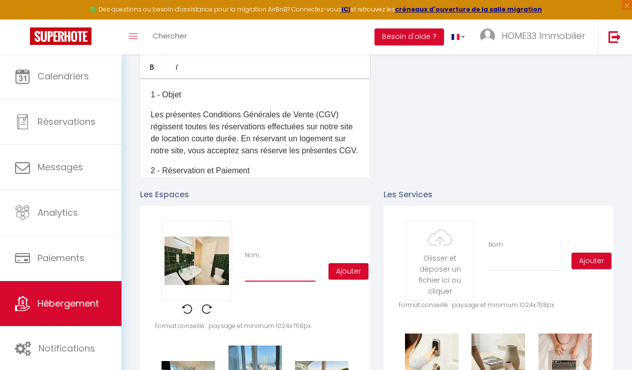
click at [286, 264] on input "Nom" at bounding box center [280, 273] width 70 height 18
click at [353, 263] on button "Ajouter" at bounding box center [348, 271] width 40 height 17
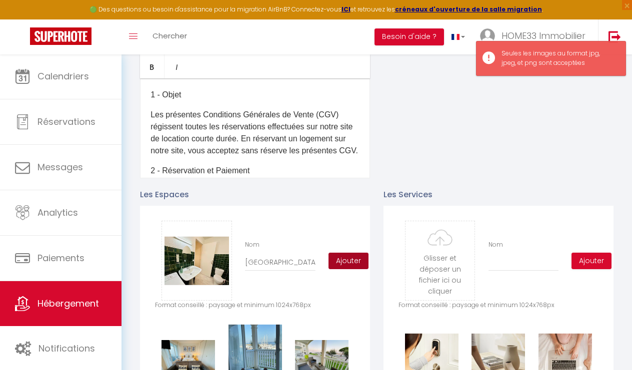
click at [353, 253] on button "Ajouter" at bounding box center [348, 261] width 40 height 17
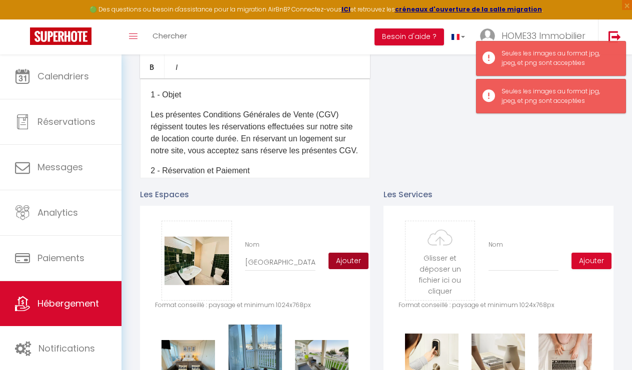
click at [356, 253] on button "Ajouter" at bounding box center [348, 261] width 40 height 17
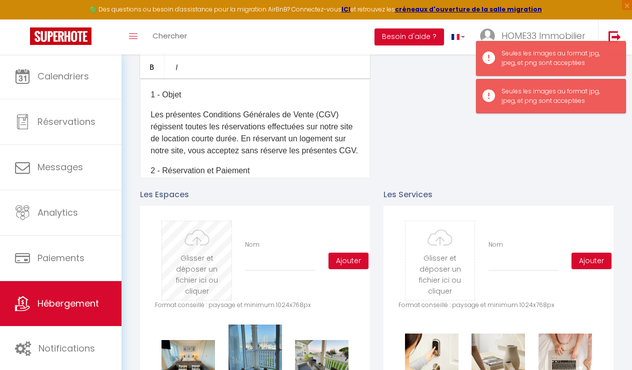
click at [198, 246] on input "file" at bounding box center [196, 260] width 69 height 79
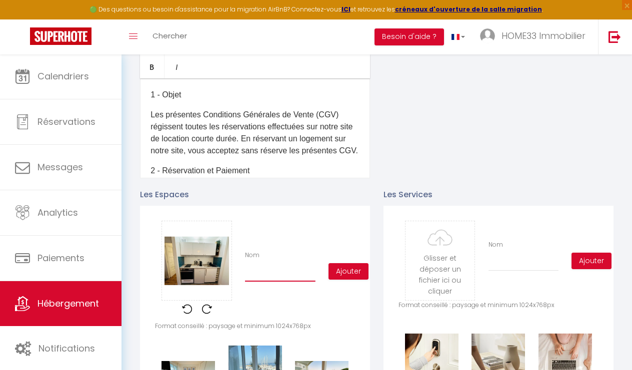
click at [274, 264] on input "Nom" at bounding box center [280, 273] width 70 height 18
click at [345, 264] on button "Ajouter" at bounding box center [348, 271] width 40 height 17
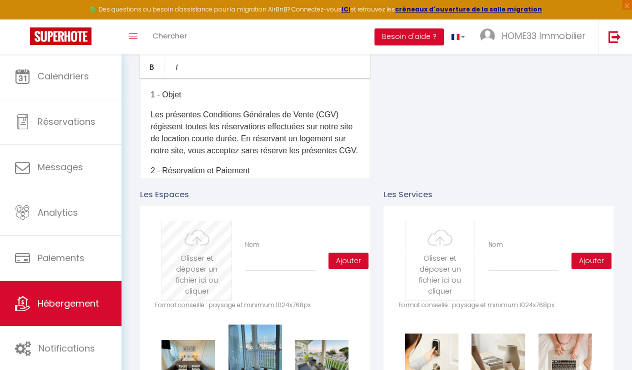
click at [193, 252] on input "file" at bounding box center [196, 260] width 69 height 79
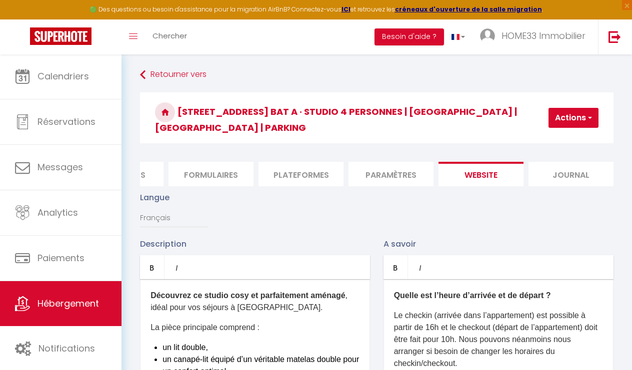
scroll to position [0, 0]
click at [578, 113] on button "Actions" at bounding box center [573, 118] width 50 height 20
click at [549, 138] on input "Enregistrer" at bounding box center [547, 140] width 37 height 10
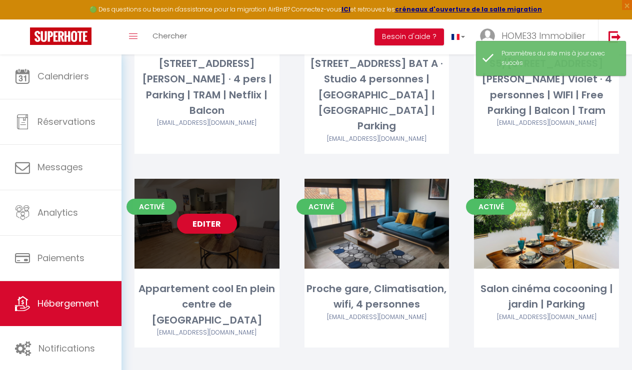
scroll to position [944, 0]
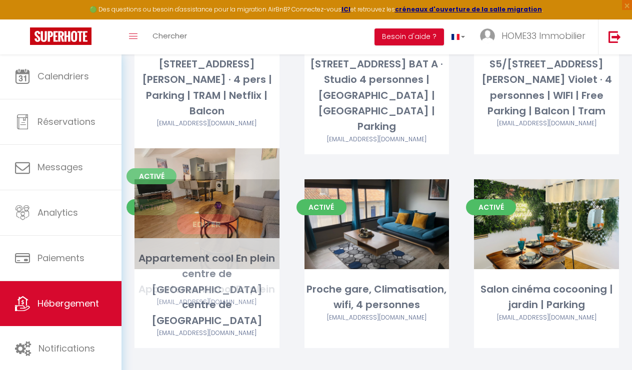
click at [215, 214] on link "Editer" at bounding box center [207, 224] width 60 height 20
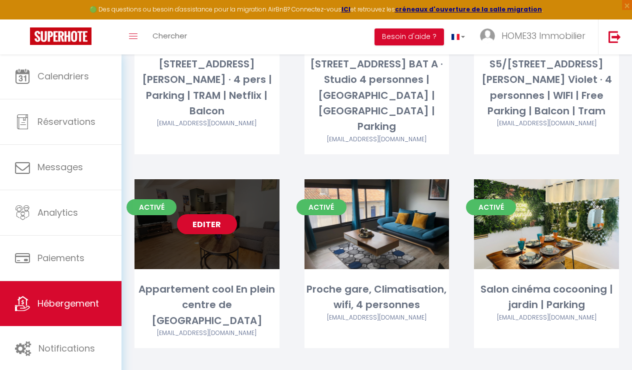
click at [226, 214] on link "Editer" at bounding box center [207, 224] width 60 height 20
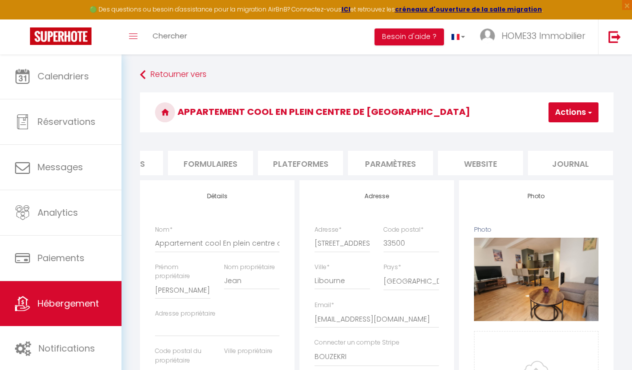
scroll to position [0, 421]
click at [487, 160] on li "website" at bounding box center [480, 163] width 85 height 24
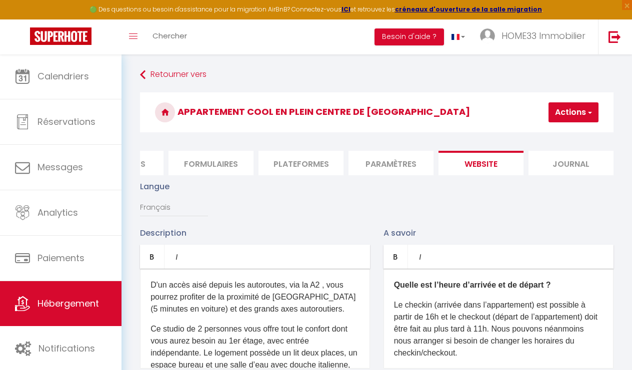
click at [501, 328] on p "Le checkin (arrivée dans l’appartement) est possible à partir de 16h et le chec…" at bounding box center [498, 329] width 209 height 60
click at [491, 325] on p "Le checkin (arrivée dans l’appartement) est possible à partir de 16h et le chec…" at bounding box center [498, 329] width 209 height 60
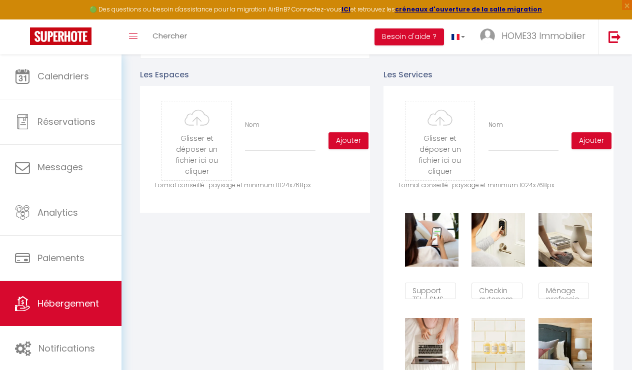
scroll to position [459, 0]
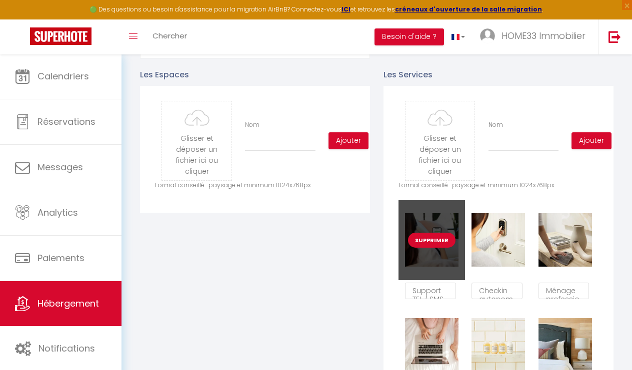
click at [424, 237] on button "Supprimer" at bounding box center [431, 240] width 47 height 15
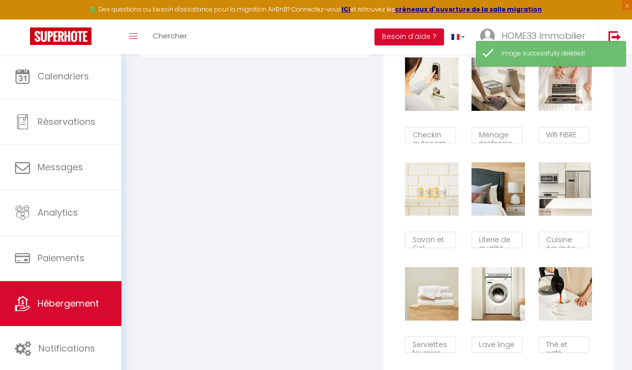
scroll to position [594, 0]
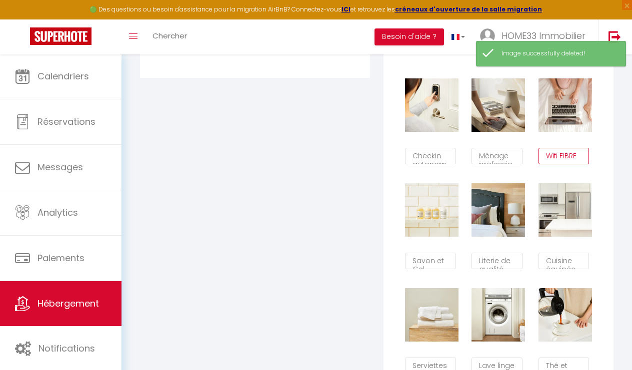
click at [566, 152] on textarea "Wifi FIBRE" at bounding box center [563, 156] width 51 height 17
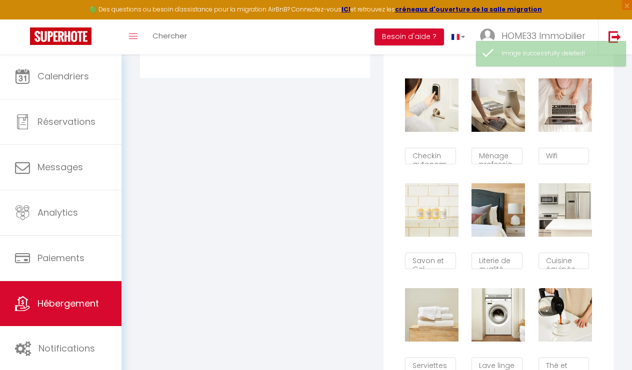
click at [282, 182] on div "Les Espaces Glisser et déposer un fichier ici ou cliquer Ooops, something wrong…" at bounding box center [254, 158] width 243 height 469
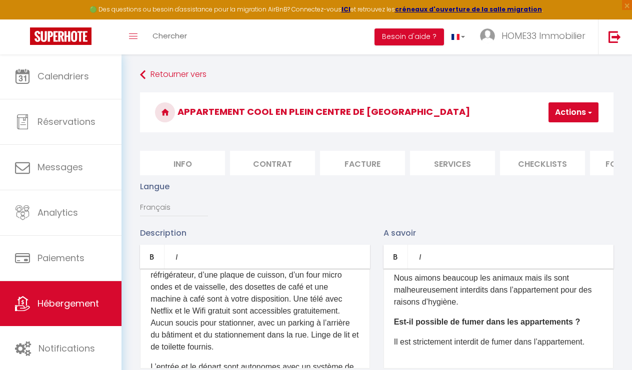
scroll to position [116, 0]
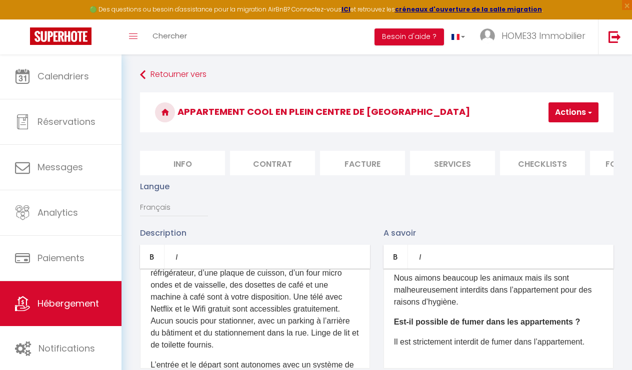
click at [277, 294] on p "Ce studio de 2 personnes vous offre tout le confort dont vous aurez besoin au 1…" at bounding box center [254, 279] width 209 height 144
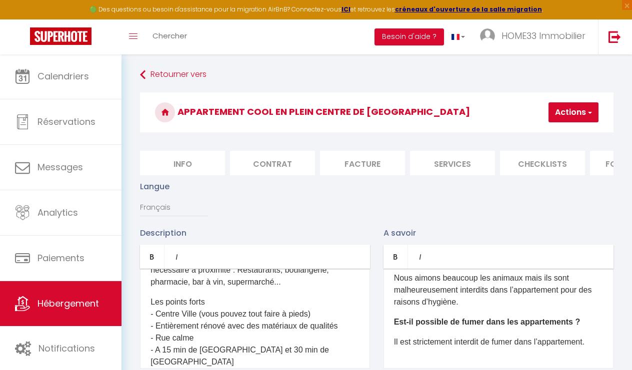
scroll to position [50, 0]
drag, startPoint x: 322, startPoint y: 348, endPoint x: 181, endPoint y: 268, distance: 161.8
click at [181, 268] on div "Bold Italic Rich text editor Appartement chaleureux rénové avec gout en plein c…" at bounding box center [255, 307] width 230 height 124
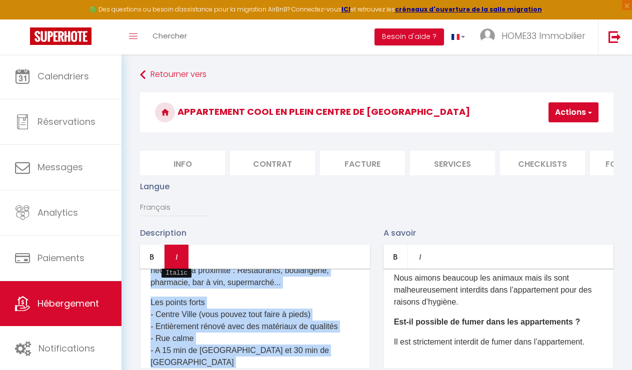
copy div "Appartement chaleureux rénové avec gout en plein centre de Libourne. à 10 min à…"
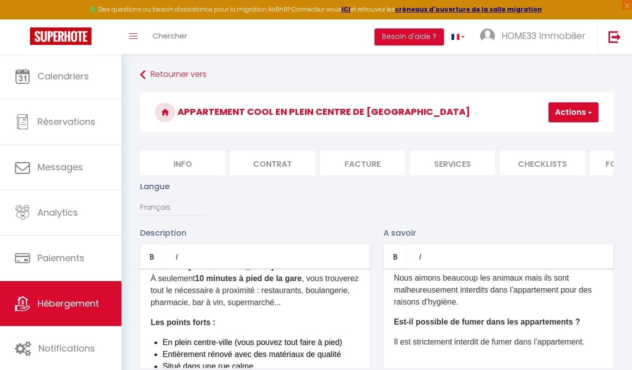
scroll to position [0, 0]
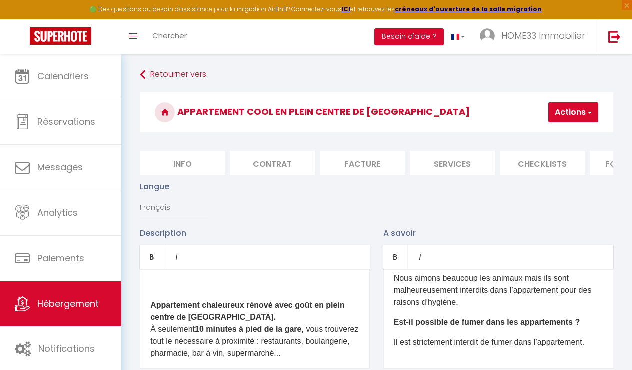
click at [149, 300] on div "Appartement chaleureux rénové avec goût en plein centre de Libourne. À seulemen…" at bounding box center [255, 319] width 230 height 100
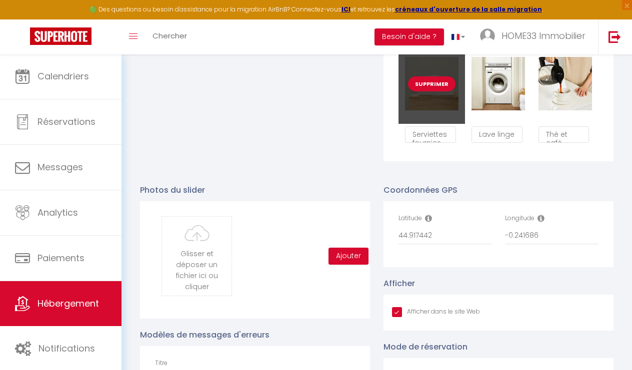
scroll to position [826, 0]
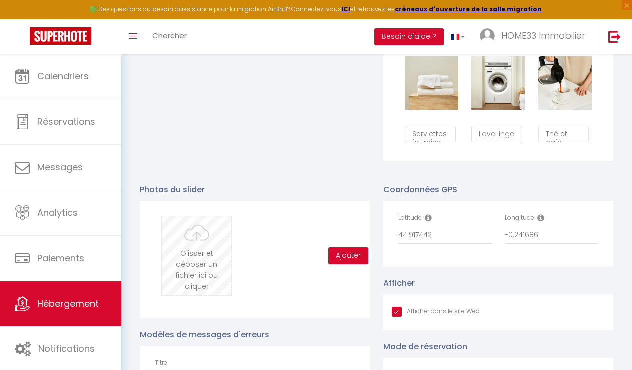
click at [213, 250] on input "file" at bounding box center [196, 255] width 69 height 79
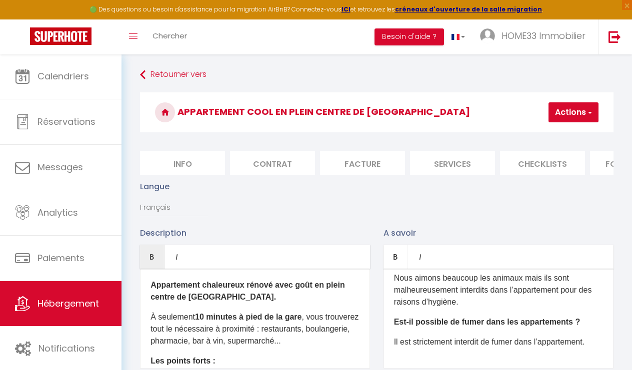
scroll to position [0, 0]
click at [198, 160] on li "Info" at bounding box center [182, 163] width 85 height 24
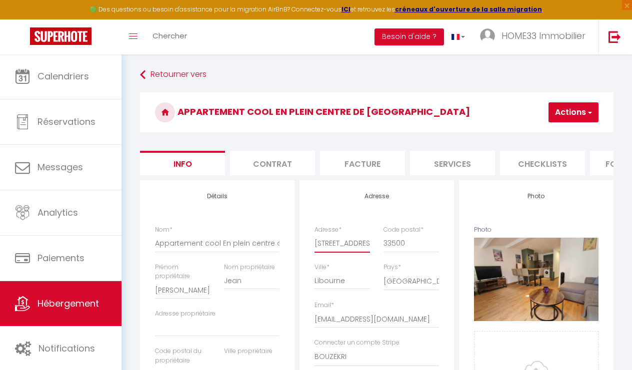
click at [343, 240] on input "27 rue Abel Boireau" at bounding box center [341, 243] width 55 height 18
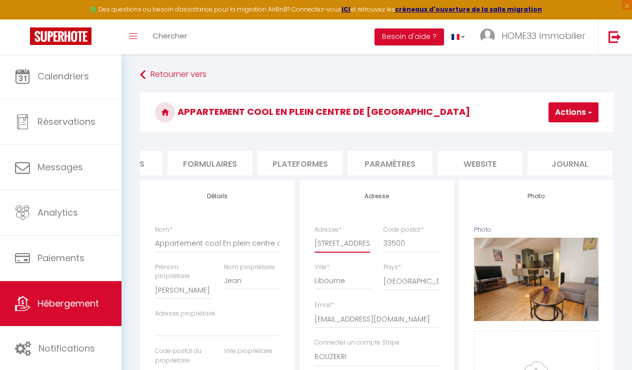
scroll to position [0, 421]
click at [483, 164] on li "website" at bounding box center [480, 163] width 85 height 24
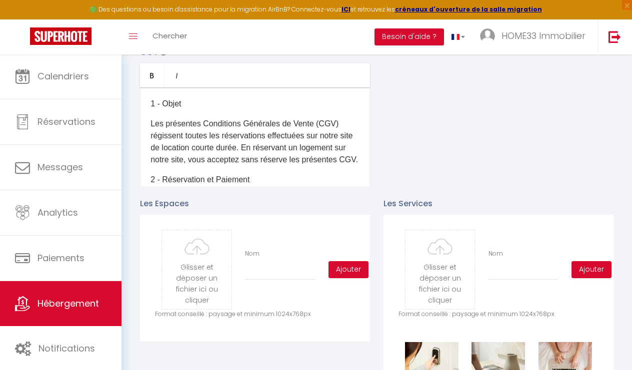
scroll to position [341, 0]
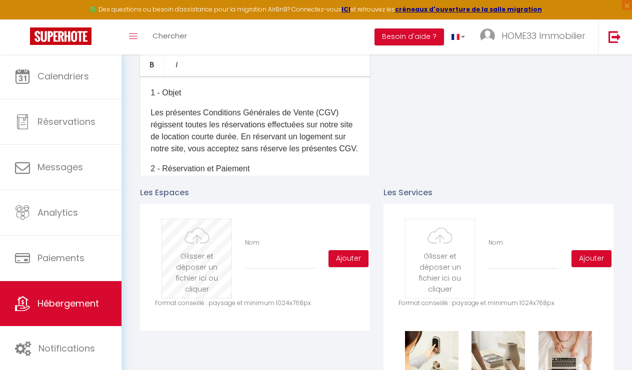
click at [190, 251] on input "file" at bounding box center [196, 258] width 69 height 79
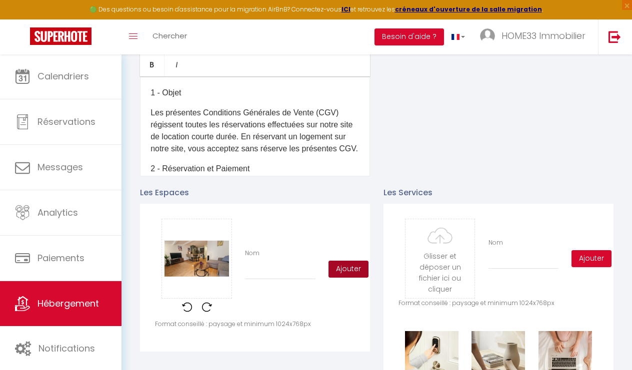
click at [348, 274] on button "Ajouter" at bounding box center [348, 269] width 40 height 17
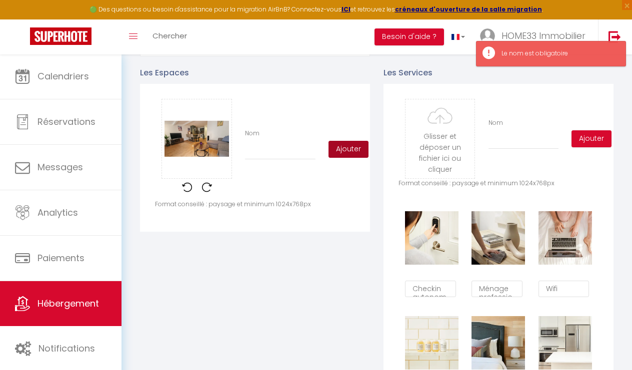
scroll to position [442, 0]
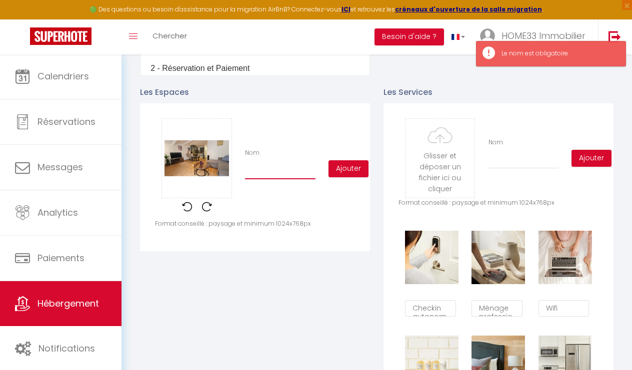
click at [281, 173] on input "Nom" at bounding box center [280, 170] width 70 height 18
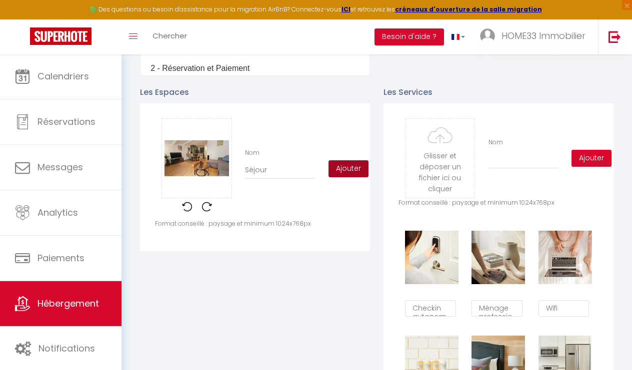
click at [348, 174] on button "Ajouter" at bounding box center [348, 168] width 40 height 17
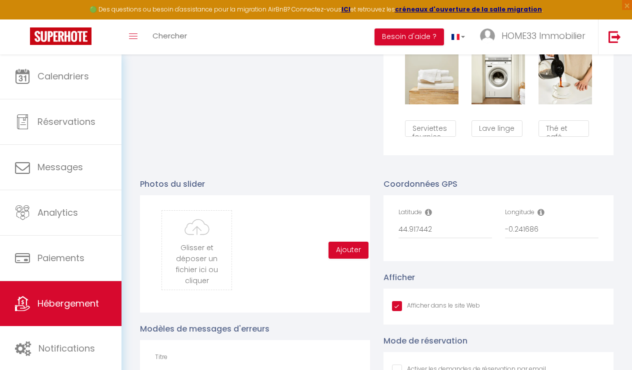
scroll to position [834, 0]
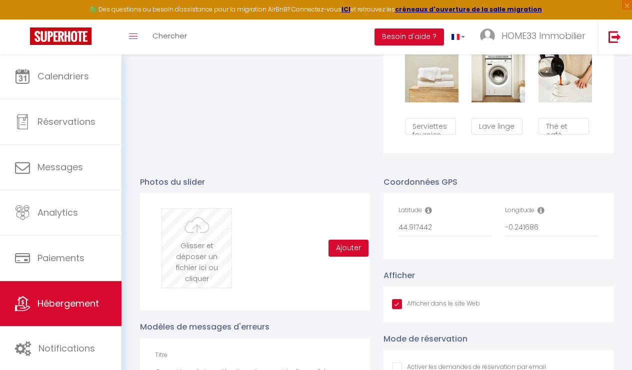
click at [174, 229] on input "file" at bounding box center [196, 248] width 69 height 79
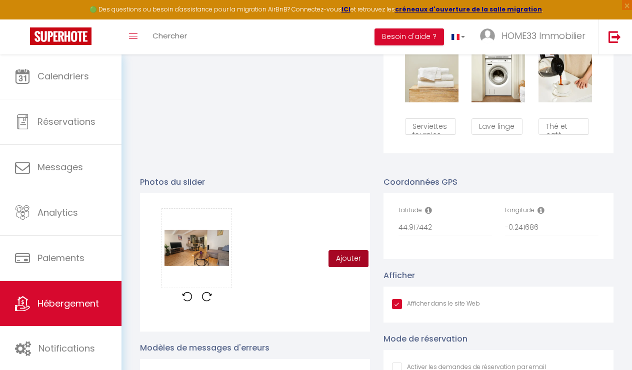
click at [350, 258] on button "Ajouter" at bounding box center [348, 258] width 40 height 17
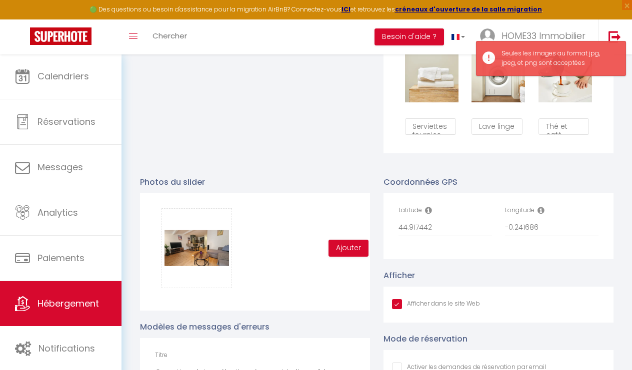
scroll to position [806, 0]
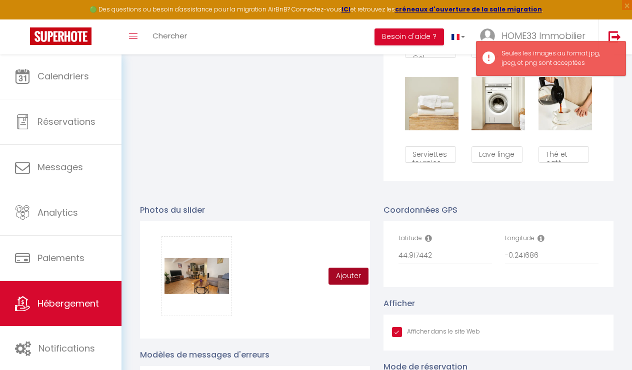
click at [362, 273] on button "Ajouter" at bounding box center [348, 276] width 40 height 17
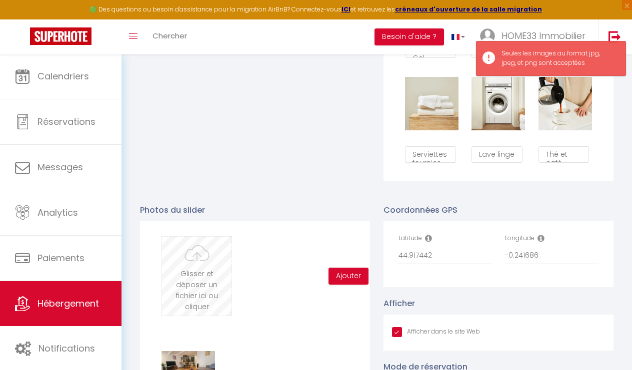
click at [198, 270] on input "file" at bounding box center [196, 276] width 69 height 79
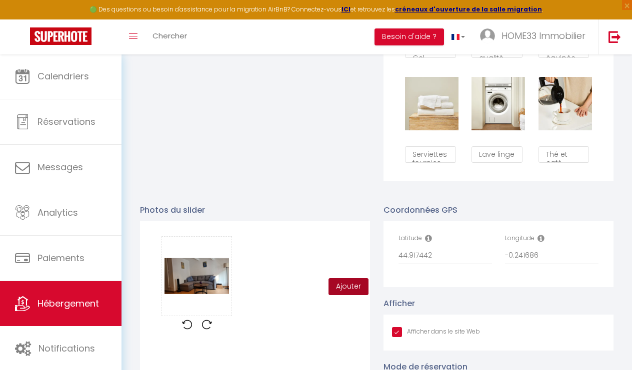
click at [347, 290] on button "Ajouter" at bounding box center [348, 286] width 40 height 17
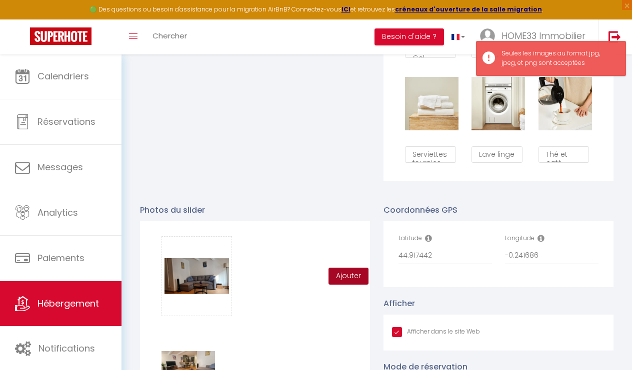
click at [348, 279] on button "Ajouter" at bounding box center [348, 276] width 40 height 17
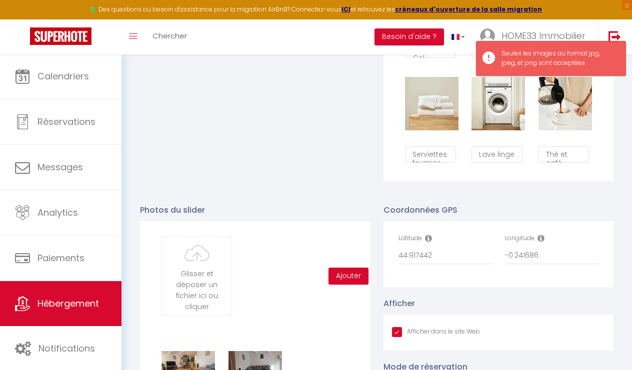
click at [154, 261] on div "Glisser et déposer un fichier ici ou cliquer Ooops, something wrong happened. R…" at bounding box center [255, 332] width 230 height 222
click at [194, 255] on input "file" at bounding box center [196, 276] width 69 height 79
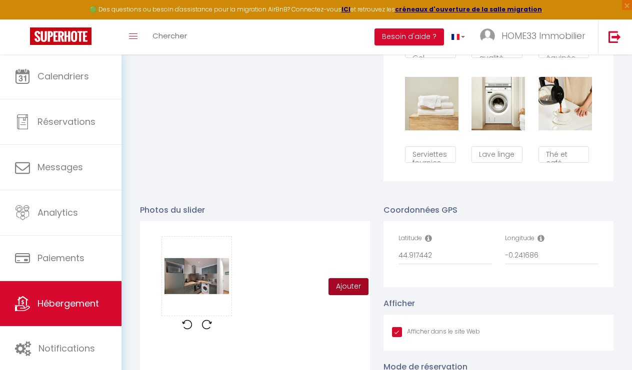
click at [345, 289] on button "Ajouter" at bounding box center [348, 286] width 40 height 17
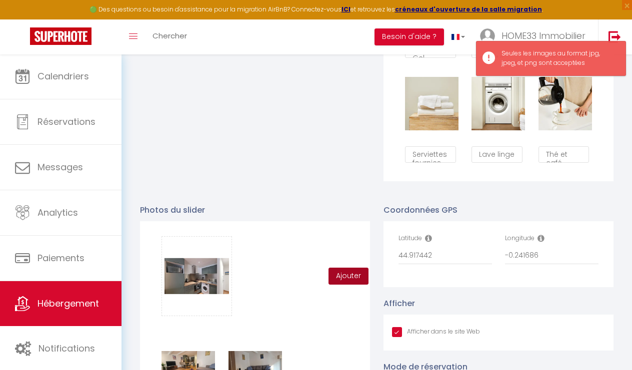
click at [338, 274] on button "Ajouter" at bounding box center [348, 276] width 40 height 17
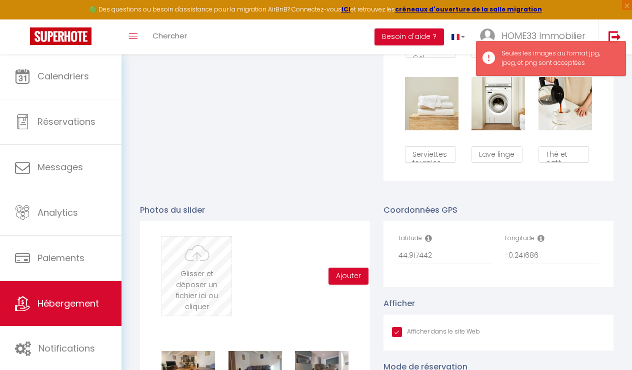
click at [206, 275] on input "file" at bounding box center [196, 276] width 69 height 79
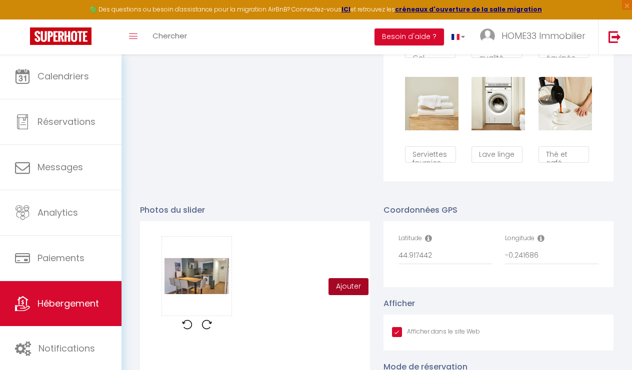
click at [356, 285] on button "Ajouter" at bounding box center [348, 286] width 40 height 17
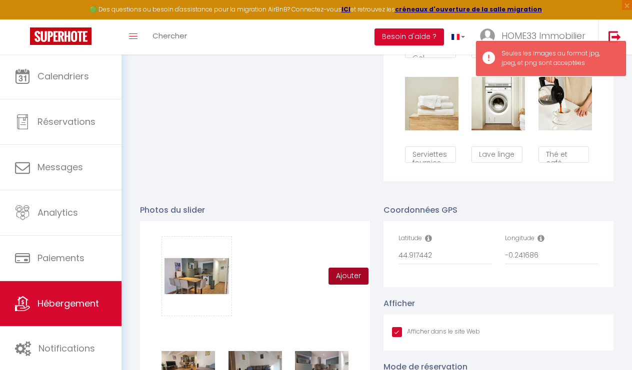
click at [354, 276] on button "Ajouter" at bounding box center [348, 276] width 40 height 17
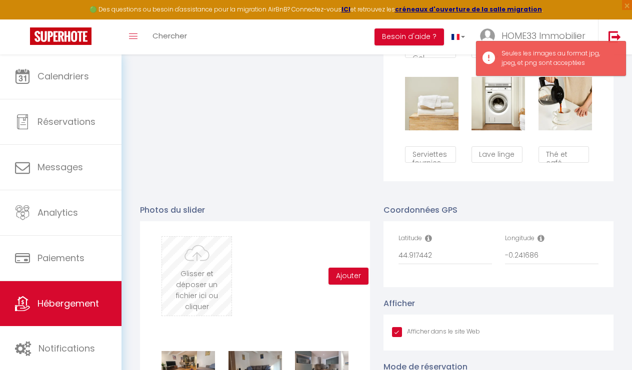
click at [200, 265] on input "file" at bounding box center [196, 276] width 69 height 79
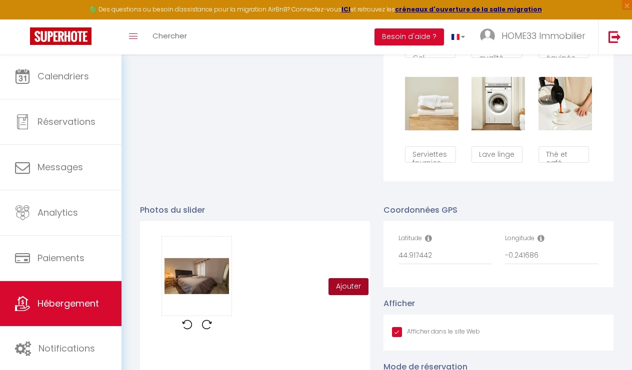
click at [350, 281] on button "Ajouter" at bounding box center [348, 286] width 40 height 17
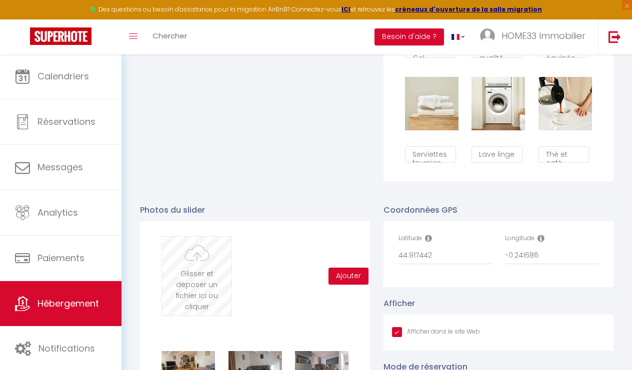
click at [226, 262] on input "file" at bounding box center [196, 276] width 69 height 79
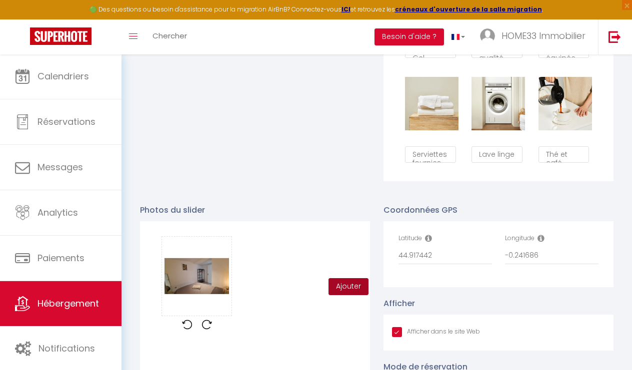
click at [357, 285] on button "Ajouter" at bounding box center [348, 286] width 40 height 17
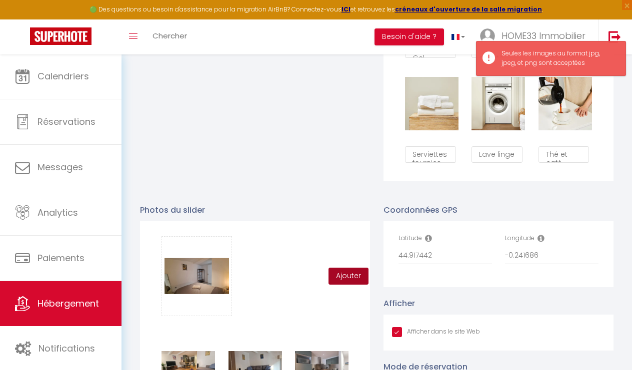
click at [353, 278] on button "Ajouter" at bounding box center [348, 276] width 40 height 17
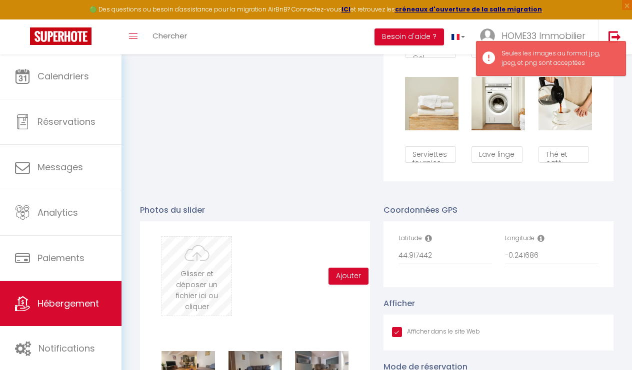
click at [208, 274] on input "file" at bounding box center [196, 276] width 69 height 79
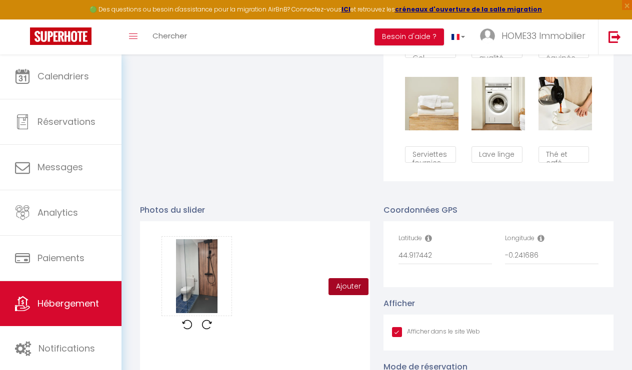
click at [348, 282] on button "Ajouter" at bounding box center [348, 286] width 40 height 17
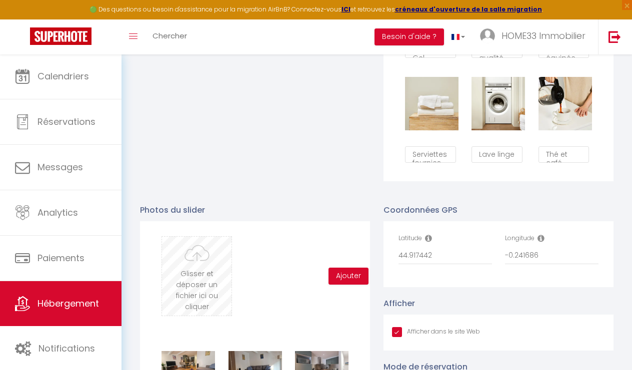
click at [217, 277] on input "file" at bounding box center [196, 276] width 69 height 79
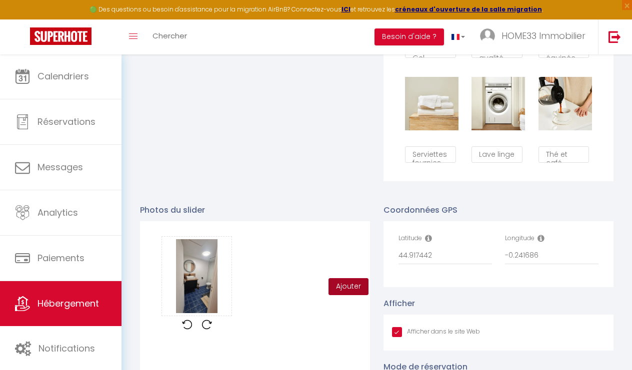
click at [364, 287] on button "Ajouter" at bounding box center [348, 286] width 40 height 17
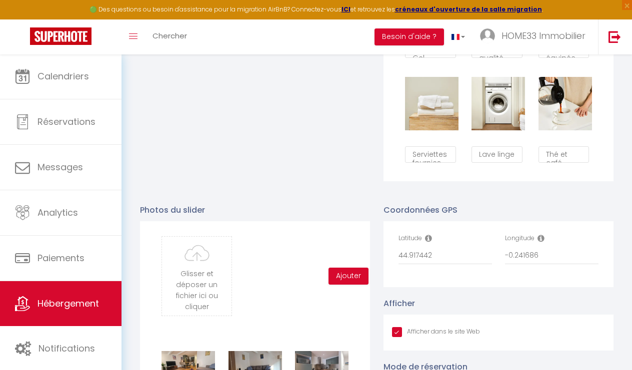
click at [237, 272] on div "Glisser et déposer un fichier ici ou cliquer Ooops, something wrong happened. R…" at bounding box center [196, 276] width 83 height 80
click at [217, 272] on input "file" at bounding box center [196, 276] width 69 height 79
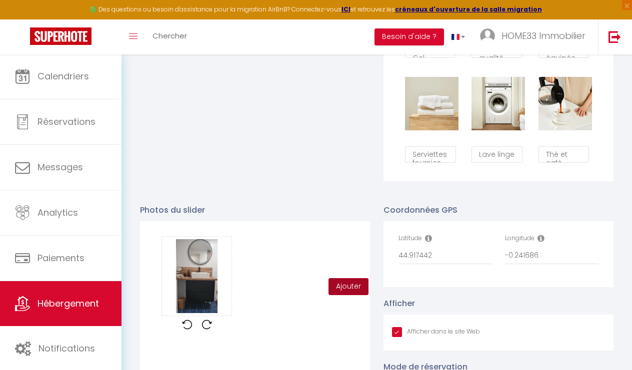
click at [347, 280] on button "Ajouter" at bounding box center [348, 286] width 40 height 17
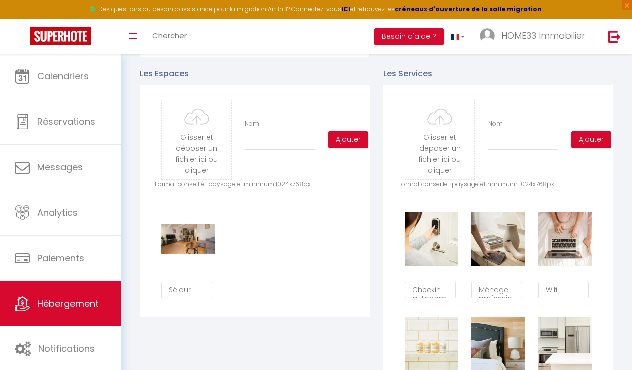
scroll to position [461, 0]
click at [209, 146] on input "file" at bounding box center [196, 139] width 69 height 79
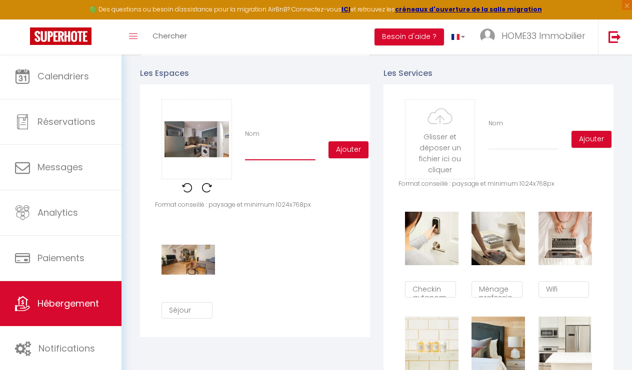
click at [290, 153] on input "Nom" at bounding box center [280, 151] width 70 height 18
click at [351, 153] on button "Ajouter" at bounding box center [348, 149] width 40 height 17
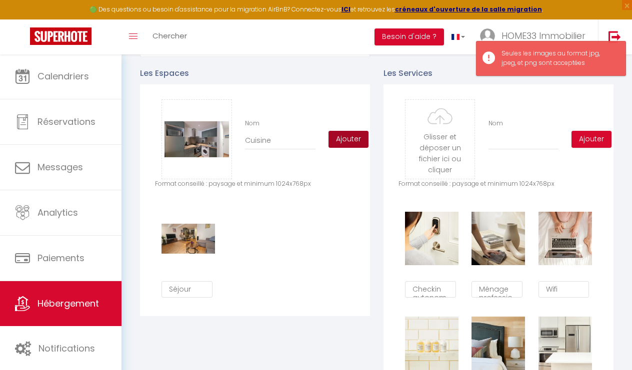
click at [348, 138] on button "Ajouter" at bounding box center [348, 139] width 40 height 17
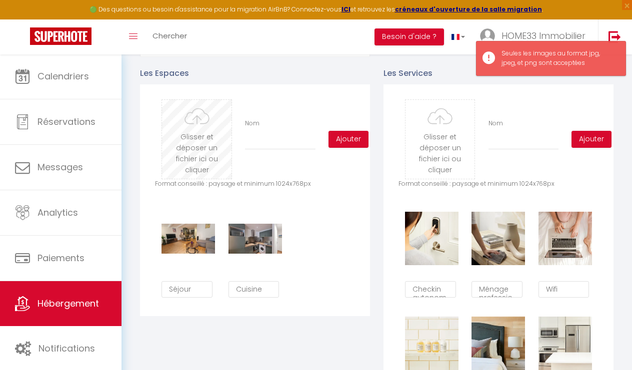
click at [191, 147] on input "file" at bounding box center [196, 139] width 69 height 79
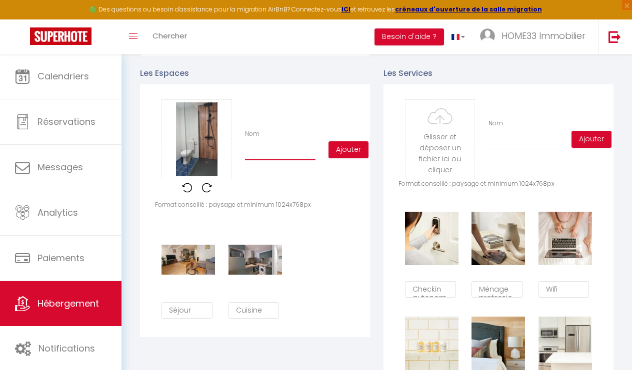
click at [274, 152] on input "Nom" at bounding box center [280, 151] width 70 height 18
click at [344, 156] on button "Ajouter" at bounding box center [348, 149] width 40 height 17
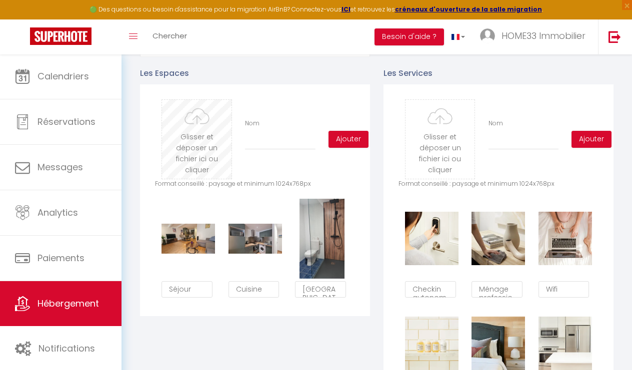
click at [187, 151] on input "file" at bounding box center [196, 139] width 69 height 79
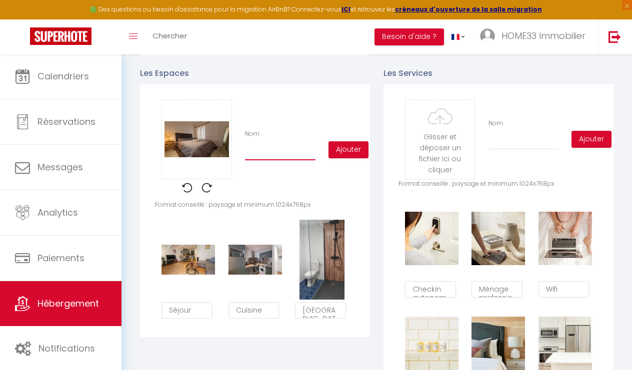
click at [266, 152] on input "Nom" at bounding box center [280, 151] width 70 height 18
click at [359, 145] on button "Ajouter" at bounding box center [348, 149] width 40 height 17
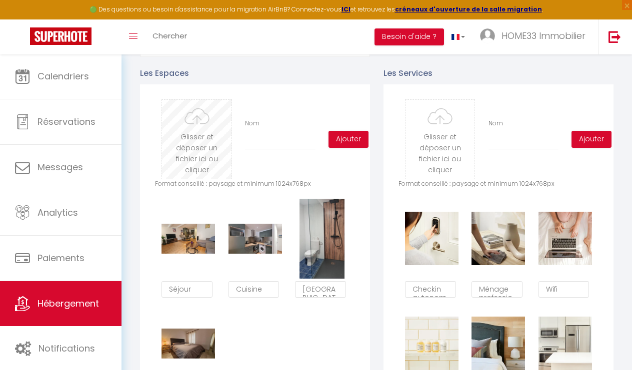
click at [194, 143] on input "file" at bounding box center [196, 139] width 69 height 79
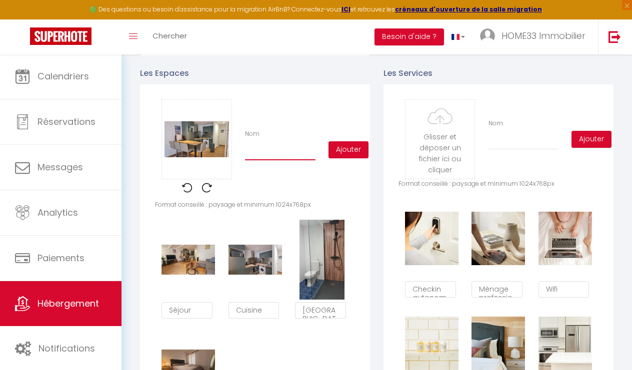
click at [280, 153] on input "Nom" at bounding box center [280, 151] width 70 height 18
click at [353, 149] on button "Ajouter" at bounding box center [348, 149] width 40 height 17
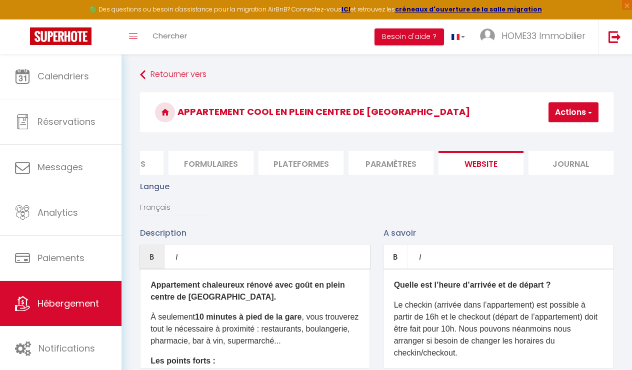
scroll to position [0, 0]
click at [571, 122] on button "Actions" at bounding box center [573, 112] width 50 height 20
click at [553, 136] on input "Enregistrer" at bounding box center [547, 134] width 37 height 10
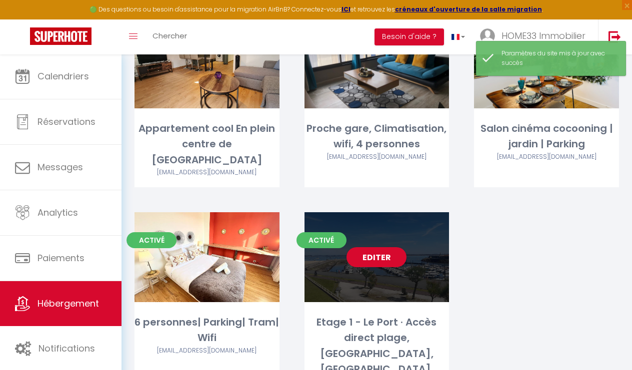
scroll to position [1104, 0]
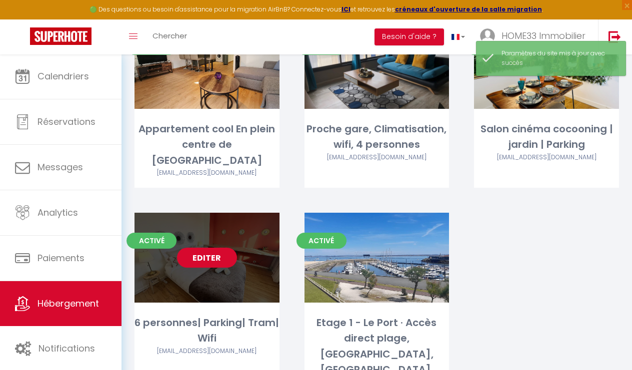
click at [217, 248] on link "Editer" at bounding box center [207, 258] width 60 height 20
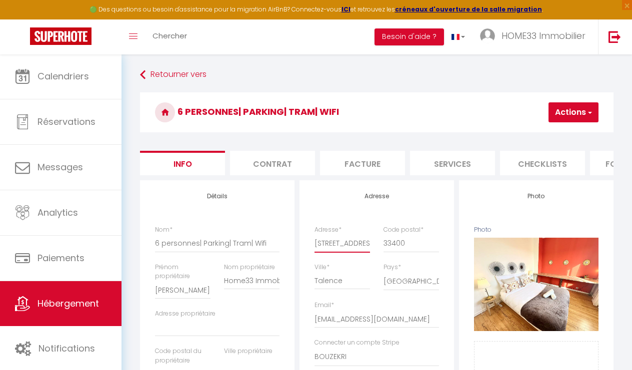
click at [341, 242] on input "[STREET_ADDRESS][PERSON_NAME]" at bounding box center [341, 243] width 55 height 18
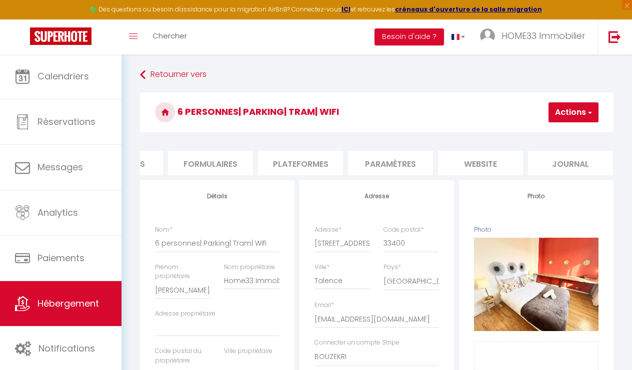
click at [465, 161] on li "website" at bounding box center [480, 163] width 85 height 24
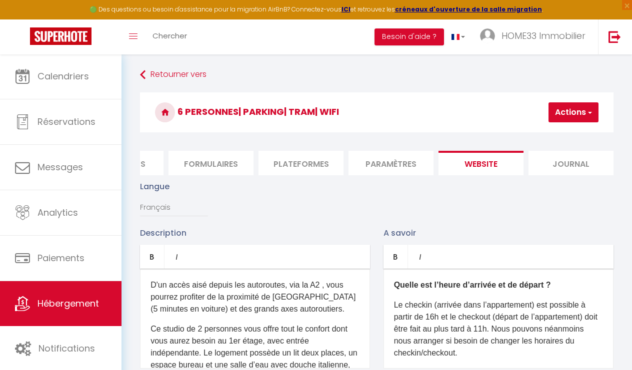
click at [251, 300] on p "D'un accès aisé depuis les autoroutes, via la A2 , vous pourrez profiter de la …" at bounding box center [254, 297] width 209 height 36
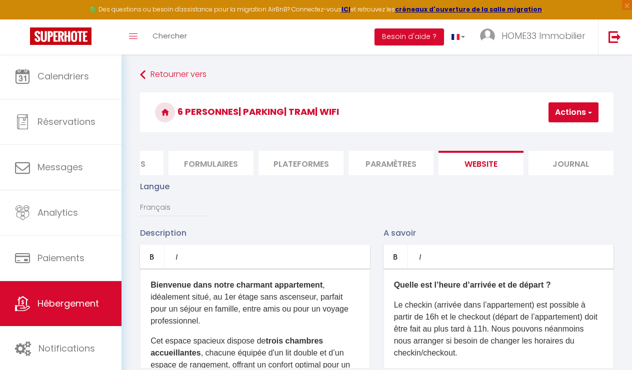
click at [502, 328] on p "Le checkin (arrivée dans l’appartement) est possible à partir de 16h et le chec…" at bounding box center [498, 329] width 209 height 60
click at [492, 328] on p "Le checkin (arrivée dans l’appartement) est possible à partir de 16h et le chec…" at bounding box center [498, 329] width 209 height 60
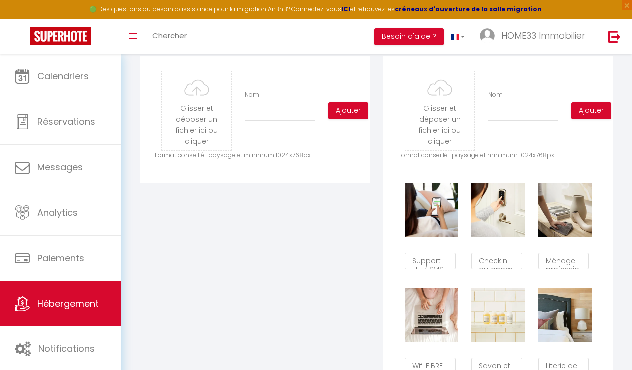
scroll to position [489, 0]
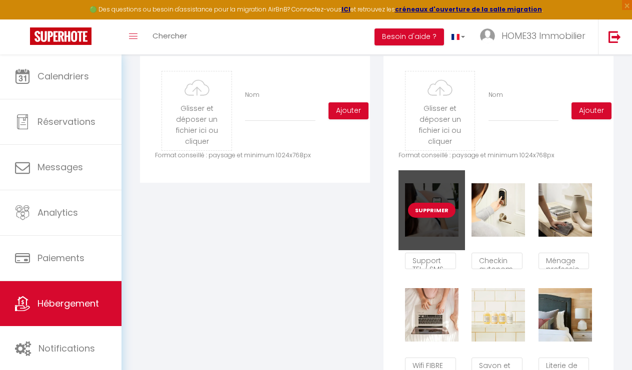
click at [426, 207] on button "Supprimer" at bounding box center [431, 210] width 47 height 15
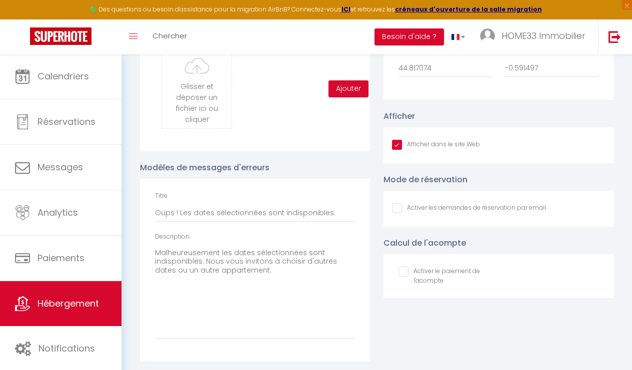
scroll to position [990, 0]
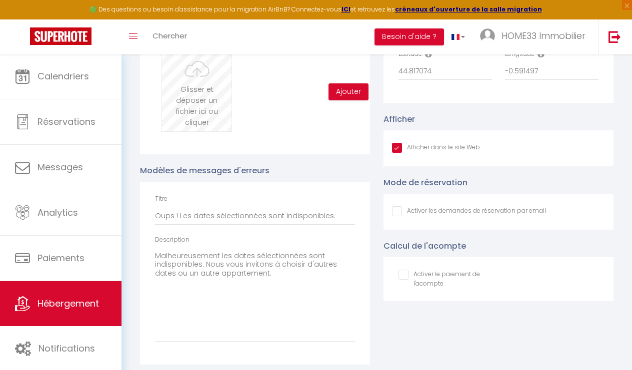
click at [186, 93] on input "file" at bounding box center [196, 91] width 69 height 79
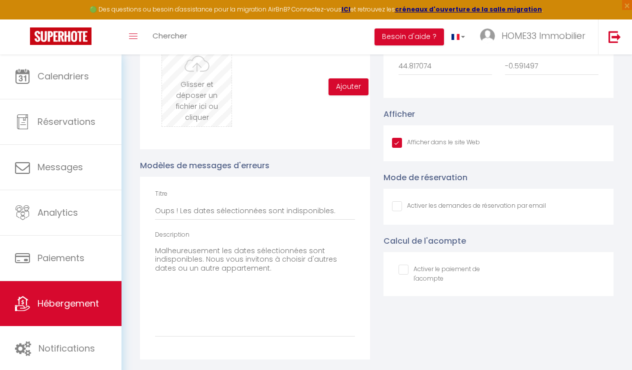
scroll to position [995, 0]
click at [188, 118] on input "file" at bounding box center [196, 87] width 69 height 79
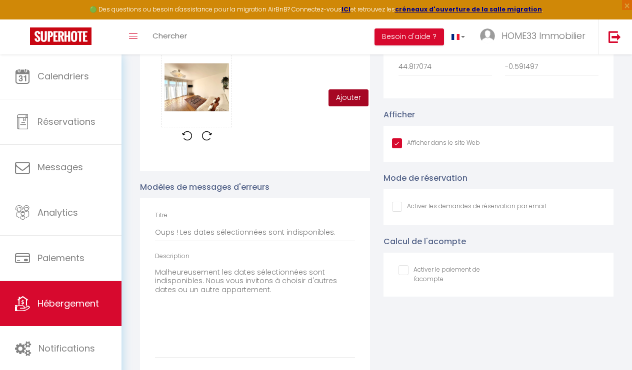
click at [341, 99] on button "Ajouter" at bounding box center [348, 97] width 40 height 17
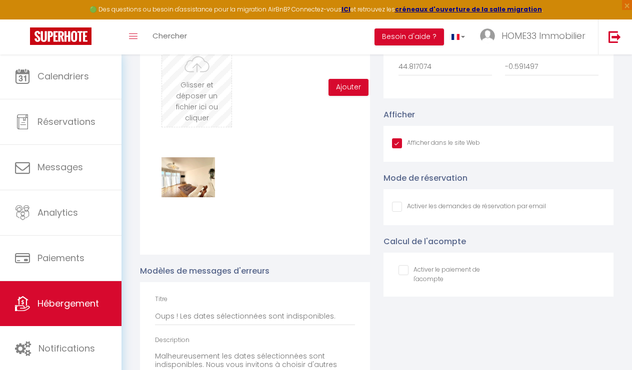
click at [192, 103] on input "file" at bounding box center [196, 87] width 69 height 79
click at [199, 108] on input "file" at bounding box center [196, 87] width 69 height 79
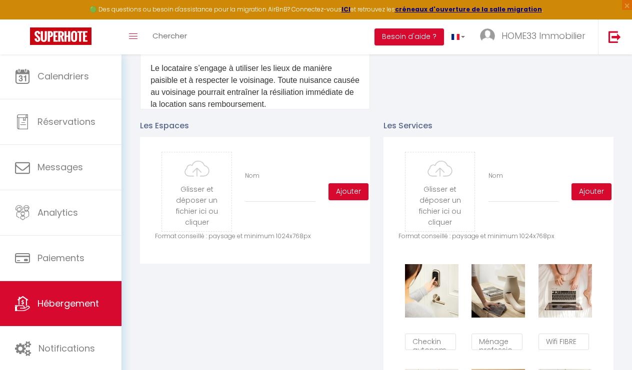
scroll to position [407, 0]
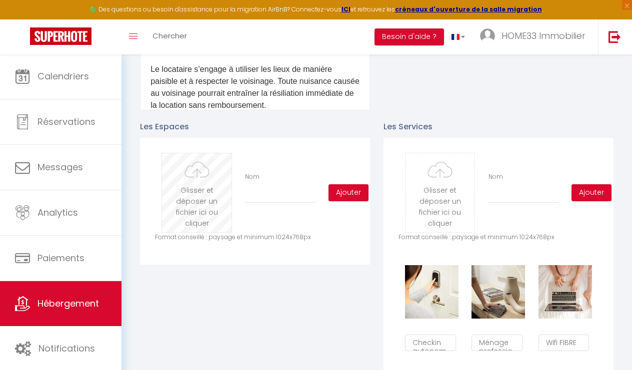
click at [217, 175] on input "file" at bounding box center [196, 192] width 69 height 79
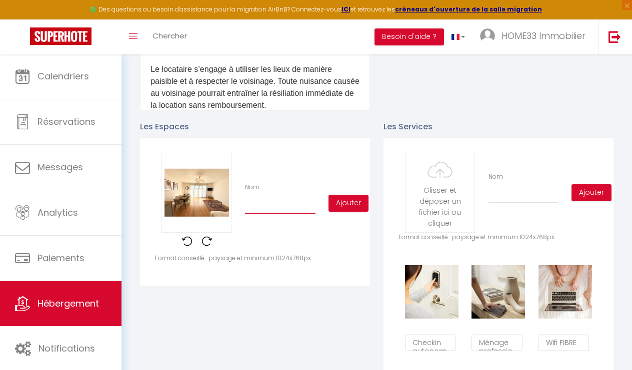
click at [261, 206] on input "Nom" at bounding box center [280, 205] width 70 height 18
click at [363, 199] on button "Ajouter" at bounding box center [348, 203] width 40 height 17
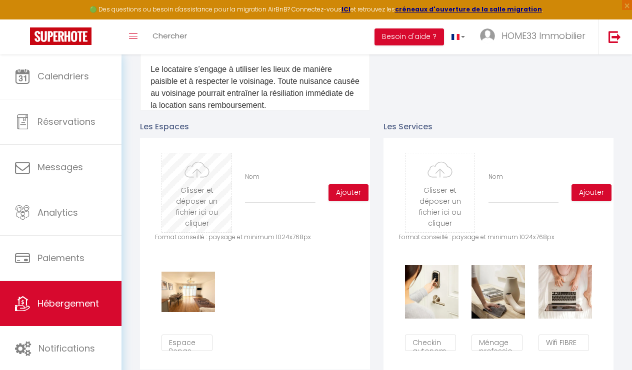
click at [200, 173] on input "file" at bounding box center [196, 192] width 69 height 79
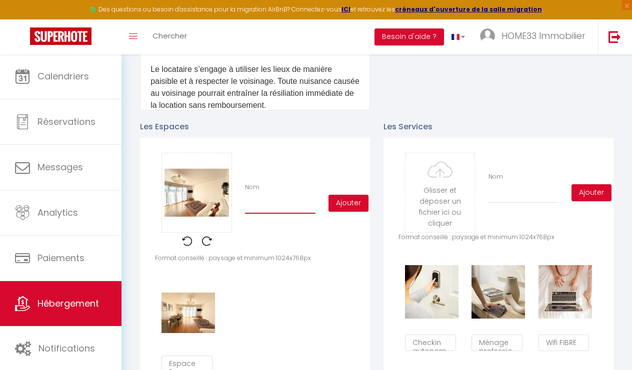
click at [274, 210] on input "Nom" at bounding box center [280, 205] width 70 height 18
click at [337, 204] on button "Ajouter" at bounding box center [348, 203] width 40 height 17
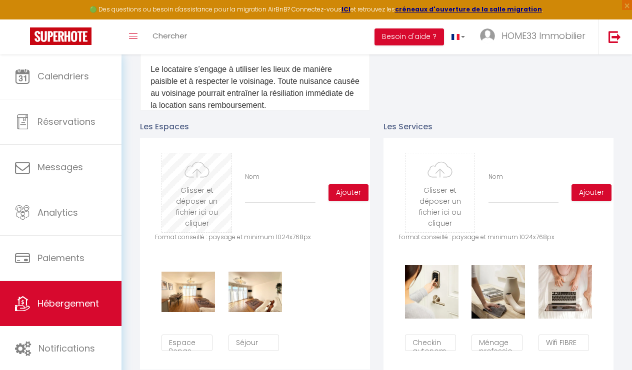
click at [194, 189] on input "file" at bounding box center [196, 192] width 69 height 79
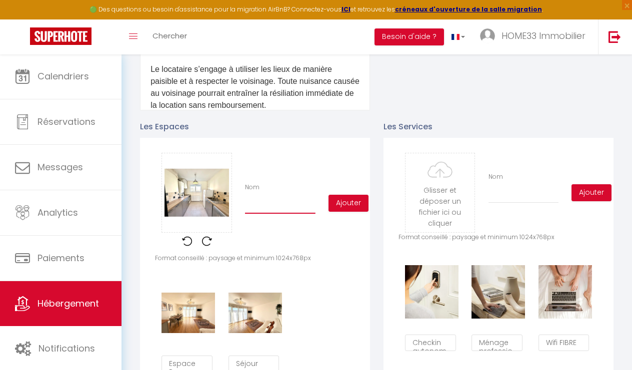
click at [289, 206] on input "Nom" at bounding box center [280, 205] width 70 height 18
click at [353, 197] on button "Ajouter" at bounding box center [348, 203] width 40 height 17
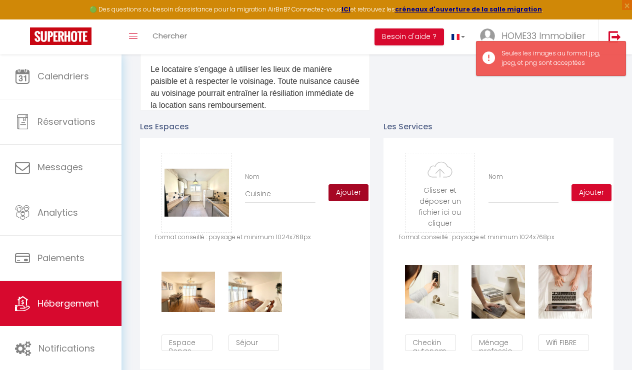
click at [351, 194] on button "Ajouter" at bounding box center [348, 192] width 40 height 17
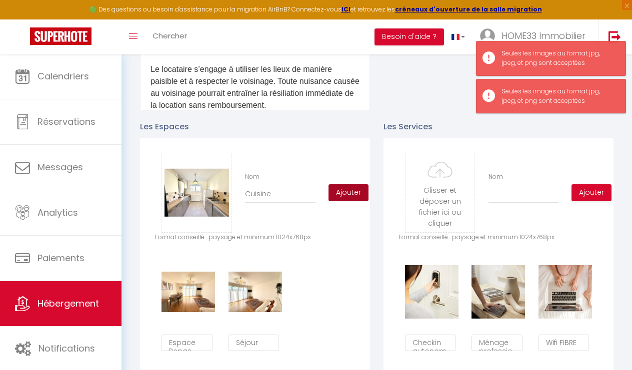
click at [351, 194] on button "Ajouter" at bounding box center [348, 192] width 40 height 17
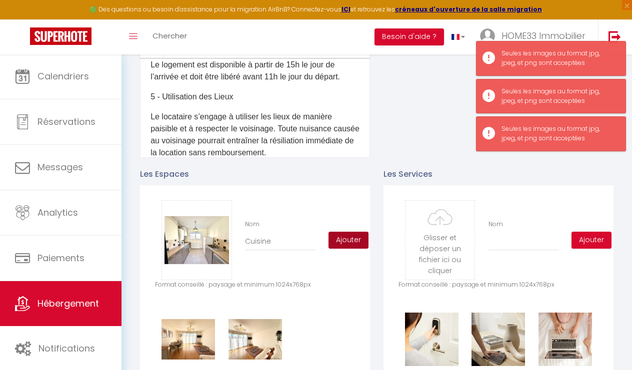
scroll to position [359, 0]
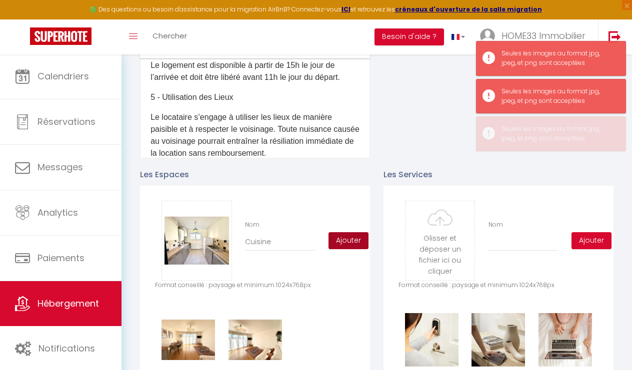
click at [341, 238] on button "Ajouter" at bounding box center [348, 240] width 40 height 17
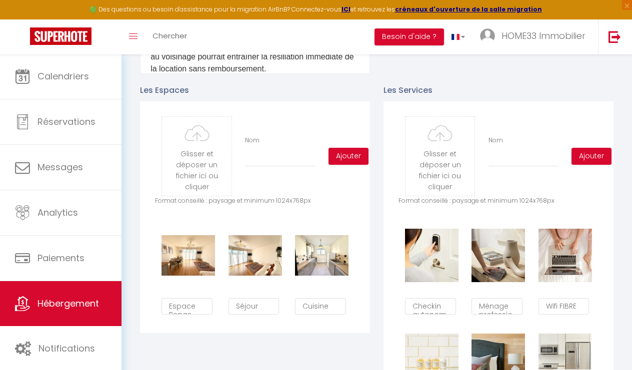
scroll to position [457, 0]
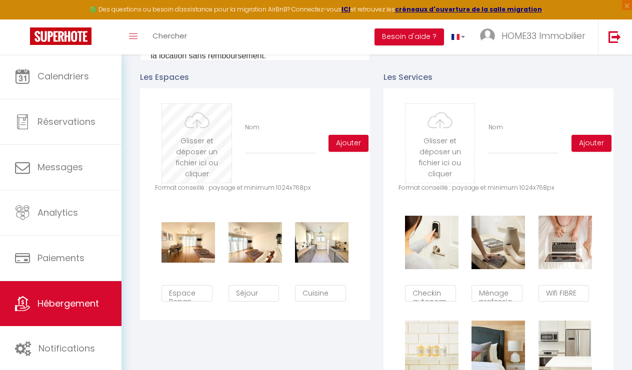
click at [215, 162] on input "file" at bounding box center [196, 143] width 69 height 79
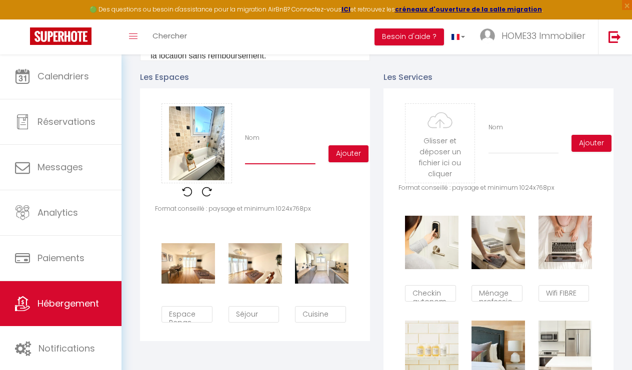
click at [283, 157] on input "Nom" at bounding box center [280, 155] width 70 height 18
click at [342, 158] on button "Ajouter" at bounding box center [348, 153] width 40 height 17
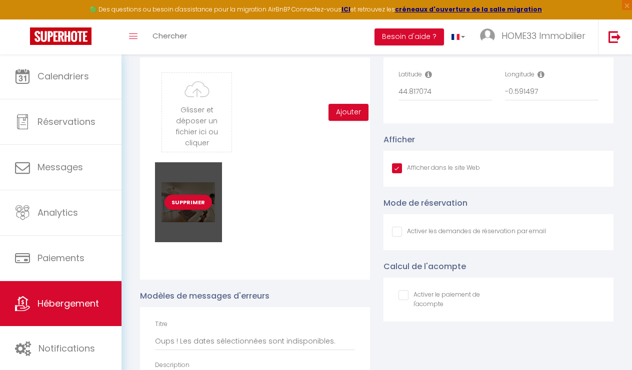
scroll to position [957, 0]
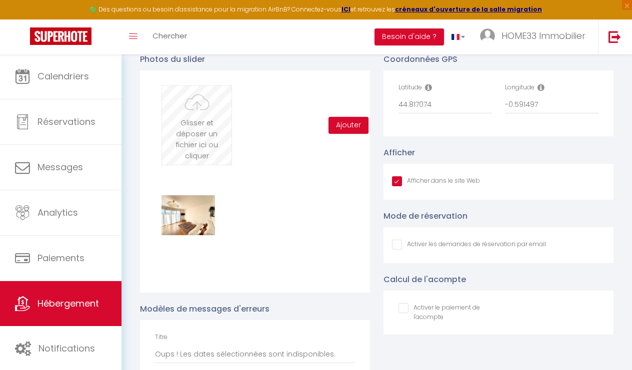
click at [198, 111] on input "file" at bounding box center [196, 125] width 69 height 79
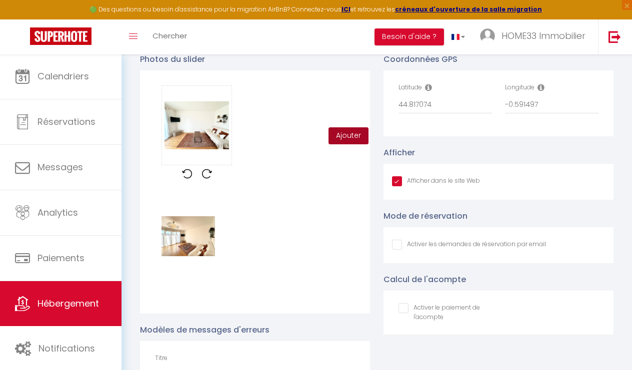
click at [343, 137] on button "Ajouter" at bounding box center [348, 135] width 40 height 17
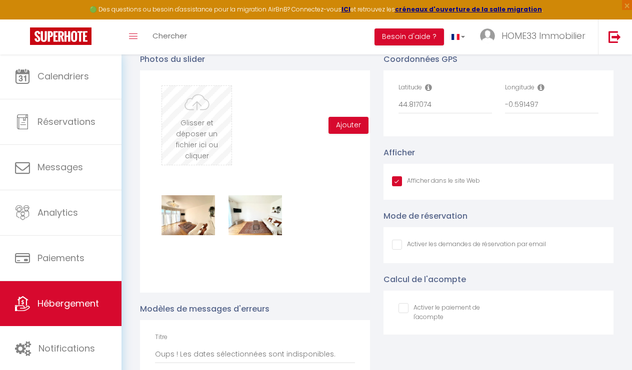
click at [195, 120] on input "file" at bounding box center [196, 125] width 69 height 79
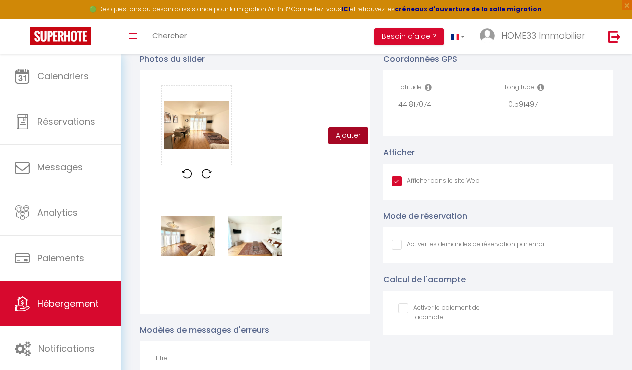
click at [343, 137] on button "Ajouter" at bounding box center [348, 135] width 40 height 17
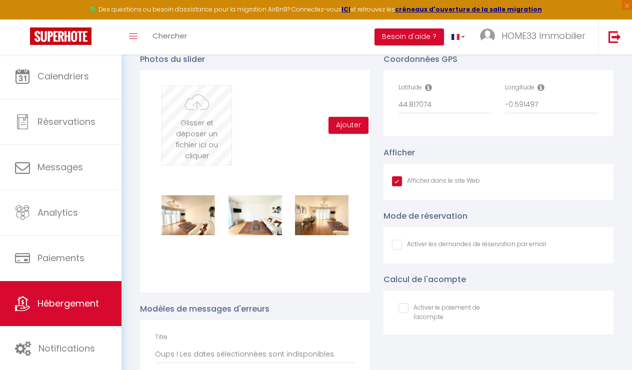
click at [196, 101] on input "file" at bounding box center [196, 125] width 69 height 79
click at [205, 148] on input "file" at bounding box center [196, 125] width 69 height 79
click at [198, 148] on input "file" at bounding box center [196, 125] width 69 height 79
click at [183, 113] on input "file" at bounding box center [196, 125] width 69 height 79
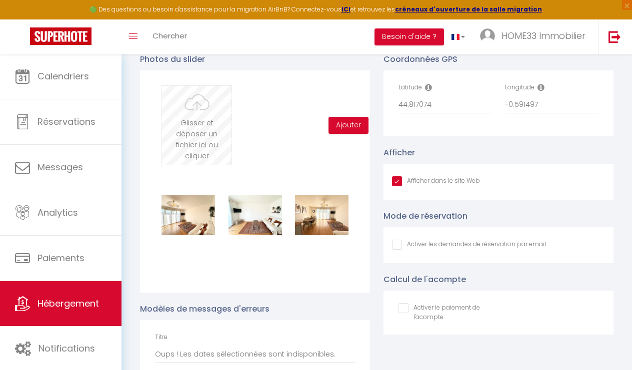
type input "C:\fakepath\[DOMAIN_NAME]_aeaccca8-d1b1-41a7-935a-d92d88a6637c.jpeg.jpeg"
checkbox input "true"
checkbox input "false"
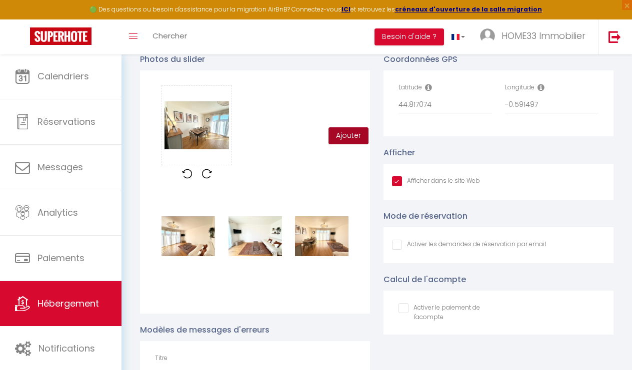
click at [340, 135] on button "Ajouter" at bounding box center [348, 135] width 40 height 17
checkbox input "true"
checkbox input "false"
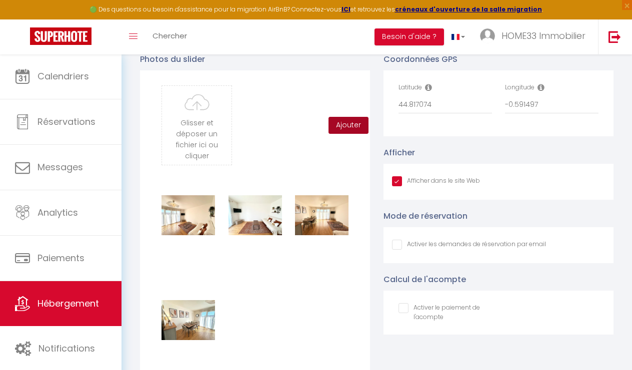
checkbox input "true"
checkbox input "false"
click at [177, 125] on input "file" at bounding box center [196, 125] width 69 height 79
click at [244, 127] on div "Glisser et déposer un fichier ici ou cliquer Ooops, something wrong happened. R…" at bounding box center [255, 125] width 200 height 80
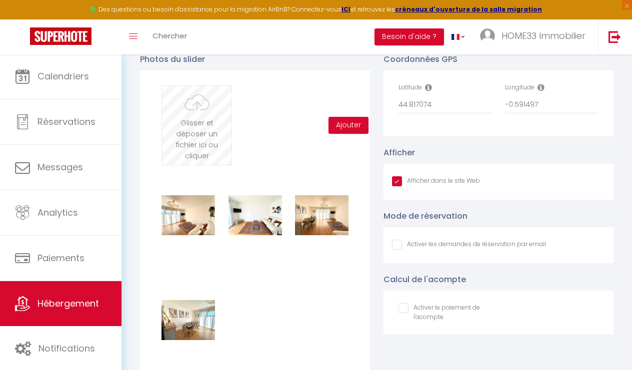
click at [215, 127] on input "file" at bounding box center [196, 125] width 69 height 79
type input "C:\fakepath\[DOMAIN_NAME]_ffecdbef-8365-43b5-99d0-dbd09aa0c807.jpeg.jpeg"
checkbox input "true"
checkbox input "false"
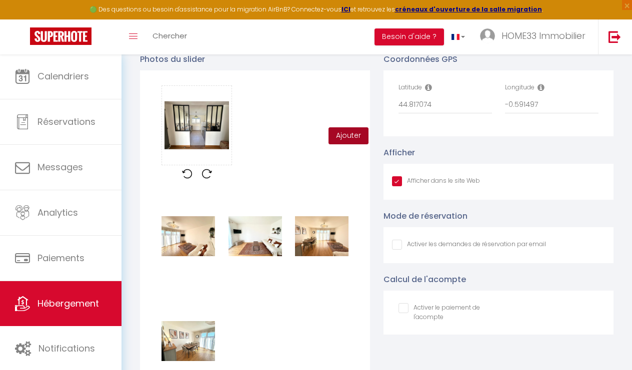
click at [351, 136] on button "Ajouter" at bounding box center [348, 135] width 40 height 17
checkbox input "true"
checkbox input "false"
checkbox input "true"
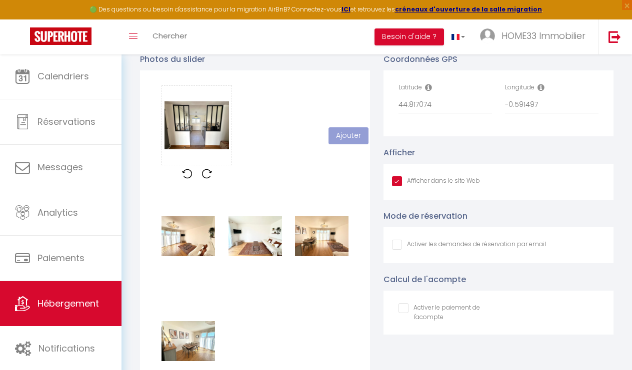
checkbox input "false"
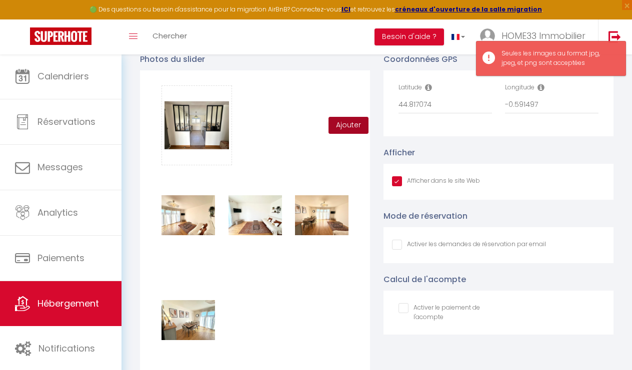
click at [345, 126] on button "Ajouter" at bounding box center [348, 125] width 40 height 17
checkbox input "true"
checkbox input "false"
checkbox input "true"
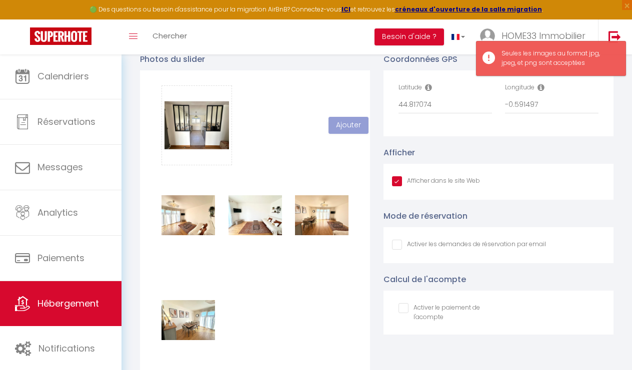
checkbox input "false"
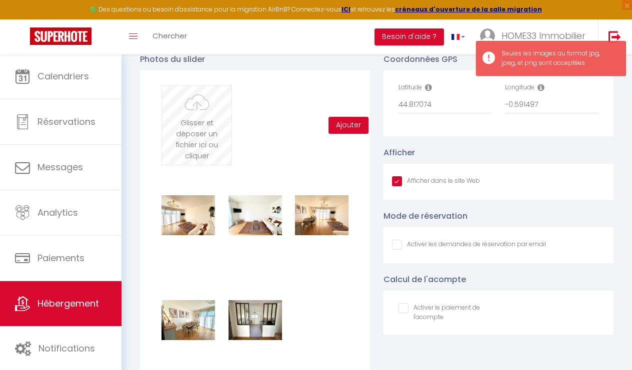
click at [205, 125] on input "file" at bounding box center [196, 125] width 69 height 79
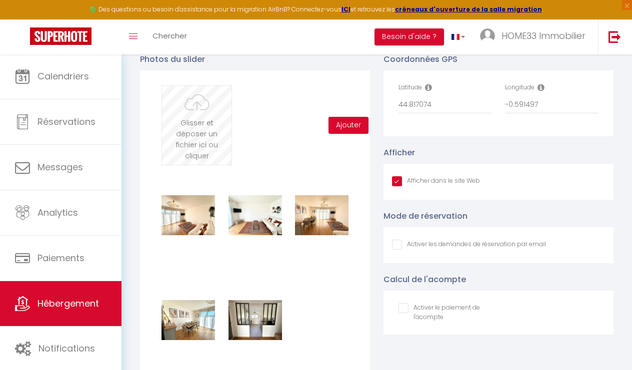
type input "C:\fakepath\4074f9d4-c924-4cb8-8a3e-4d911ae16814.jpeg.jpg"
checkbox input "true"
checkbox input "false"
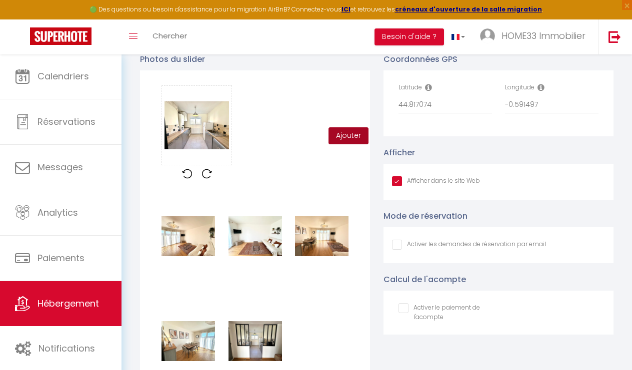
click at [345, 132] on button "Ajouter" at bounding box center [348, 135] width 40 height 17
checkbox input "true"
checkbox input "false"
checkbox input "true"
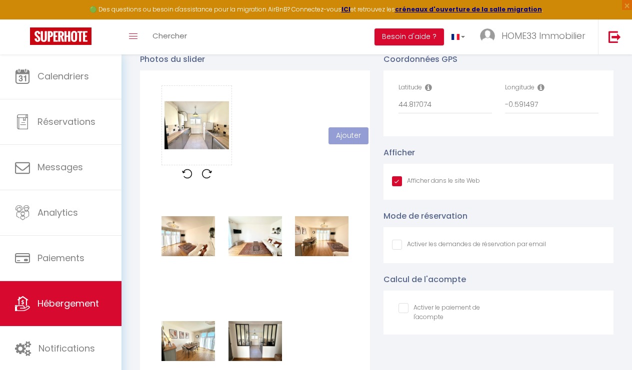
checkbox input "false"
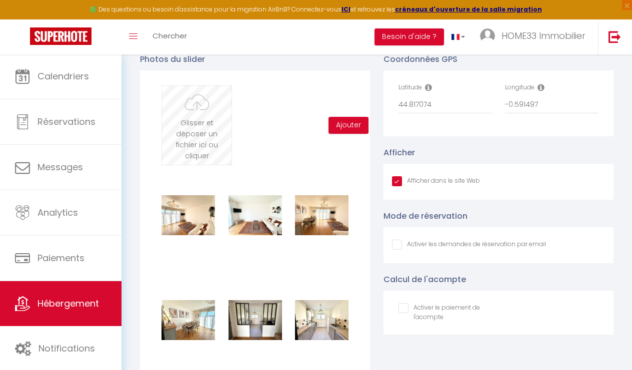
click at [185, 114] on input "file" at bounding box center [196, 125] width 69 height 79
type input "C:\fakepath\7dafcb8e-9dea-469e-bd78-9e6435616b93.jpeg.jpg"
checkbox input "true"
checkbox input "false"
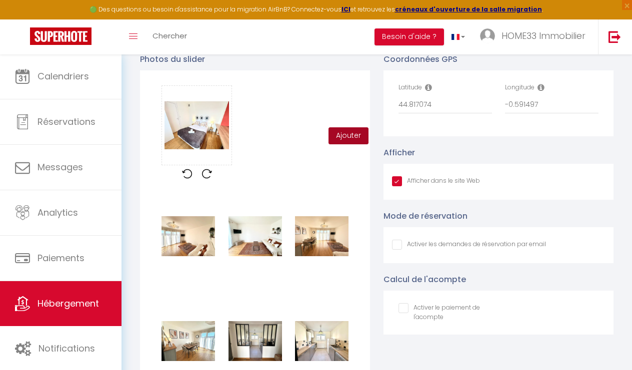
click at [348, 136] on button "Ajouter" at bounding box center [348, 135] width 40 height 17
checkbox input "true"
checkbox input "false"
checkbox input "true"
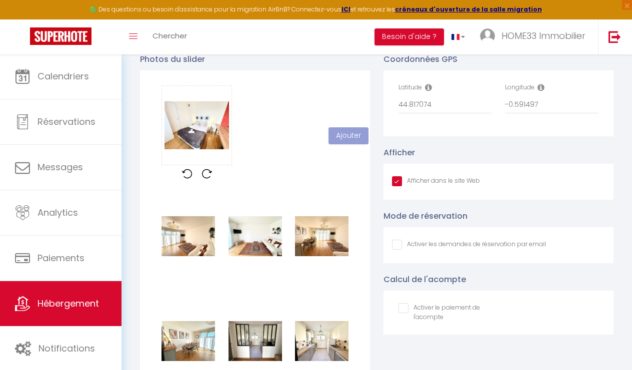
checkbox input "false"
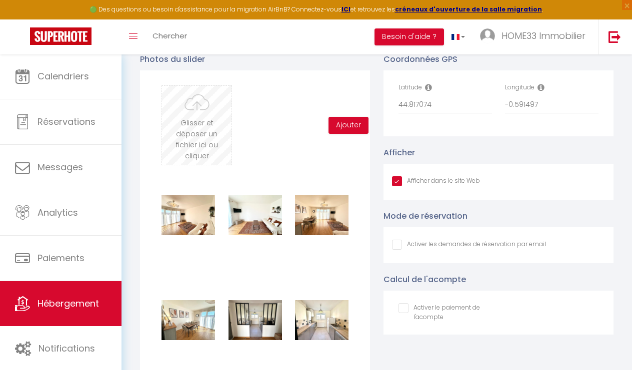
click at [206, 133] on input "file" at bounding box center [196, 125] width 69 height 79
type input "C:\fakepath\[DOMAIN_NAME]_c3590cc1-a9ed-45cf-bf21-683d8c22142d.jpeg.jpeg"
checkbox input "true"
checkbox input "false"
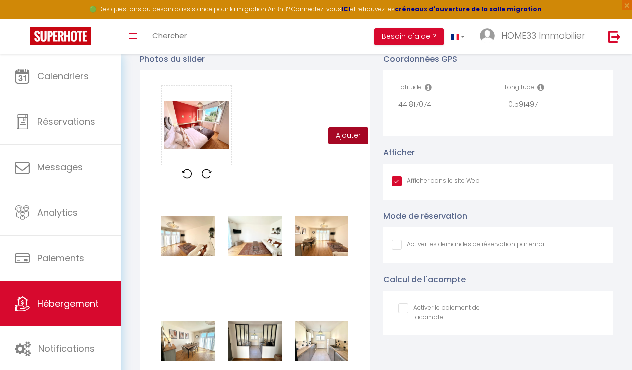
click at [347, 134] on button "Ajouter" at bounding box center [348, 135] width 40 height 17
checkbox input "true"
checkbox input "false"
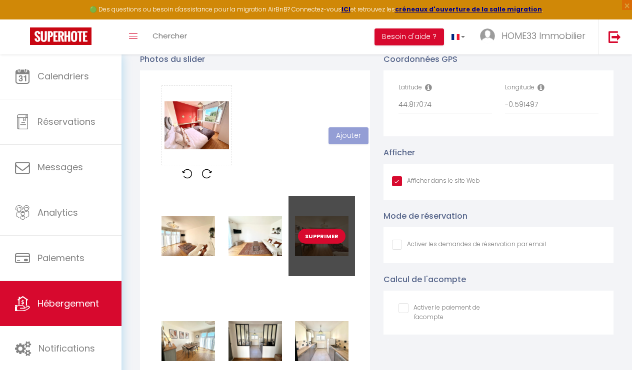
checkbox input "true"
checkbox input "false"
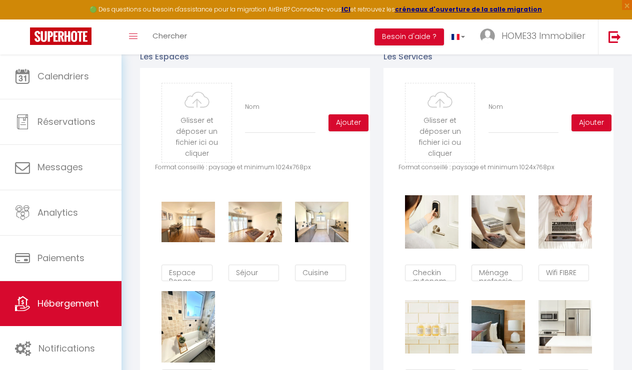
scroll to position [476, 0]
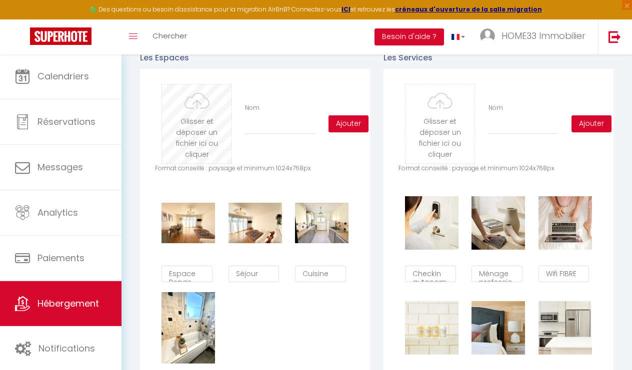
click at [207, 134] on input "file" at bounding box center [196, 123] width 69 height 79
type input "C:\fakepath\7dafcb8e-9dea-469e-bd78-9e6435616b93.jpeg.jpg"
checkbox input "true"
checkbox input "false"
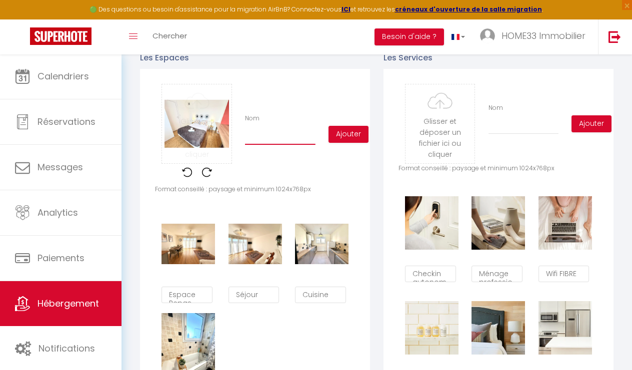
click at [287, 134] on input "Nom" at bounding box center [280, 136] width 70 height 18
type input "C"
checkbox input "true"
checkbox input "false"
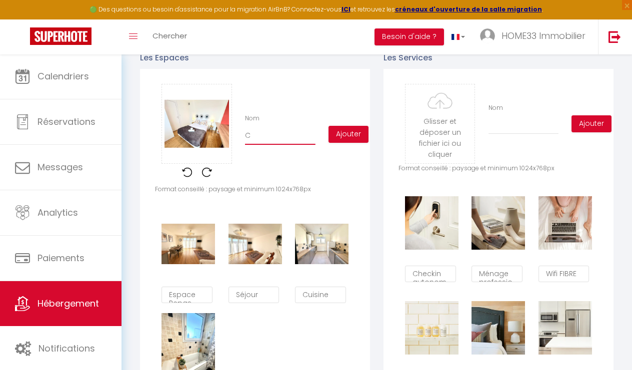
type input "Ch"
checkbox input "true"
checkbox input "false"
type input "Cha"
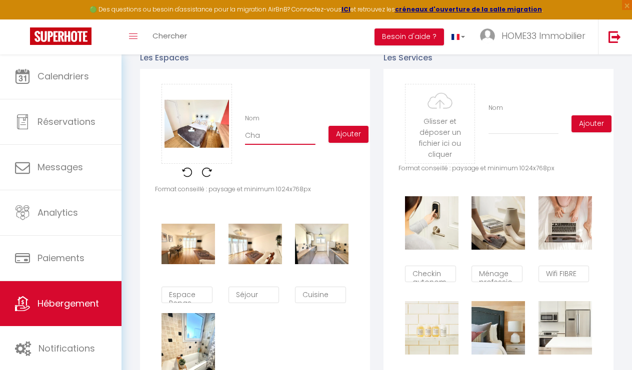
checkbox input "true"
checkbox input "false"
type input "Cham"
checkbox input "true"
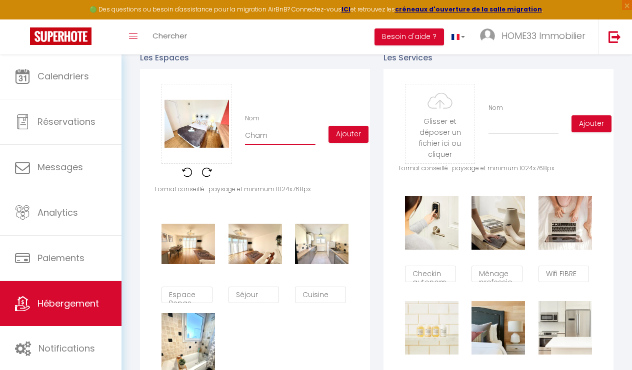
checkbox input "false"
type input "Chamb"
checkbox input "true"
checkbox input "false"
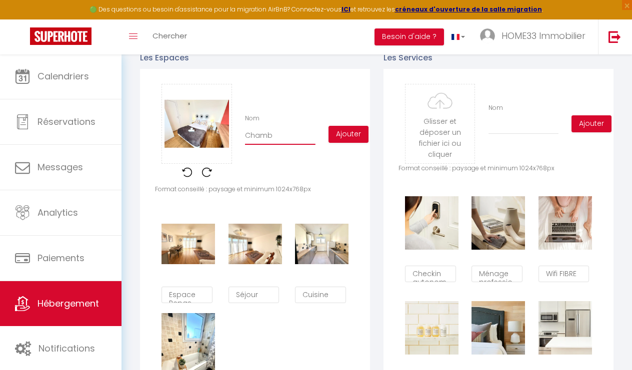
checkbox input "false"
type input "Chambr"
checkbox input "true"
checkbox input "false"
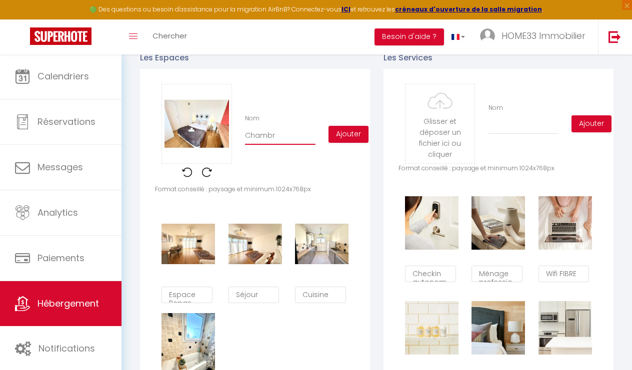
type input "Chambre"
checkbox input "true"
checkbox input "false"
type input "Chambre"
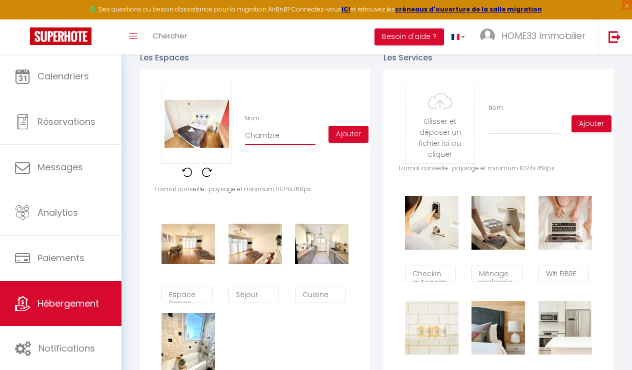
checkbox input "true"
checkbox input "false"
type input "Chambre 1"
checkbox input "true"
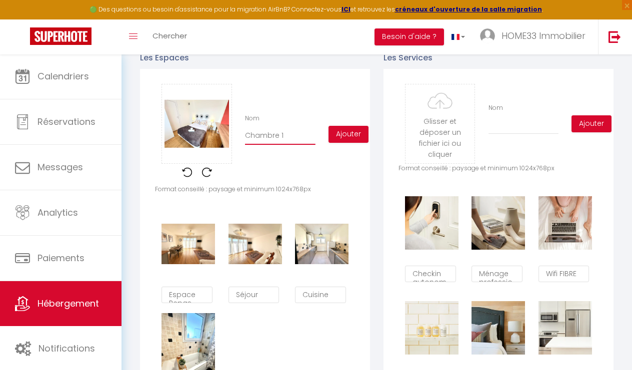
checkbox input "false"
type input "Chambre 1"
click at [361, 129] on button "Ajouter" at bounding box center [348, 134] width 40 height 17
checkbox input "true"
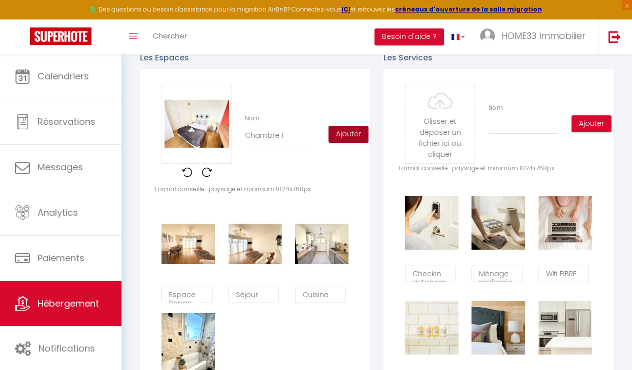
checkbox input "false"
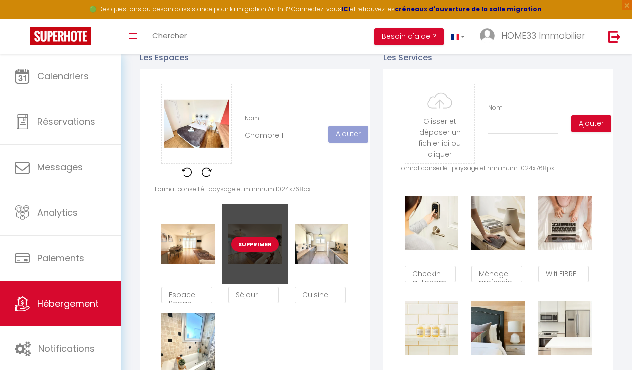
checkbox input "true"
checkbox input "false"
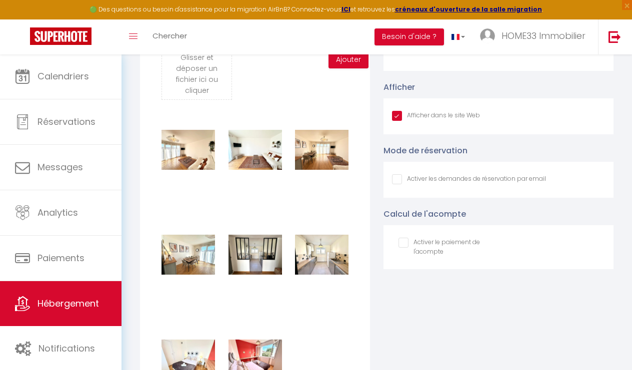
scroll to position [1023, 0]
click at [193, 76] on input "file" at bounding box center [196, 59] width 69 height 79
type input "C:\fakepath\104b885a-d60b-46f3-a4ed-faddc34afb63.jpeg"
checkbox input "true"
checkbox input "false"
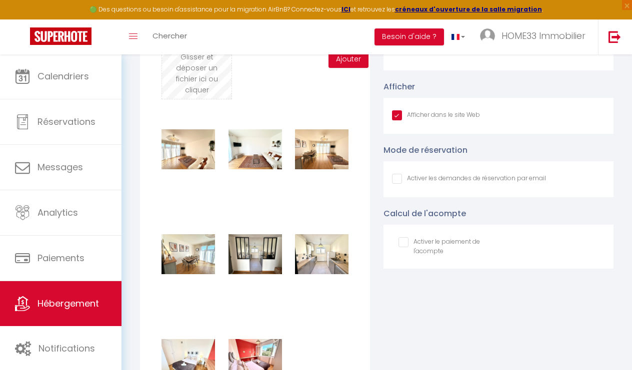
checkbox input "false"
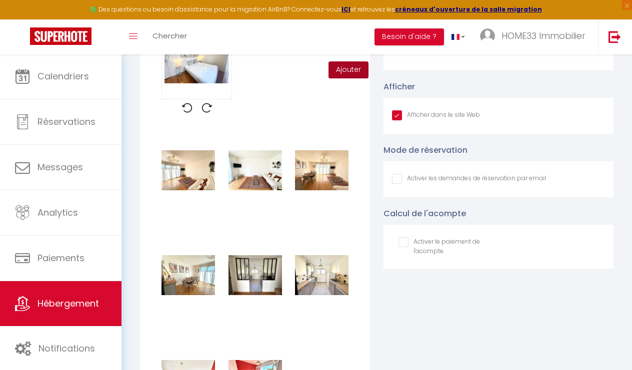
click at [339, 70] on button "Ajouter" at bounding box center [348, 69] width 40 height 17
checkbox input "true"
checkbox input "false"
checkbox input "true"
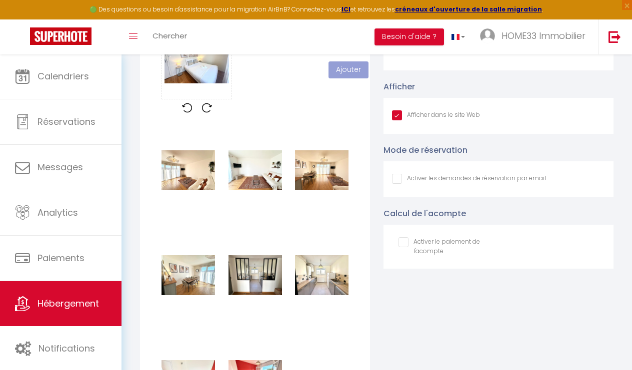
checkbox input "false"
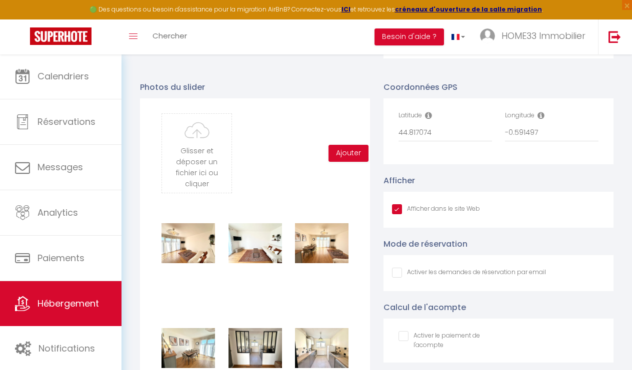
scroll to position [927, 0]
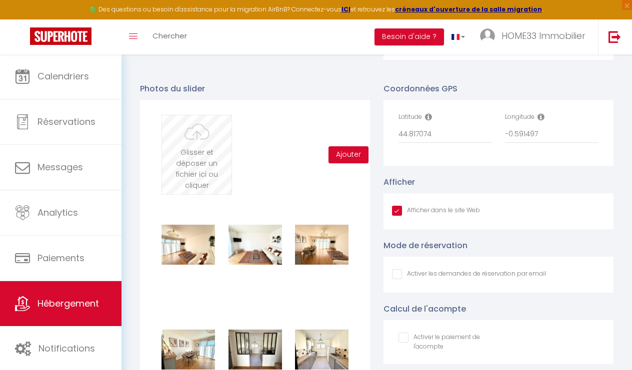
click at [203, 120] on input "file" at bounding box center [196, 154] width 69 height 79
click at [168, 126] on input "file" at bounding box center [196, 154] width 69 height 79
type input "C:\fakepath\3dpea.com_e3e5e1e8-3d42-4f61-b7fd-f7bf9d813f1b.jpeg.jpeg"
checkbox input "true"
checkbox input "false"
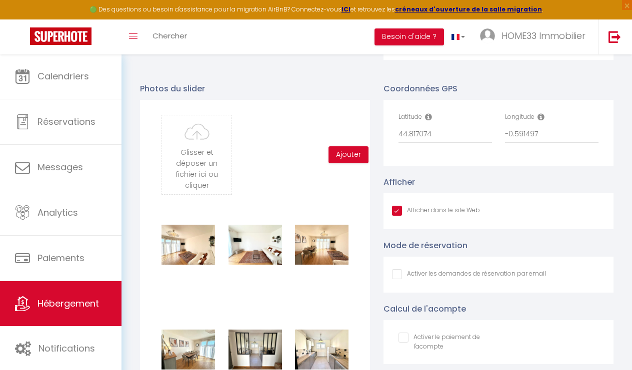
checkbox input "false"
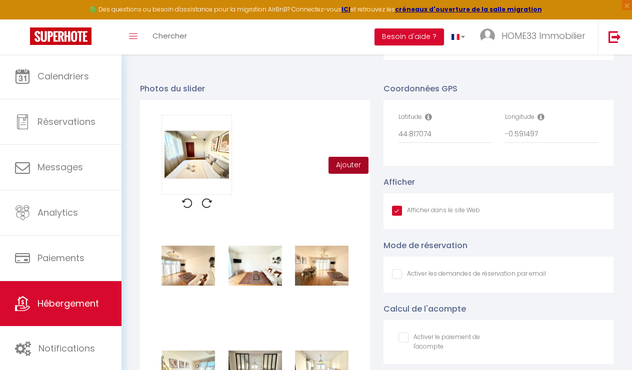
click at [353, 164] on button "Ajouter" at bounding box center [348, 165] width 40 height 17
checkbox input "true"
checkbox input "false"
checkbox input "true"
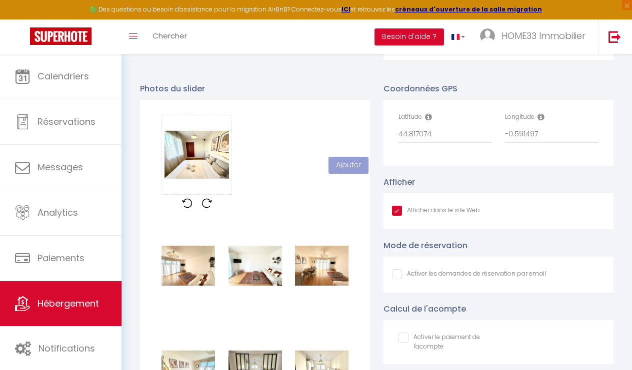
checkbox input "false"
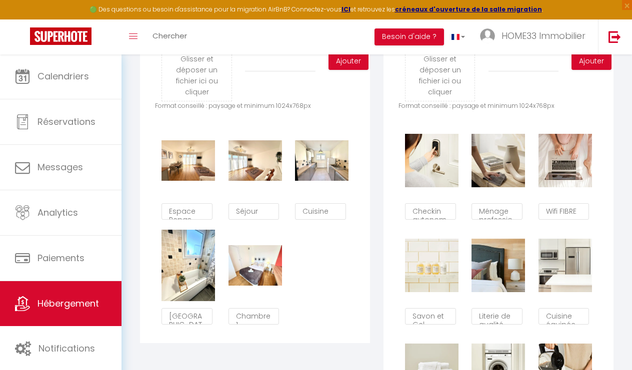
scroll to position [523, 0]
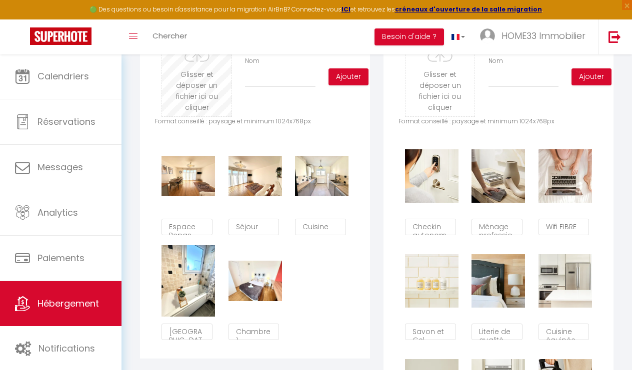
click at [197, 78] on input "file" at bounding box center [196, 76] width 69 height 79
type input "C:\fakepath\3dpea.com_e3e5e1e8-3d42-4f61-b7fd-f7bf9d813f1b.jpeg.jpeg"
checkbox input "true"
checkbox input "false"
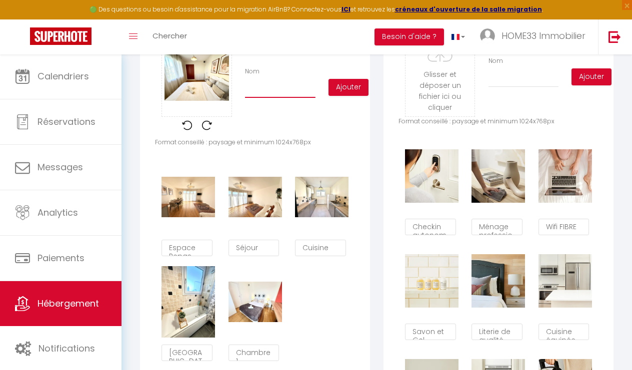
click at [270, 95] on input "Nom" at bounding box center [280, 89] width 70 height 18
type input "C"
checkbox input "true"
checkbox input "false"
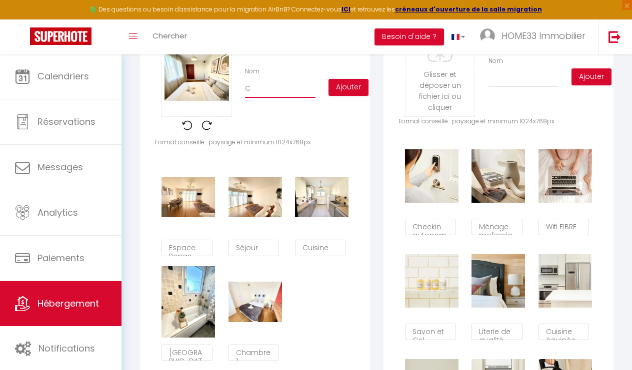
type input "Ch"
checkbox input "true"
checkbox input "false"
type input "Cha"
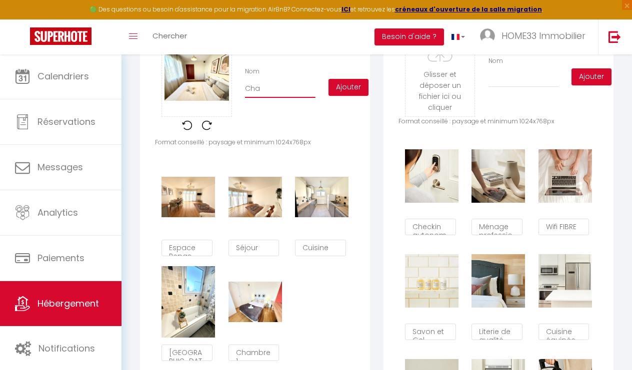
checkbox input "true"
checkbox input "false"
type input "Cham"
checkbox input "true"
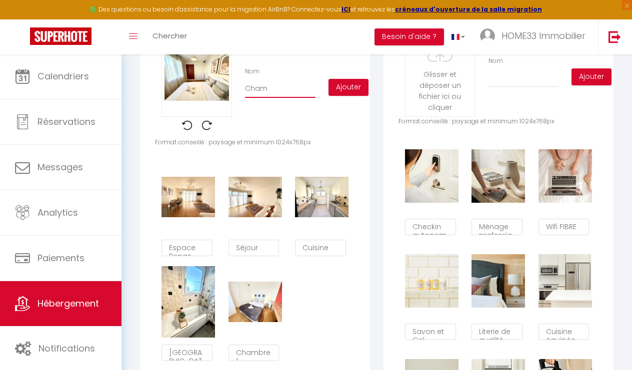
checkbox input "false"
type input "Chamb"
checkbox input "true"
checkbox input "false"
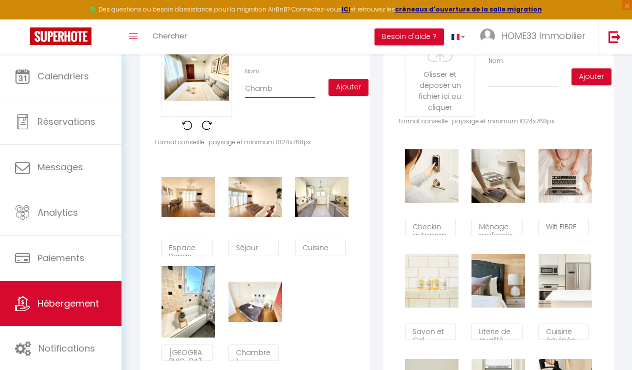
checkbox input "false"
type input "Chambr"
checkbox input "true"
checkbox input "false"
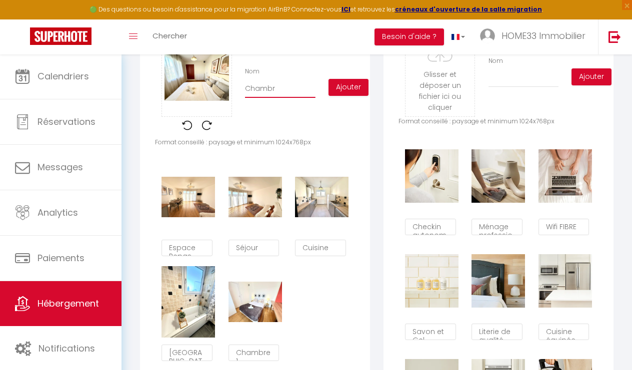
type input "Chambre"
checkbox input "true"
checkbox input "false"
type input "Chambre"
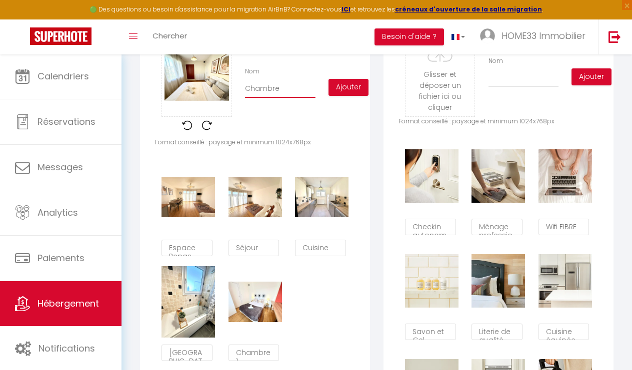
checkbox input "true"
checkbox input "false"
type input "Chambre 2"
checkbox input "true"
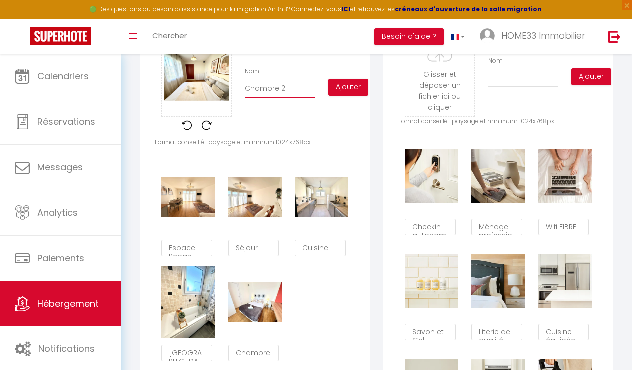
checkbox input "false"
type input "Chambre 2"
click at [346, 90] on button "Ajouter" at bounding box center [348, 87] width 40 height 17
checkbox input "true"
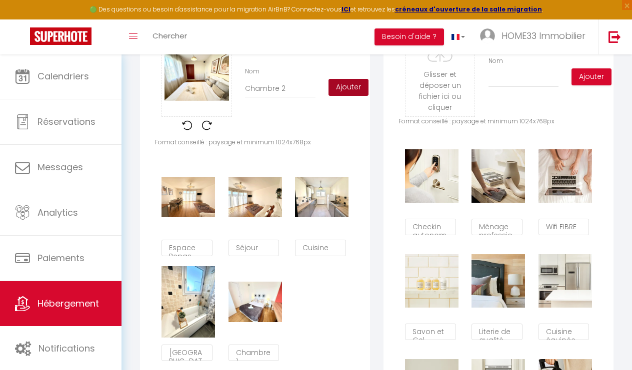
checkbox input "false"
checkbox input "true"
checkbox input "false"
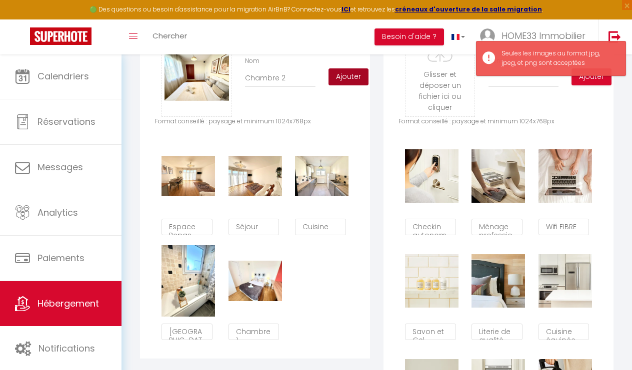
click at [347, 84] on button "Ajouter" at bounding box center [348, 76] width 40 height 17
checkbox input "true"
checkbox input "false"
checkbox input "true"
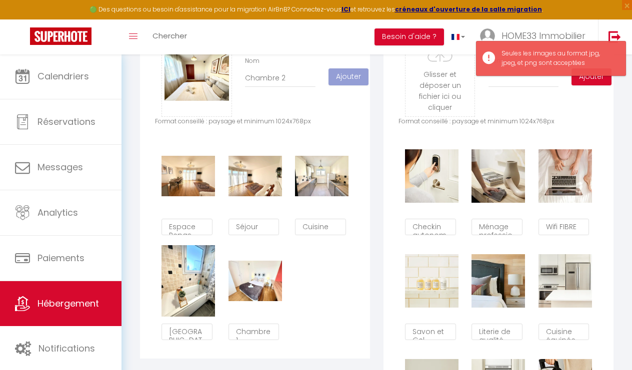
checkbox input "false"
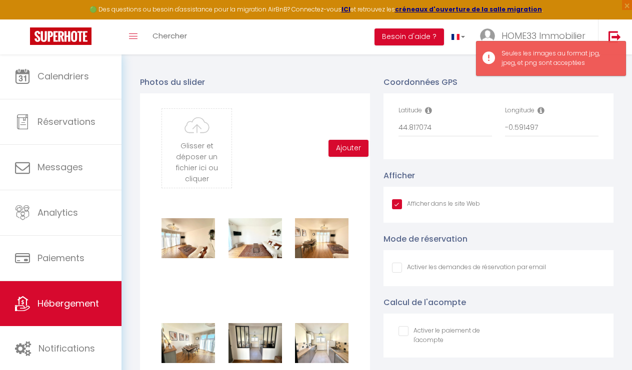
scroll to position [933, 0]
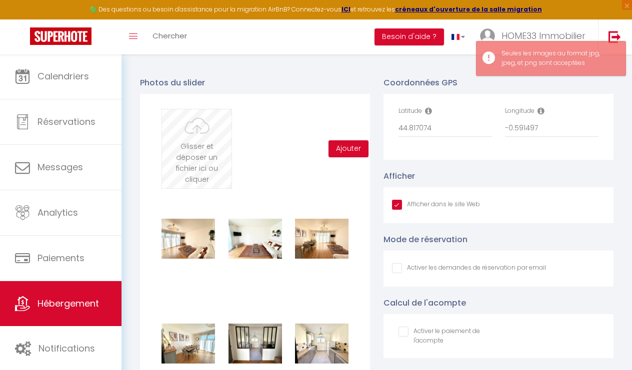
click at [213, 124] on input "file" at bounding box center [196, 148] width 69 height 79
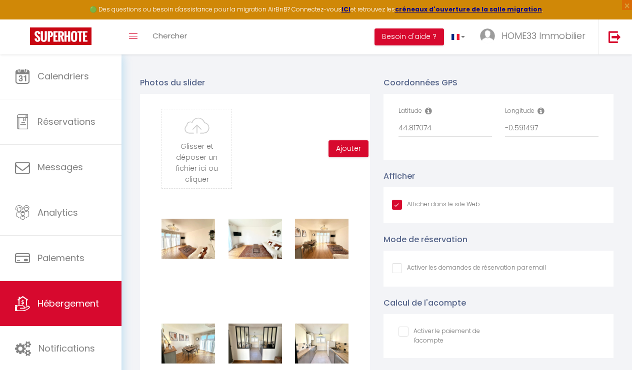
click at [183, 105] on div "Glisser et déposer un fichier ici ou cliquer Ooops, something wrong happened. R…" at bounding box center [255, 362] width 230 height 537
click at [186, 125] on input "file" at bounding box center [196, 148] width 69 height 79
type input "C:\fakepath\3dpea.com_b2071b8e-668e-40dc-85c3-d18c6df337d8.jpeg.jpeg"
checkbox input "true"
checkbox input "false"
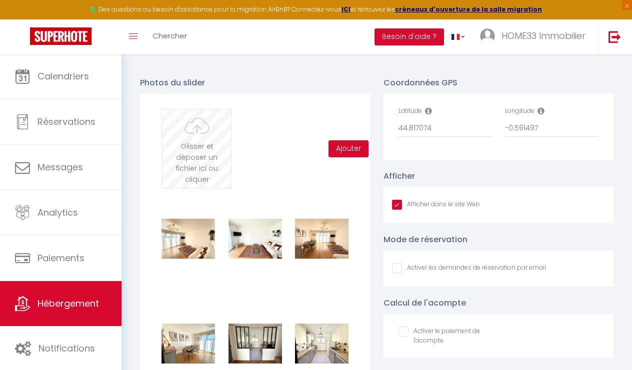
checkbox input "false"
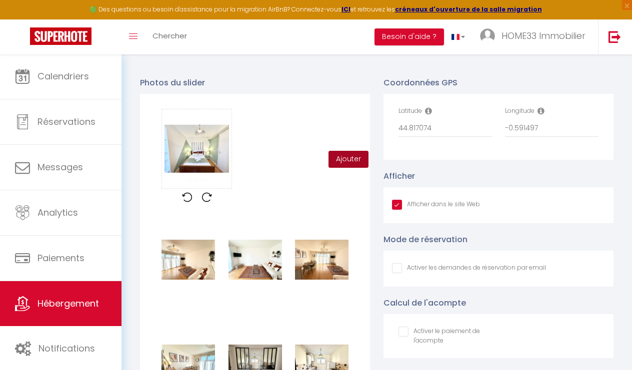
click at [339, 154] on button "Ajouter" at bounding box center [348, 159] width 40 height 17
checkbox input "true"
checkbox input "false"
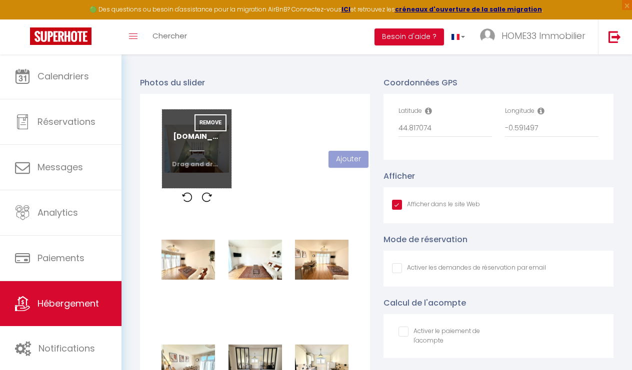
checkbox input "true"
checkbox input "false"
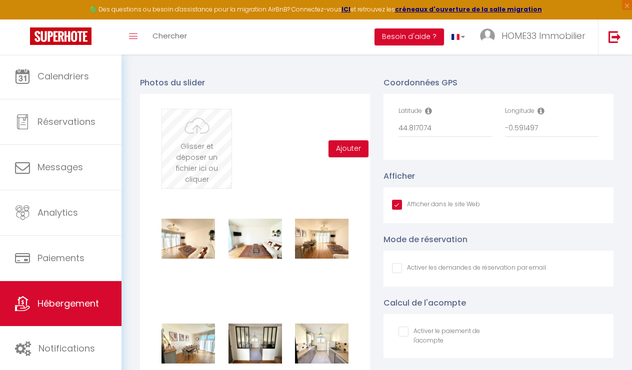
click at [193, 139] on input "file" at bounding box center [196, 148] width 69 height 79
type input "C:\fakepath\3dpea.com_20315f26-6181-4ad3-b3df-afbb6aa01247.jpeg.jpeg"
checkbox input "true"
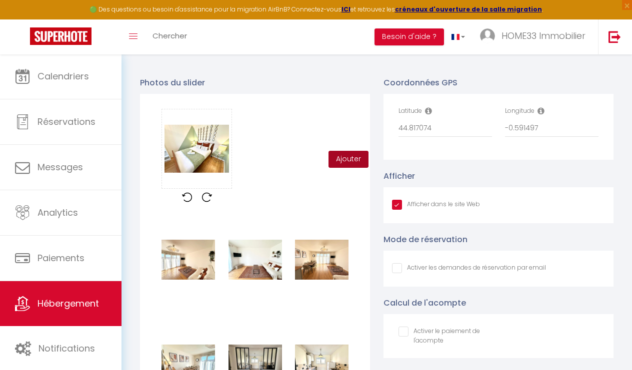
click at [344, 153] on button "Ajouter" at bounding box center [348, 159] width 40 height 17
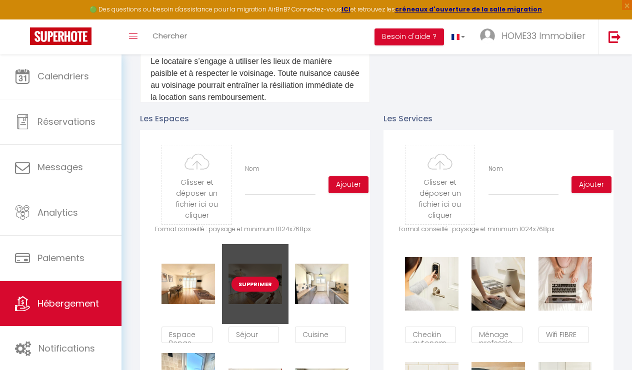
scroll to position [416, 0]
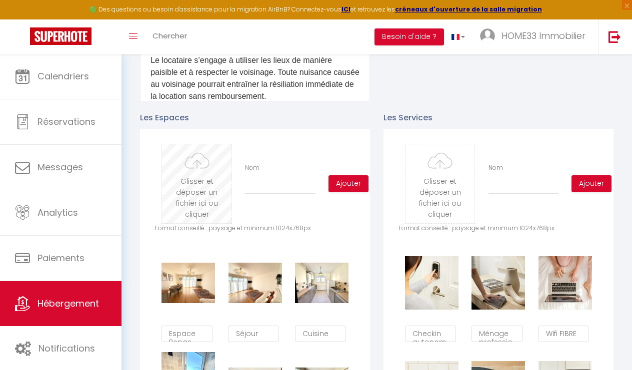
click at [206, 173] on input "file" at bounding box center [196, 183] width 69 height 79
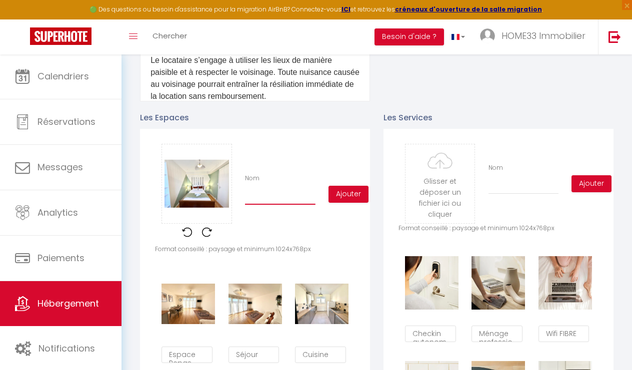
click at [283, 196] on input "Nom" at bounding box center [280, 196] width 70 height 18
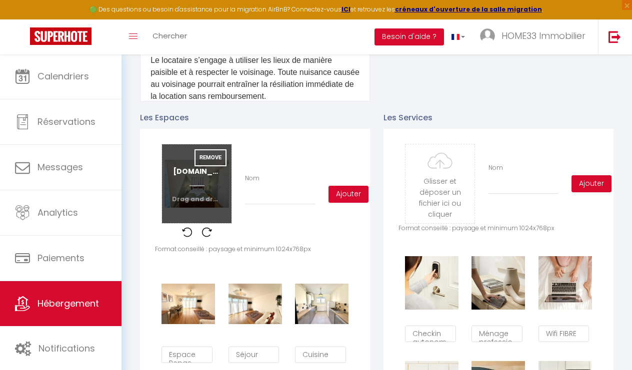
click at [211, 193] on input "file" at bounding box center [196, 183] width 69 height 79
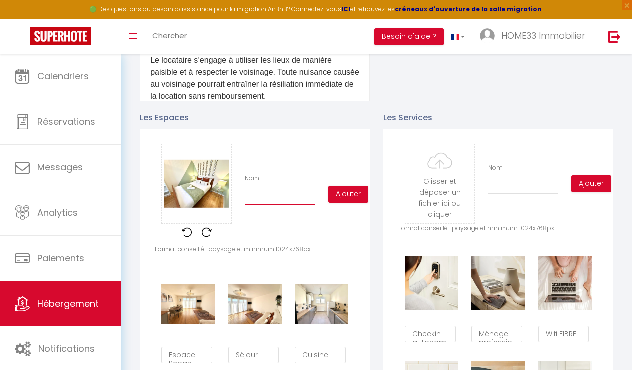
click at [287, 200] on input "Nom" at bounding box center [280, 196] width 70 height 18
click at [346, 194] on button "Ajouter" at bounding box center [348, 194] width 40 height 17
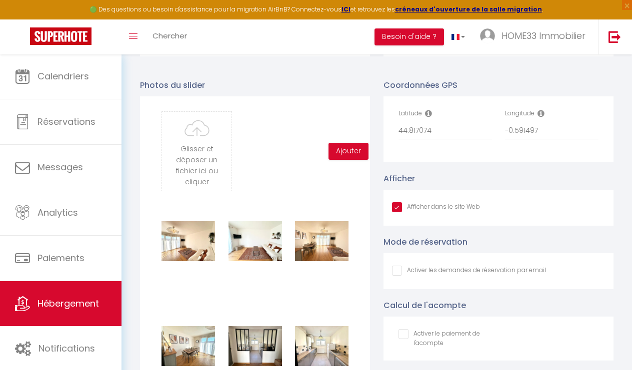
scroll to position [925, 0]
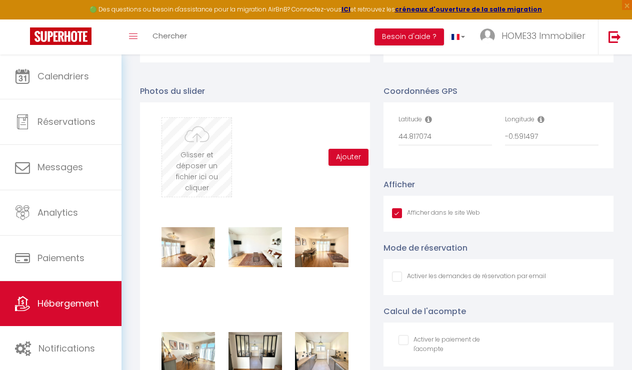
click at [217, 161] on input "file" at bounding box center [196, 157] width 69 height 79
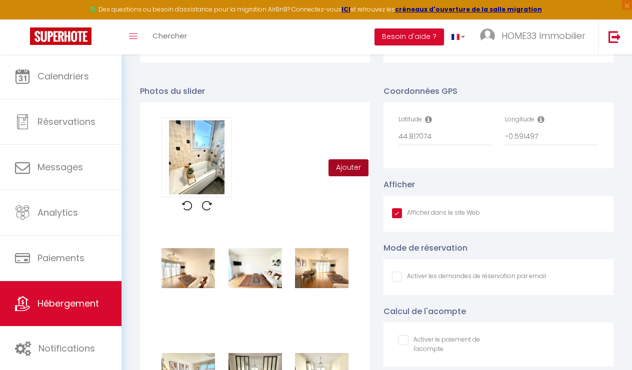
click at [358, 162] on button "Ajouter" at bounding box center [348, 167] width 40 height 17
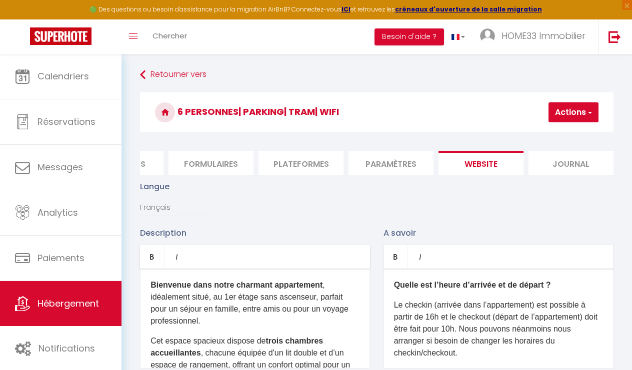
scroll to position [0, 0]
click at [572, 116] on button "Actions" at bounding box center [573, 112] width 50 height 20
click at [554, 134] on input "Enregistrer" at bounding box center [547, 134] width 37 height 10
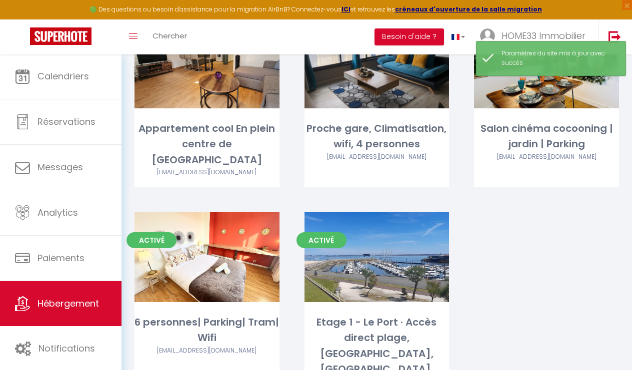
scroll to position [1104, 0]
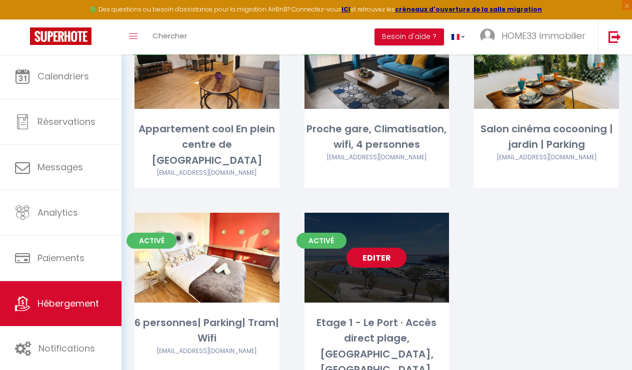
click at [386, 248] on link "Editer" at bounding box center [376, 258] width 60 height 20
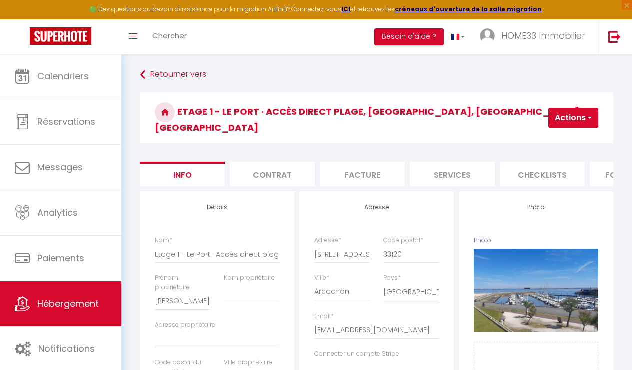
click at [193, 0] on div "🟢 Des questions ou besoin d'assistance pour la migration AirBnB? Connectez-vous…" at bounding box center [316, 9] width 632 height 19
click at [479, 164] on li "website" at bounding box center [480, 174] width 85 height 24
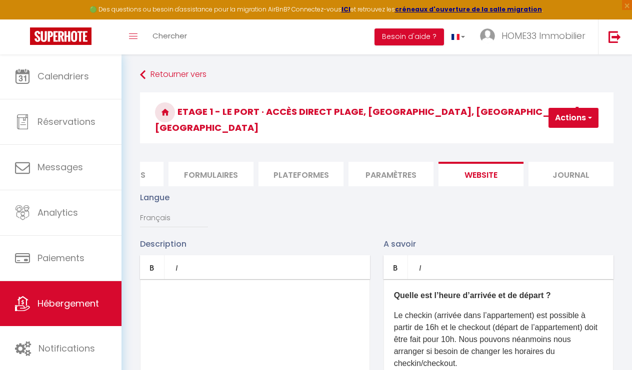
click at [191, 279] on div at bounding box center [255, 329] width 230 height 100
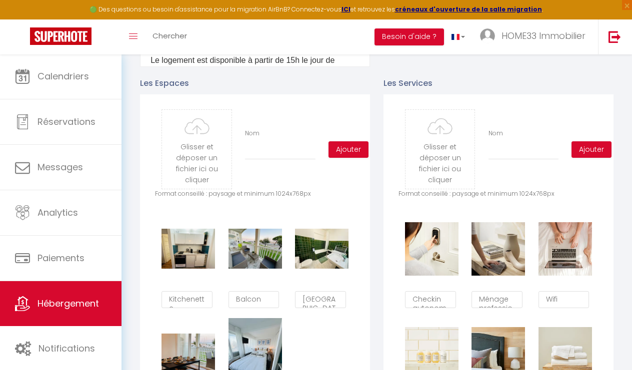
scroll to position [460, 0]
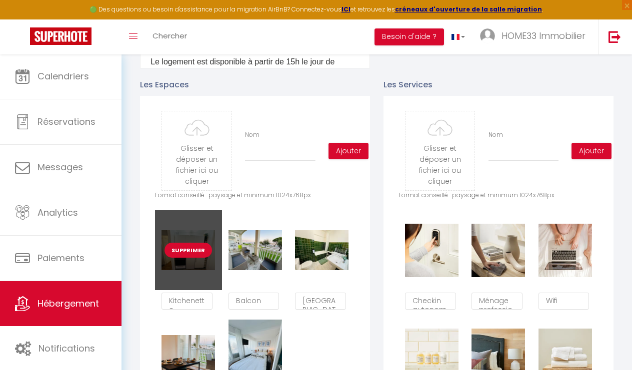
click at [196, 243] on button "Supprimer" at bounding box center [187, 250] width 47 height 15
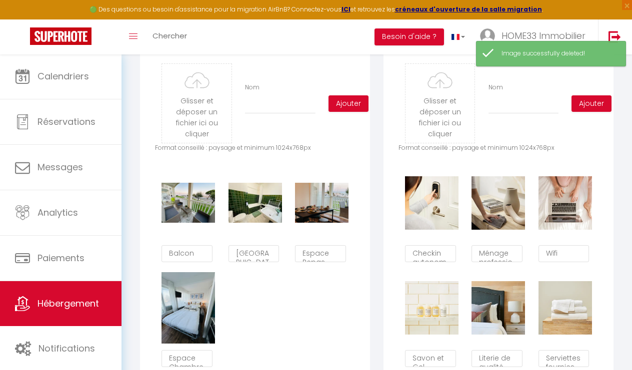
scroll to position [507, 0]
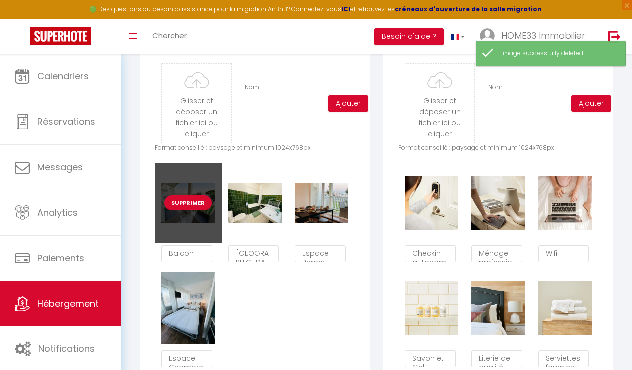
click at [190, 195] on button "Supprimer" at bounding box center [187, 202] width 47 height 15
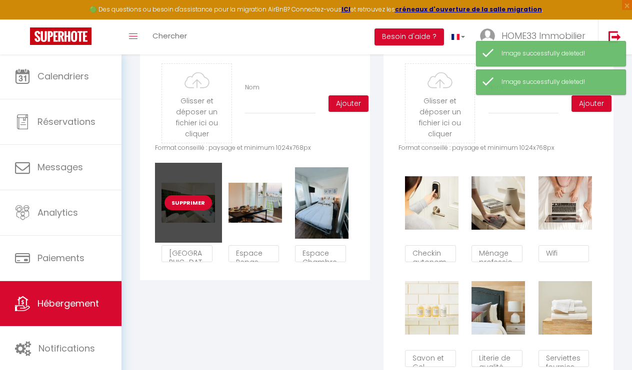
click at [179, 195] on button "Supprimer" at bounding box center [187, 202] width 47 height 15
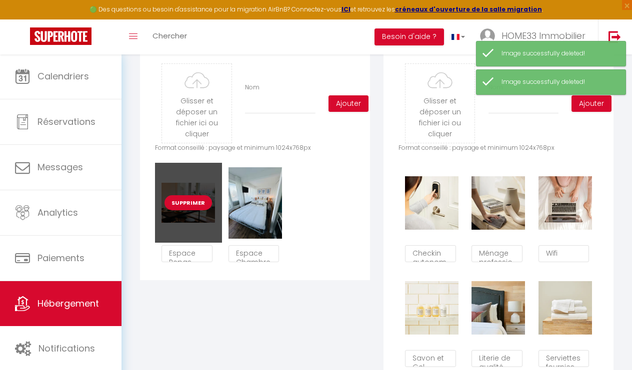
click at [187, 199] on button "Supprimer" at bounding box center [187, 202] width 47 height 15
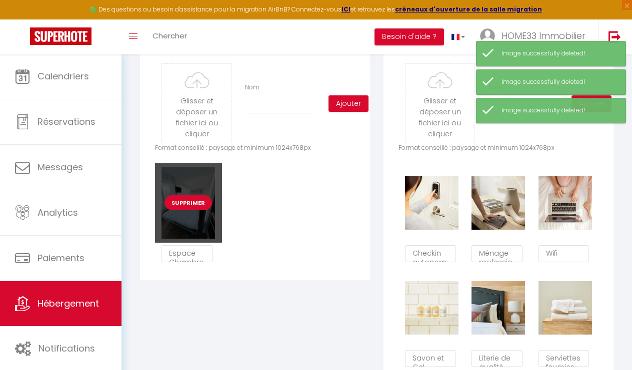
click at [186, 195] on button "Supprimer" at bounding box center [187, 202] width 47 height 15
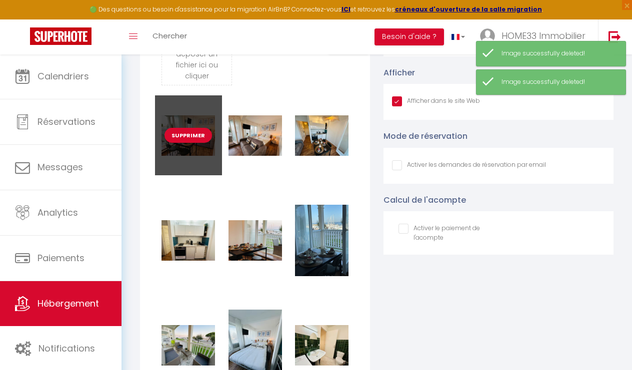
click at [197, 128] on button "Supprimer" at bounding box center [187, 135] width 47 height 15
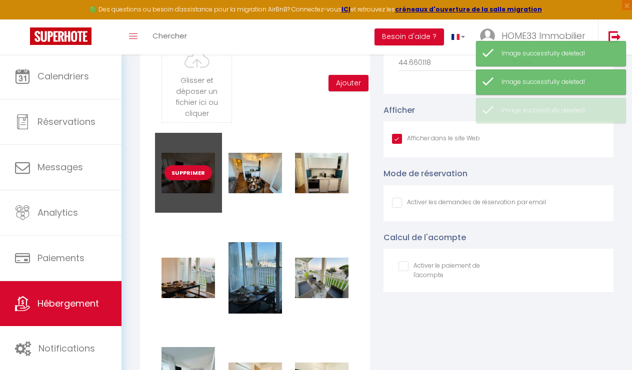
click at [186, 165] on button "Supprimer" at bounding box center [187, 172] width 47 height 15
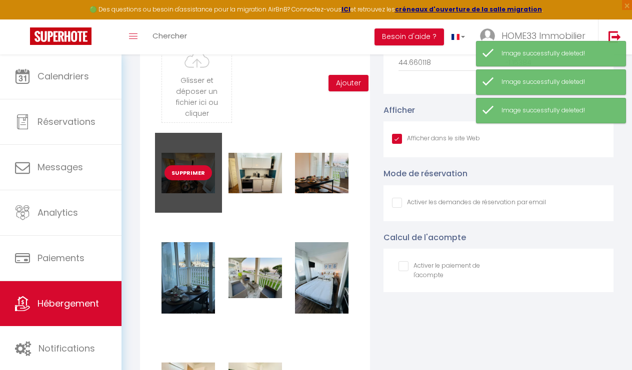
click at [186, 165] on button "Supprimer" at bounding box center [187, 172] width 47 height 15
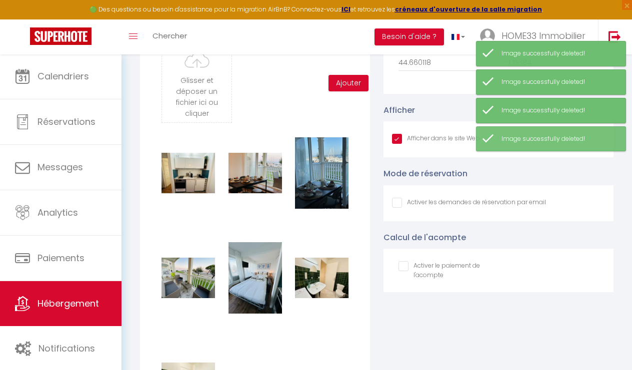
click at [186, 165] on button "Supprimer" at bounding box center [187, 172] width 47 height 15
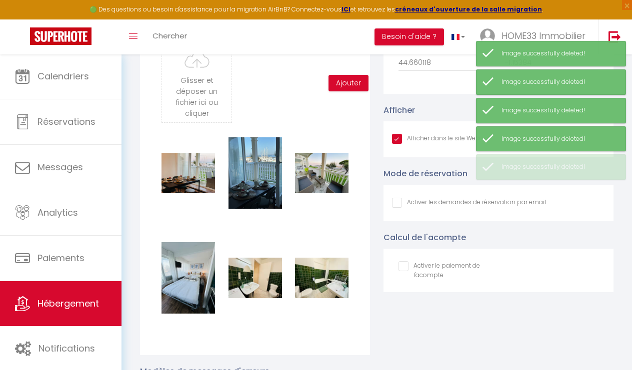
click at [186, 165] on button "Supprimer" at bounding box center [187, 172] width 47 height 15
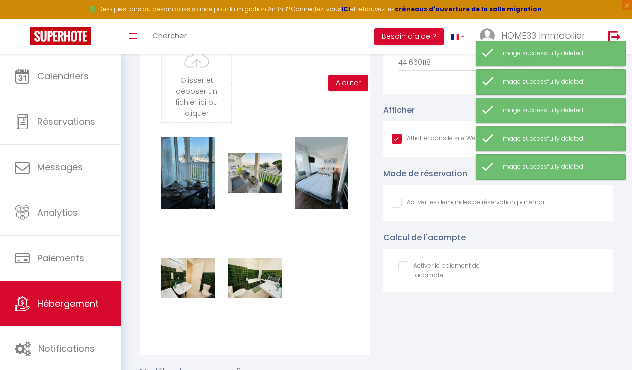
click at [186, 165] on button "Supprimer" at bounding box center [187, 172] width 47 height 15
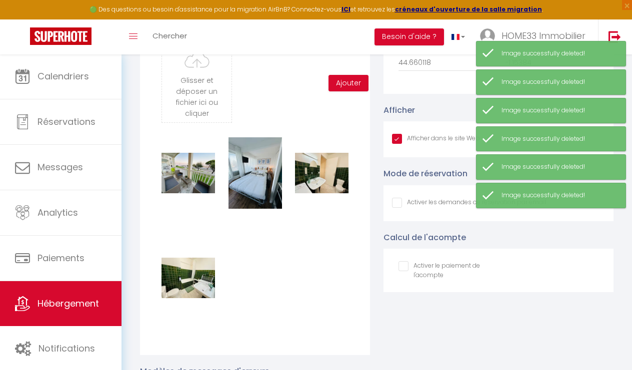
click at [186, 165] on button "Supprimer" at bounding box center [187, 172] width 47 height 15
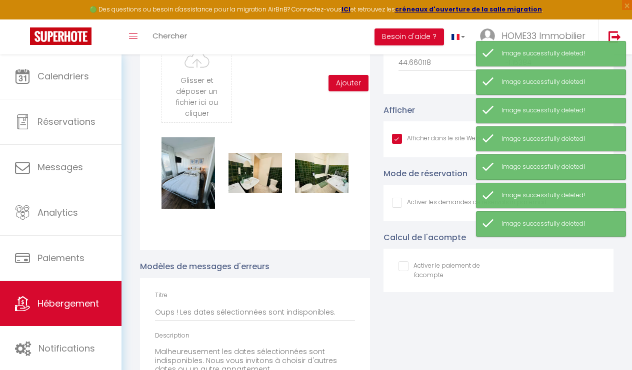
click at [186, 165] on button "Supprimer" at bounding box center [187, 172] width 47 height 15
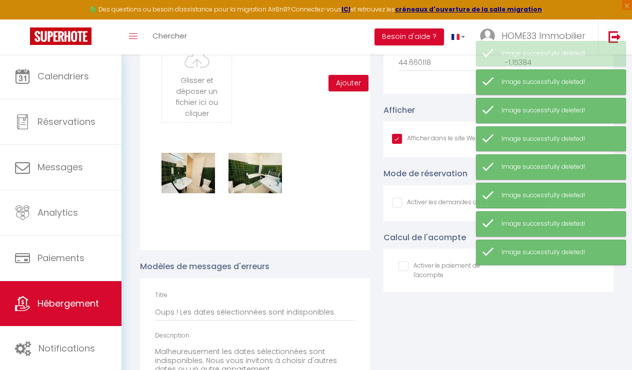
click at [186, 165] on button "Supprimer" at bounding box center [187, 172] width 47 height 15
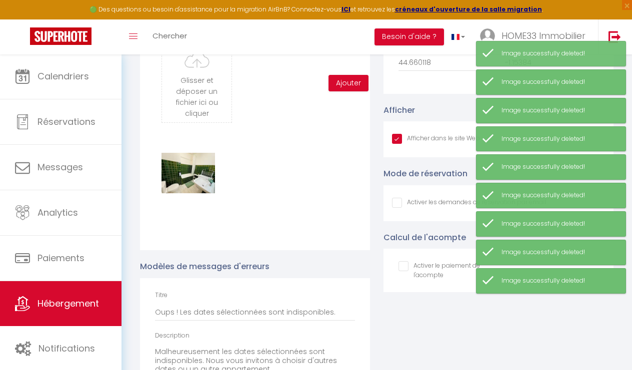
click at [186, 165] on button "Supprimer" at bounding box center [187, 172] width 47 height 15
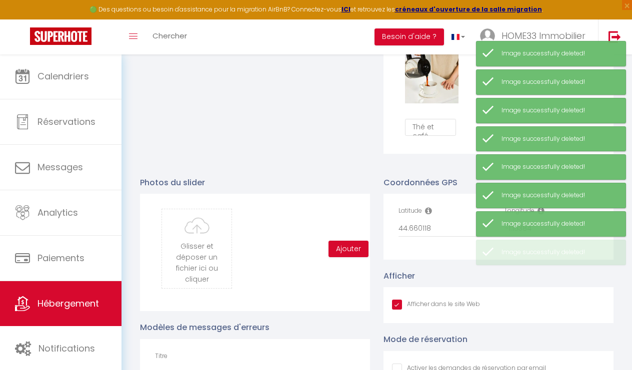
scroll to position [844, 0]
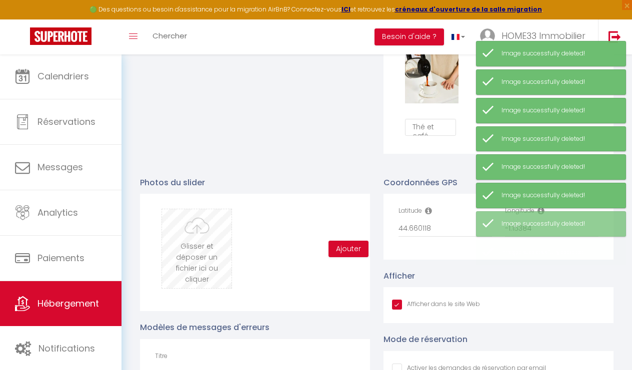
click at [199, 215] on input "file" at bounding box center [196, 248] width 69 height 79
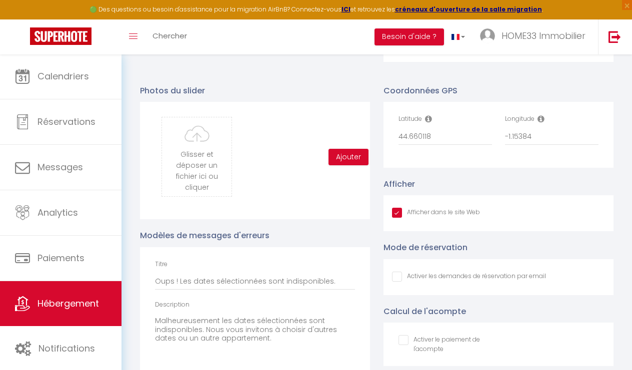
scroll to position [929, 0]
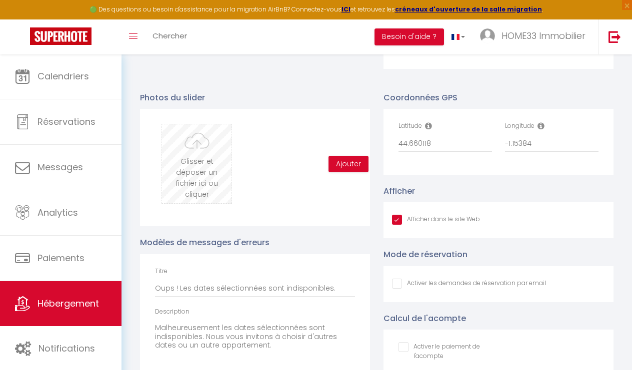
click at [201, 174] on input "file" at bounding box center [196, 163] width 69 height 79
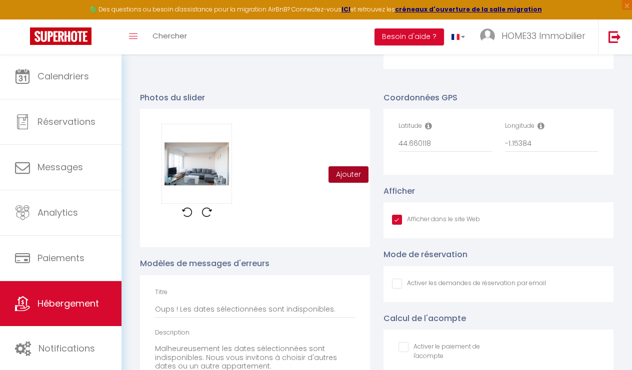
click at [351, 166] on button "Ajouter" at bounding box center [348, 174] width 40 height 17
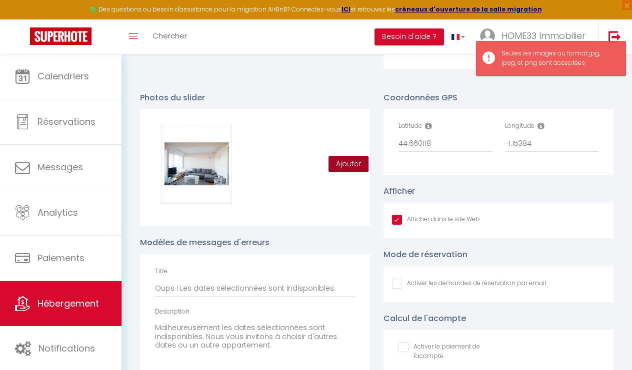
click at [344, 156] on button "Ajouter" at bounding box center [348, 164] width 40 height 17
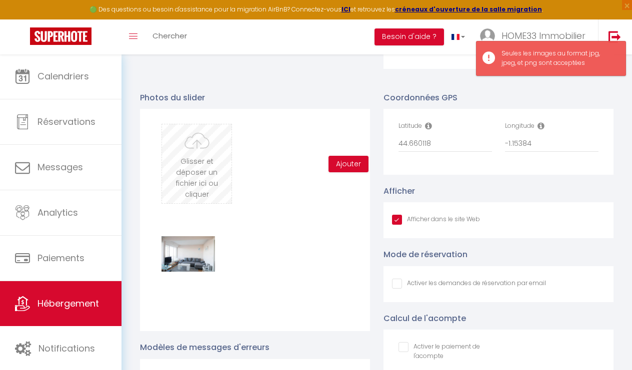
click at [197, 166] on input "file" at bounding box center [196, 163] width 69 height 79
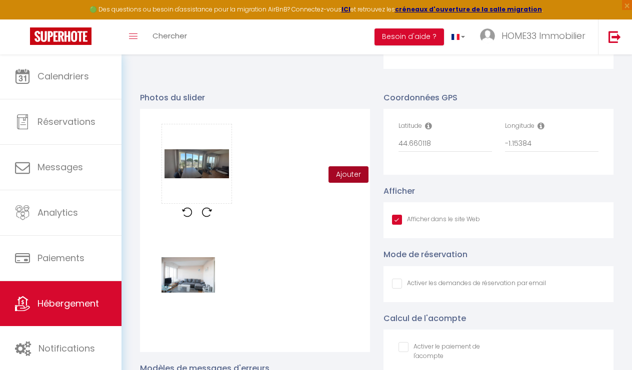
click at [352, 166] on button "Ajouter" at bounding box center [348, 174] width 40 height 17
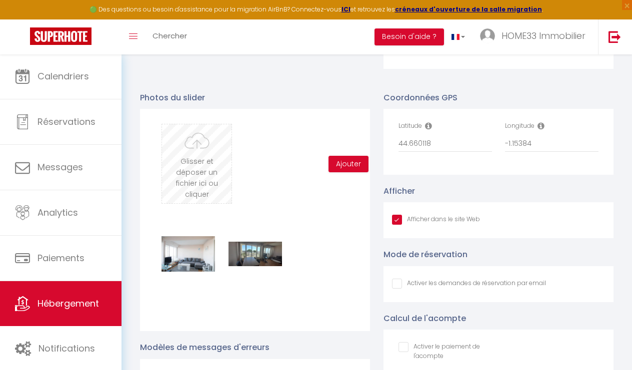
click at [210, 155] on input "file" at bounding box center [196, 163] width 69 height 79
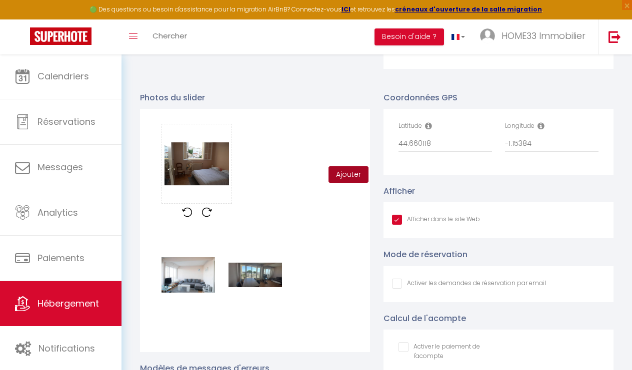
click at [353, 166] on button "Ajouter" at bounding box center [348, 174] width 40 height 17
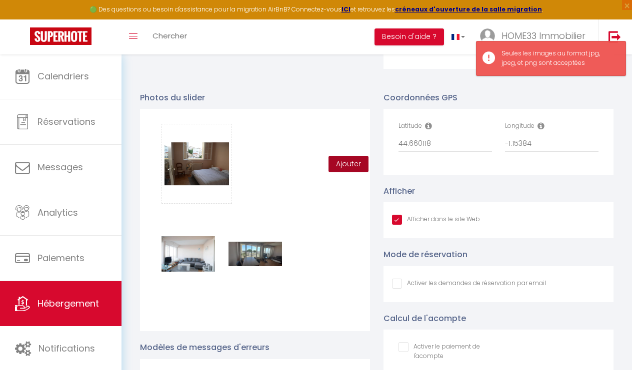
click at [348, 156] on button "Ajouter" at bounding box center [348, 164] width 40 height 17
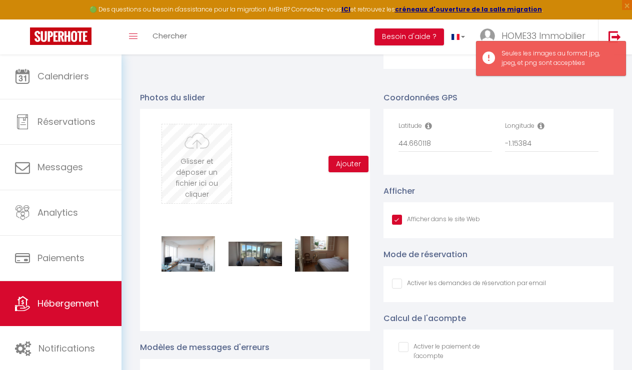
click at [190, 150] on input "file" at bounding box center [196, 163] width 69 height 79
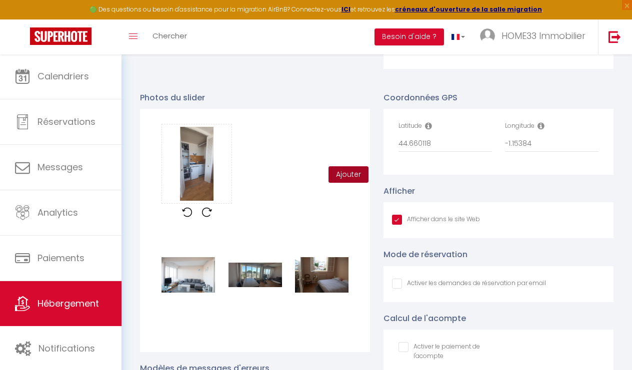
click at [341, 166] on button "Ajouter" at bounding box center [348, 174] width 40 height 17
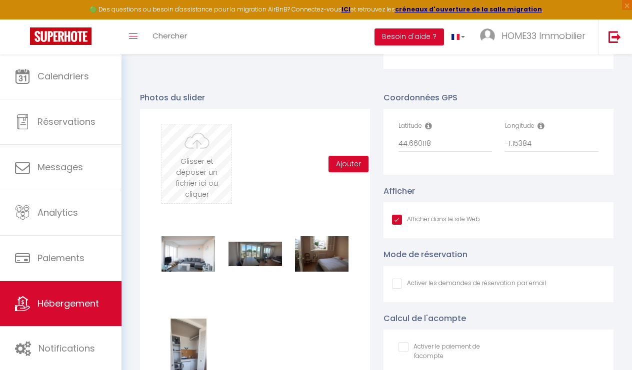
click at [207, 145] on input "file" at bounding box center [196, 163] width 69 height 79
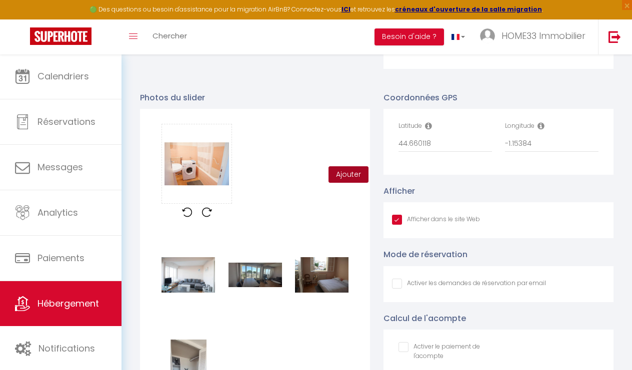
click at [339, 166] on button "Ajouter" at bounding box center [348, 174] width 40 height 17
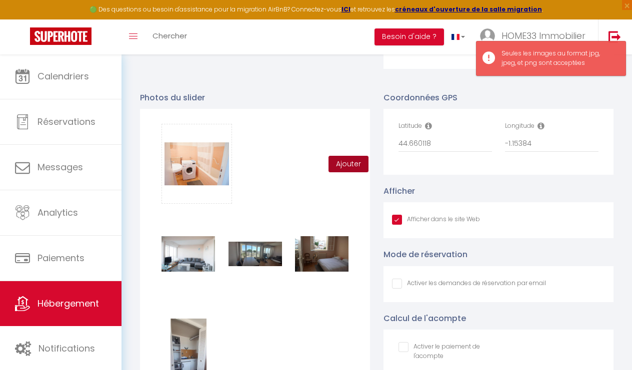
click at [340, 156] on button "Ajouter" at bounding box center [348, 164] width 40 height 17
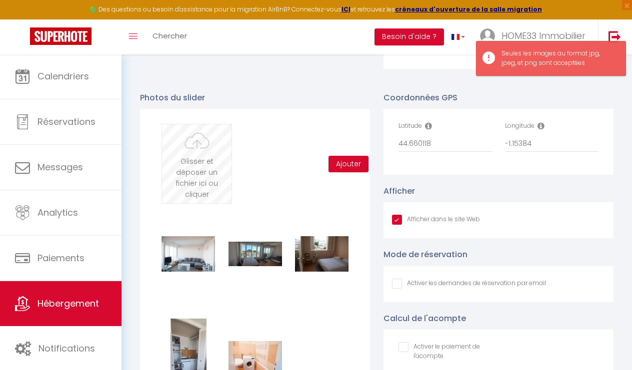
click at [199, 150] on input "file" at bounding box center [196, 163] width 69 height 79
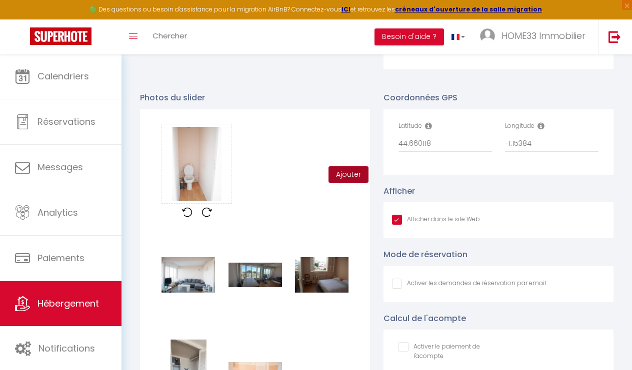
click at [354, 166] on button "Ajouter" at bounding box center [348, 174] width 40 height 17
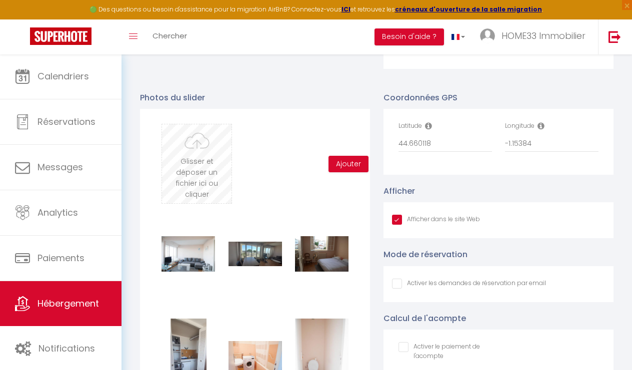
click at [183, 141] on input "file" at bounding box center [196, 163] width 69 height 79
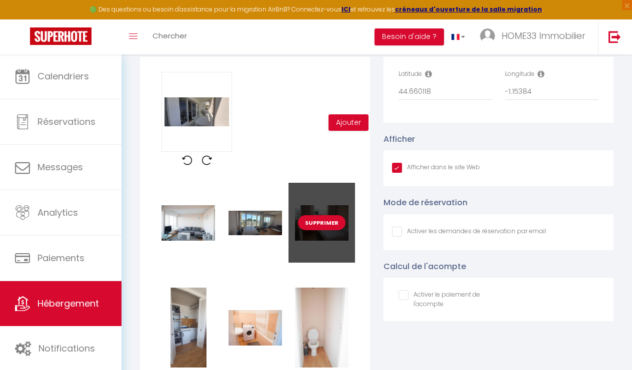
scroll to position [975, 0]
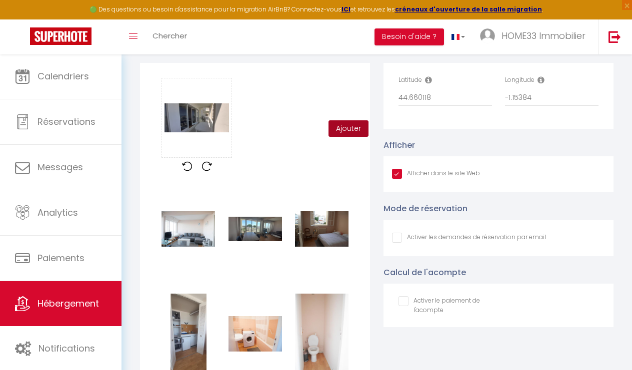
click at [345, 120] on button "Ajouter" at bounding box center [348, 128] width 40 height 17
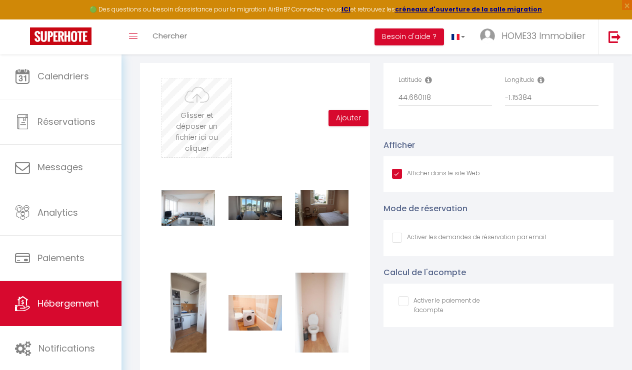
click at [205, 96] on input "file" at bounding box center [196, 117] width 69 height 79
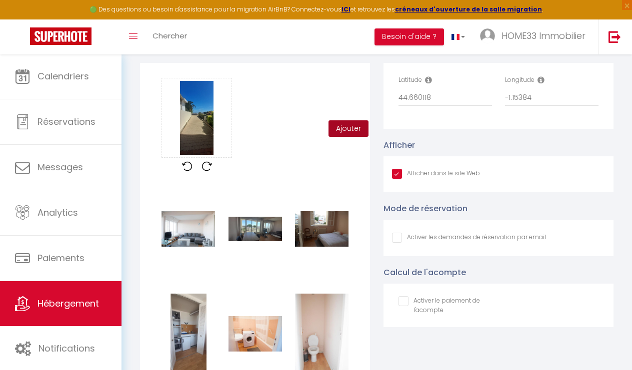
click at [346, 121] on button "Ajouter" at bounding box center [348, 128] width 40 height 17
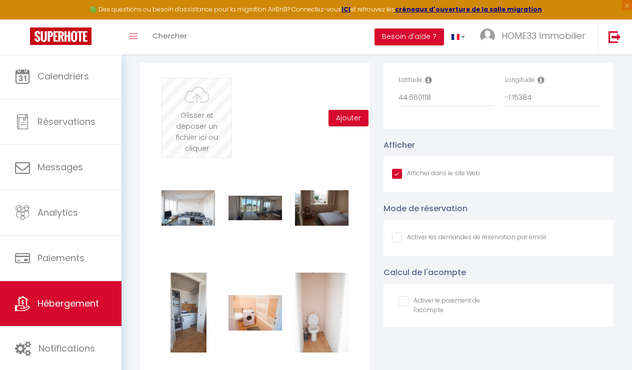
click at [195, 106] on input "file" at bounding box center [196, 117] width 69 height 79
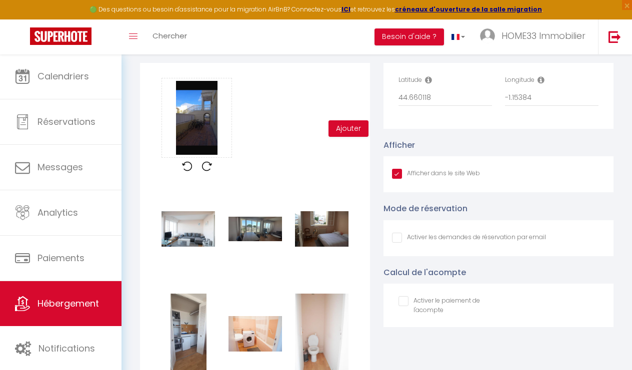
click at [368, 116] on div "Glisser et déposer un fichier ici ou cliquer Ooops, something wrong happened. R…" at bounding box center [255, 289] width 230 height 453
click at [347, 120] on button "Ajouter" at bounding box center [348, 128] width 40 height 17
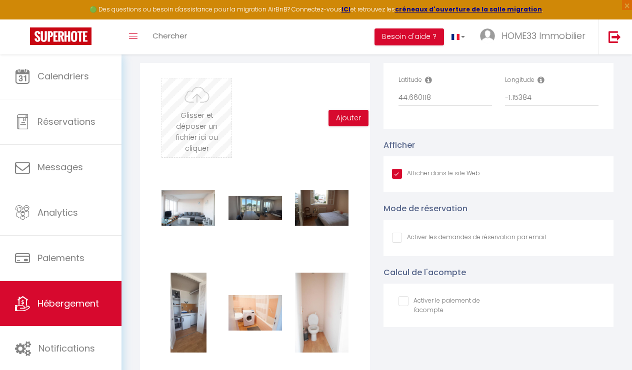
click at [197, 108] on input "file" at bounding box center [196, 117] width 69 height 79
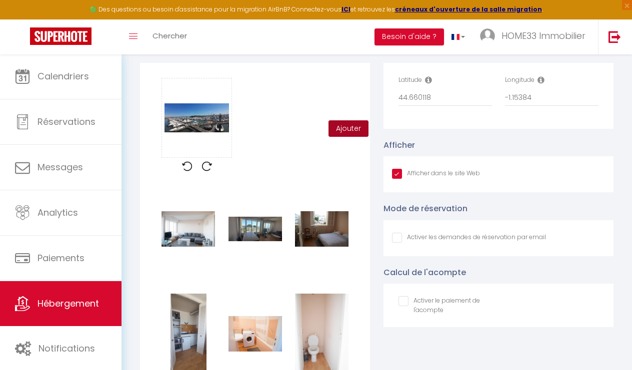
click at [333, 120] on button "Ajouter" at bounding box center [348, 128] width 40 height 17
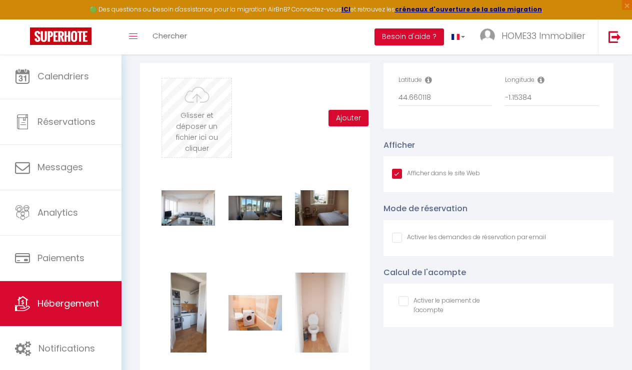
click at [197, 104] on input "file" at bounding box center [196, 117] width 69 height 79
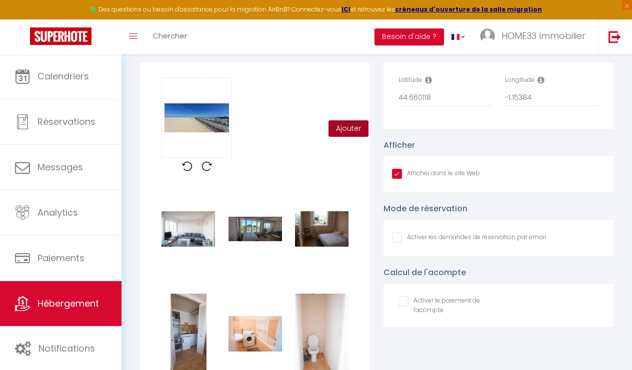
click at [344, 120] on button "Ajouter" at bounding box center [348, 128] width 40 height 17
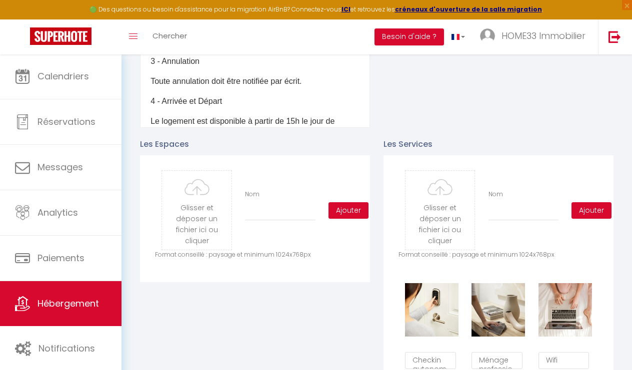
scroll to position [396, 0]
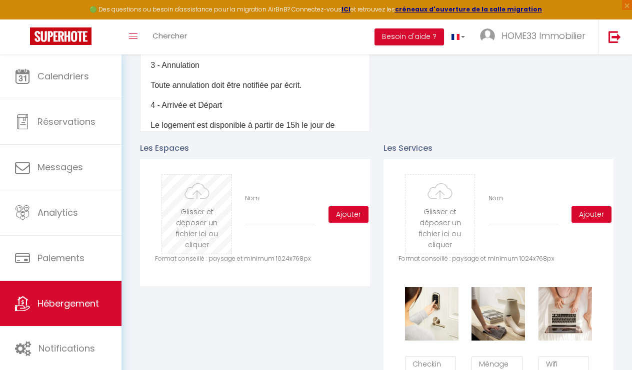
click at [197, 189] on input "file" at bounding box center [196, 214] width 69 height 79
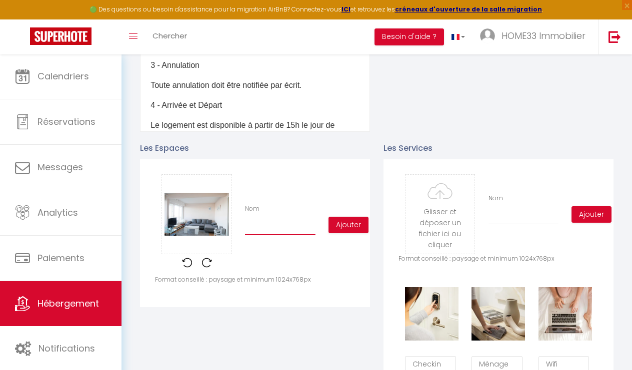
click at [258, 218] on input "Nom" at bounding box center [280, 226] width 70 height 18
click at [350, 217] on button "Ajouter" at bounding box center [348, 225] width 40 height 17
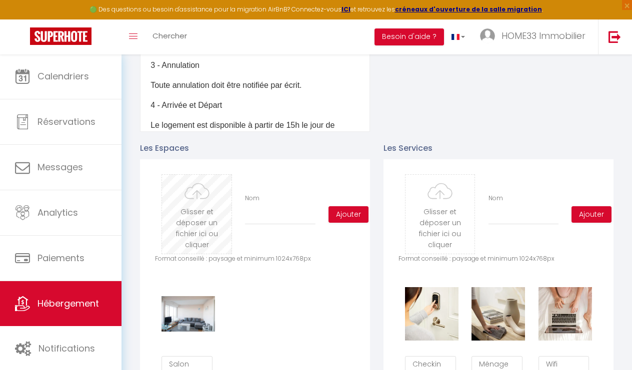
click at [192, 204] on input "file" at bounding box center [196, 214] width 69 height 79
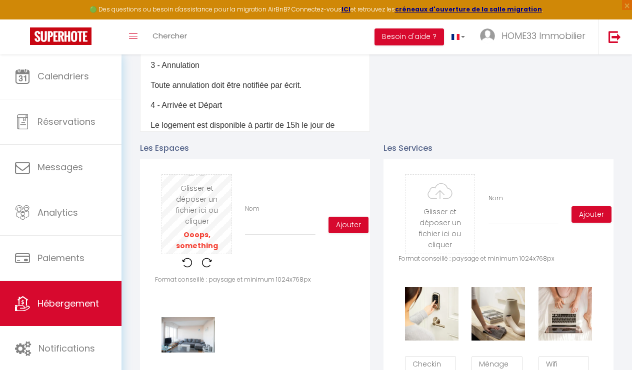
click at [195, 210] on input "file" at bounding box center [196, 214] width 69 height 79
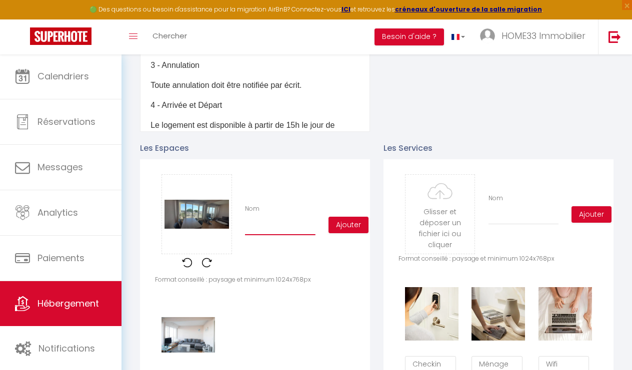
click at [277, 217] on input "Nom" at bounding box center [280, 226] width 70 height 18
click at [362, 219] on button "Ajouter" at bounding box center [348, 225] width 40 height 17
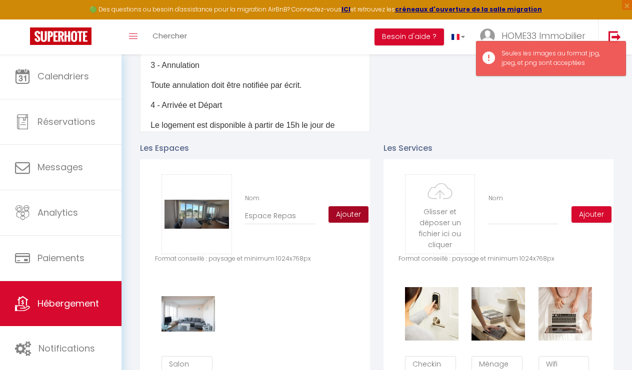
click at [364, 206] on button "Ajouter" at bounding box center [348, 214] width 40 height 17
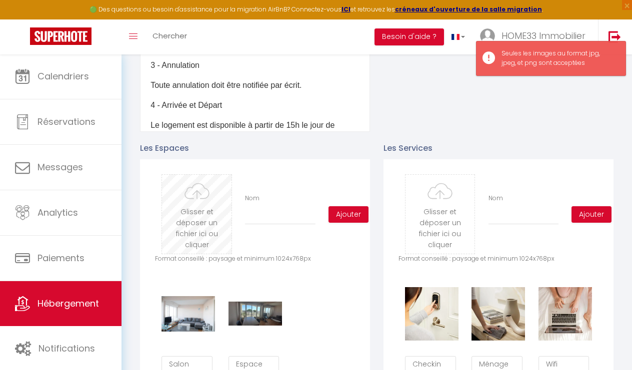
click at [213, 201] on input "file" at bounding box center [196, 214] width 69 height 79
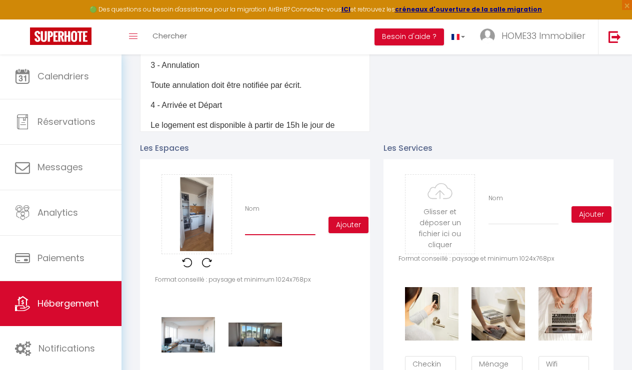
click at [274, 217] on input "Nom" at bounding box center [280, 226] width 70 height 18
click at [342, 217] on button "Ajouter" at bounding box center [348, 225] width 40 height 17
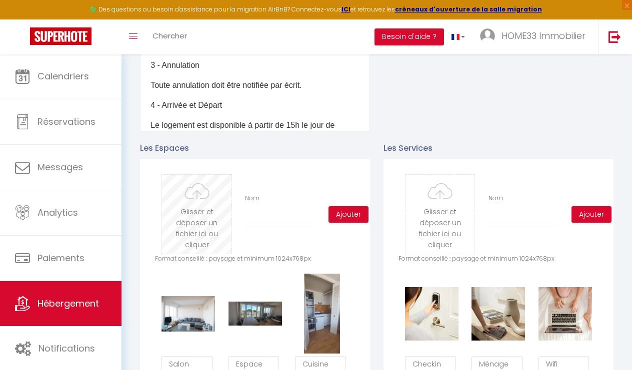
click at [192, 206] on input "file" at bounding box center [196, 214] width 69 height 79
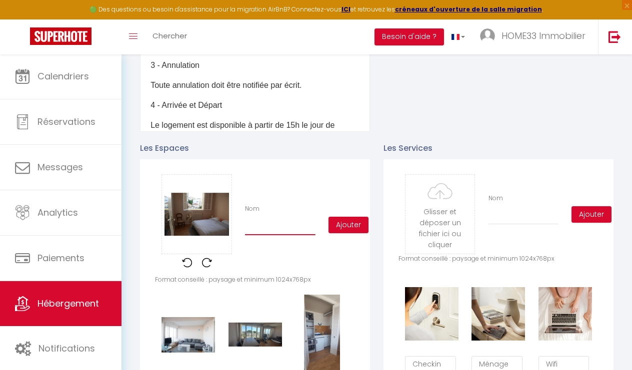
click at [280, 220] on input "Nom" at bounding box center [280, 226] width 70 height 18
click at [362, 217] on button "Ajouter" at bounding box center [348, 225] width 40 height 17
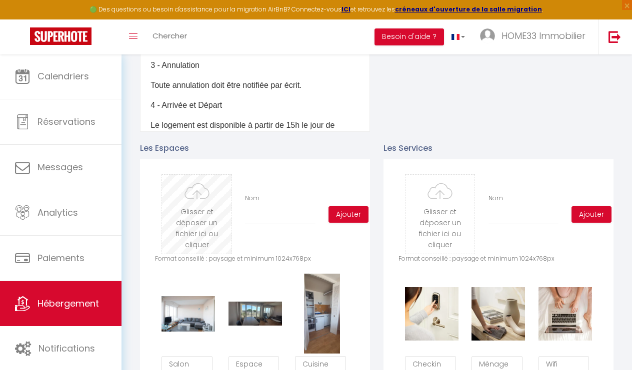
click at [191, 195] on input "file" at bounding box center [196, 214] width 69 height 79
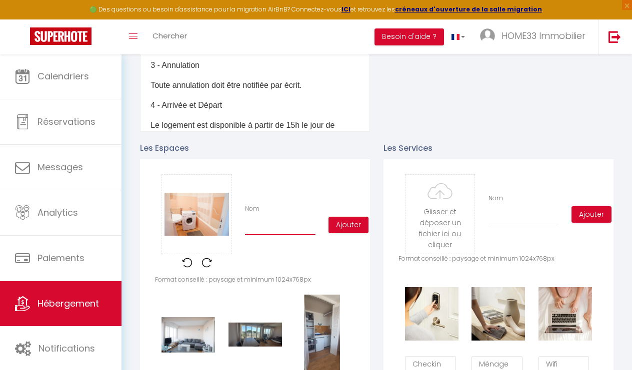
click at [272, 217] on input "Nom" at bounding box center [280, 226] width 70 height 18
click at [325, 217] on div "Ajouter" at bounding box center [338, 225] width 33 height 17
click at [343, 217] on button "Ajouter" at bounding box center [348, 225] width 40 height 17
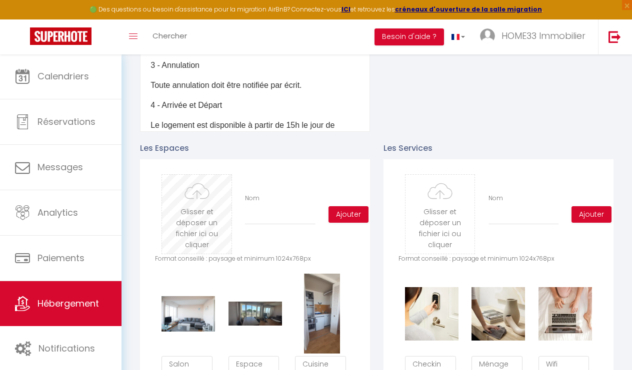
click at [185, 210] on input "file" at bounding box center [196, 214] width 69 height 79
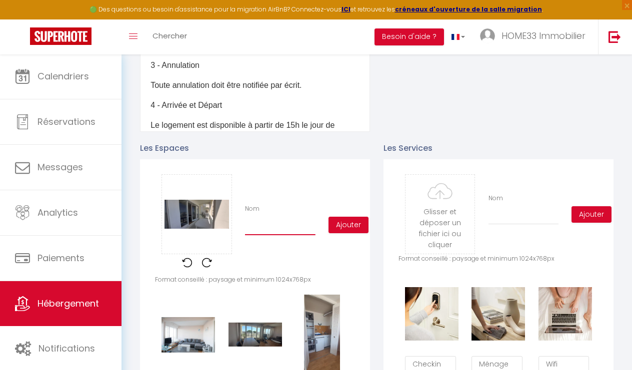
click at [278, 217] on input "Nom" at bounding box center [280, 226] width 70 height 18
click at [342, 217] on button "Ajouter" at bounding box center [348, 225] width 40 height 17
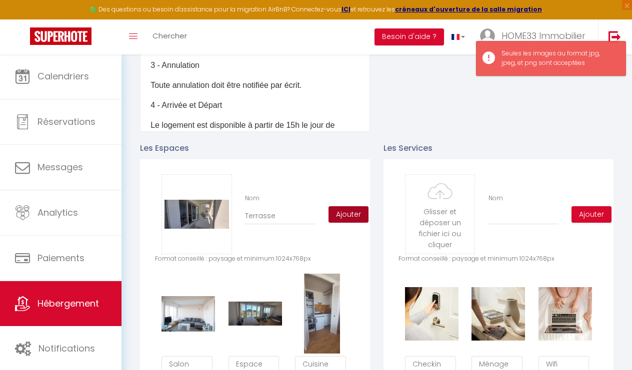
click at [348, 206] on button "Ajouter" at bounding box center [348, 214] width 40 height 17
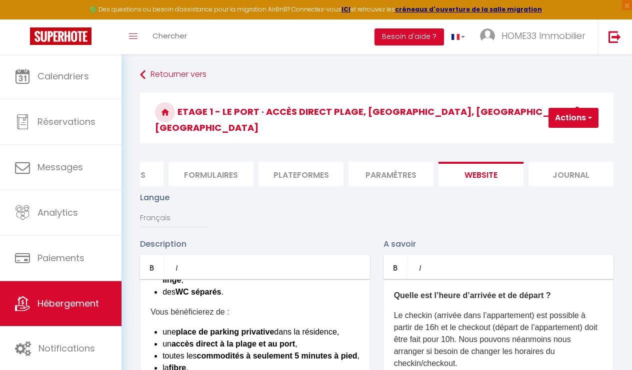
scroll to position [0, 0]
click at [575, 108] on button "Actions" at bounding box center [573, 118] width 50 height 20
click at [543, 135] on input "Enregistrer" at bounding box center [547, 140] width 37 height 10
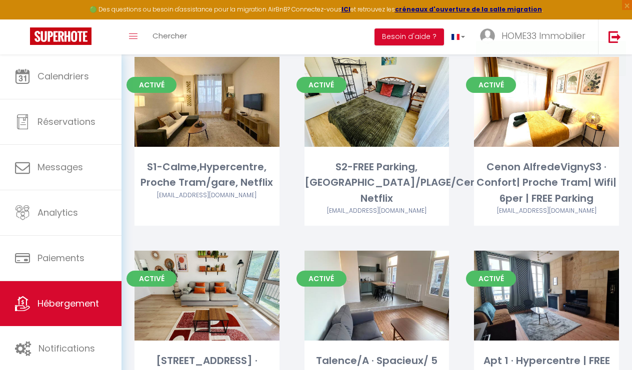
scroll to position [65, 0]
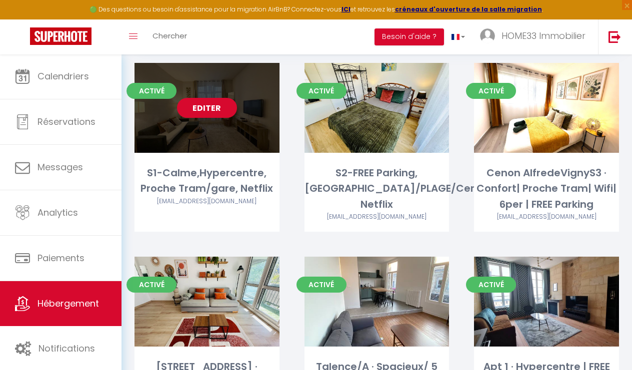
click at [201, 109] on link "Editer" at bounding box center [207, 108] width 60 height 20
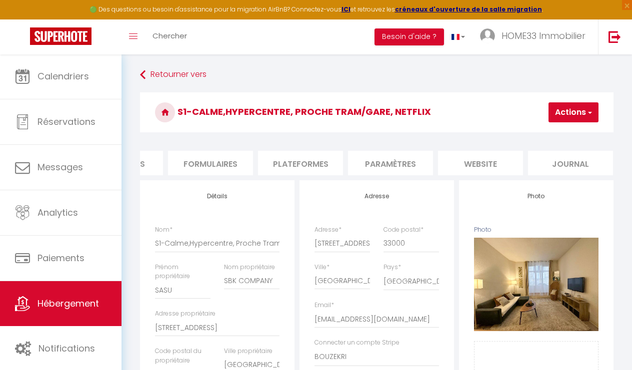
scroll to position [0, 421]
click at [481, 157] on li "website" at bounding box center [480, 163] width 85 height 24
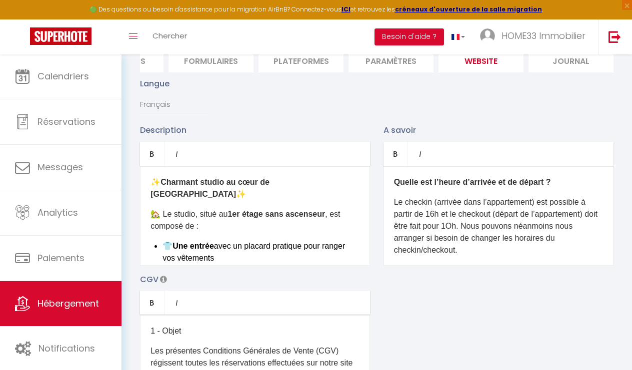
scroll to position [107, 0]
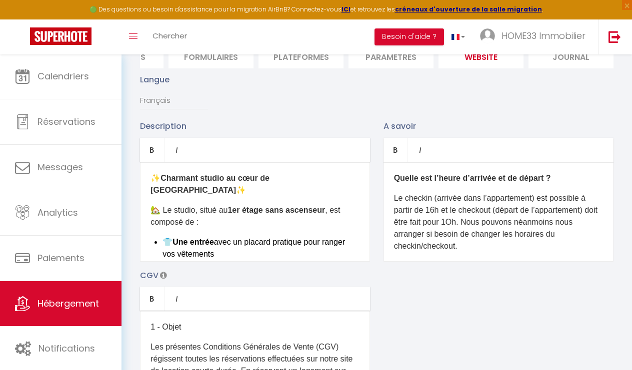
click at [256, 276] on p "CGV" at bounding box center [255, 275] width 230 height 12
click at [258, 236] on li "👕 Une entrée avec un placard pratique pour ranger vos vêtements" at bounding box center [260, 248] width 197 height 24
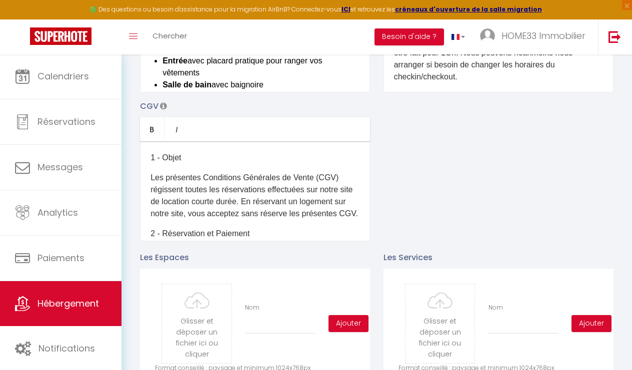
scroll to position [52, 0]
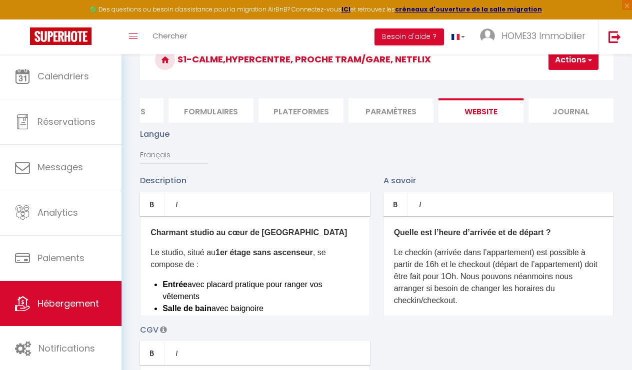
click at [592, 65] on button "Actions" at bounding box center [573, 60] width 50 height 20
click at [549, 82] on input "Enregistrer" at bounding box center [547, 82] width 37 height 10
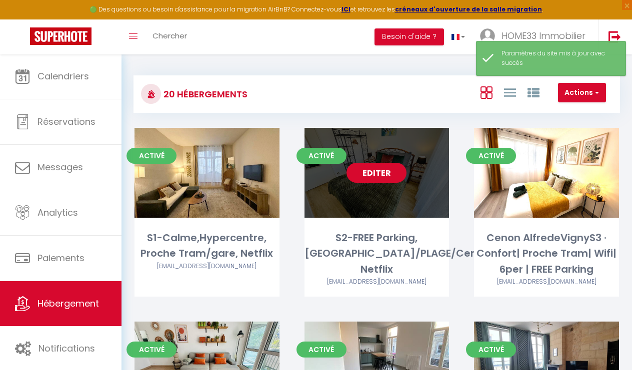
click at [397, 177] on link "Editer" at bounding box center [376, 173] width 60 height 20
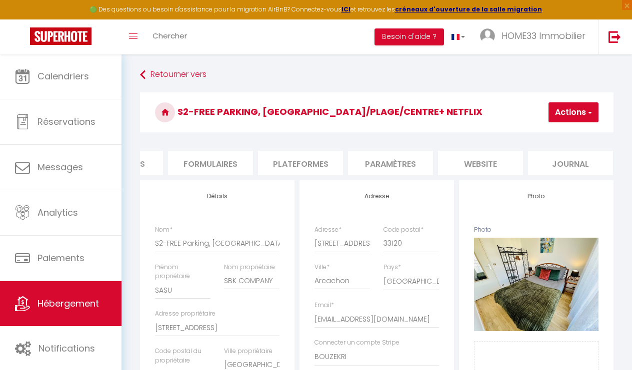
scroll to position [0, 421]
click at [487, 162] on li "website" at bounding box center [480, 163] width 85 height 24
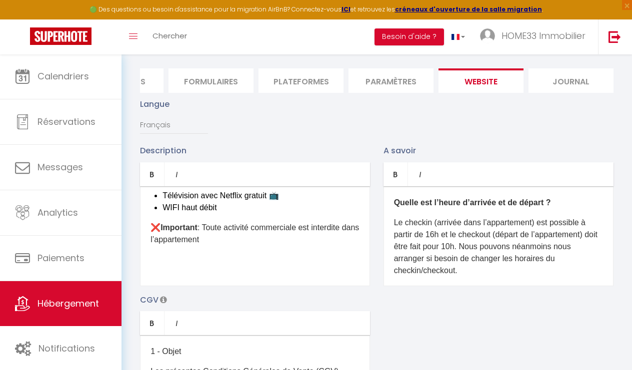
scroll to position [423, 0]
click at [292, 199] on li "Télévision avec Netflix gratuit 📺" at bounding box center [260, 196] width 197 height 12
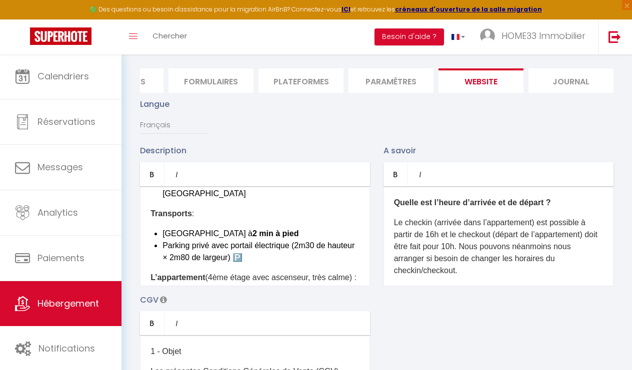
scroll to position [107, 0]
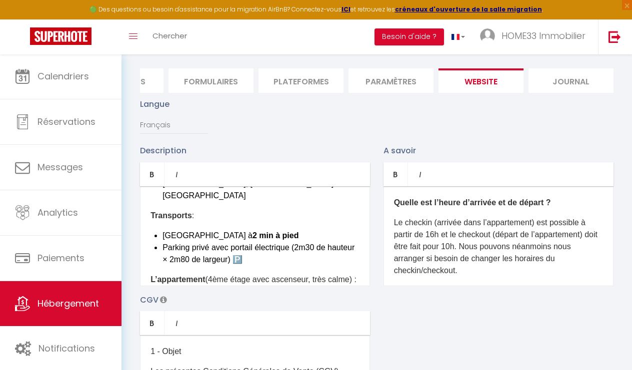
click at [281, 248] on li "Parking privé avec portail électrique (2m30 de hauteur × 2m80 de largeur) 🅿️" at bounding box center [260, 254] width 197 height 24
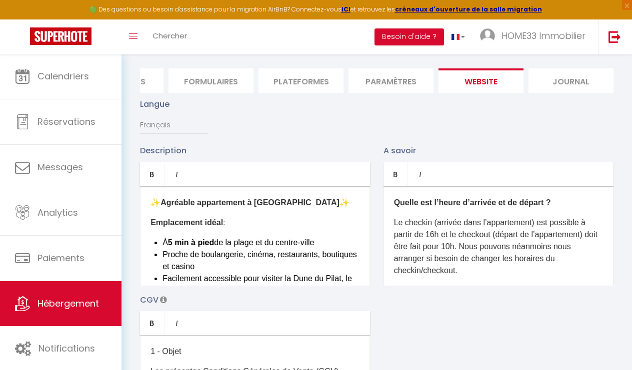
scroll to position [0, 0]
click at [314, 207] on p "✨ Agréable appartement à Arcachon ✨" at bounding box center [254, 203] width 209 height 12
click at [164, 201] on strong "Agréable appartement à Arcachon" at bounding box center [249, 202] width 179 height 8
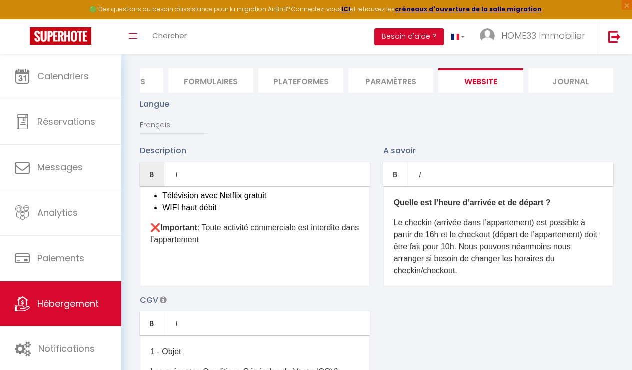
scroll to position [423, 0]
click at [163, 227] on strong "Important" at bounding box center [178, 227] width 37 height 8
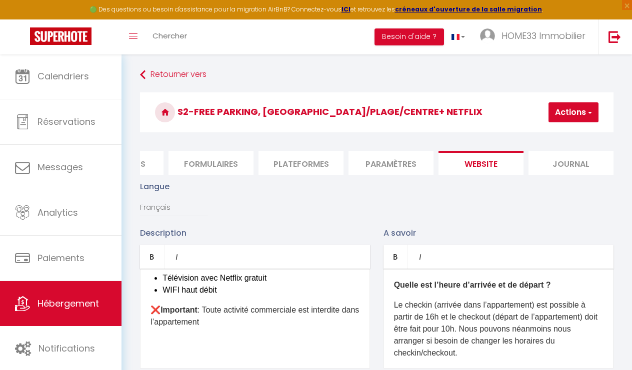
scroll to position [0, 0]
click at [565, 116] on button "Actions" at bounding box center [573, 112] width 50 height 20
click at [552, 137] on input "Enregistrer" at bounding box center [547, 134] width 37 height 10
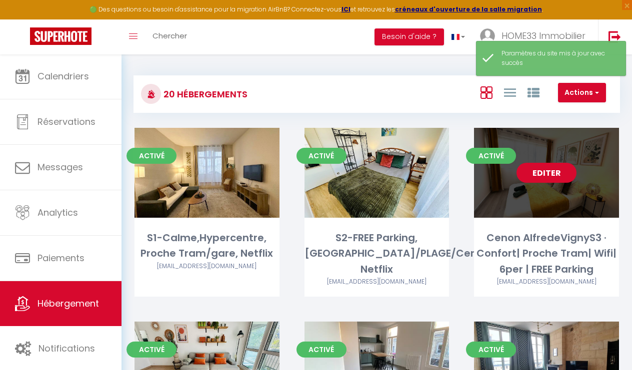
click at [540, 165] on link "Editer" at bounding box center [546, 173] width 60 height 20
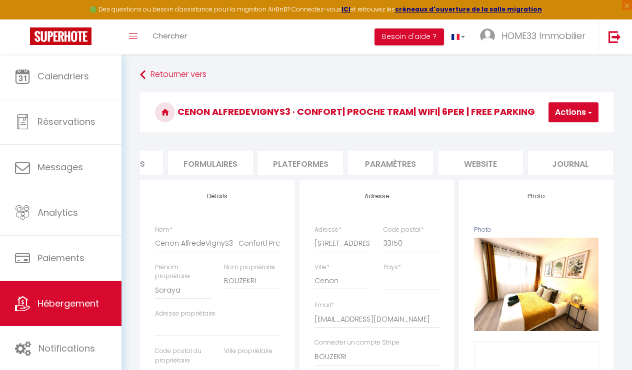
scroll to position [0, 421]
click at [477, 161] on li "website" at bounding box center [480, 163] width 85 height 24
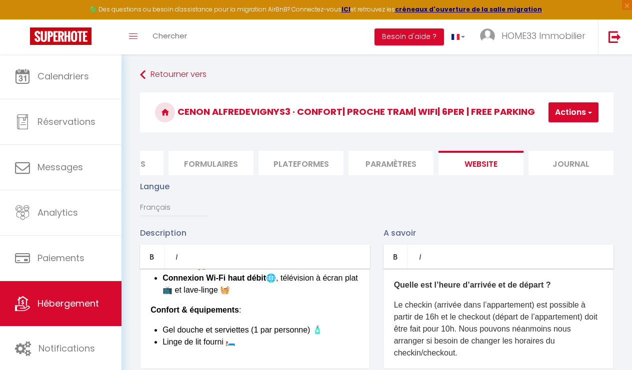
scroll to position [207, 0]
click at [263, 317] on div "✨ Bienvenue dans notre appartement confortable à Cenon ! ✨ Emplacement idéal : …" at bounding box center [255, 319] width 230 height 100
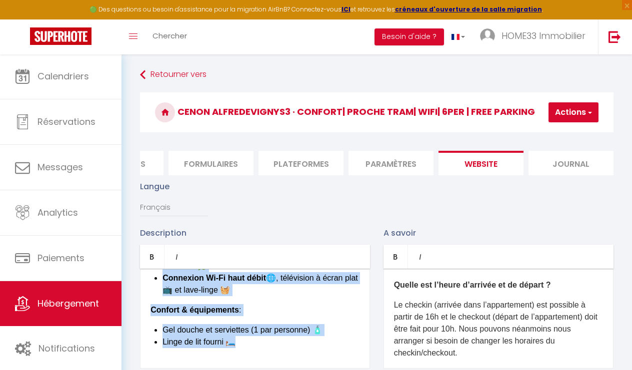
copy div "✨ Bienvenue dans notre appartement confortable à Cenon ! ✨ Emplacement idéal : …"
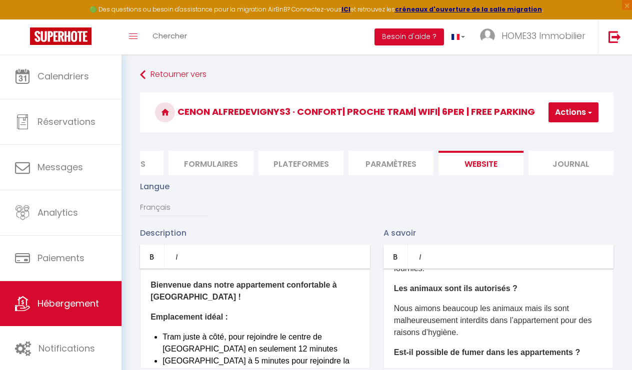
scroll to position [138, 0]
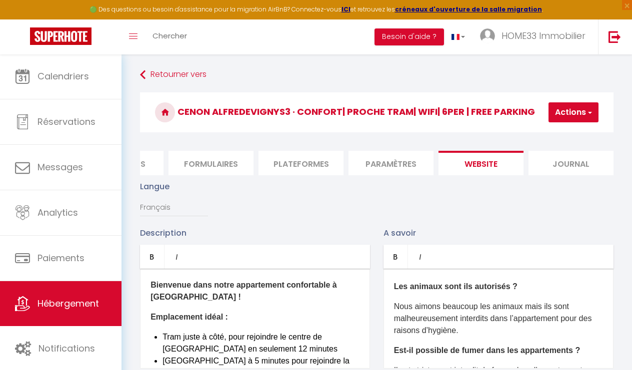
click at [580, 109] on button "Actions" at bounding box center [573, 112] width 50 height 20
click at [546, 134] on input "Enregistrer" at bounding box center [547, 134] width 37 height 10
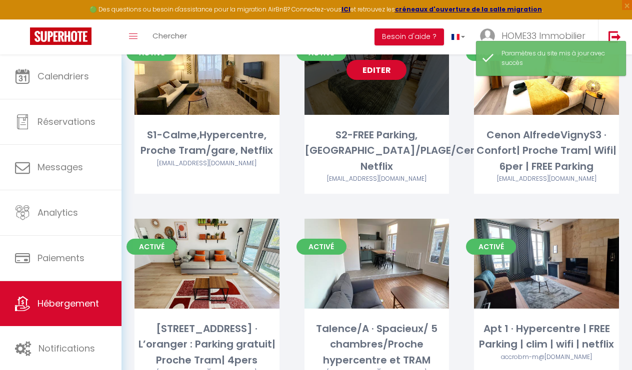
scroll to position [120, 0]
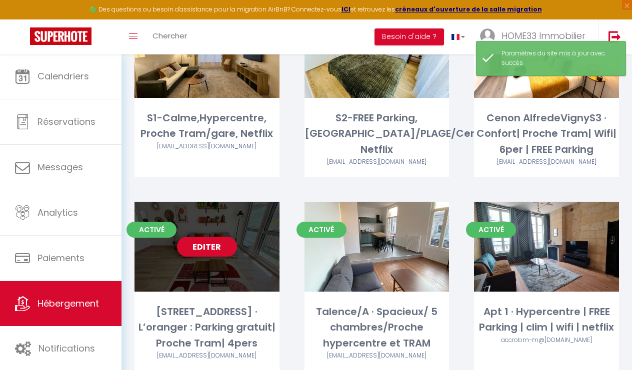
click at [190, 251] on link "Editer" at bounding box center [207, 247] width 60 height 20
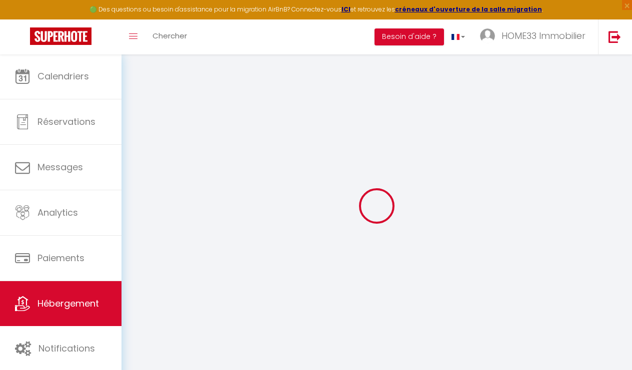
type input "Oups ! Les dates sélectionnées sont indisponibles."
type textarea "Malheureusement les dates sélectionnées sont indisponibles. Nous vous invitons …"
type input "44.856884"
type input "-0.522642"
checkbox input "true"
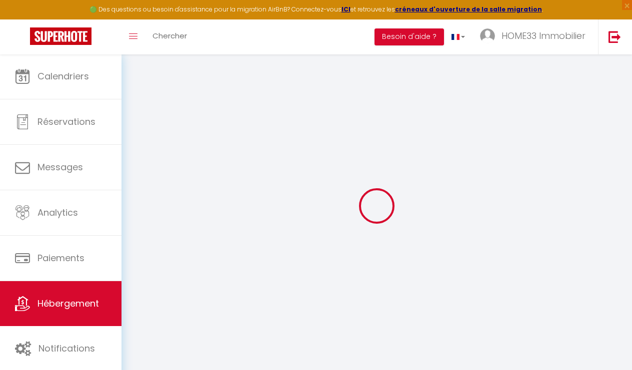
checkbox input "false"
select select
checkbox input "false"
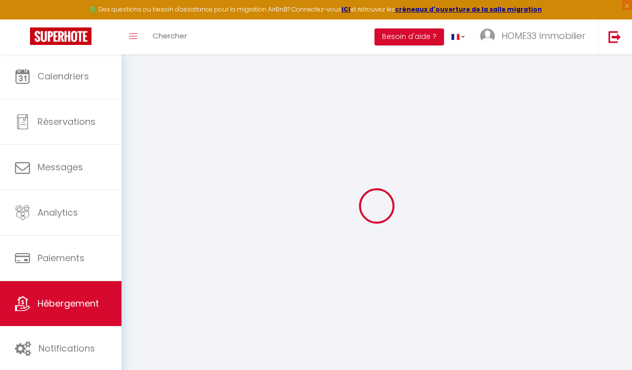
checkbox input "false"
select select
checkbox input "false"
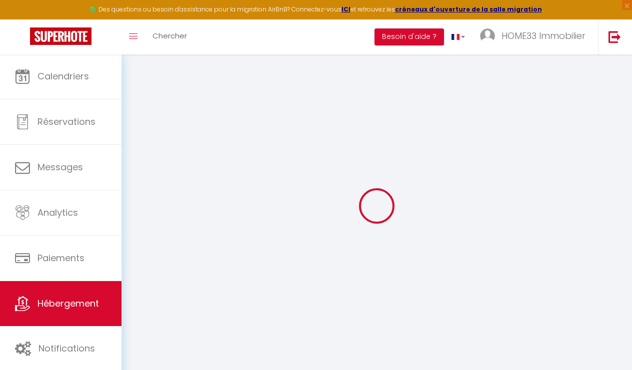
checkbox input "false"
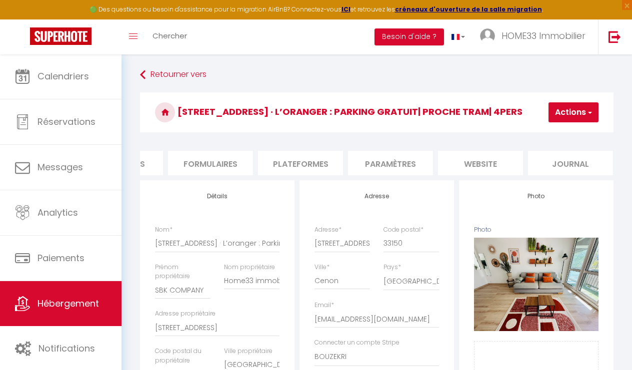
scroll to position [0, 421]
click at [479, 163] on li "website" at bounding box center [480, 163] width 85 height 24
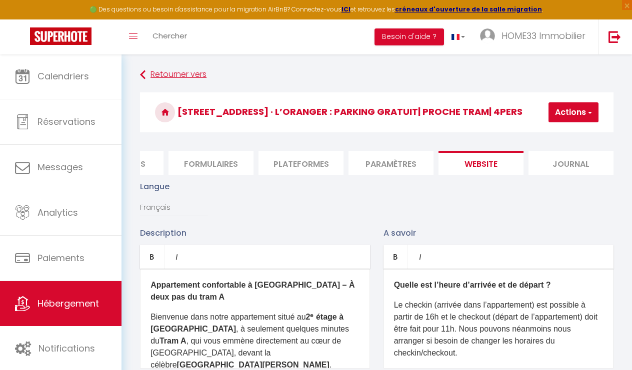
click at [140, 72] on link "Retourner vers" at bounding box center [376, 75] width 473 height 18
